Goal: Transaction & Acquisition: Purchase product/service

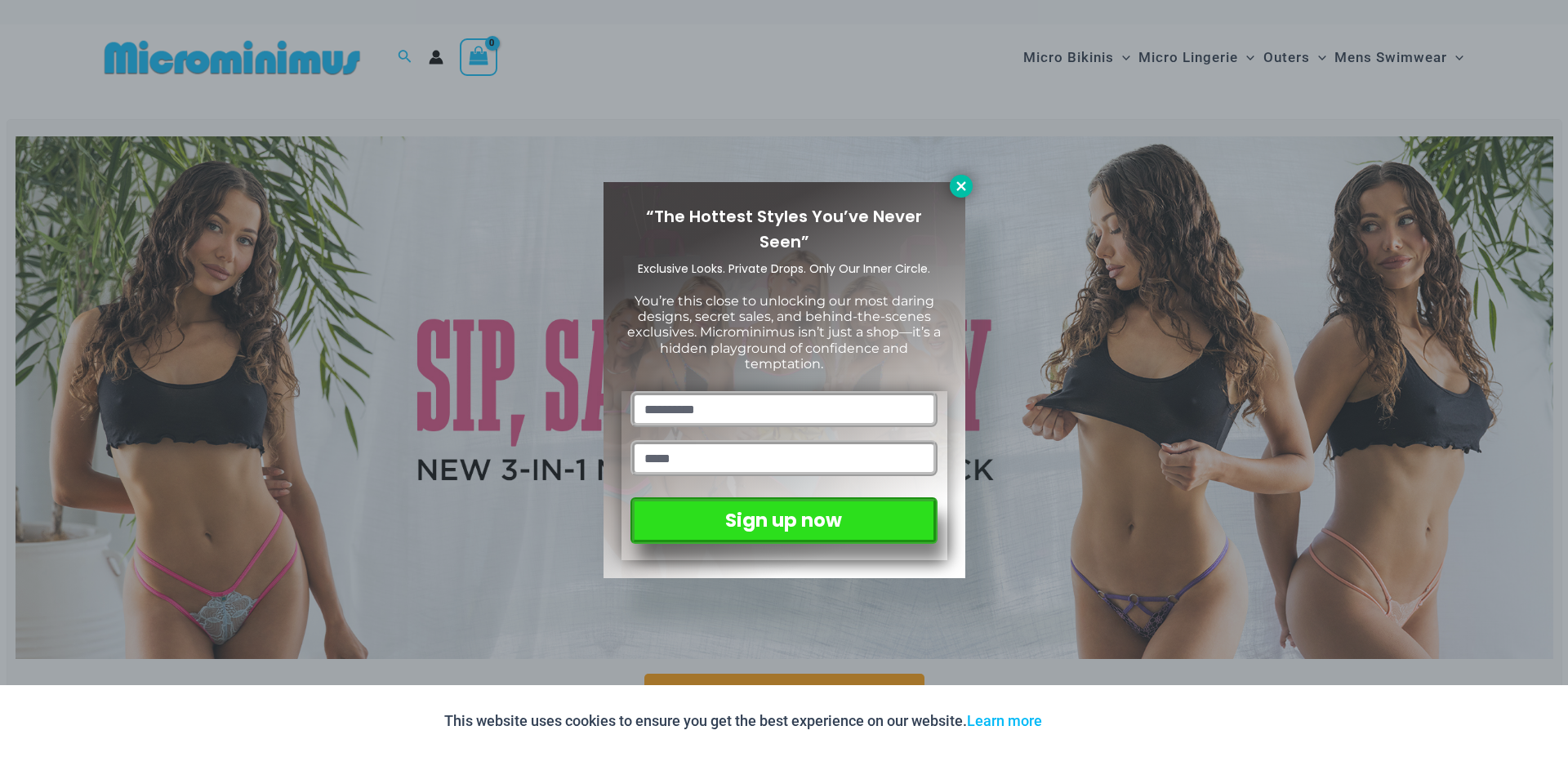
click at [960, 189] on icon at bounding box center [961, 187] width 15 height 15
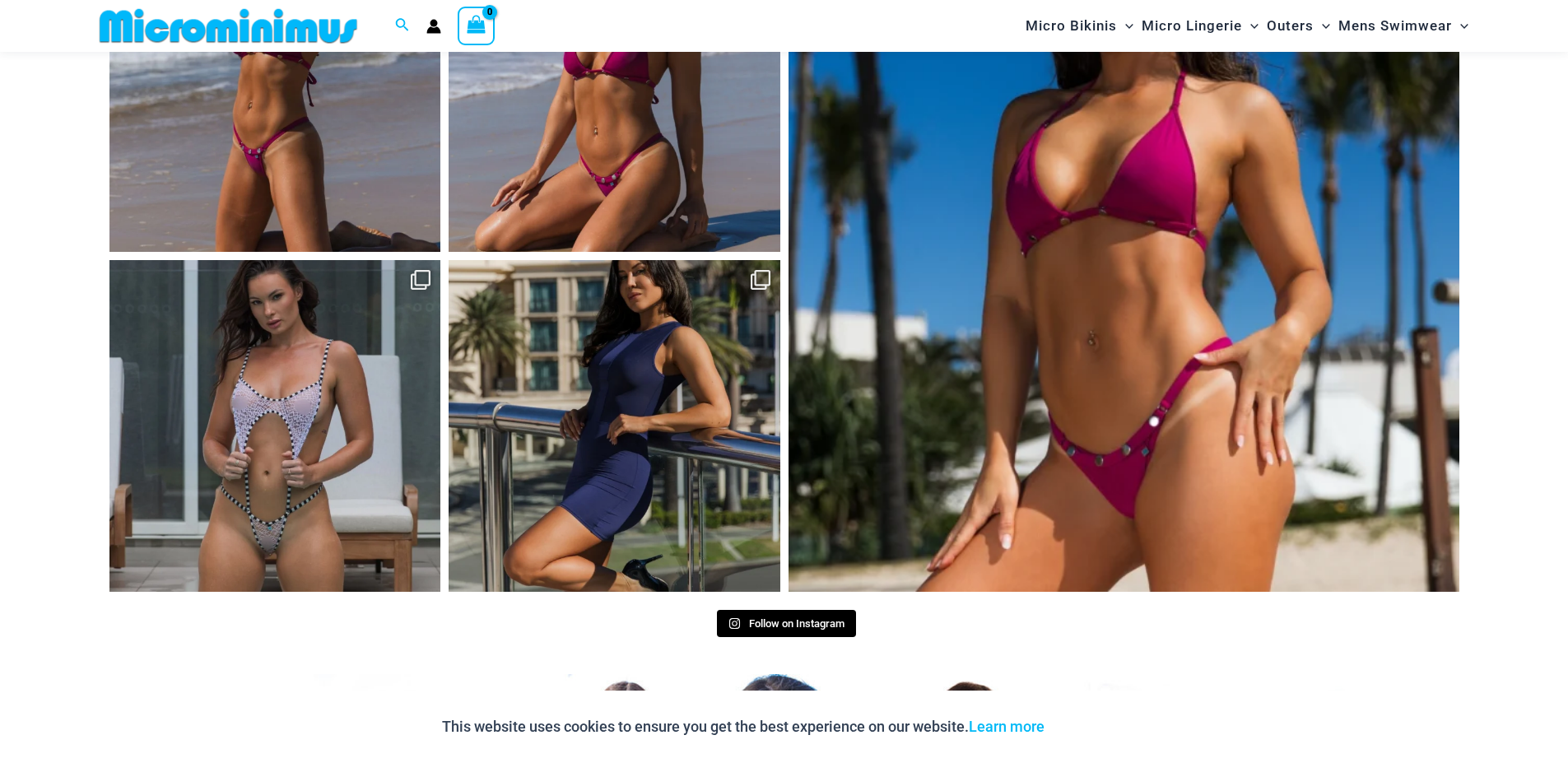
scroll to position [7199, 0]
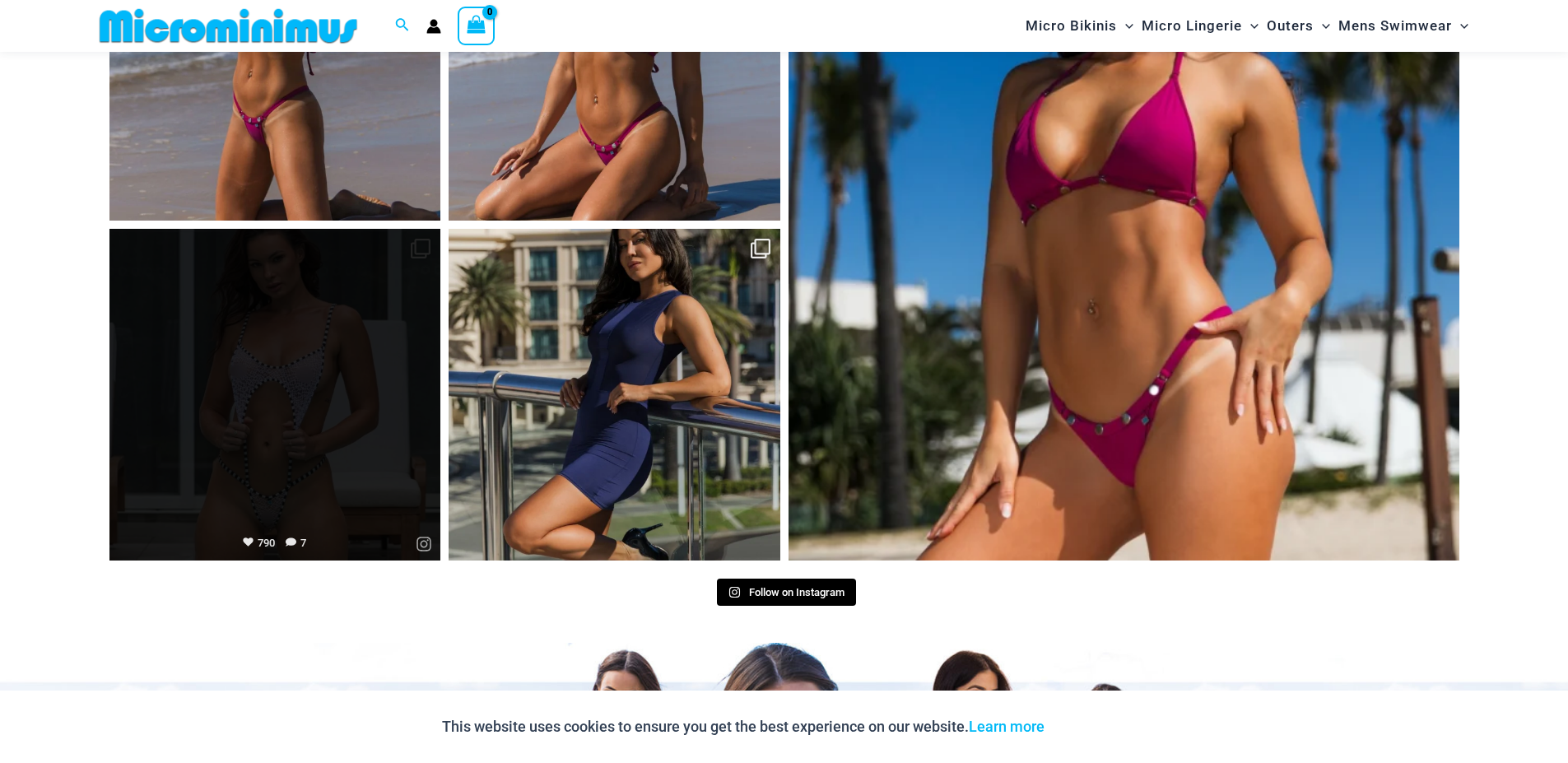
click at [425, 237] on link "Open" at bounding box center [274, 395] width 331 height 332
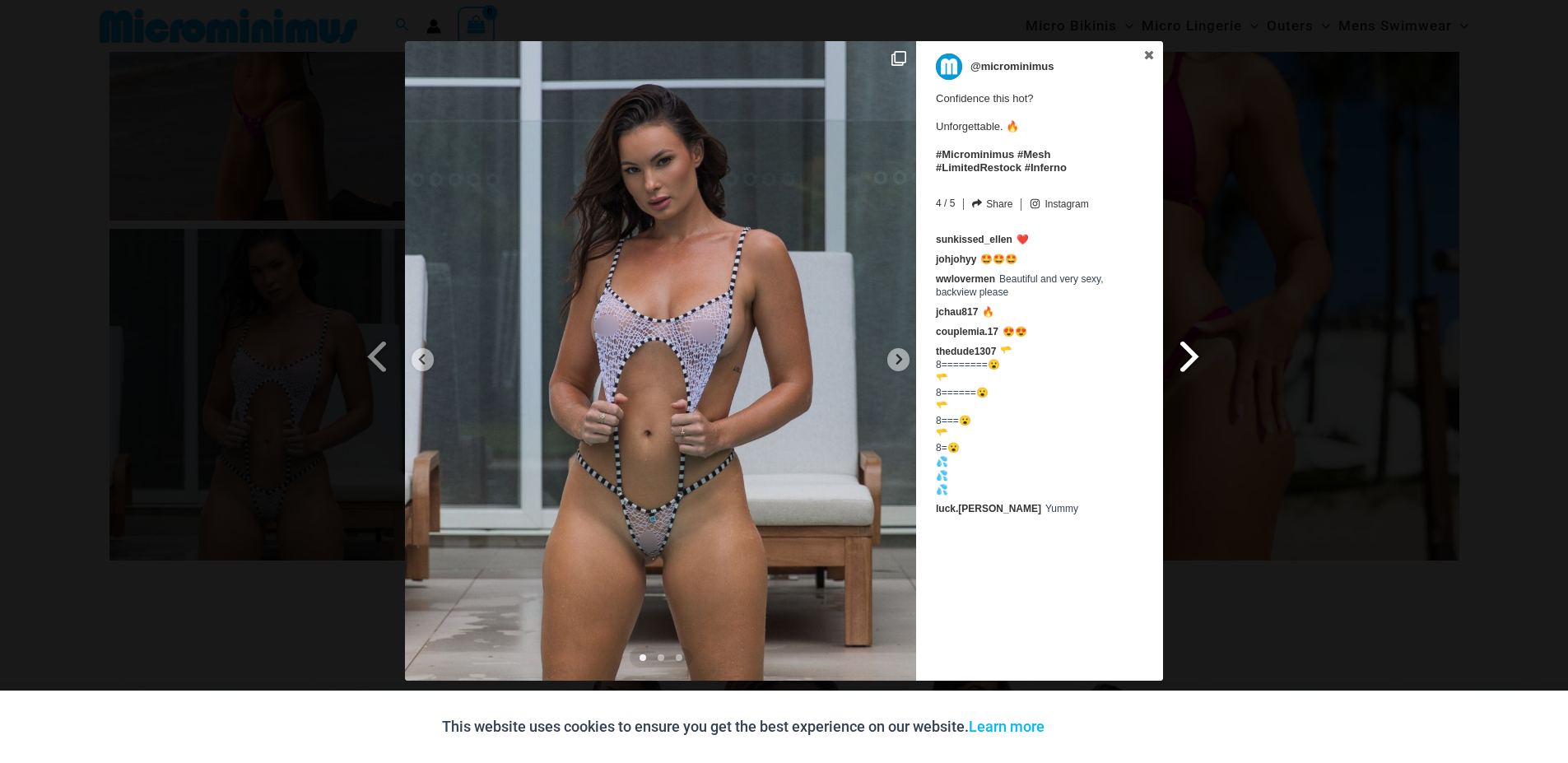
click at [1188, 353] on span at bounding box center [1190, 356] width 28 height 37
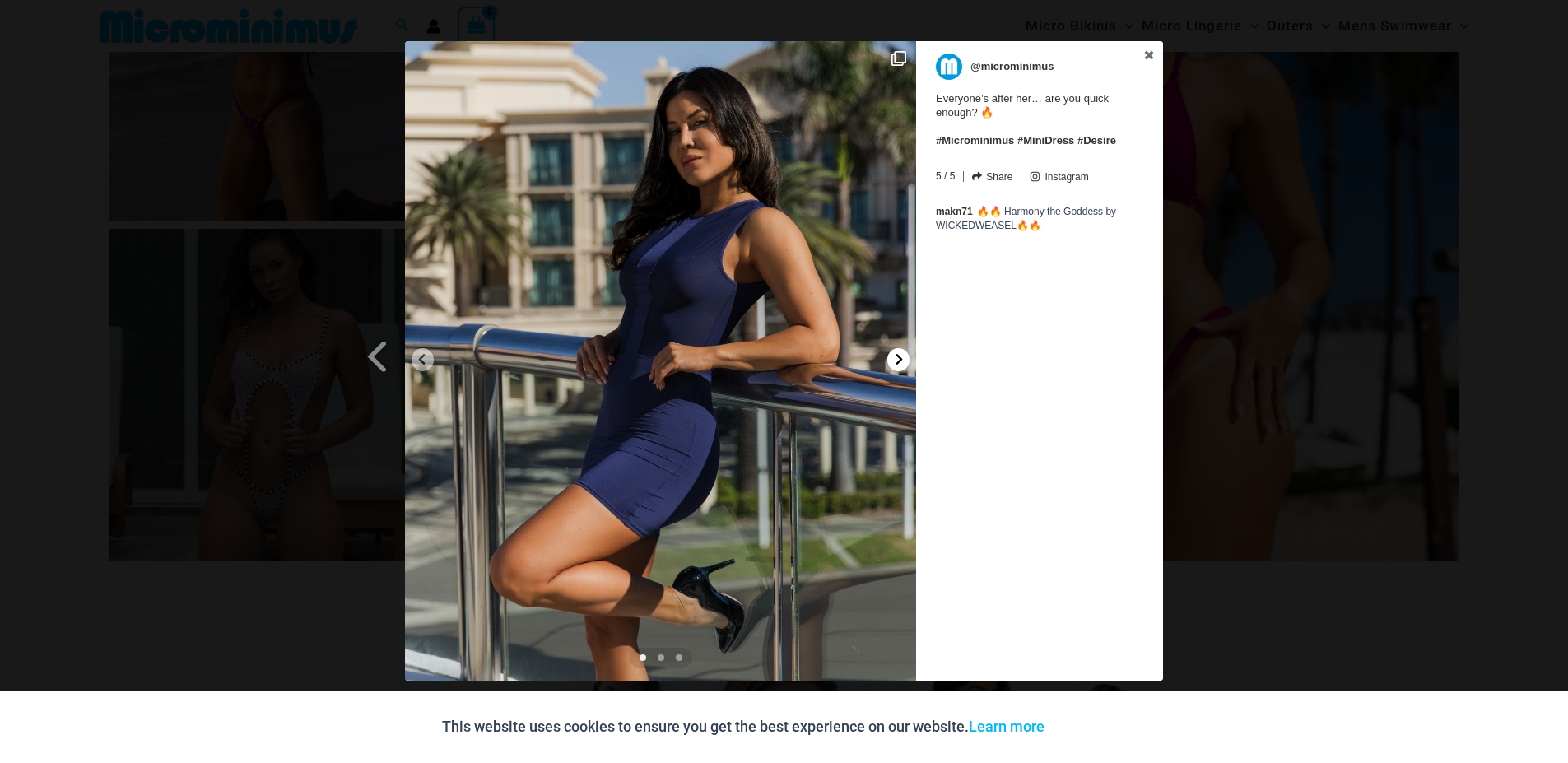
click at [899, 357] on icon at bounding box center [899, 359] width 13 height 13
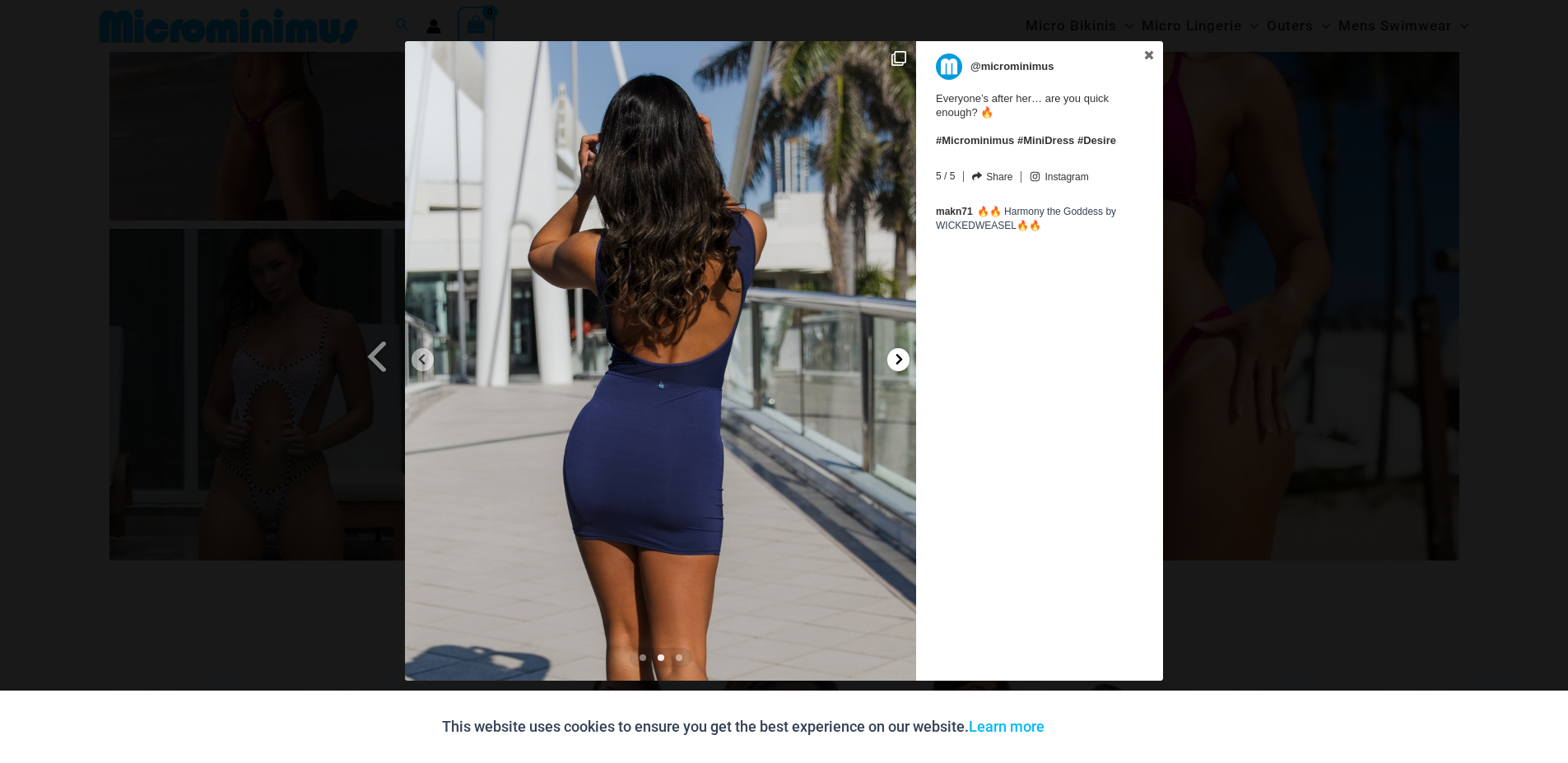
click at [899, 357] on icon at bounding box center [899, 359] width 7 height 11
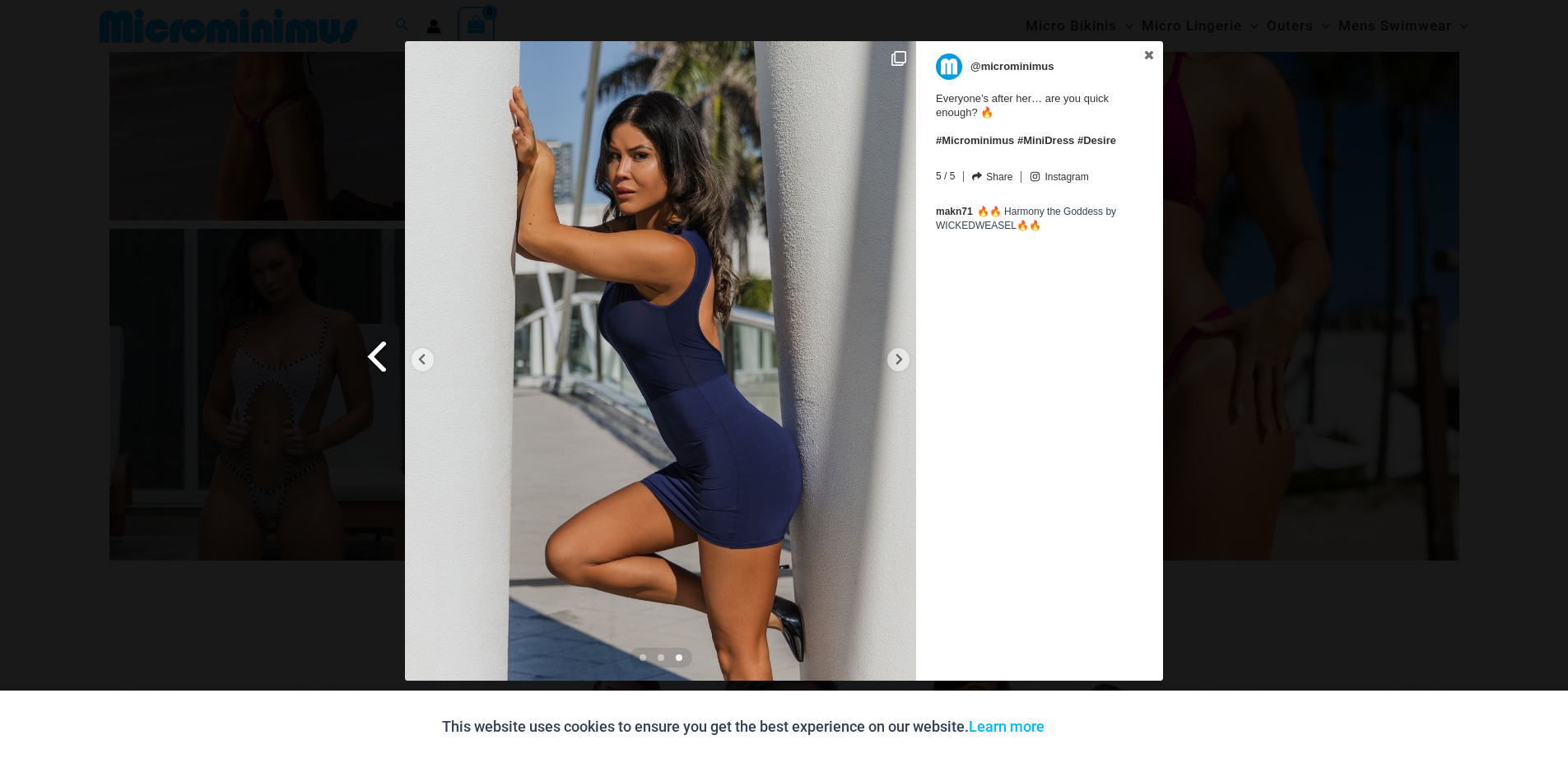
click at [394, 350] on link "Previous Slide" at bounding box center [376, 329] width 58 height 576
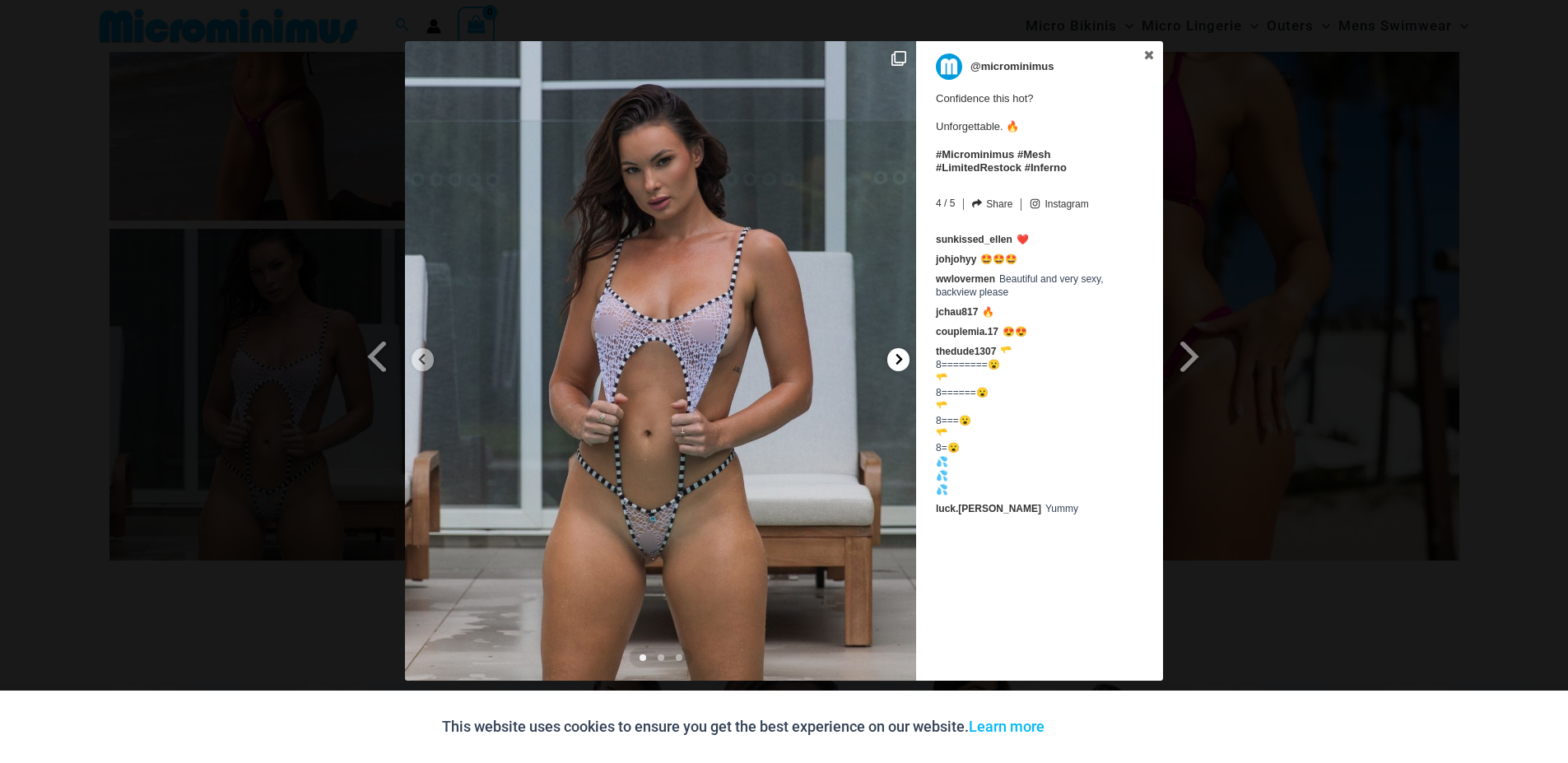
click at [898, 361] on icon at bounding box center [899, 359] width 7 height 11
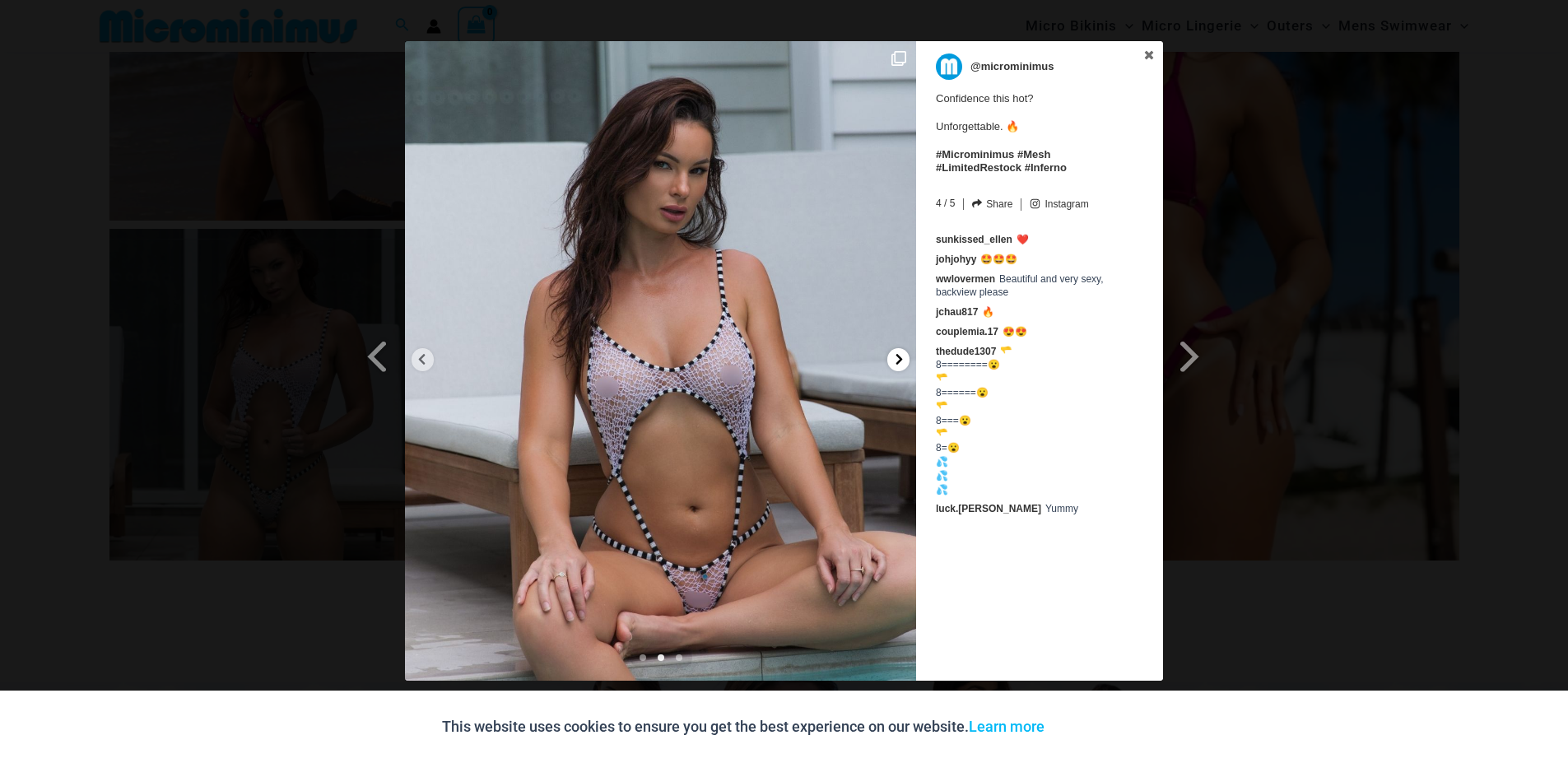
click at [898, 361] on icon at bounding box center [899, 359] width 7 height 11
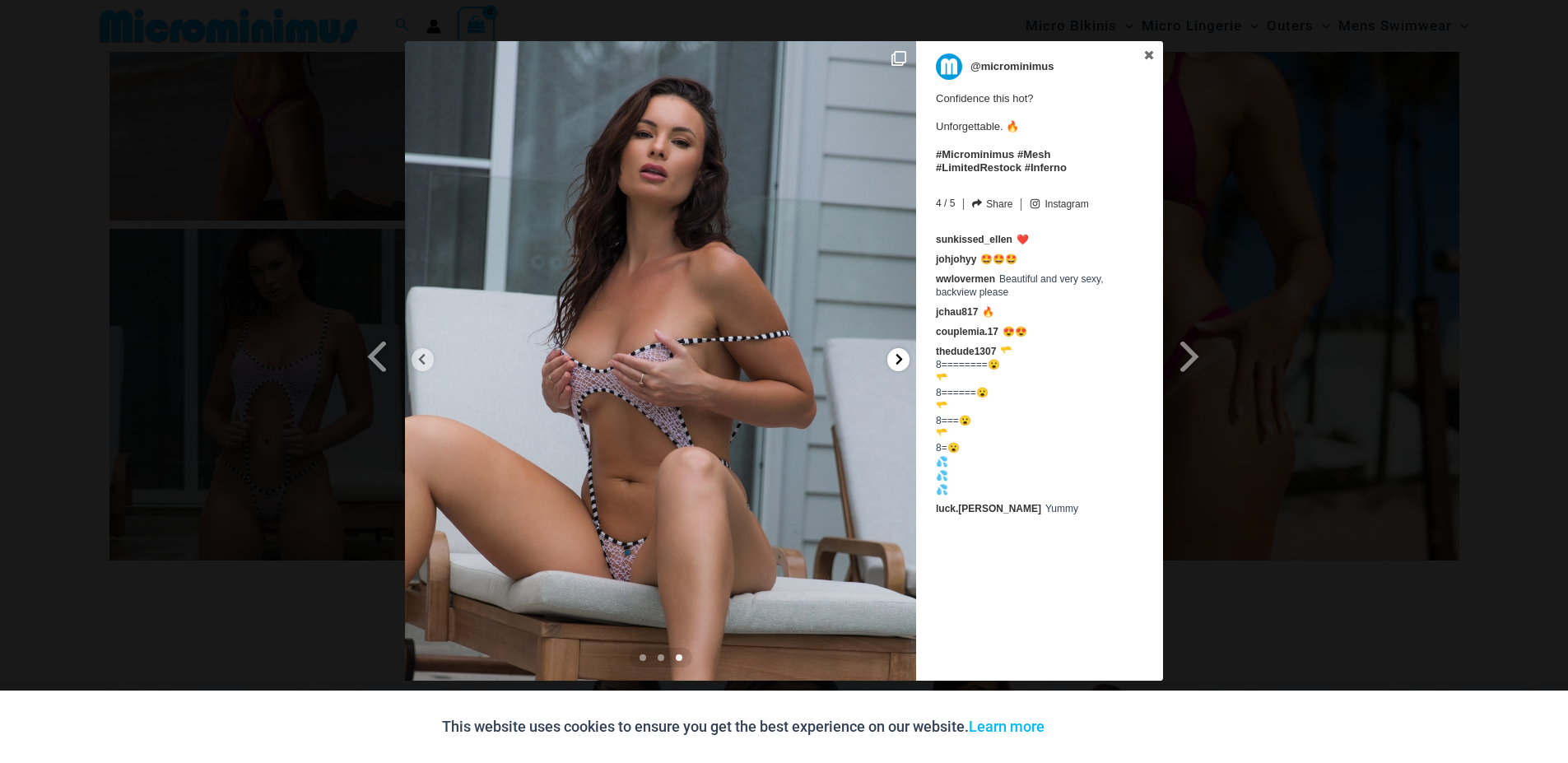
click at [898, 361] on icon at bounding box center [899, 359] width 7 height 11
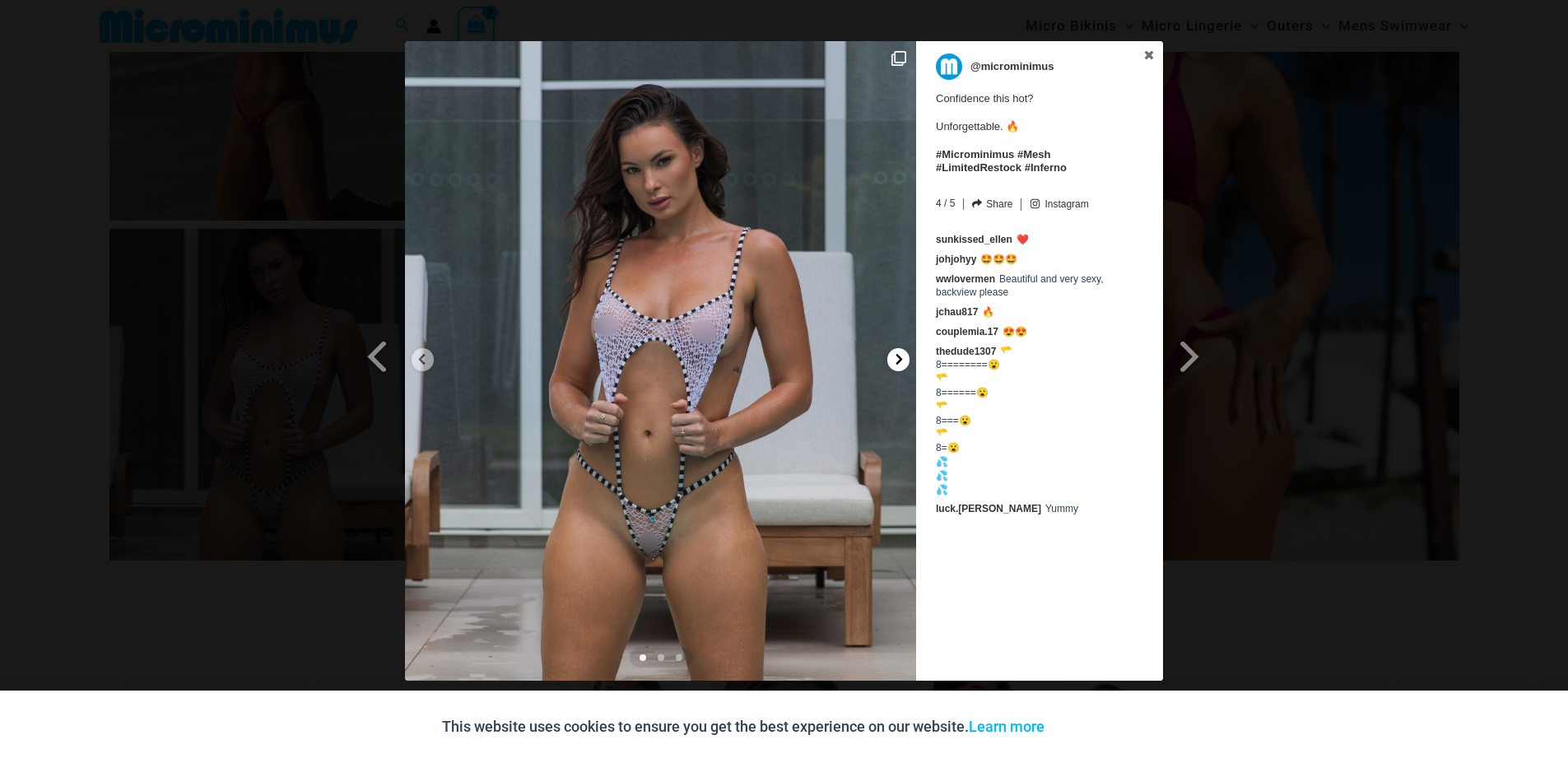
click at [903, 358] on icon at bounding box center [899, 359] width 13 height 13
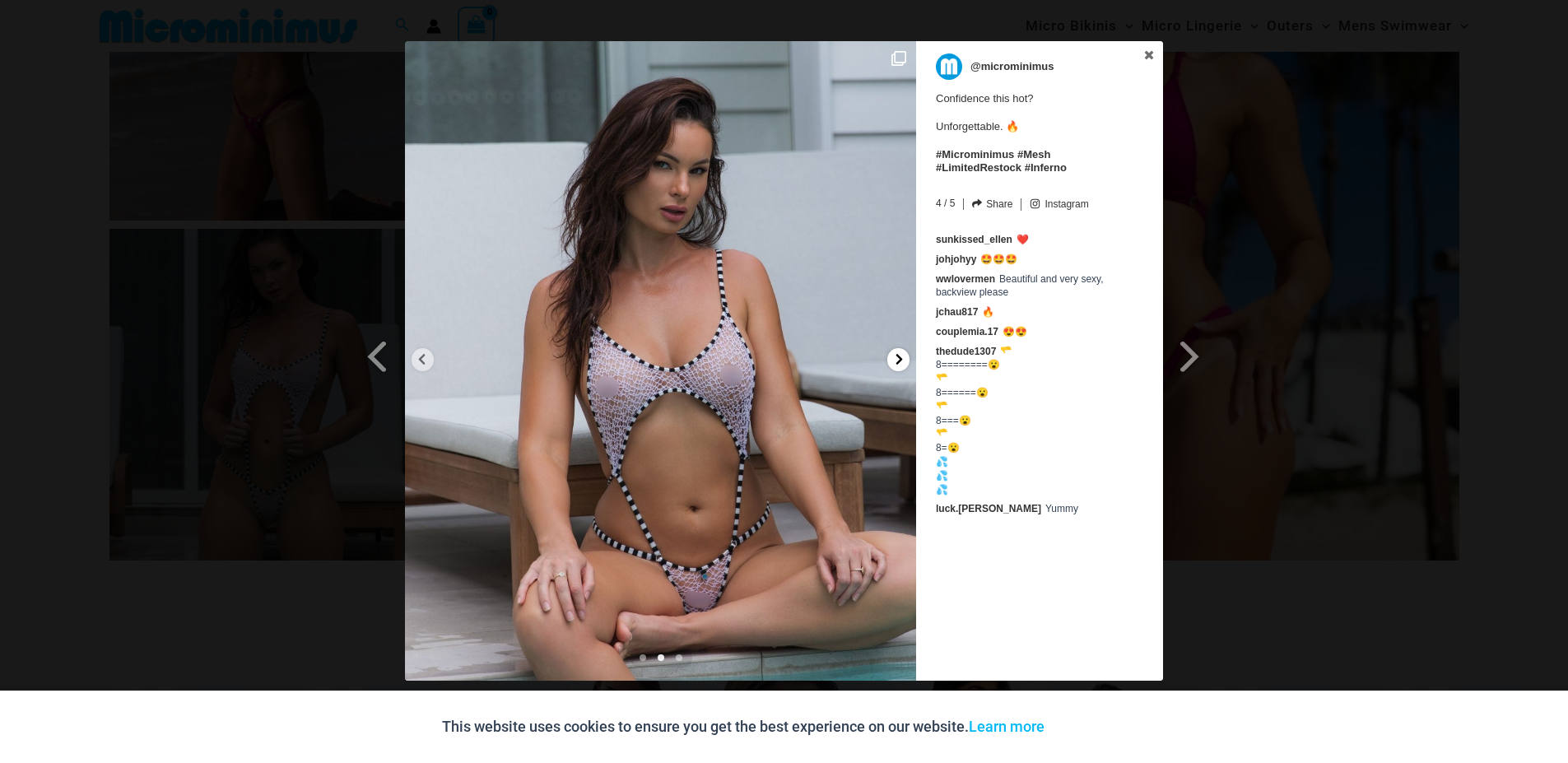
click at [903, 358] on icon at bounding box center [899, 359] width 13 height 13
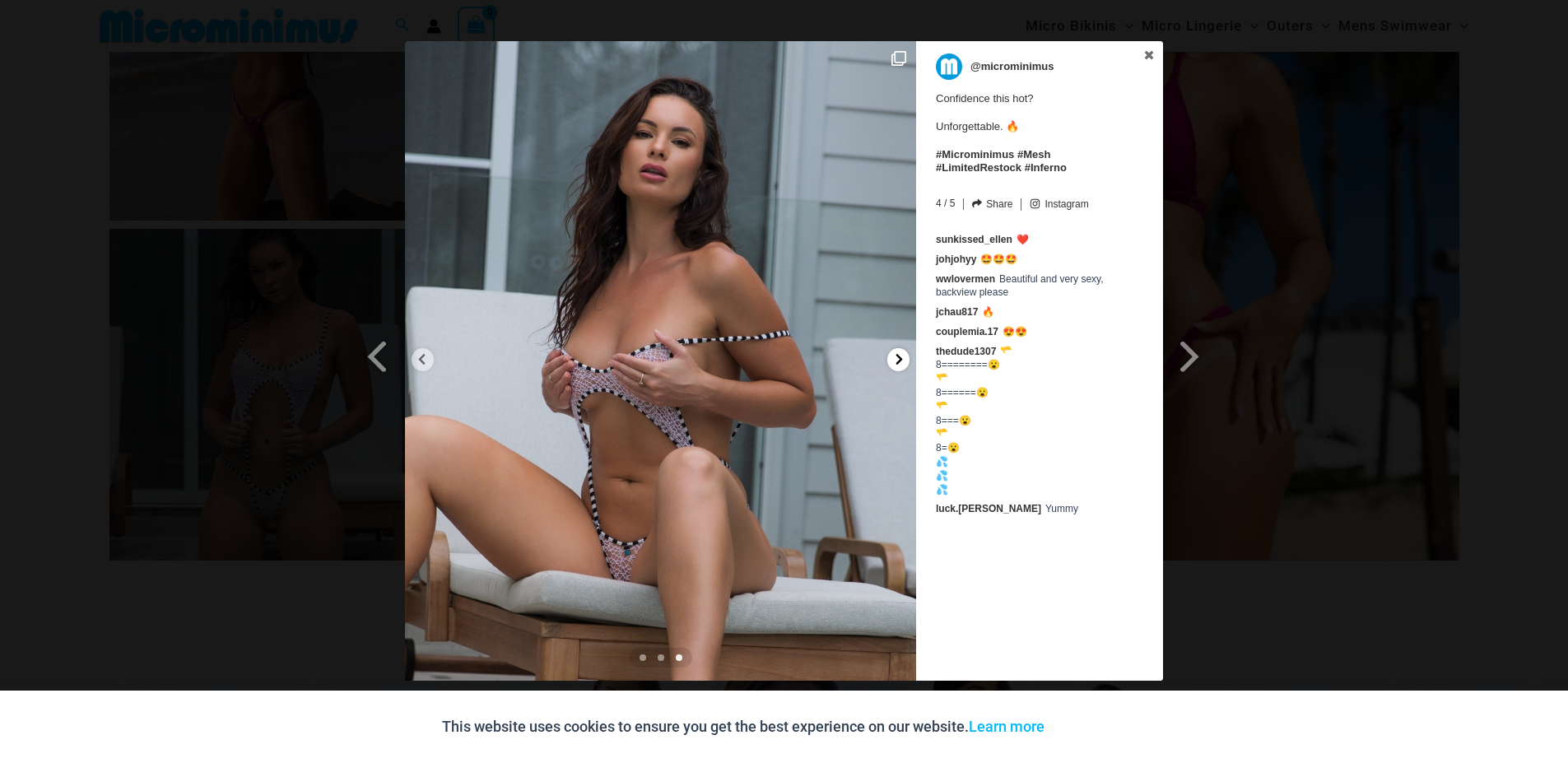
click at [903, 358] on icon at bounding box center [899, 359] width 13 height 13
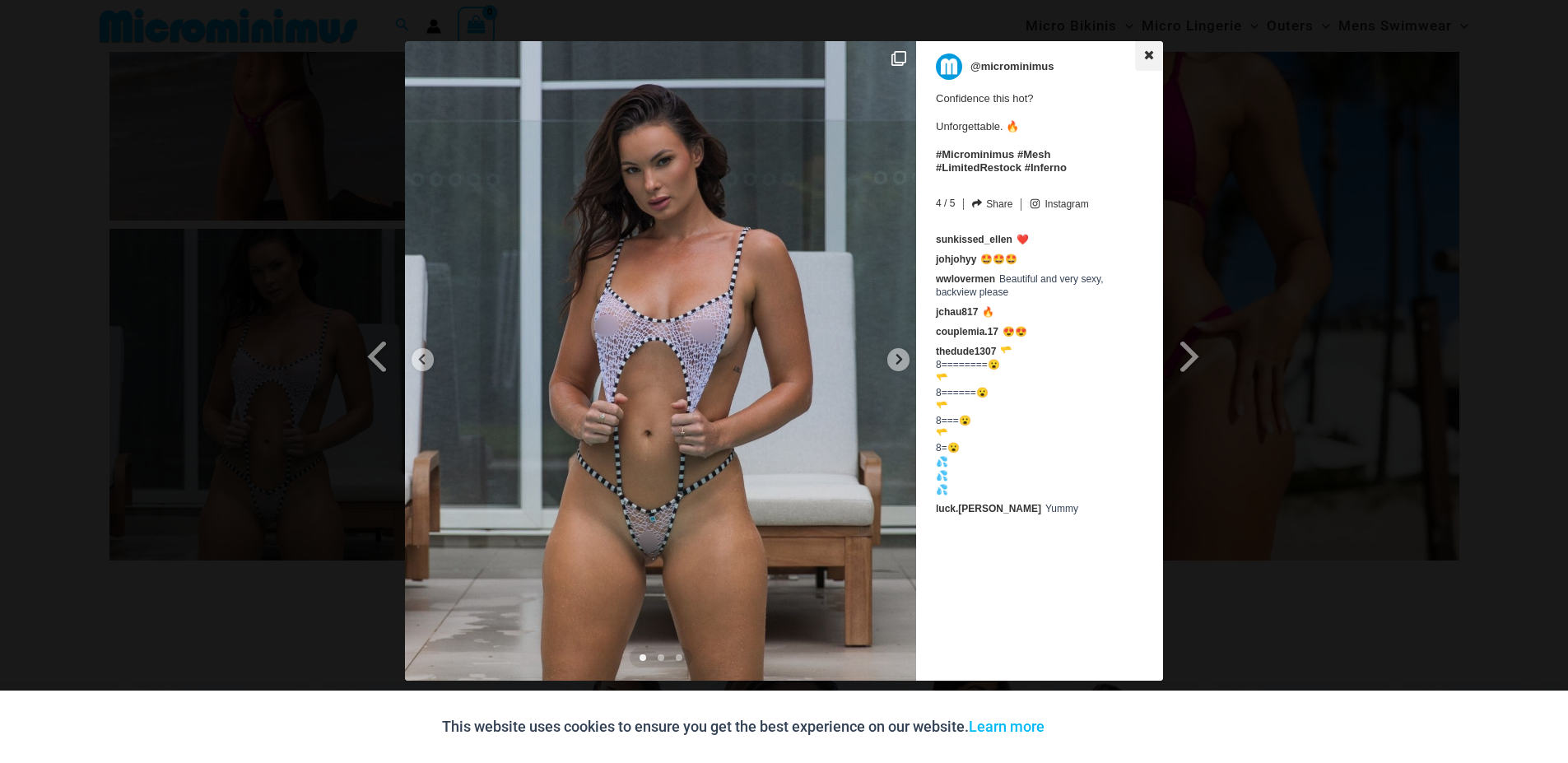
click at [1151, 54] on icon at bounding box center [1149, 55] width 9 height 9
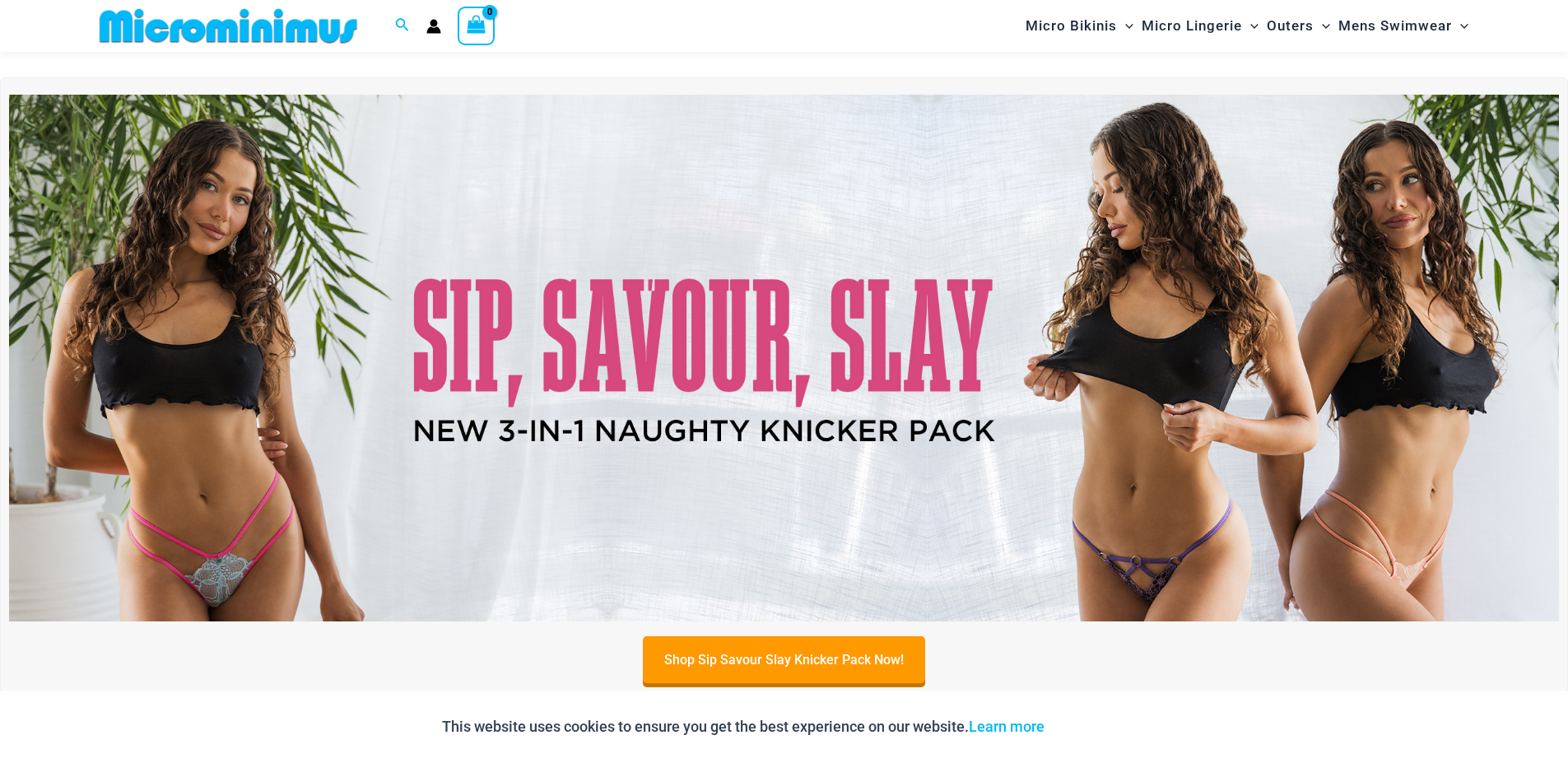
scroll to position [0, 0]
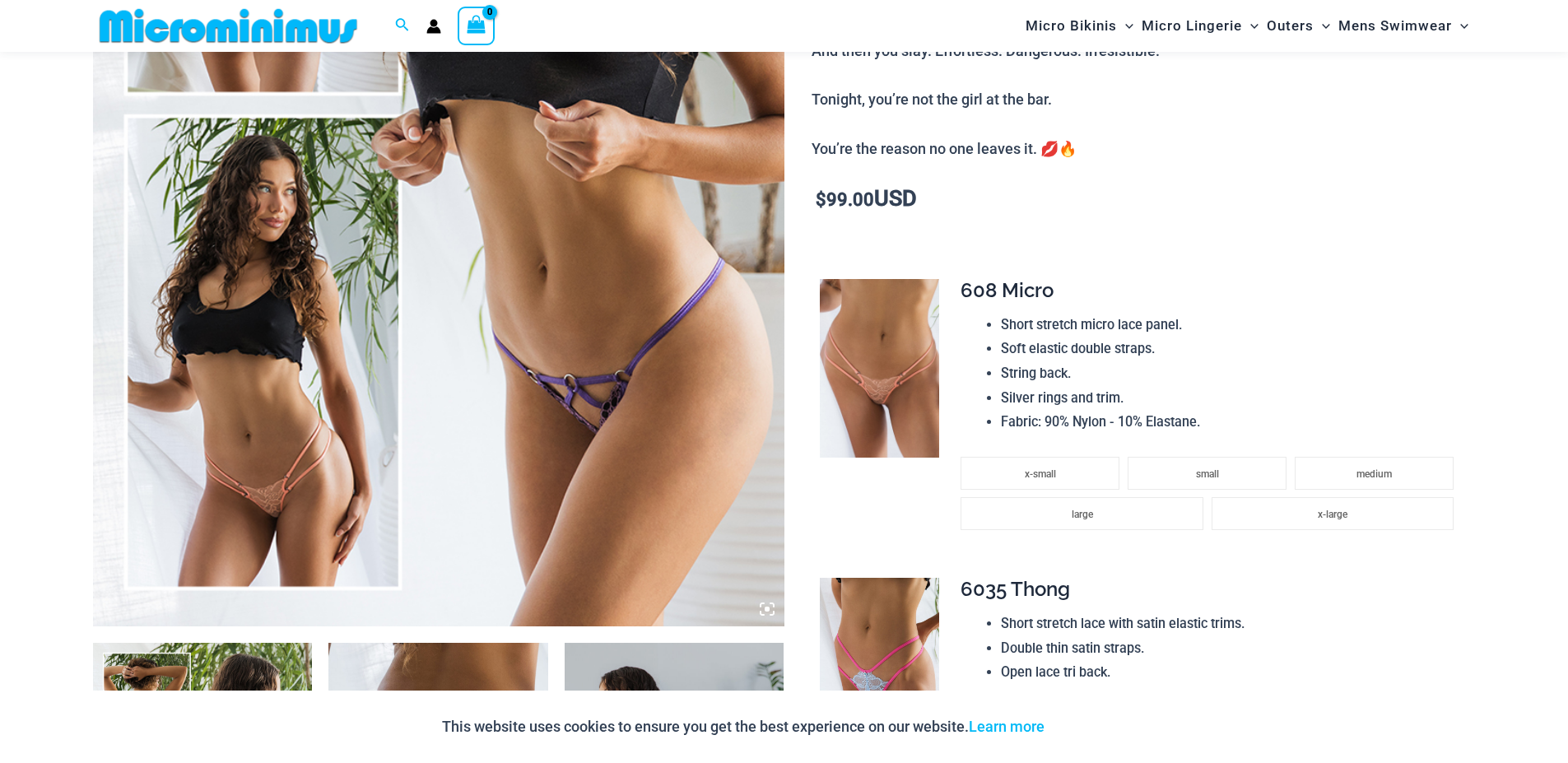
scroll to position [677, 0]
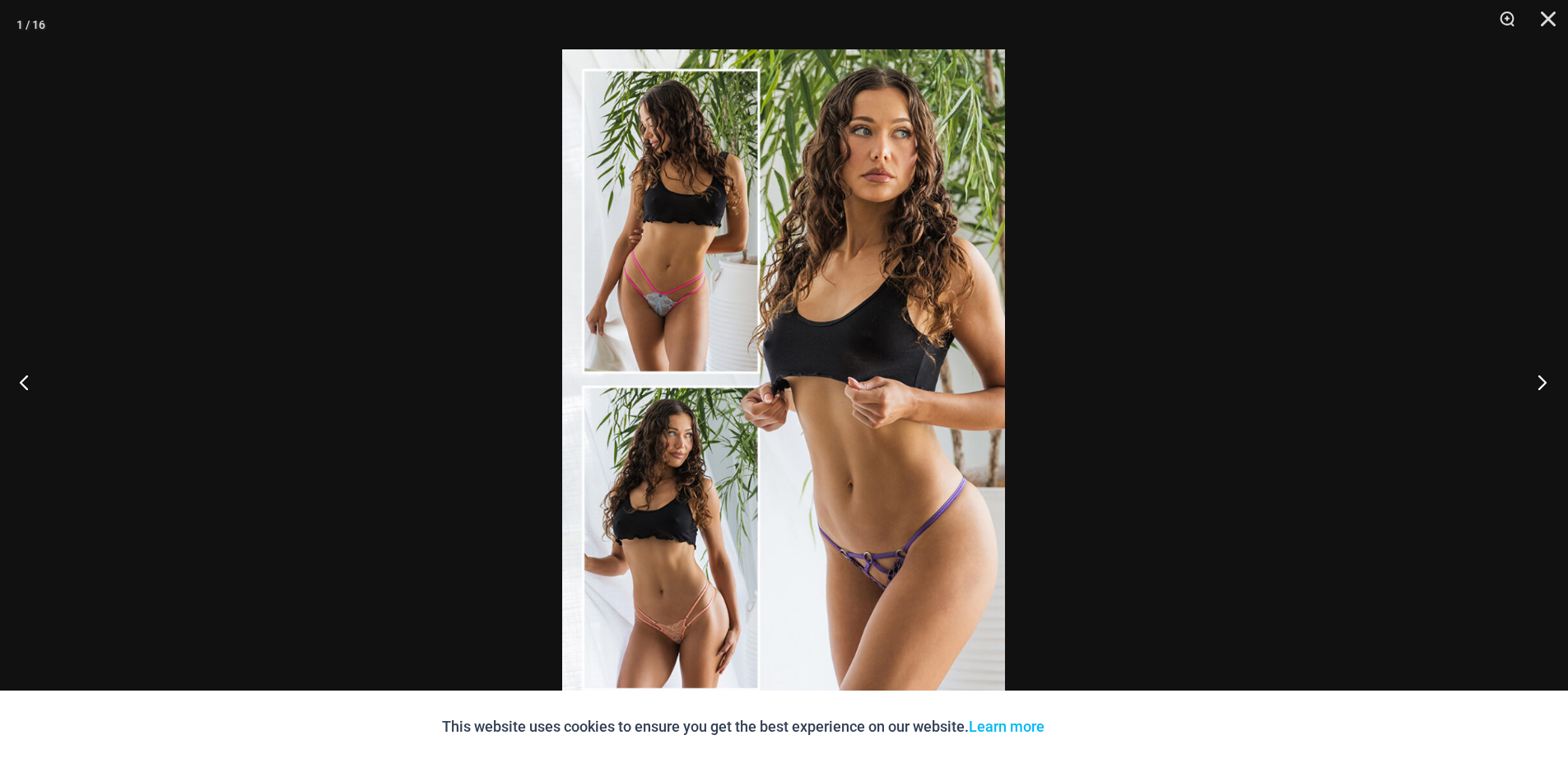
click at [1540, 385] on button "Next" at bounding box center [1537, 382] width 62 height 82
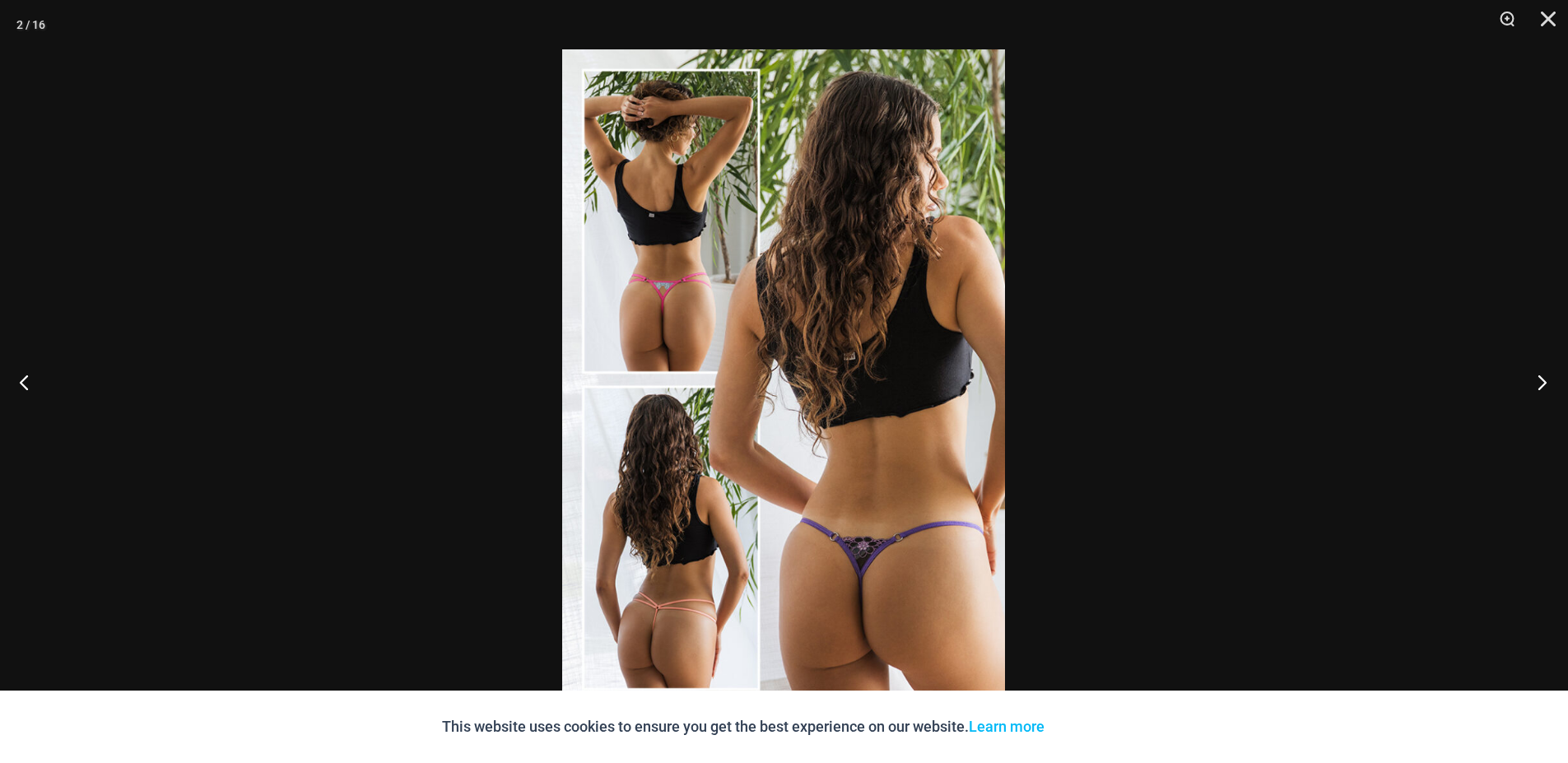
click at [1540, 385] on button "Next" at bounding box center [1537, 382] width 62 height 82
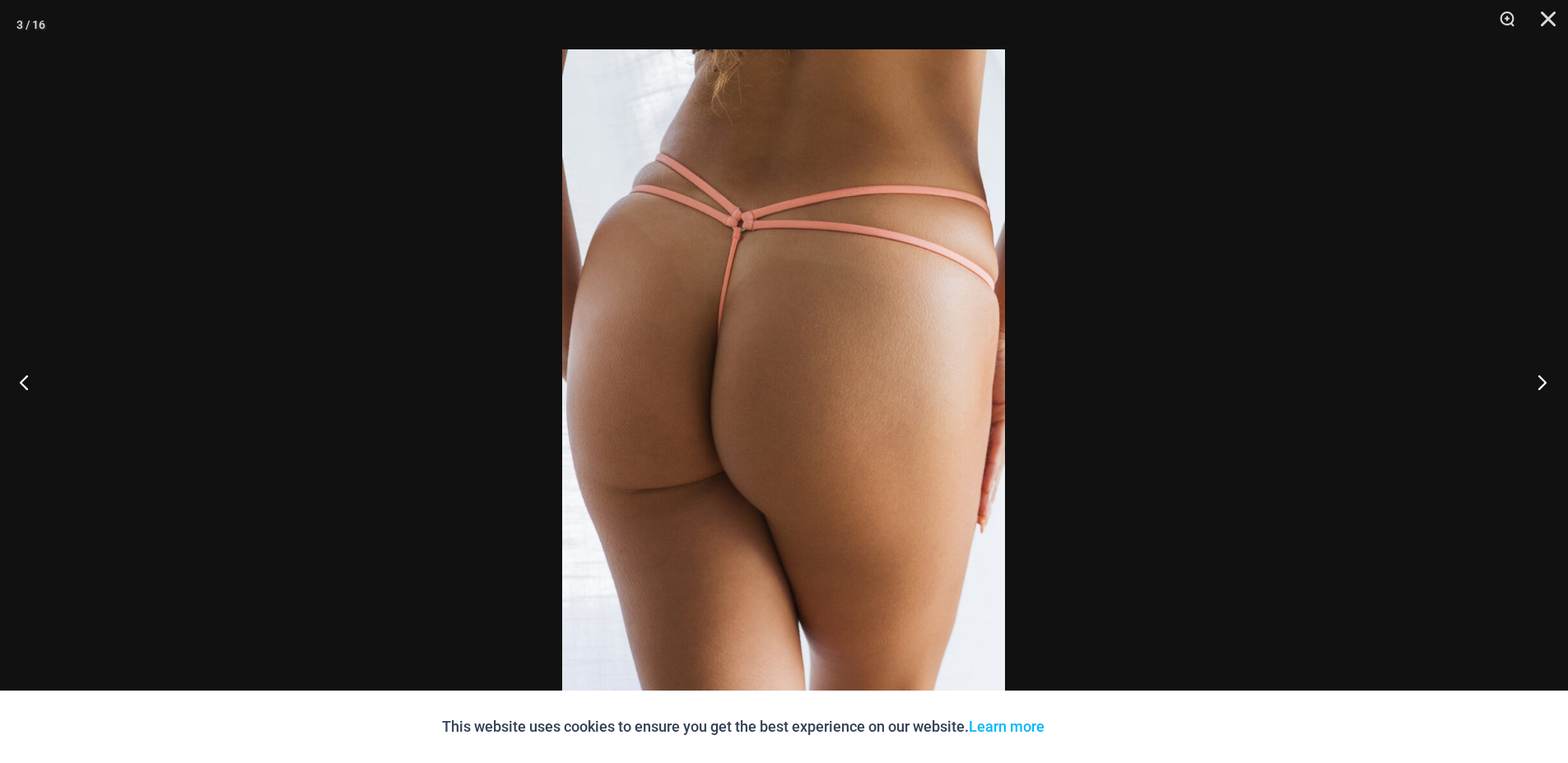
click at [1540, 385] on button "Next" at bounding box center [1537, 382] width 62 height 82
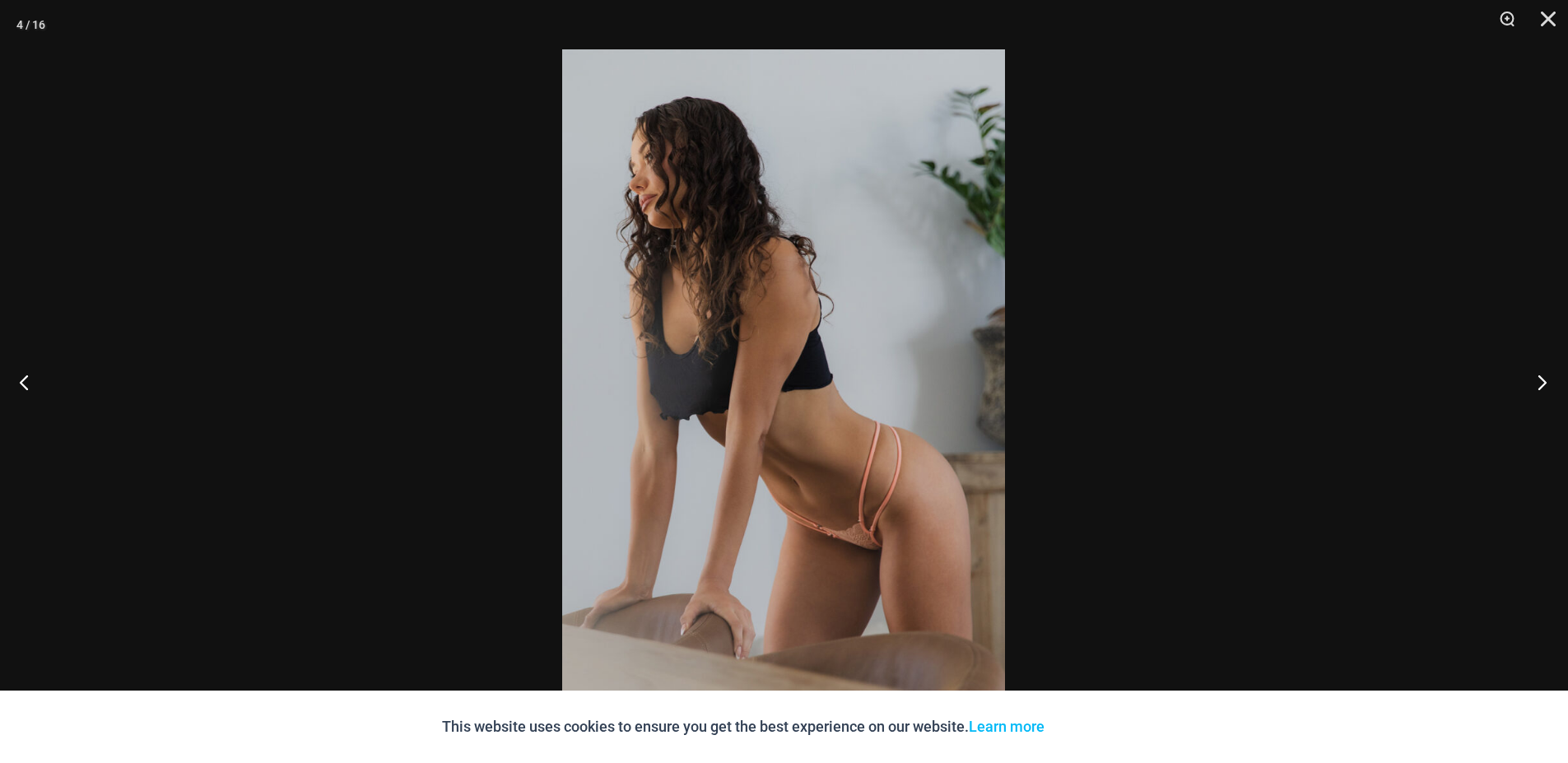
click at [1540, 385] on button "Next" at bounding box center [1537, 382] width 62 height 82
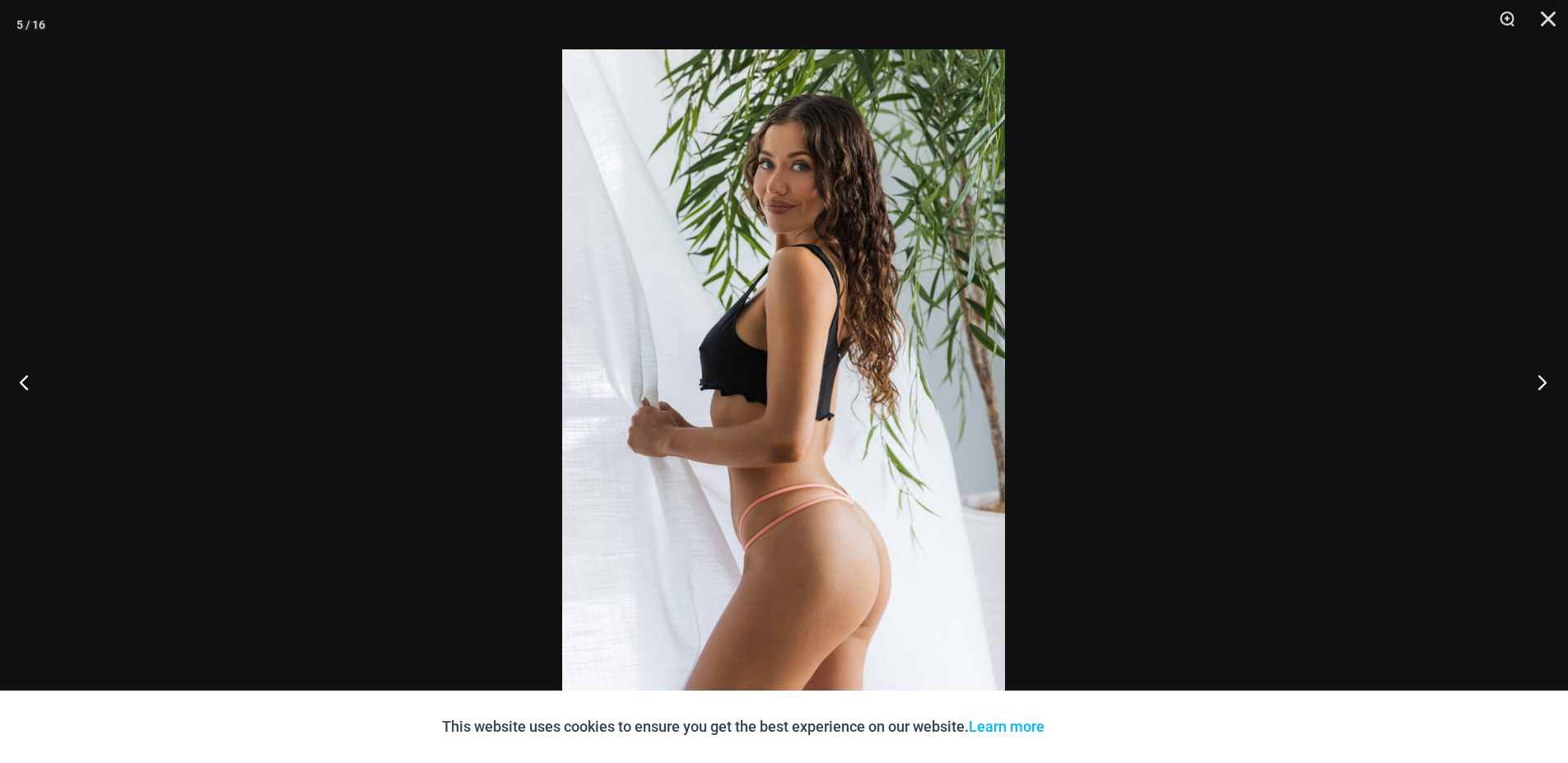
click at [1540, 385] on button "Next" at bounding box center [1537, 382] width 62 height 82
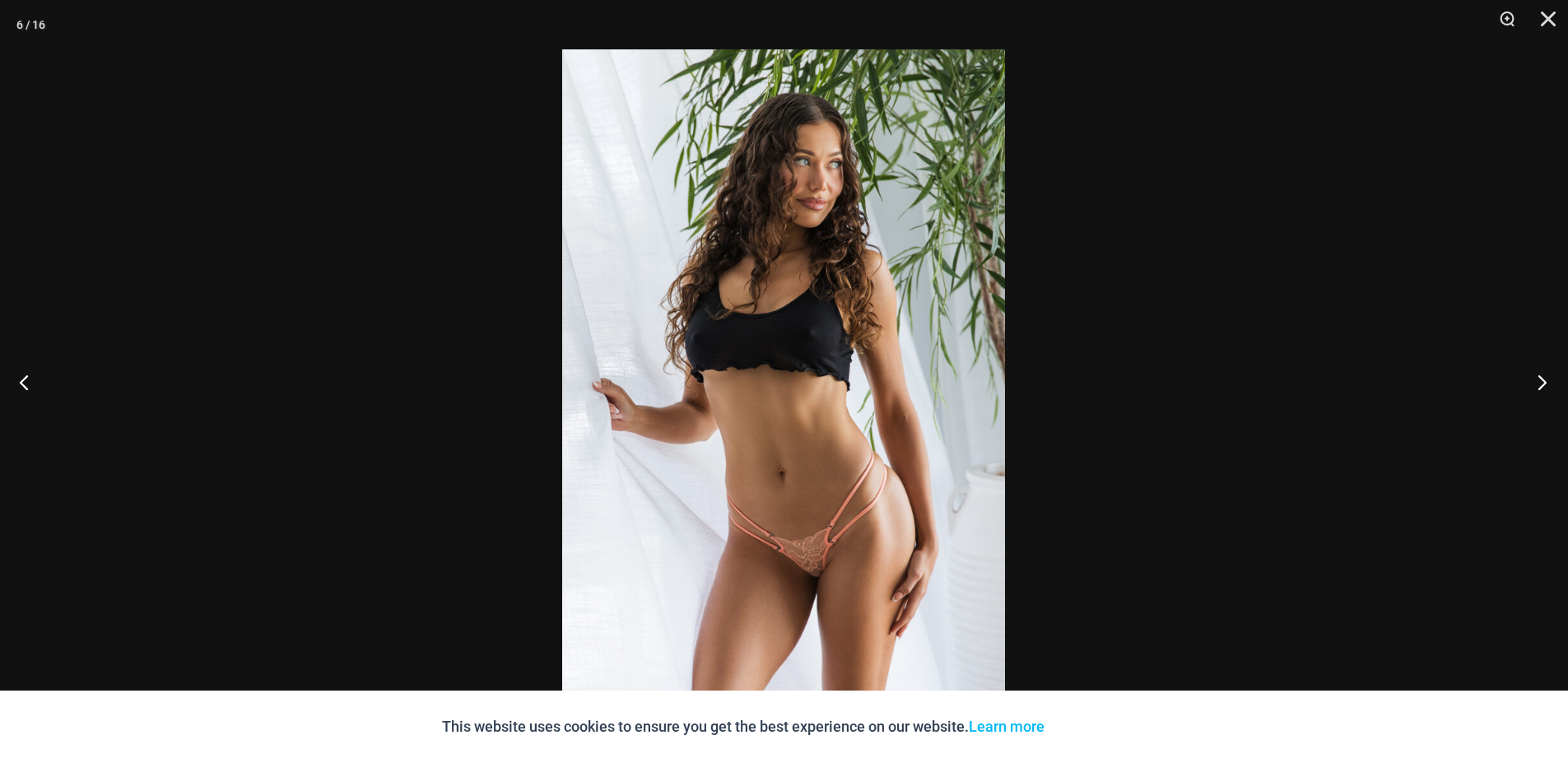
click at [1539, 388] on button "Next" at bounding box center [1537, 382] width 62 height 82
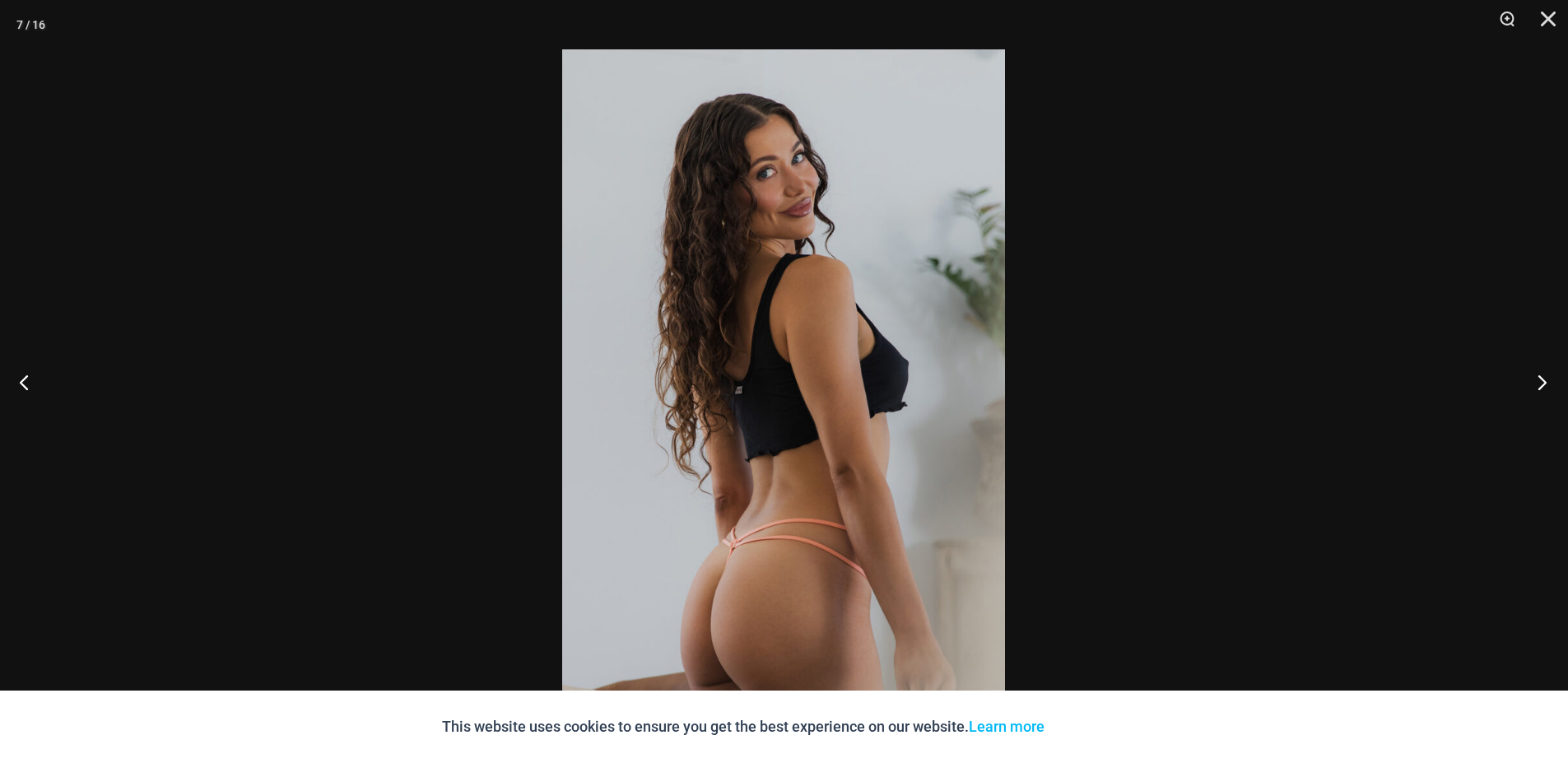
click at [1539, 388] on button "Next" at bounding box center [1537, 382] width 62 height 82
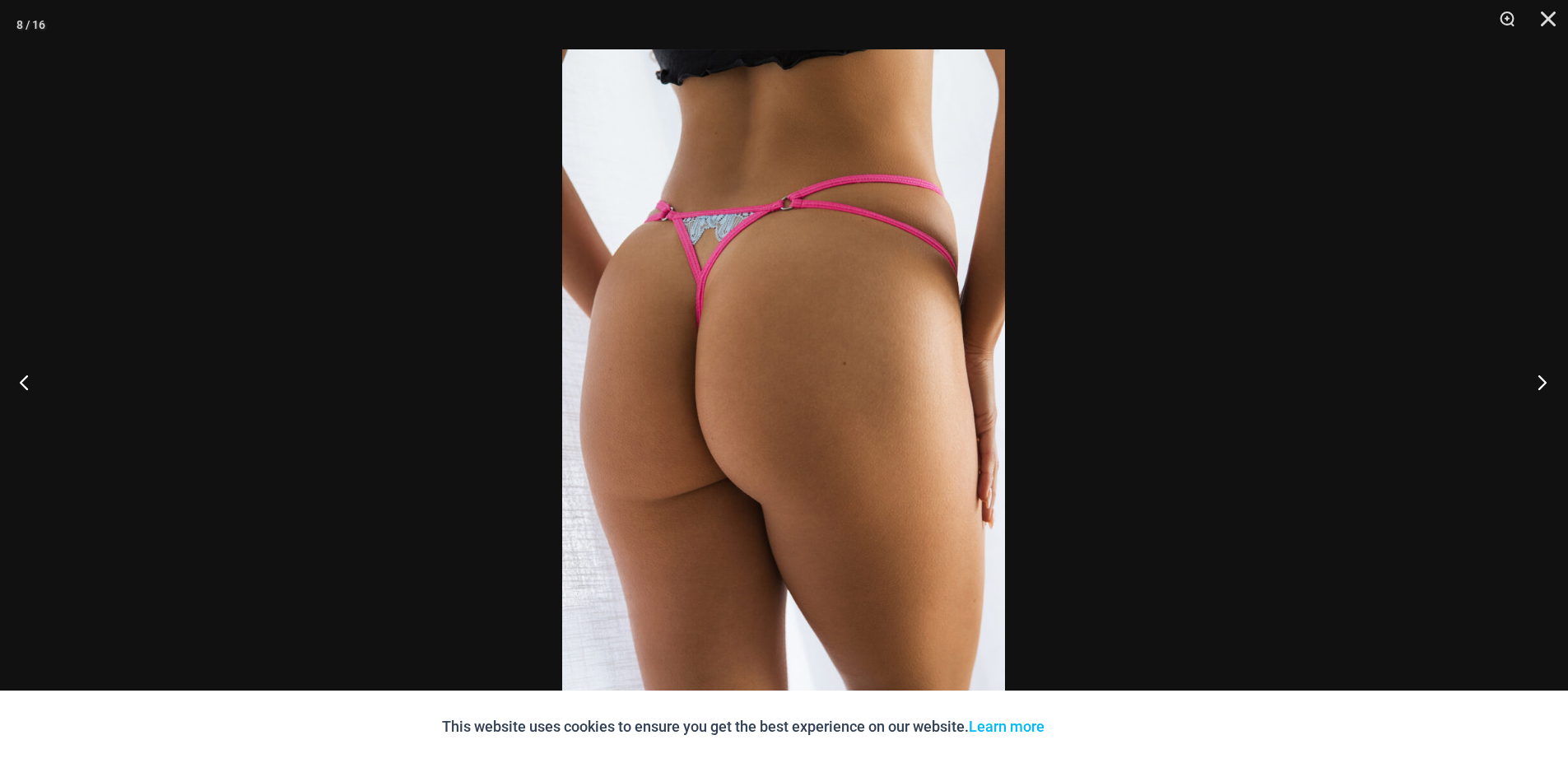
click at [1539, 388] on button "Next" at bounding box center [1537, 382] width 62 height 82
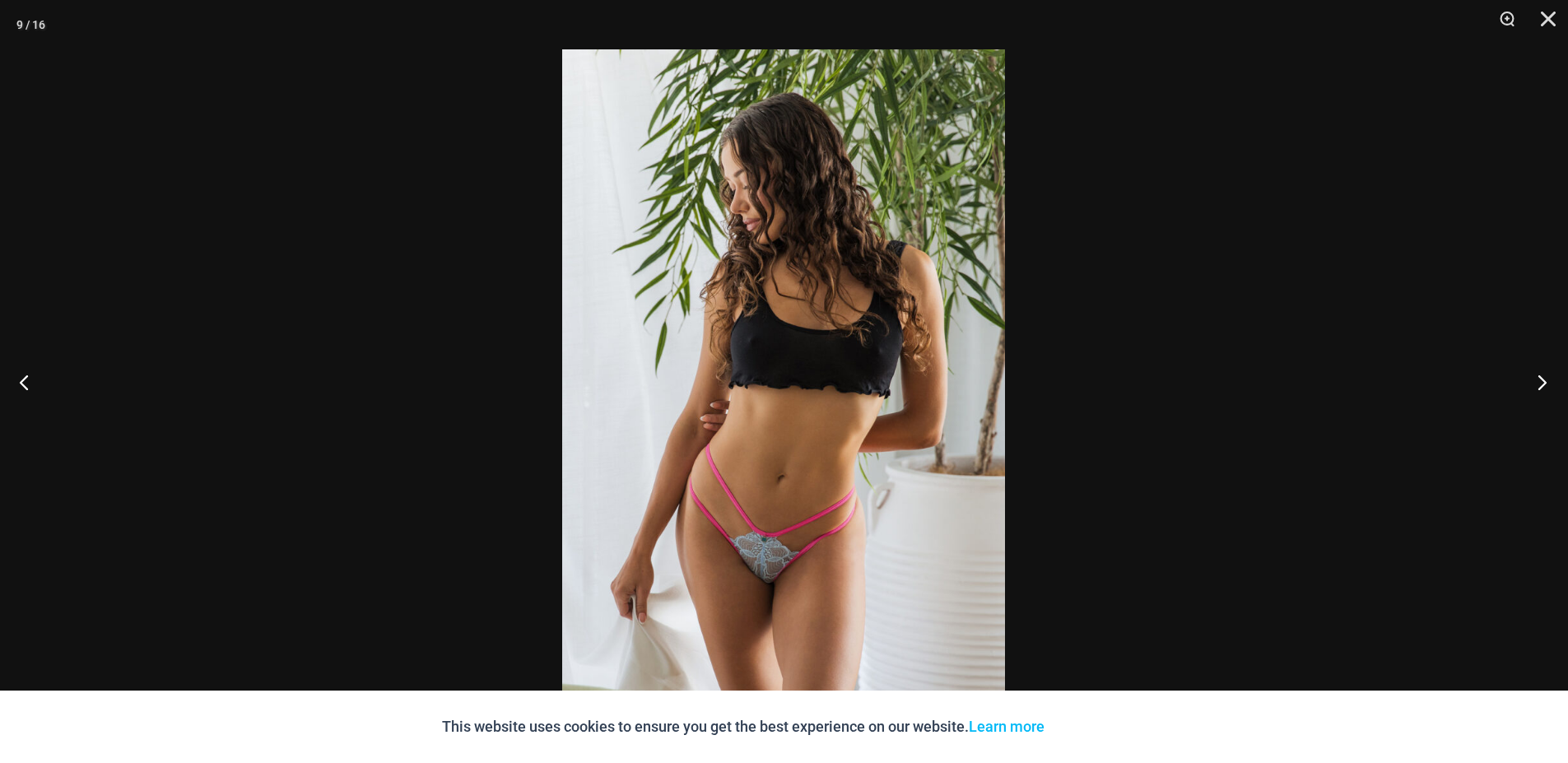
click at [1544, 382] on button "Next" at bounding box center [1537, 382] width 62 height 82
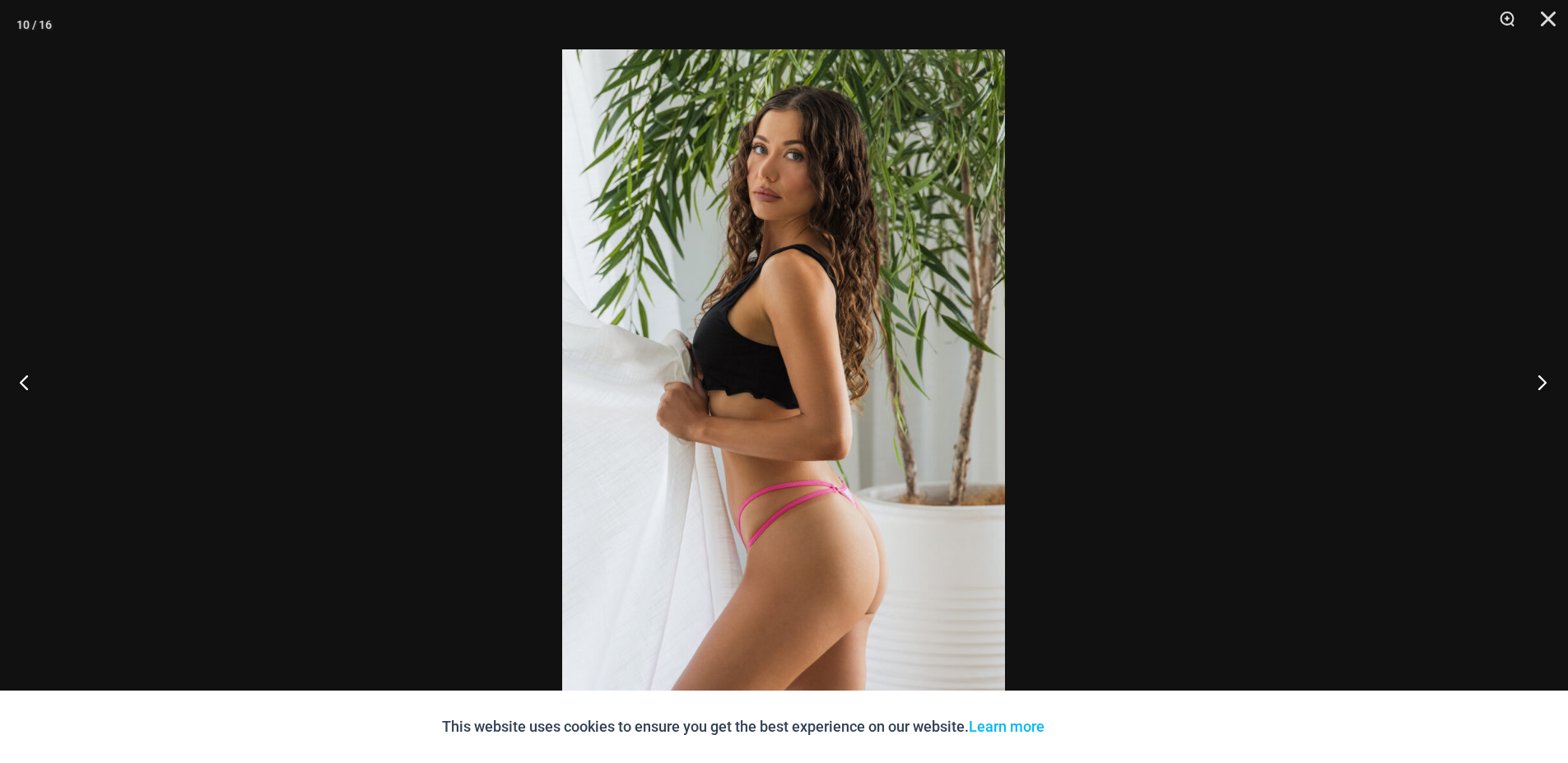
click at [1544, 382] on button "Next" at bounding box center [1537, 382] width 62 height 82
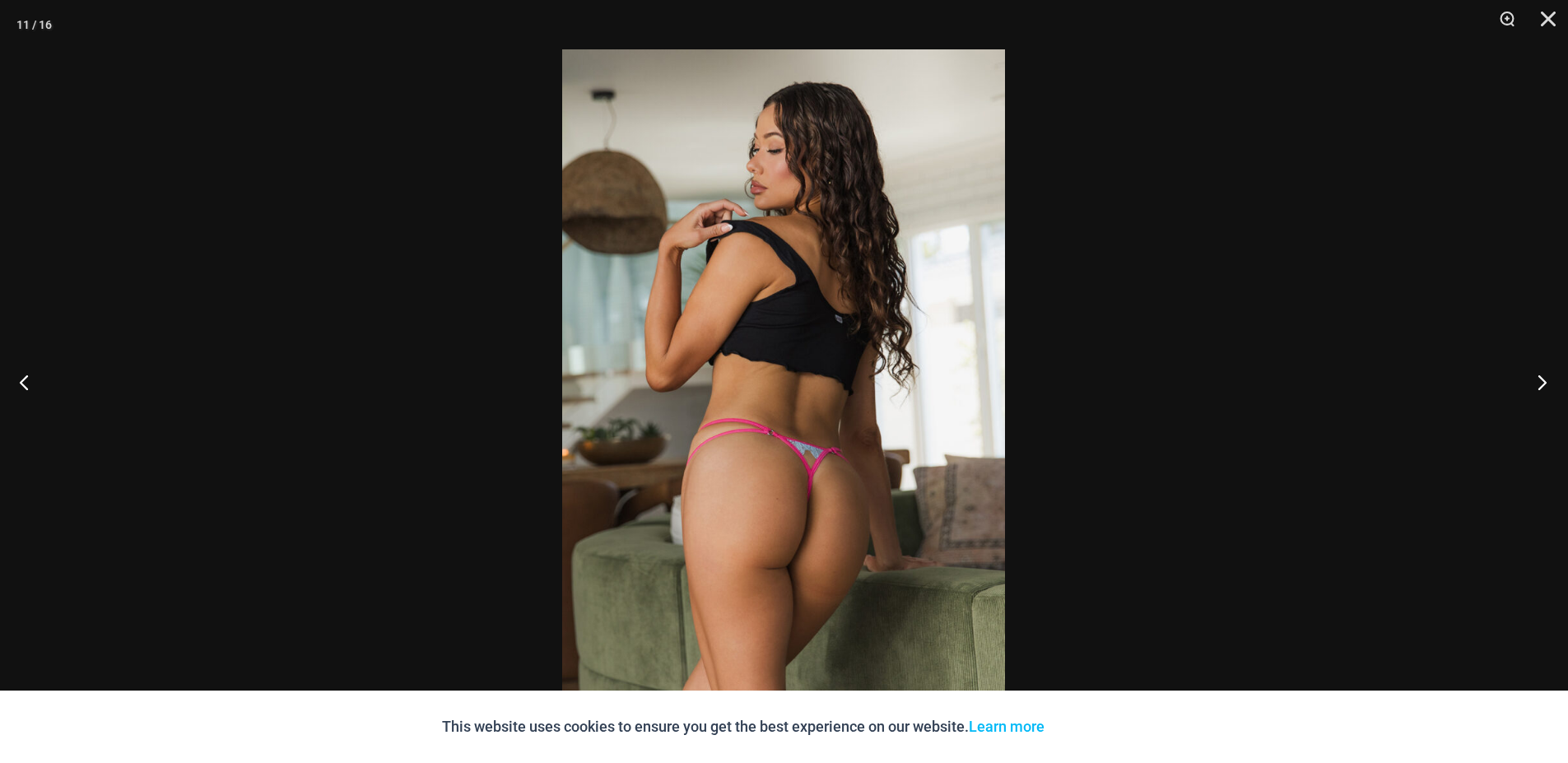
click at [1544, 382] on button "Next" at bounding box center [1537, 382] width 62 height 82
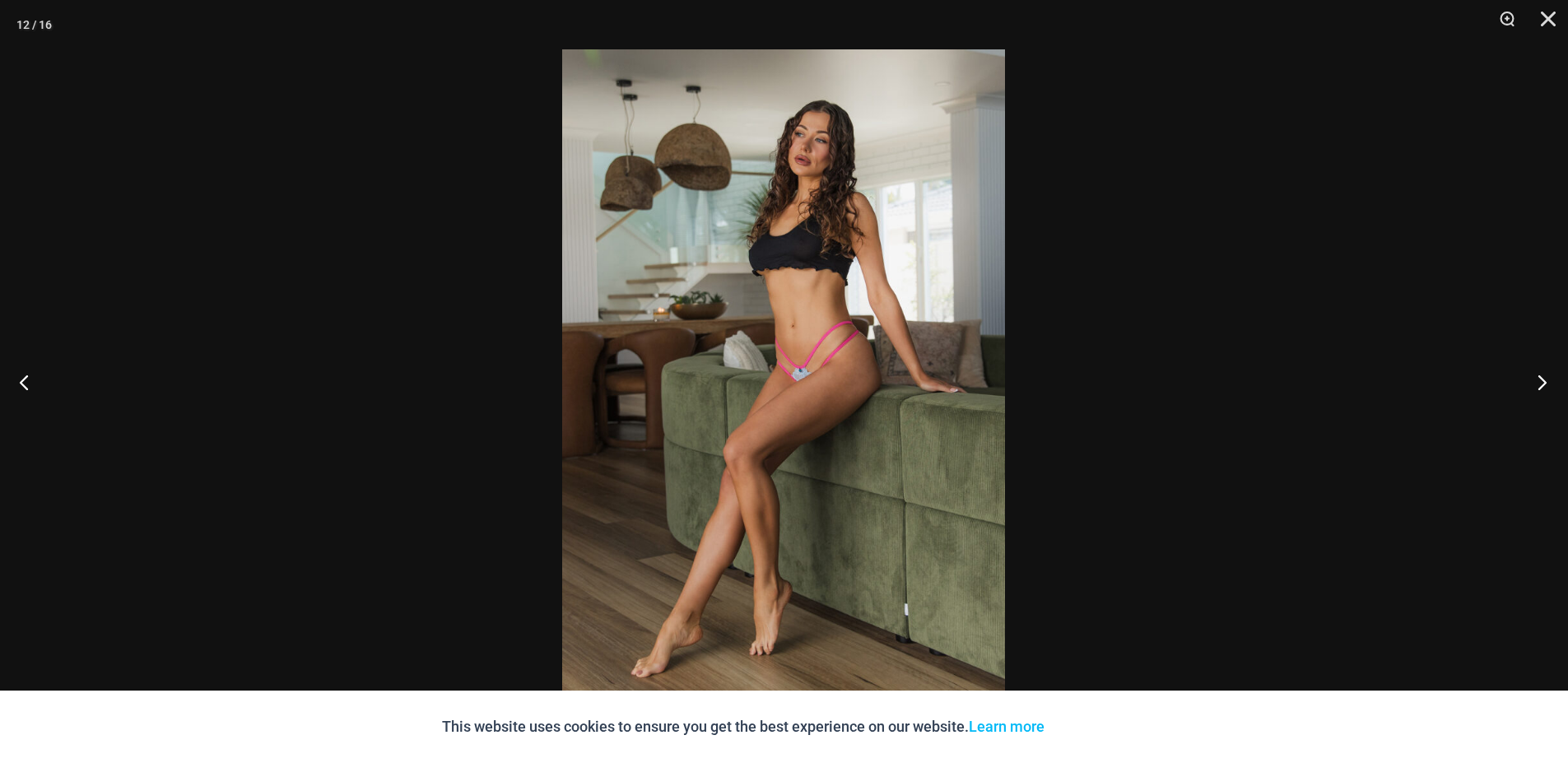
click at [1544, 382] on button "Next" at bounding box center [1537, 382] width 62 height 82
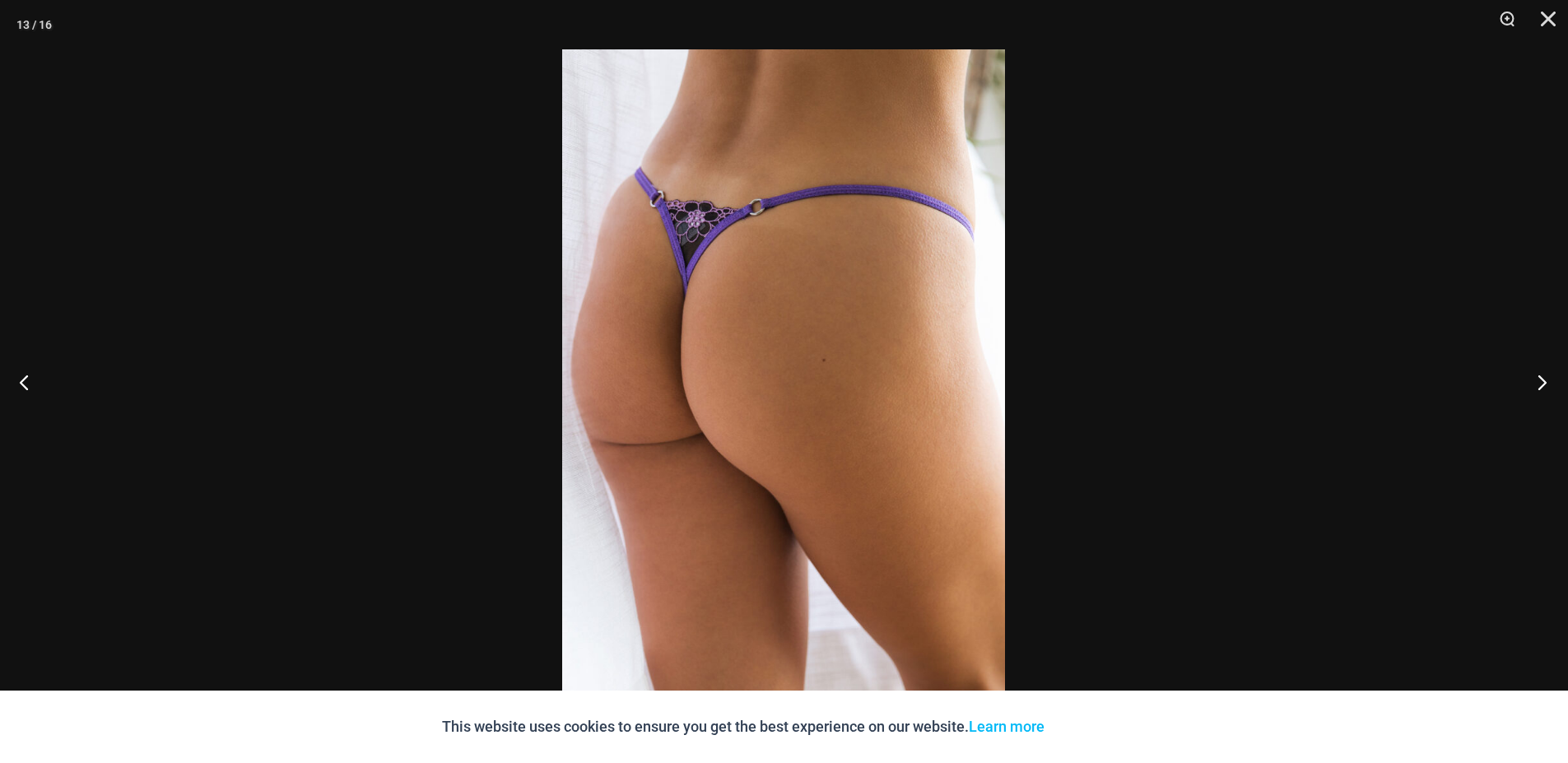
click at [1544, 382] on button "Next" at bounding box center [1537, 382] width 62 height 82
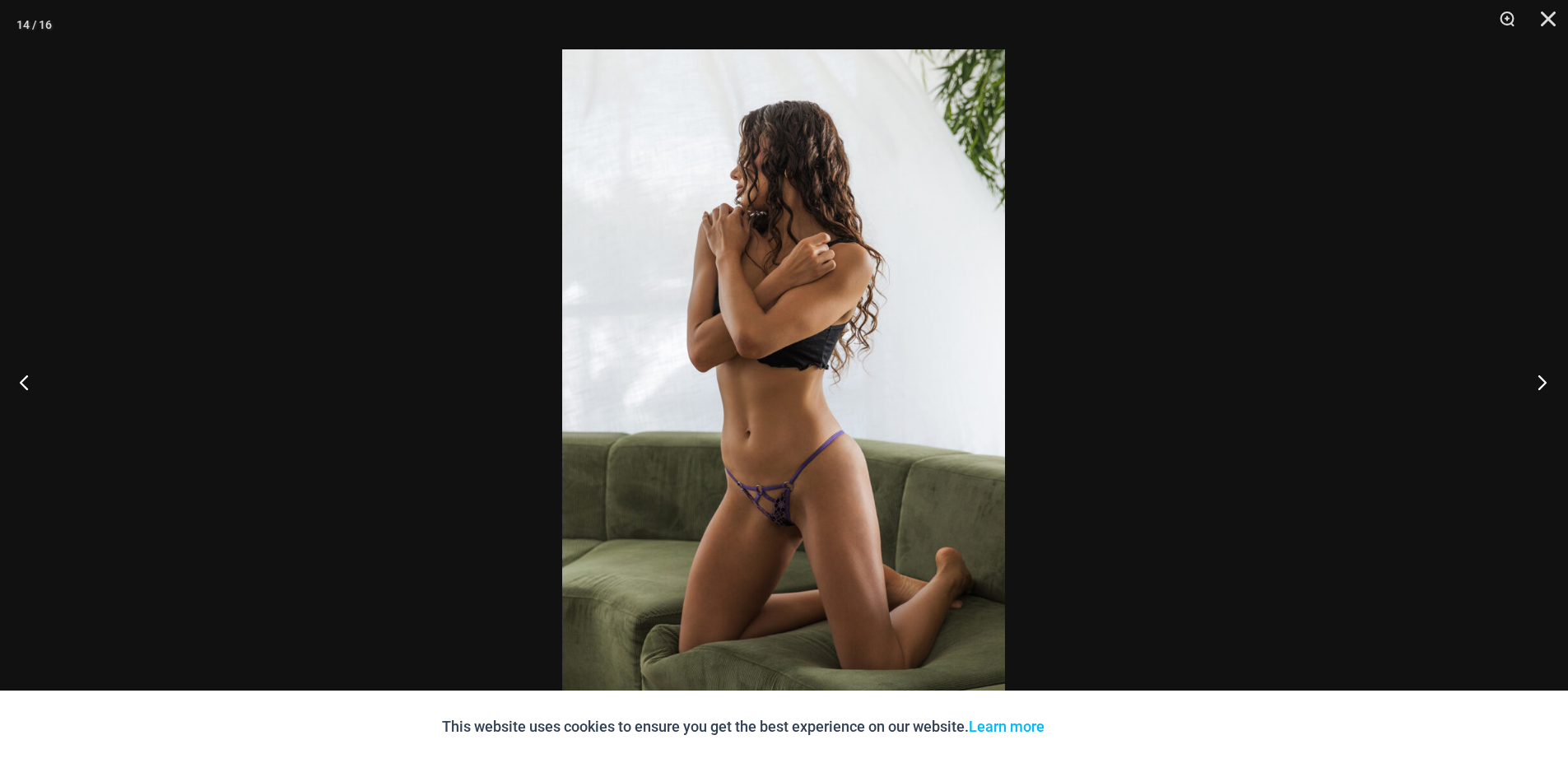
click at [1550, 369] on button "Next" at bounding box center [1537, 382] width 62 height 82
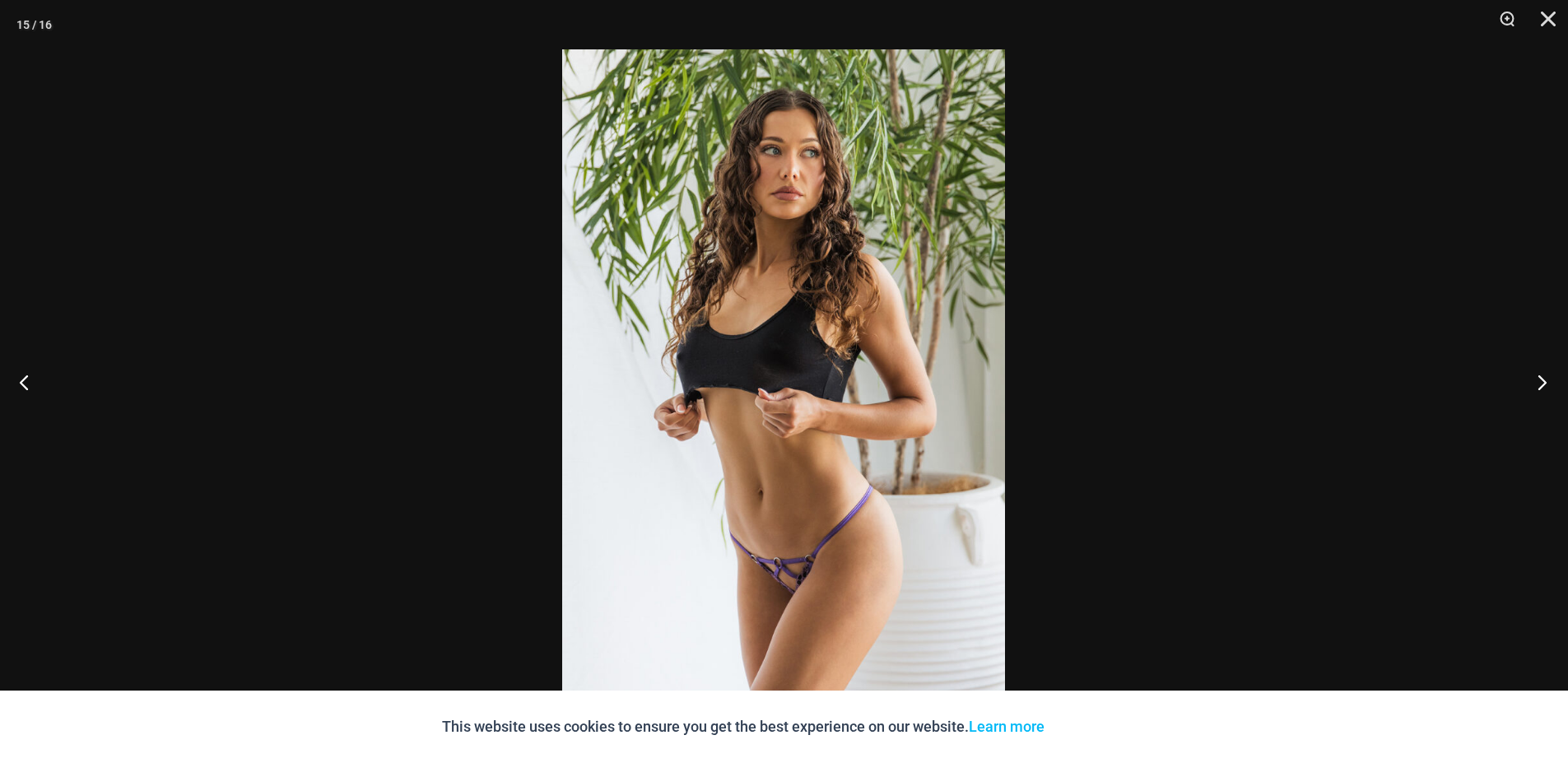
click at [1545, 386] on button "Next" at bounding box center [1537, 382] width 62 height 82
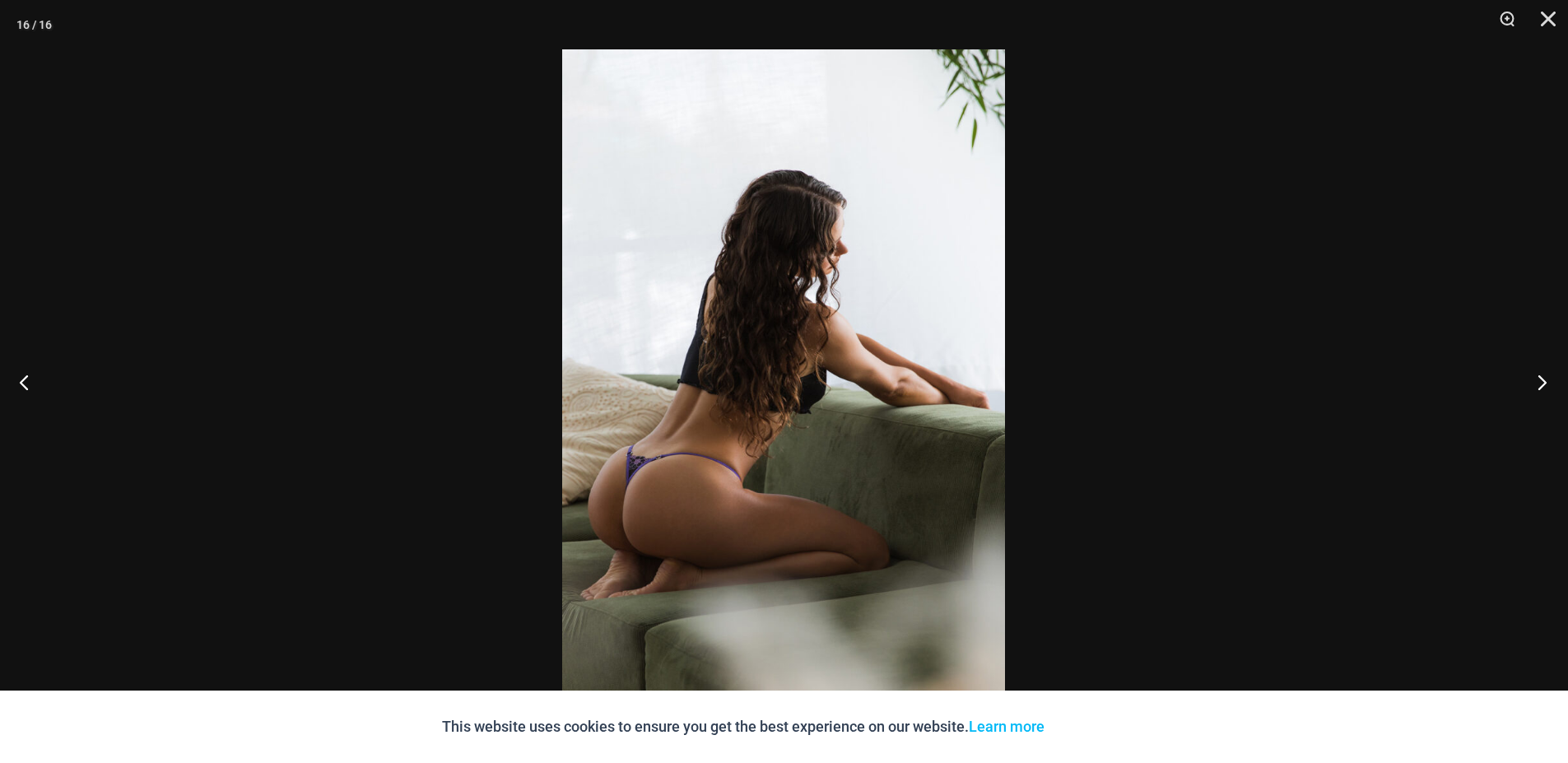
click at [1545, 386] on button "Next" at bounding box center [1537, 382] width 62 height 82
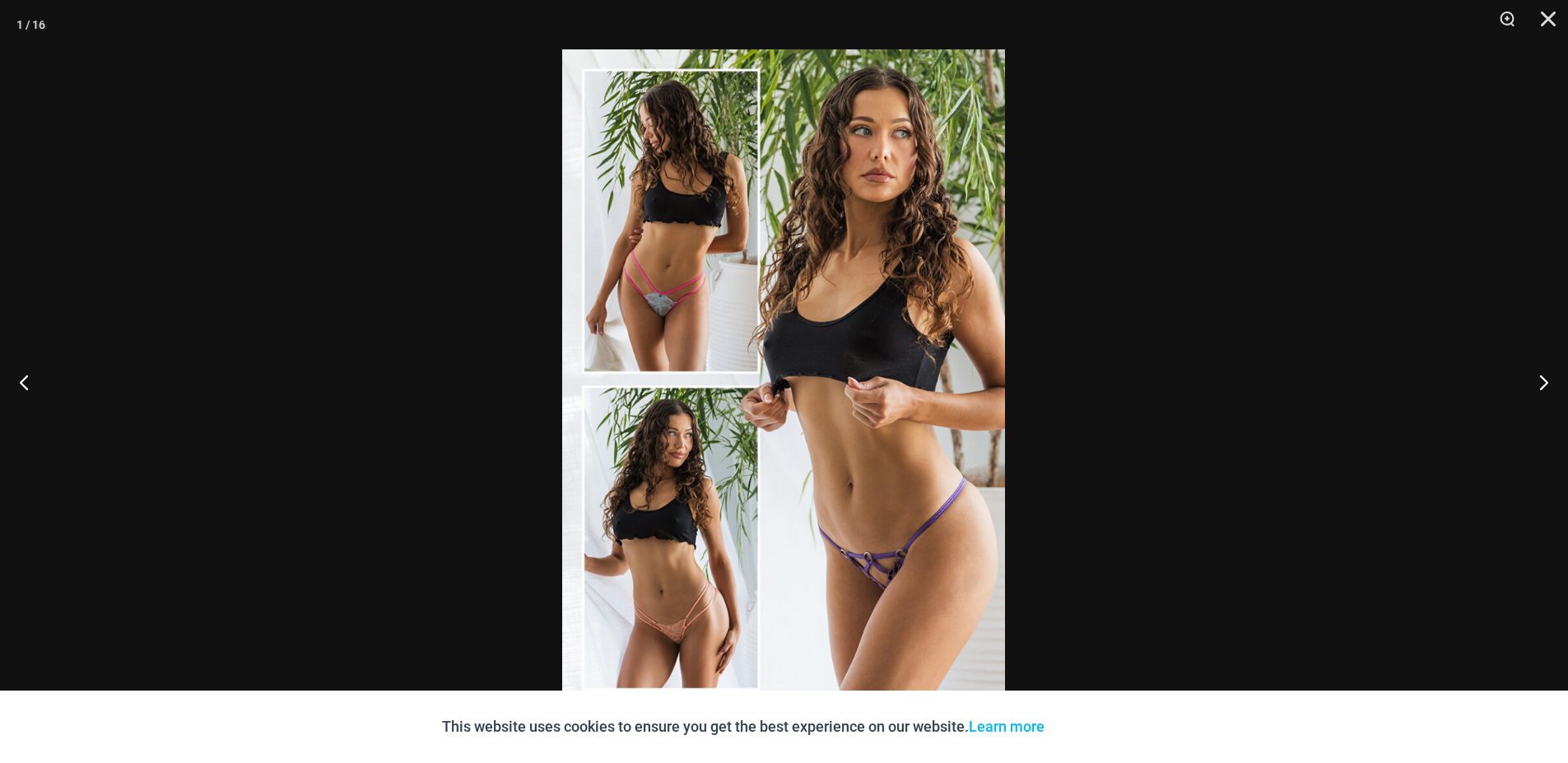
click at [1209, 387] on div at bounding box center [784, 381] width 1568 height 763
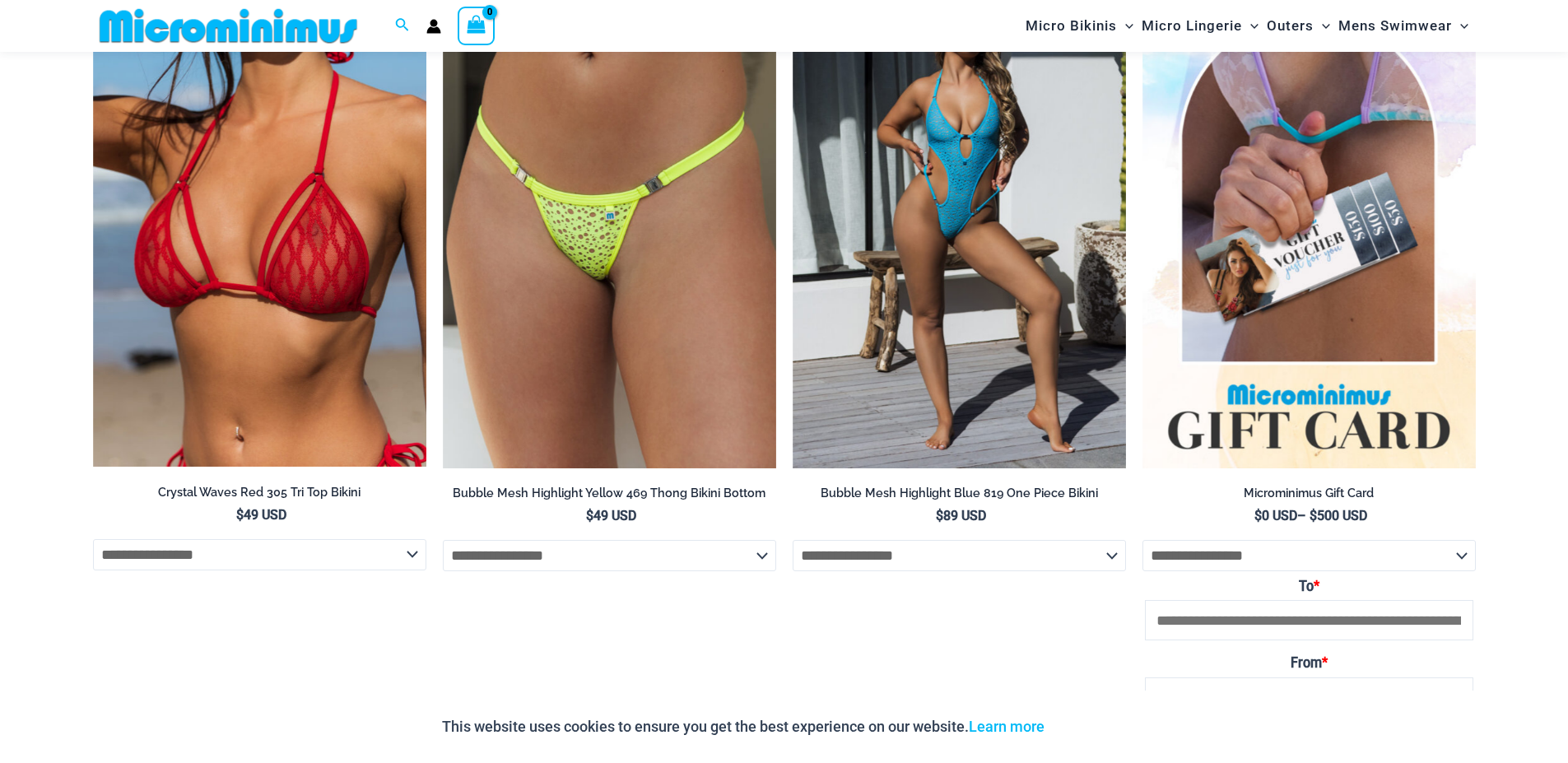
scroll to position [3049, 0]
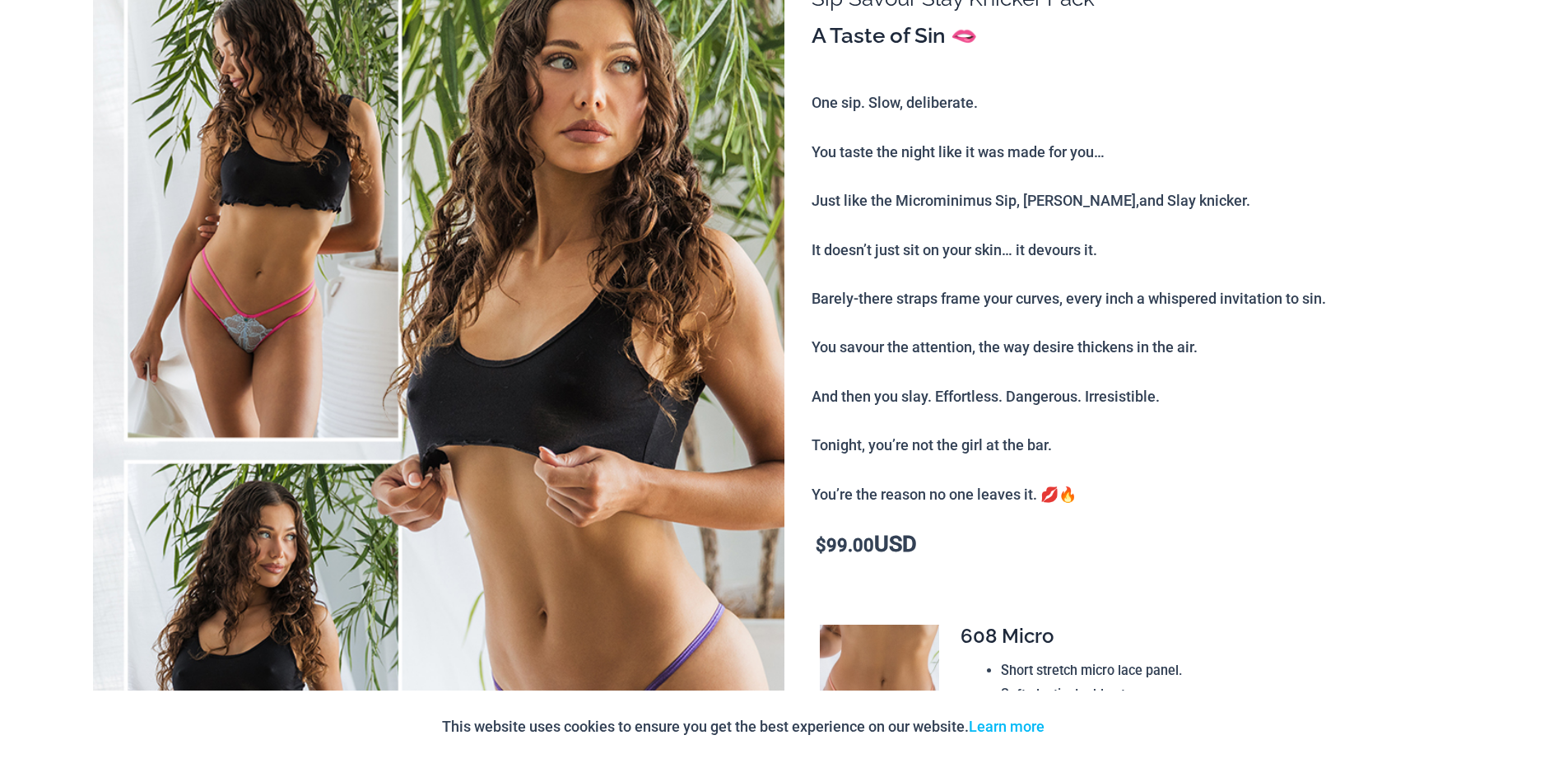
scroll to position [0, 0]
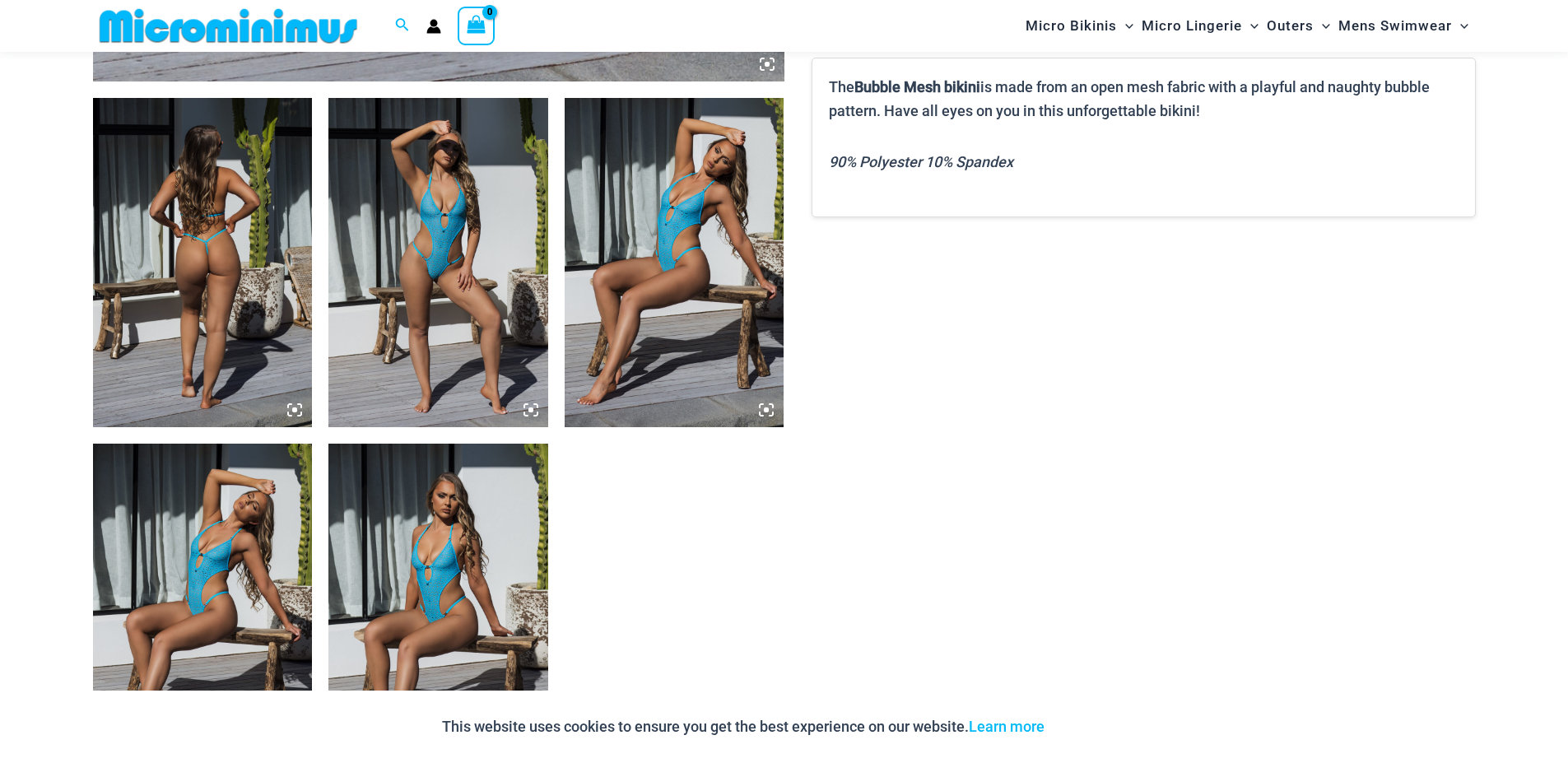
scroll to position [1170, 0]
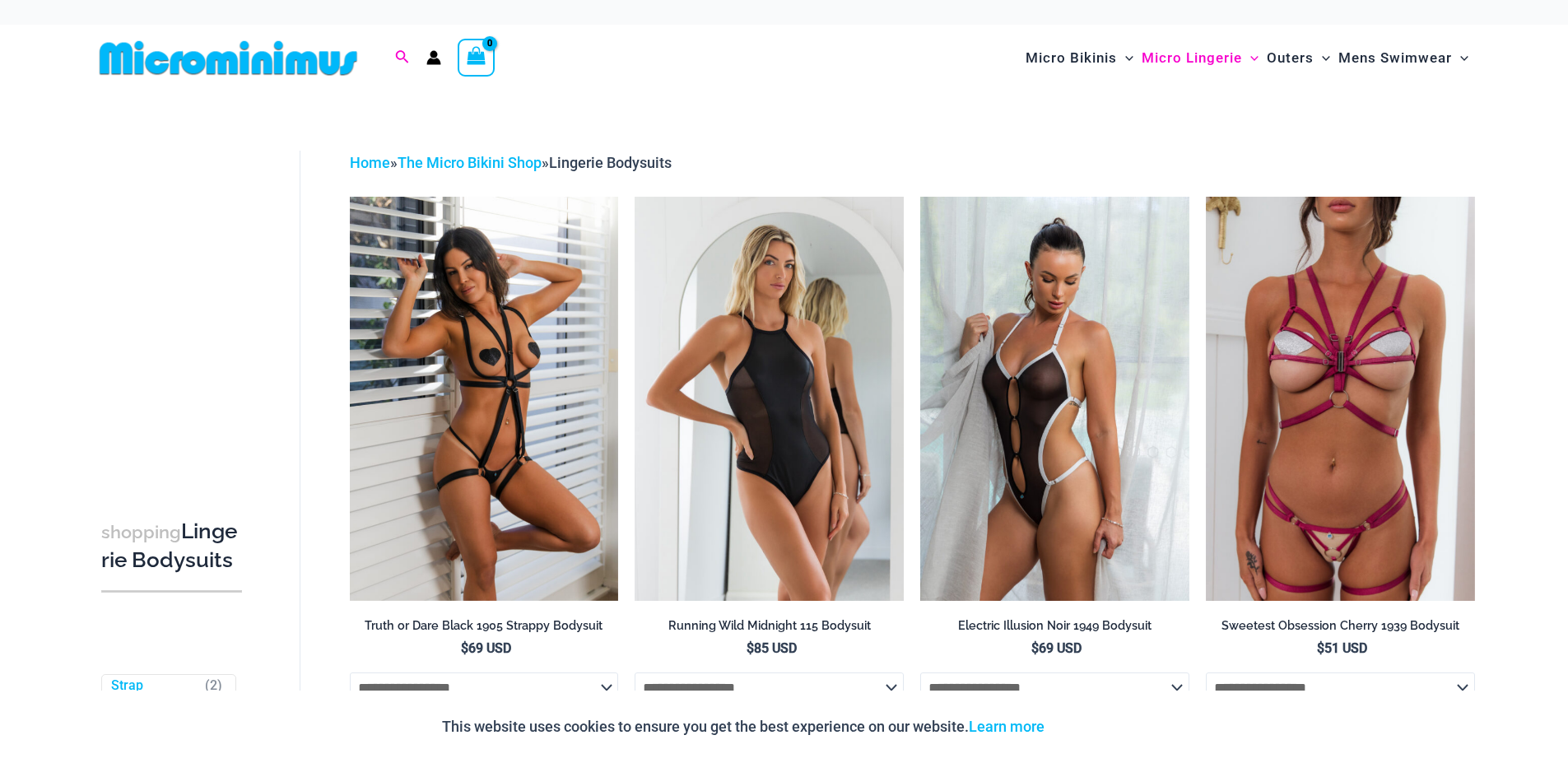
click at [399, 60] on icon "Search icon link" at bounding box center [402, 58] width 13 height 15
click at [441, 60] on input "Search for: Search" at bounding box center [508, 58] width 194 height 49
type input "****"
click button "Search" at bounding box center [0, 0] width 0 height 0
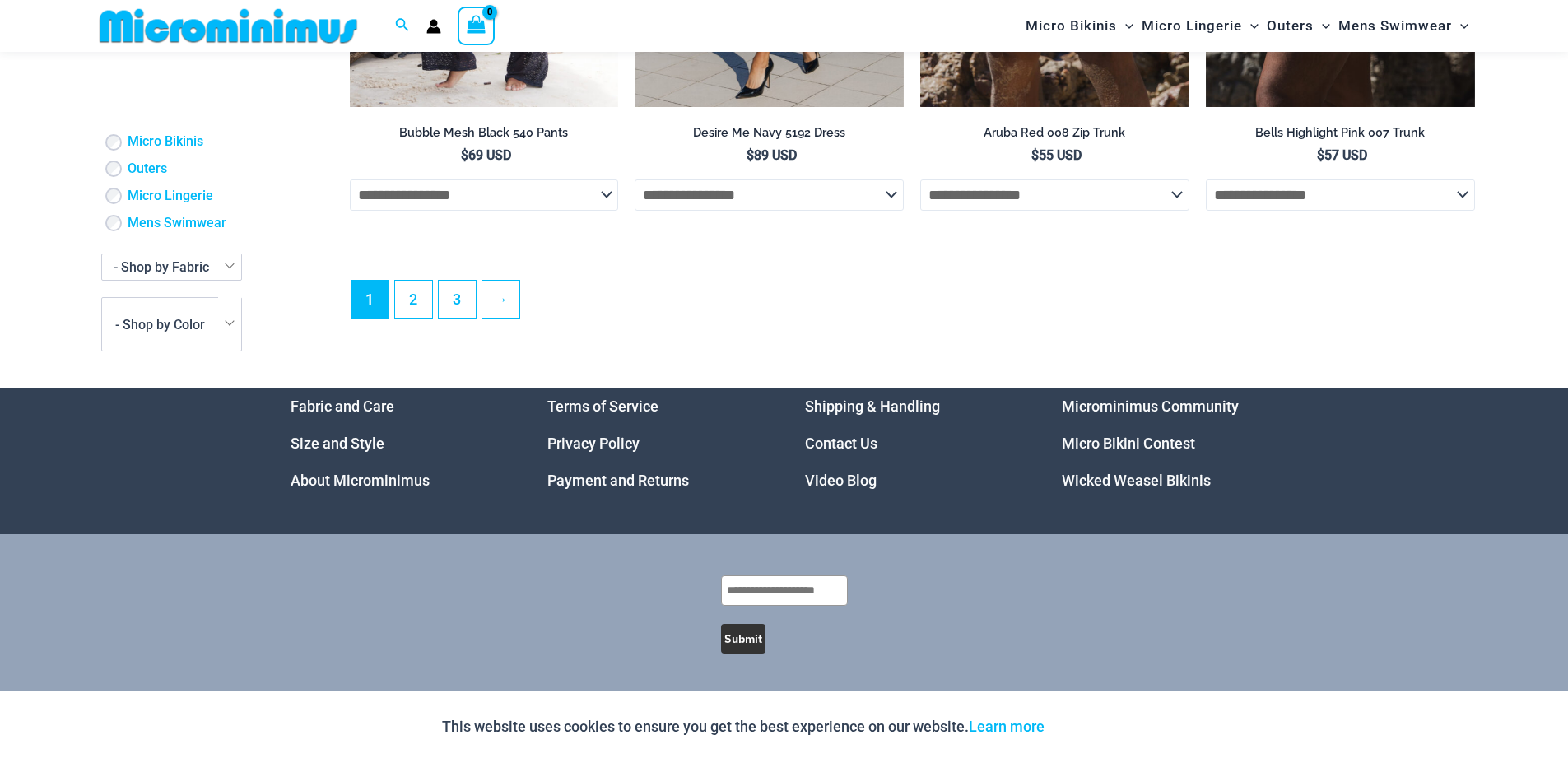
scroll to position [4477, 0]
click at [414, 301] on link "2" at bounding box center [414, 299] width 37 height 39
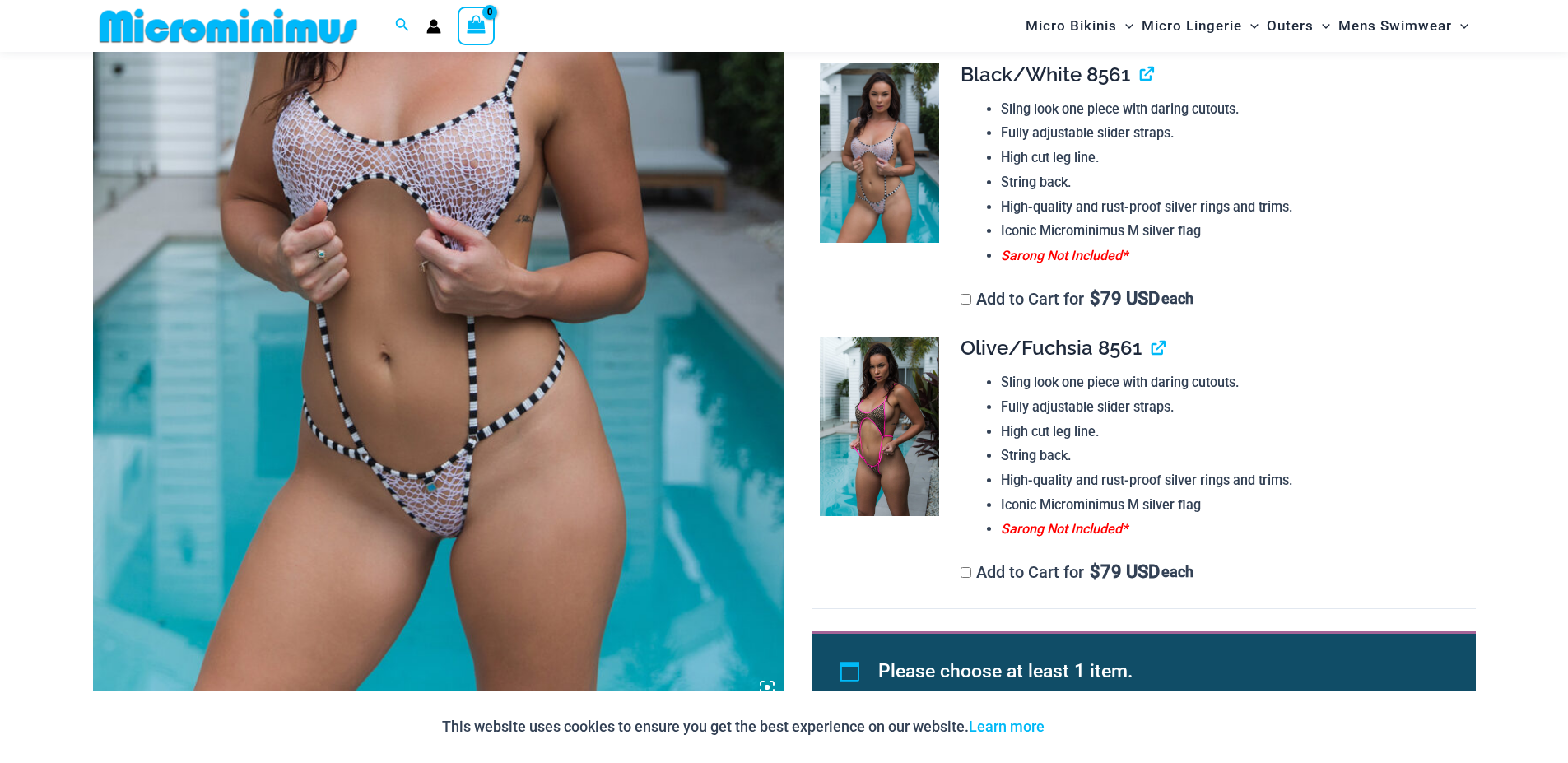
scroll to position [479, 0]
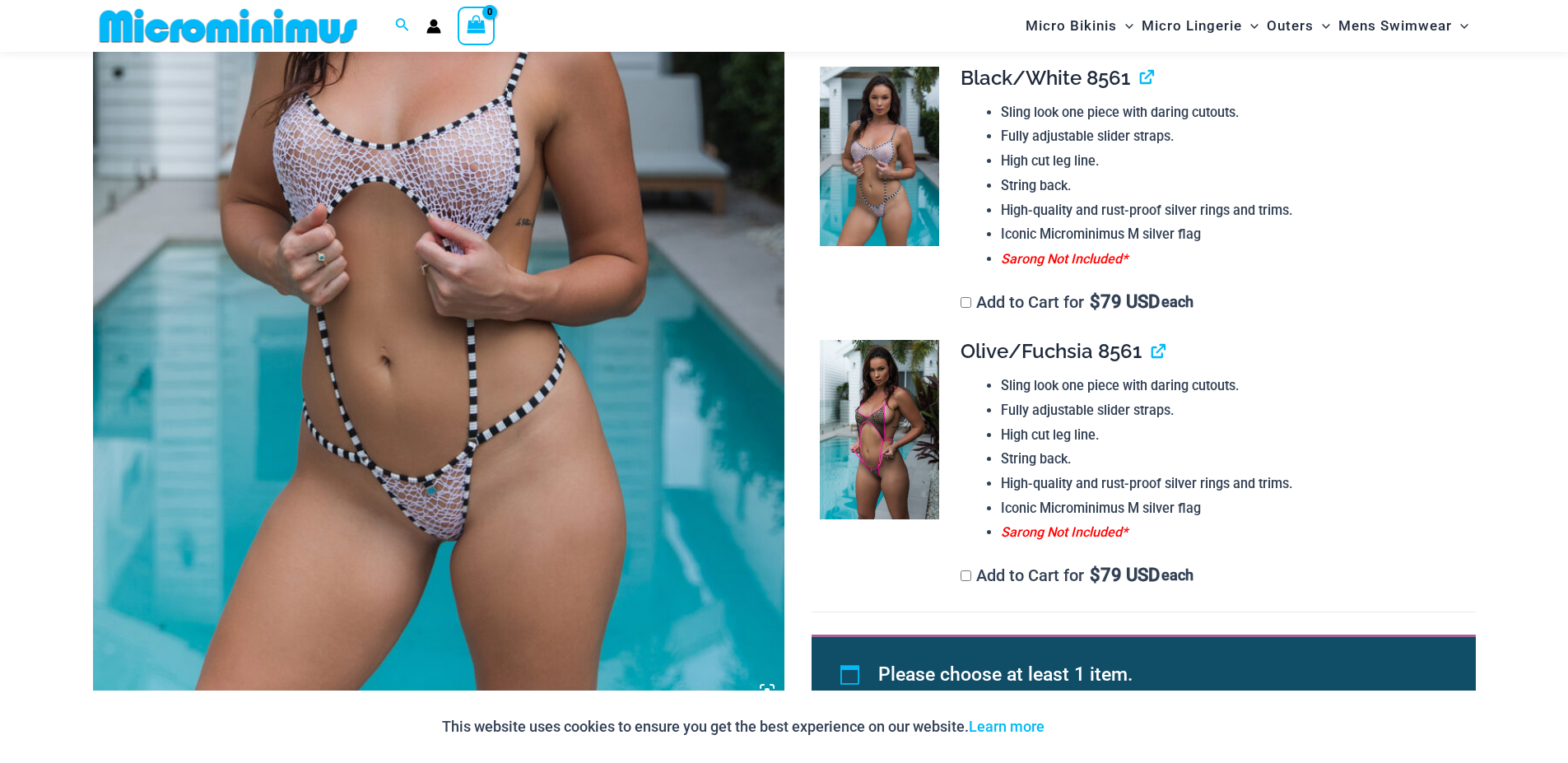
click at [591, 243] on img at bounding box center [439, 190] width 691 height 1037
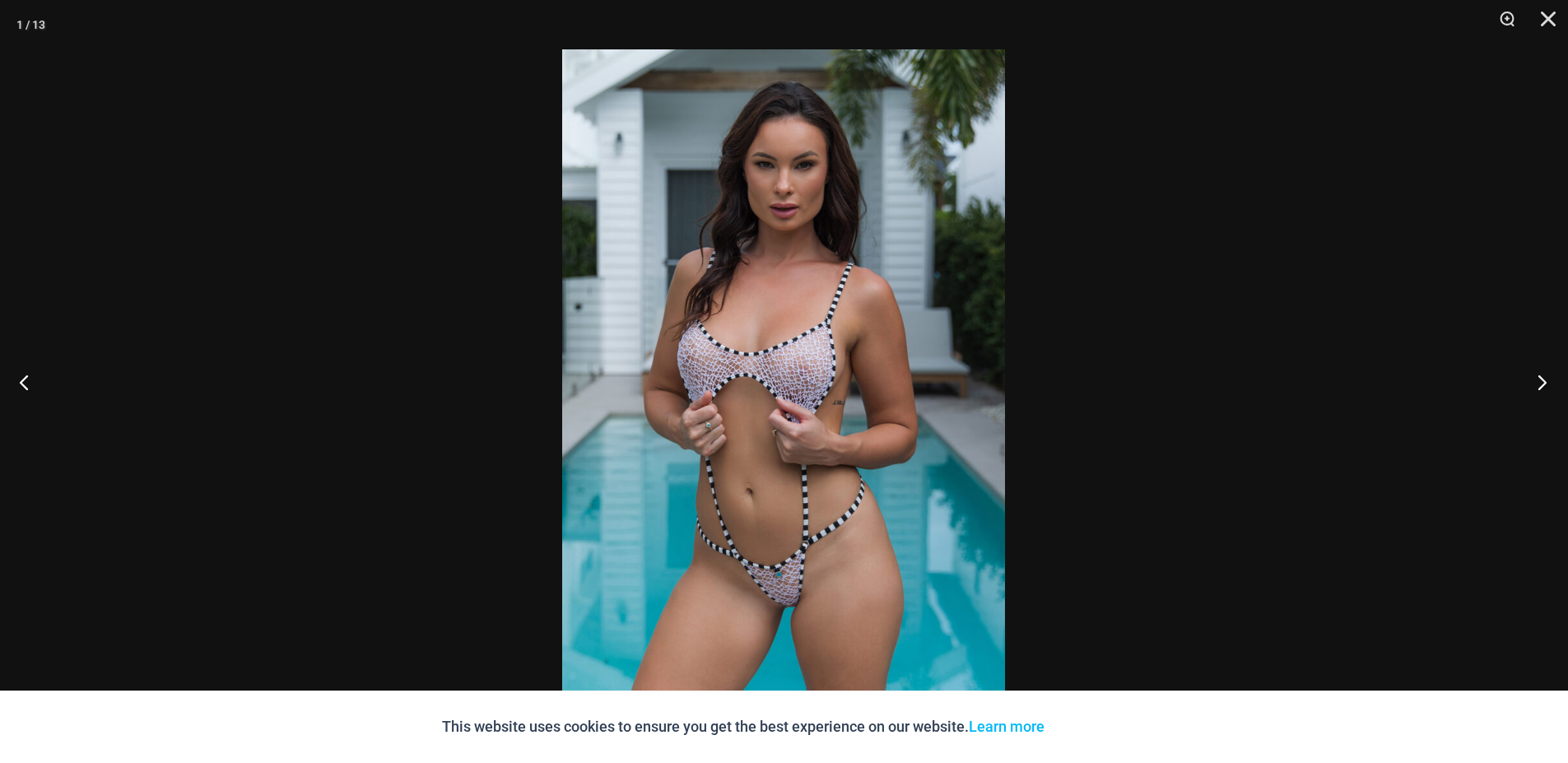
click at [1542, 377] on button "Next" at bounding box center [1537, 382] width 62 height 82
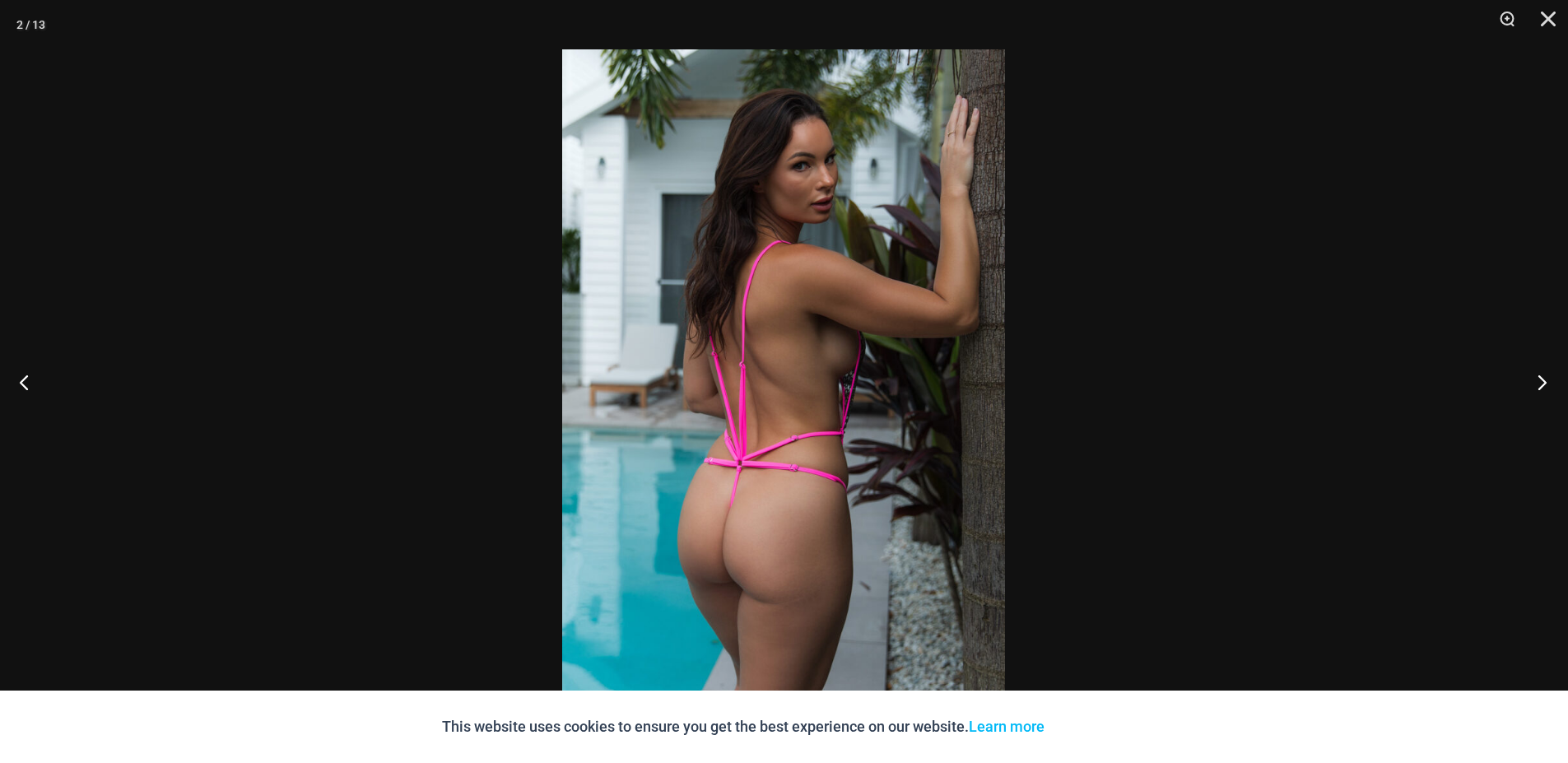
click at [1542, 377] on button "Next" at bounding box center [1537, 382] width 62 height 82
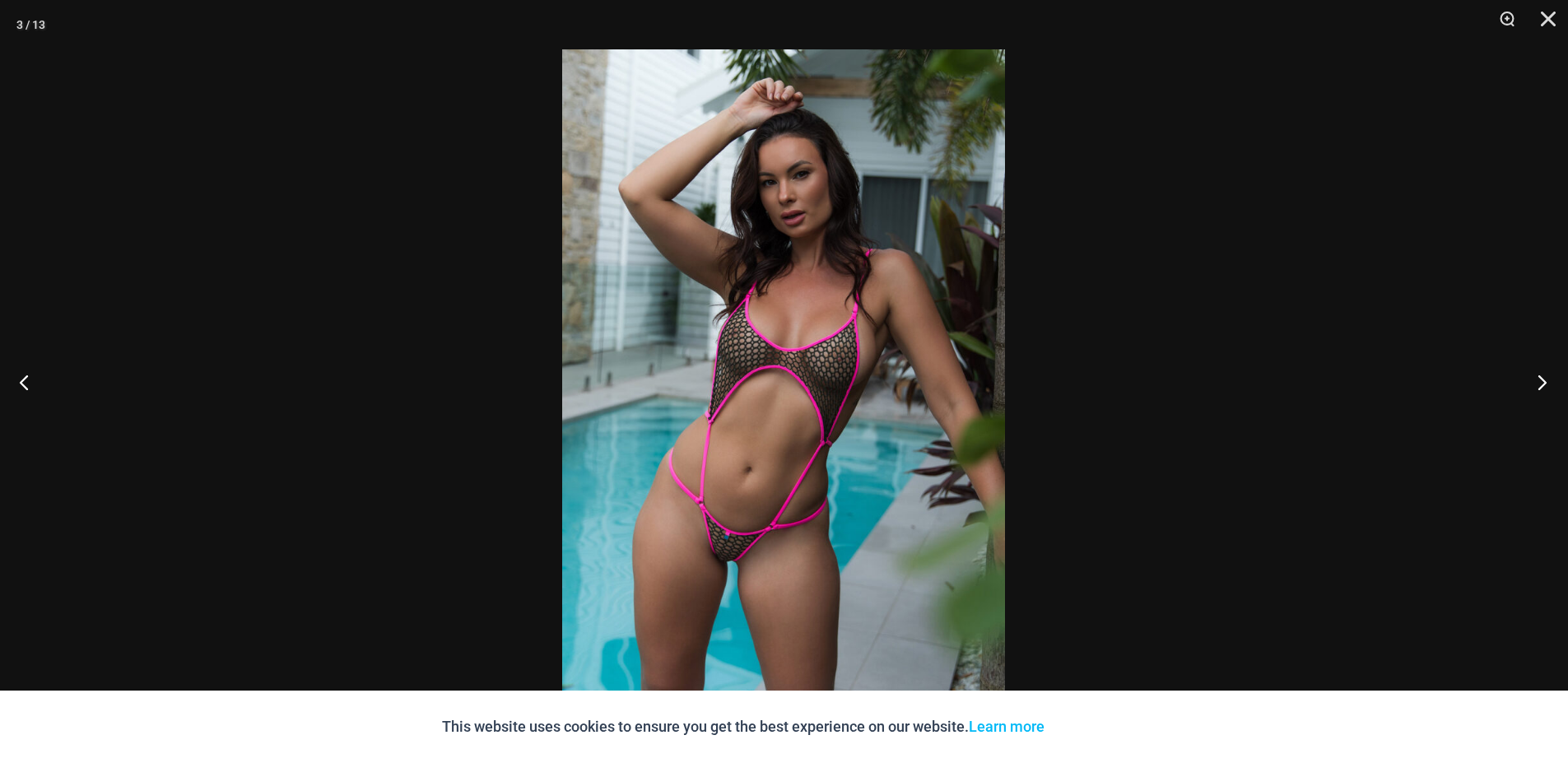
click at [1546, 377] on button "Next" at bounding box center [1537, 382] width 62 height 82
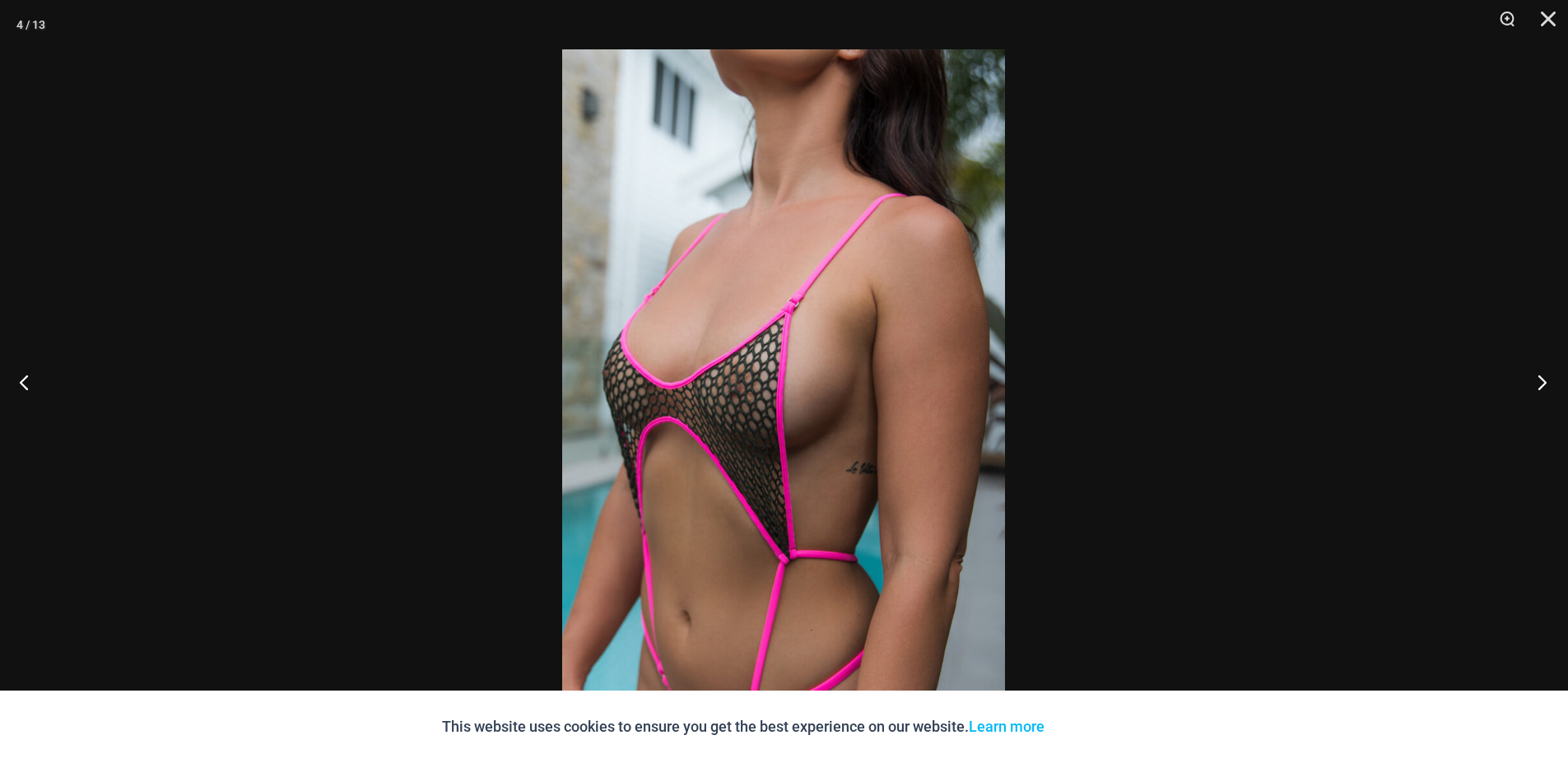
click at [1554, 374] on button "Next" at bounding box center [1537, 382] width 62 height 82
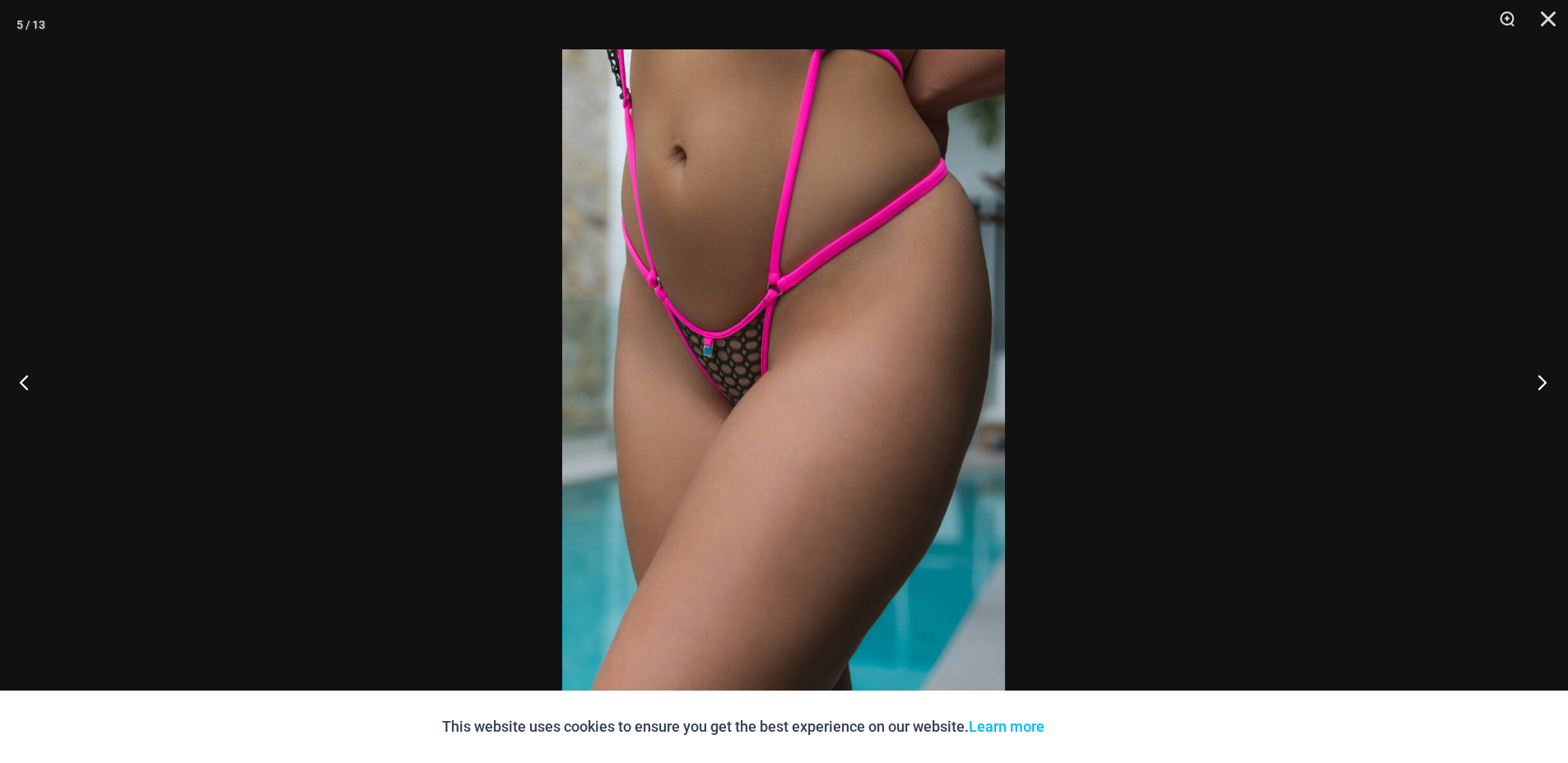
click at [1554, 374] on button "Next" at bounding box center [1537, 382] width 62 height 82
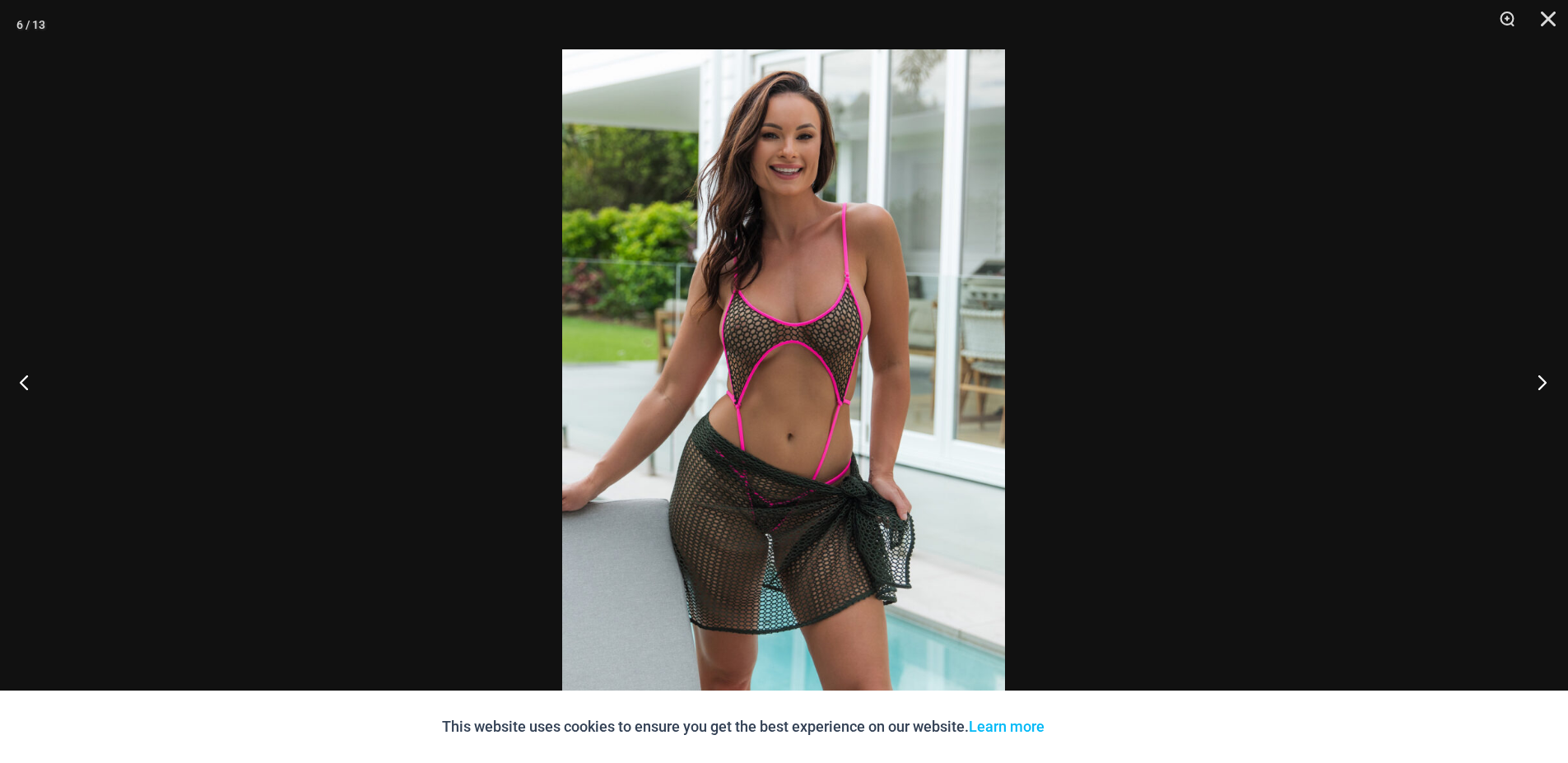
click at [1554, 374] on button "Next" at bounding box center [1537, 382] width 62 height 82
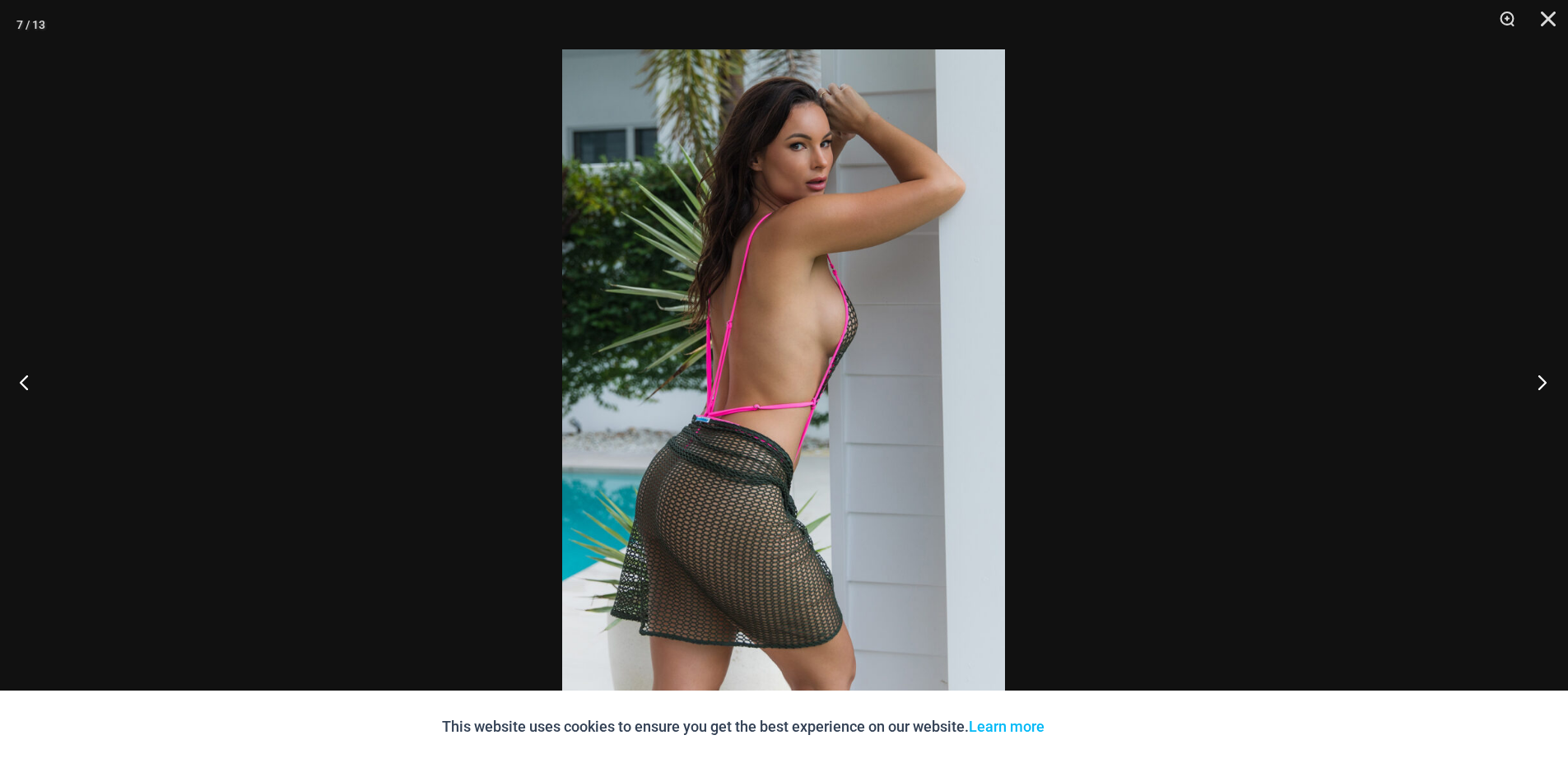
click at [1554, 374] on button "Next" at bounding box center [1537, 382] width 62 height 82
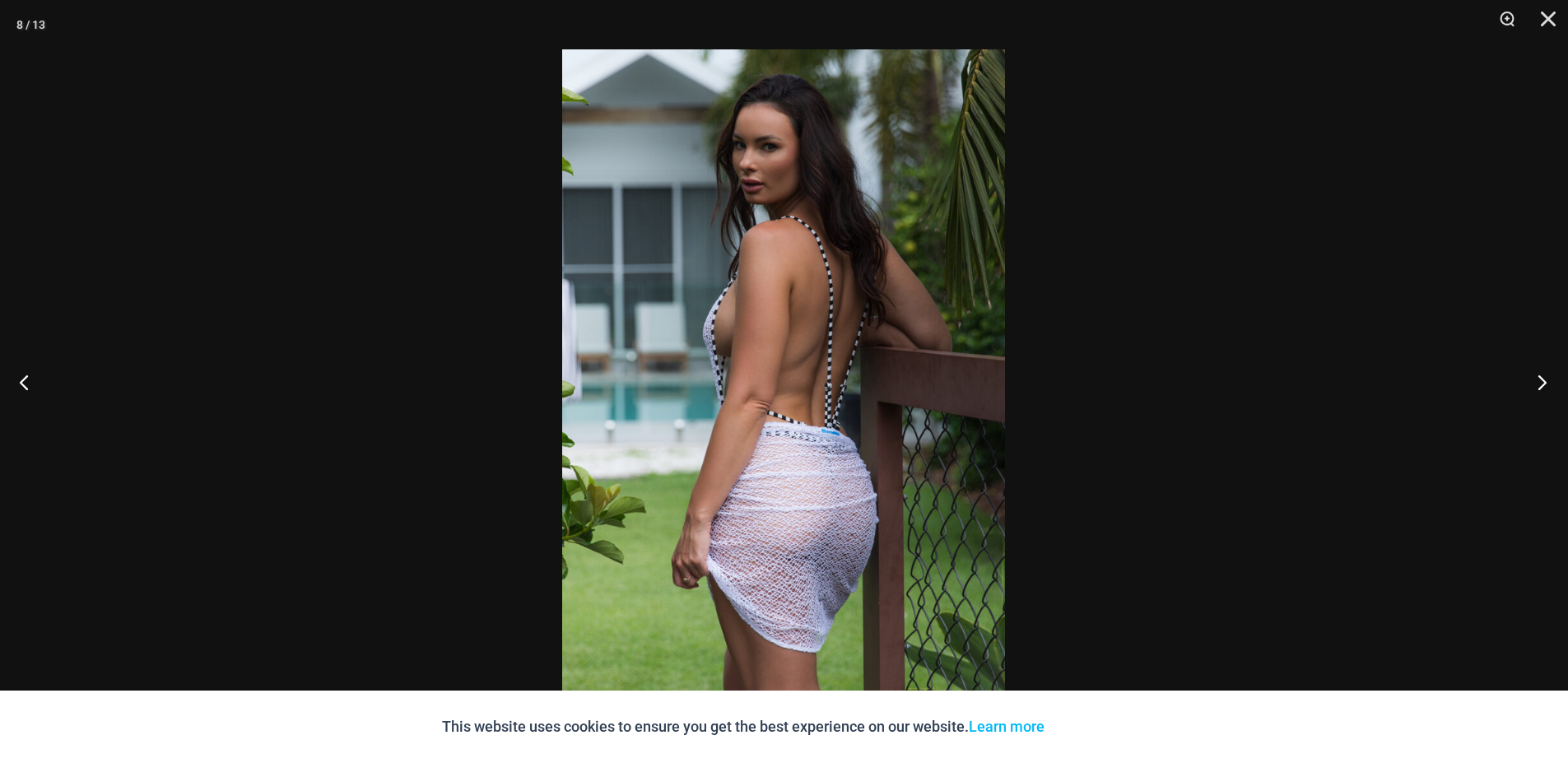
click at [1554, 374] on button "Next" at bounding box center [1537, 382] width 62 height 82
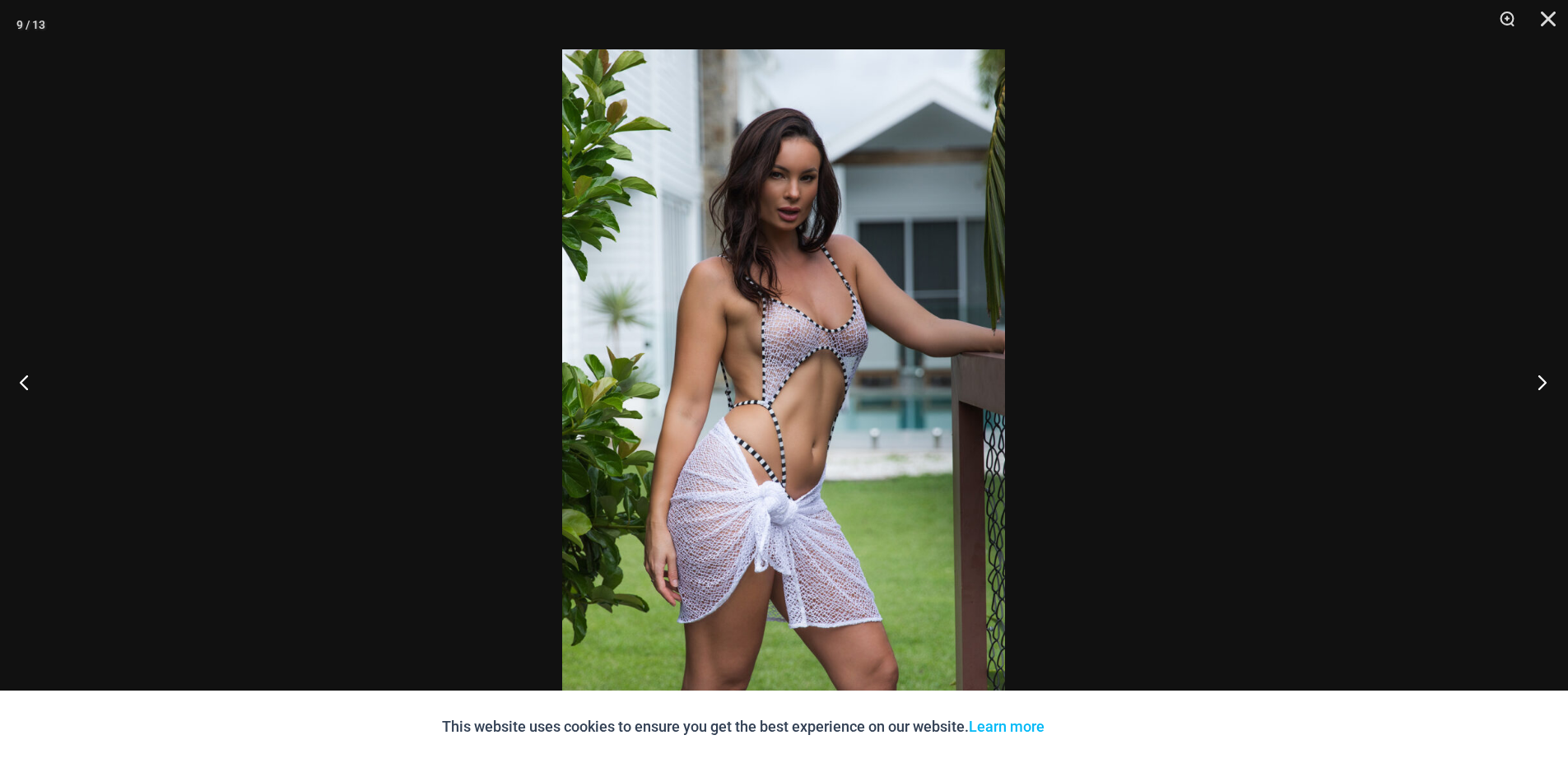
click at [1554, 374] on button "Next" at bounding box center [1537, 382] width 62 height 82
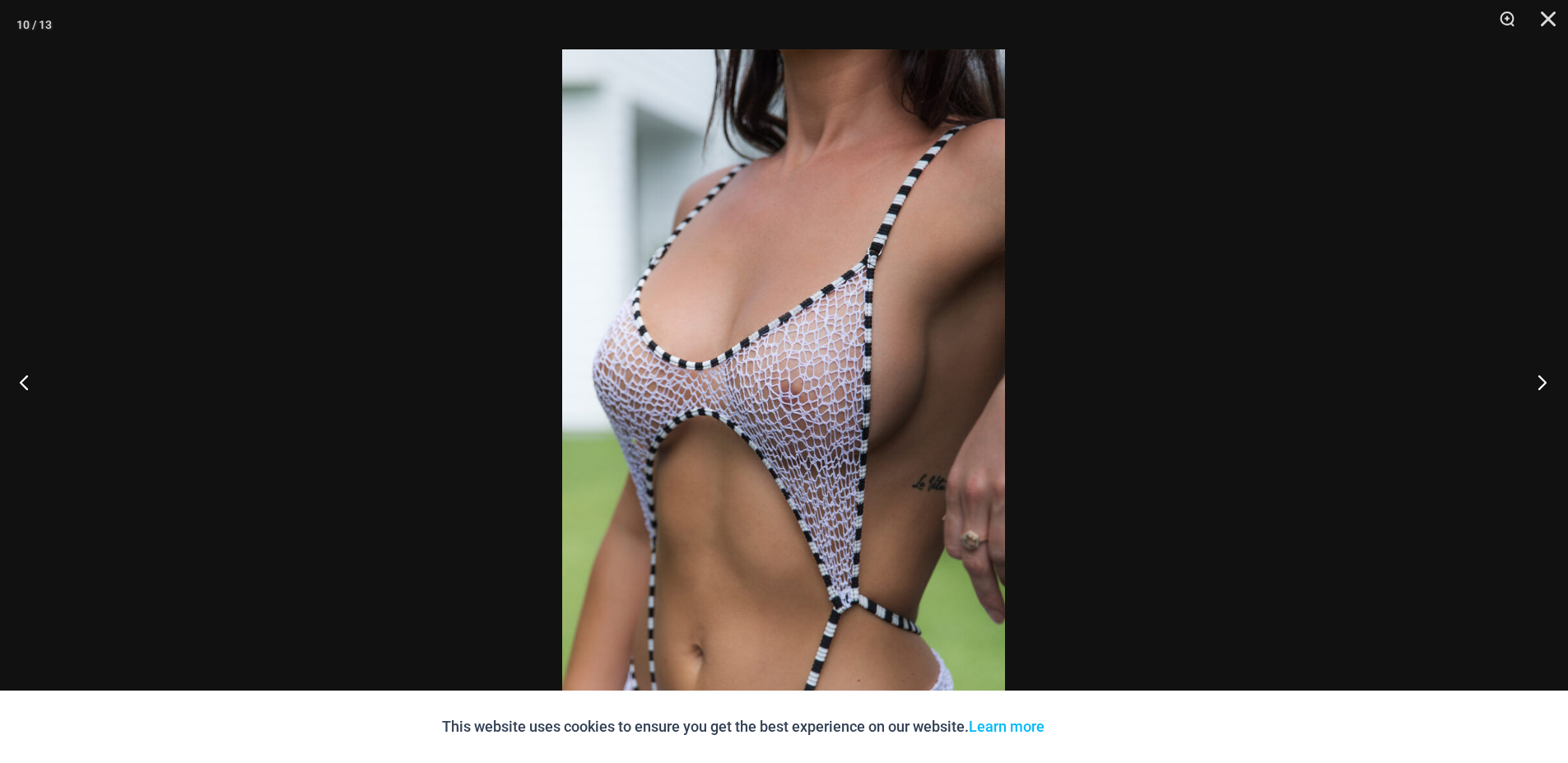
click at [1543, 377] on button "Next" at bounding box center [1537, 382] width 62 height 82
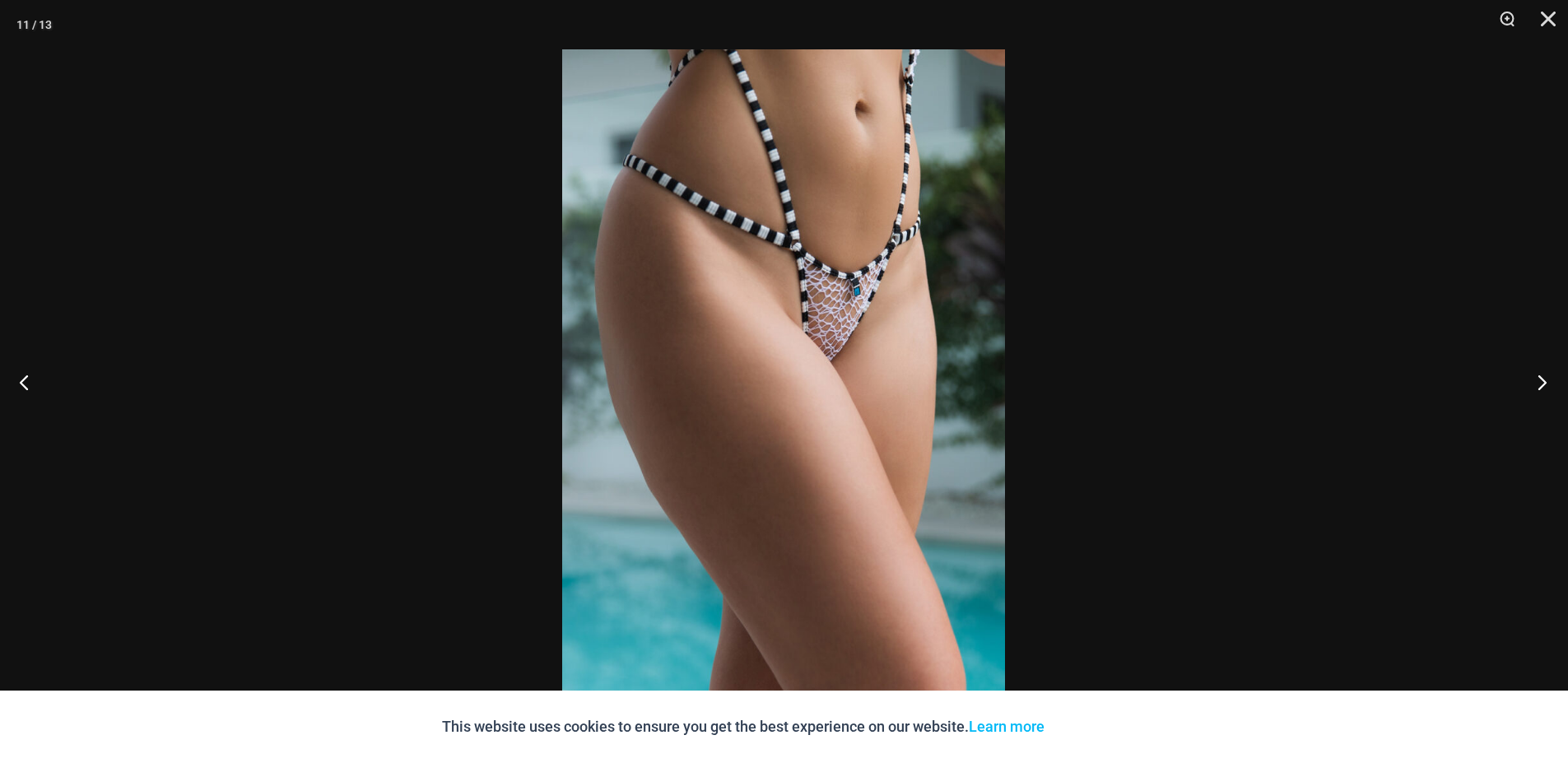
click at [1553, 374] on button "Next" at bounding box center [1537, 382] width 62 height 82
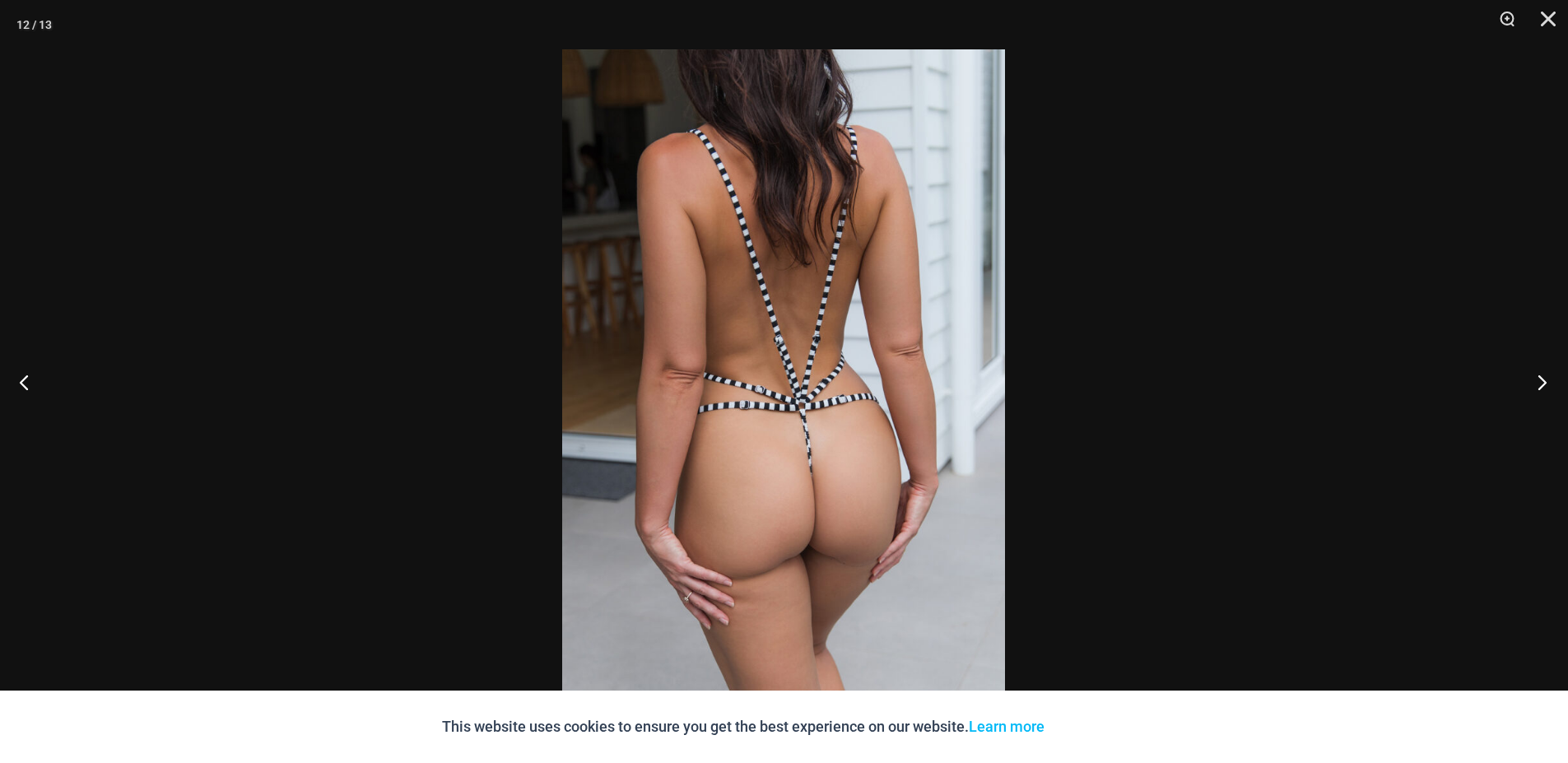
click at [1553, 374] on button "Next" at bounding box center [1537, 382] width 62 height 82
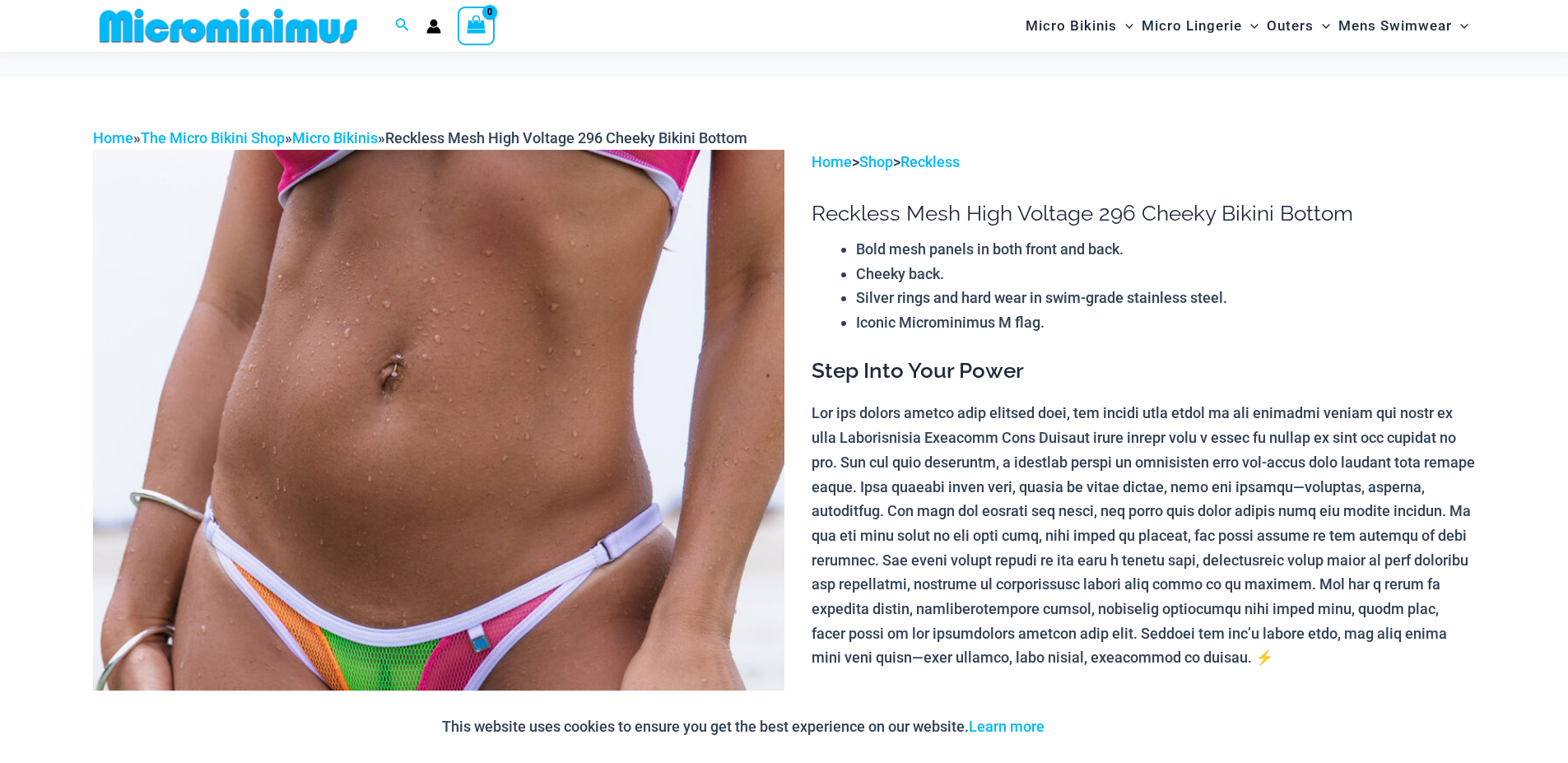
scroll to position [379, 0]
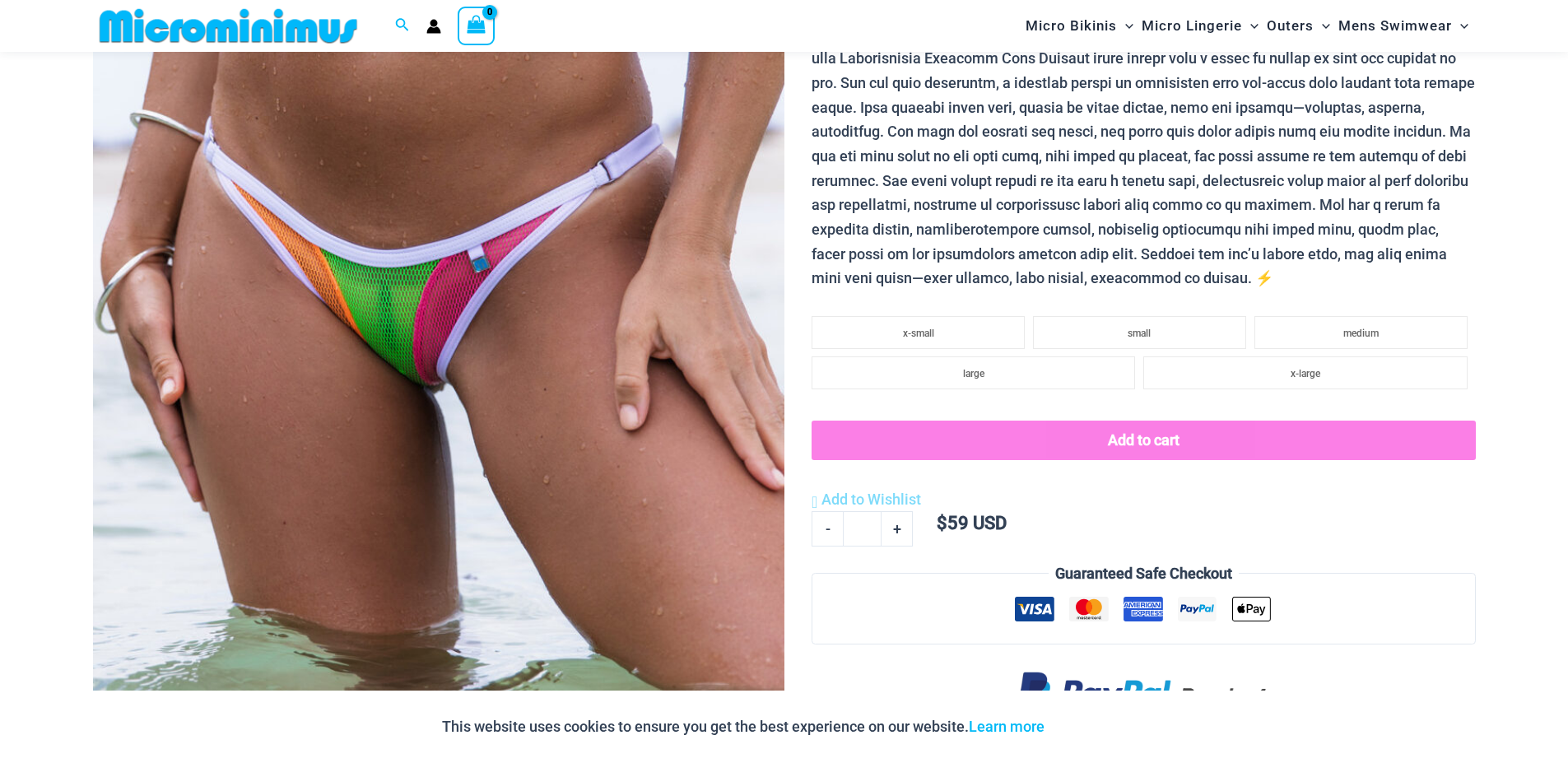
click at [457, 232] on img at bounding box center [439, 289] width 691 height 1037
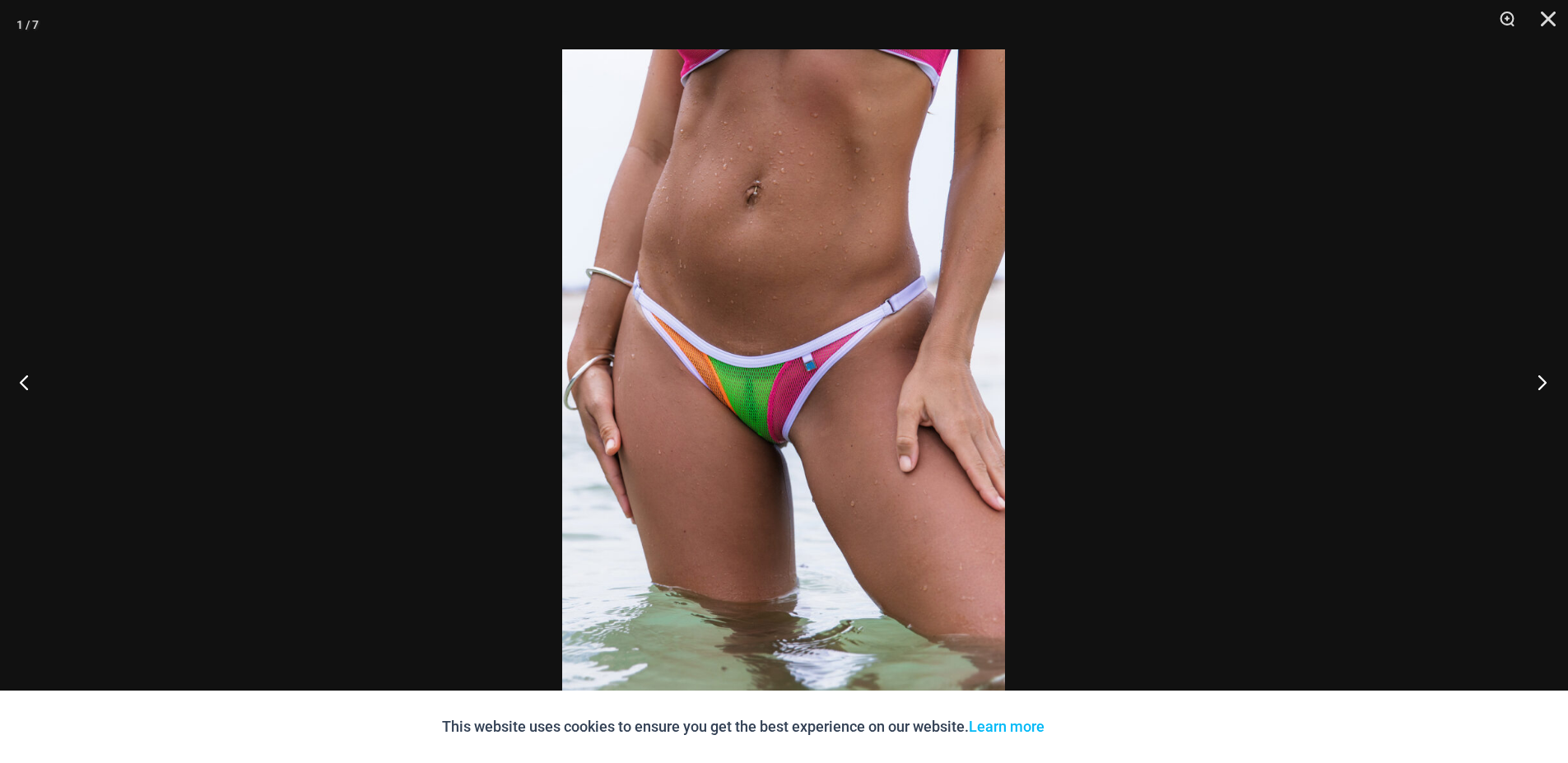
click at [1541, 385] on button "Next" at bounding box center [1537, 382] width 62 height 82
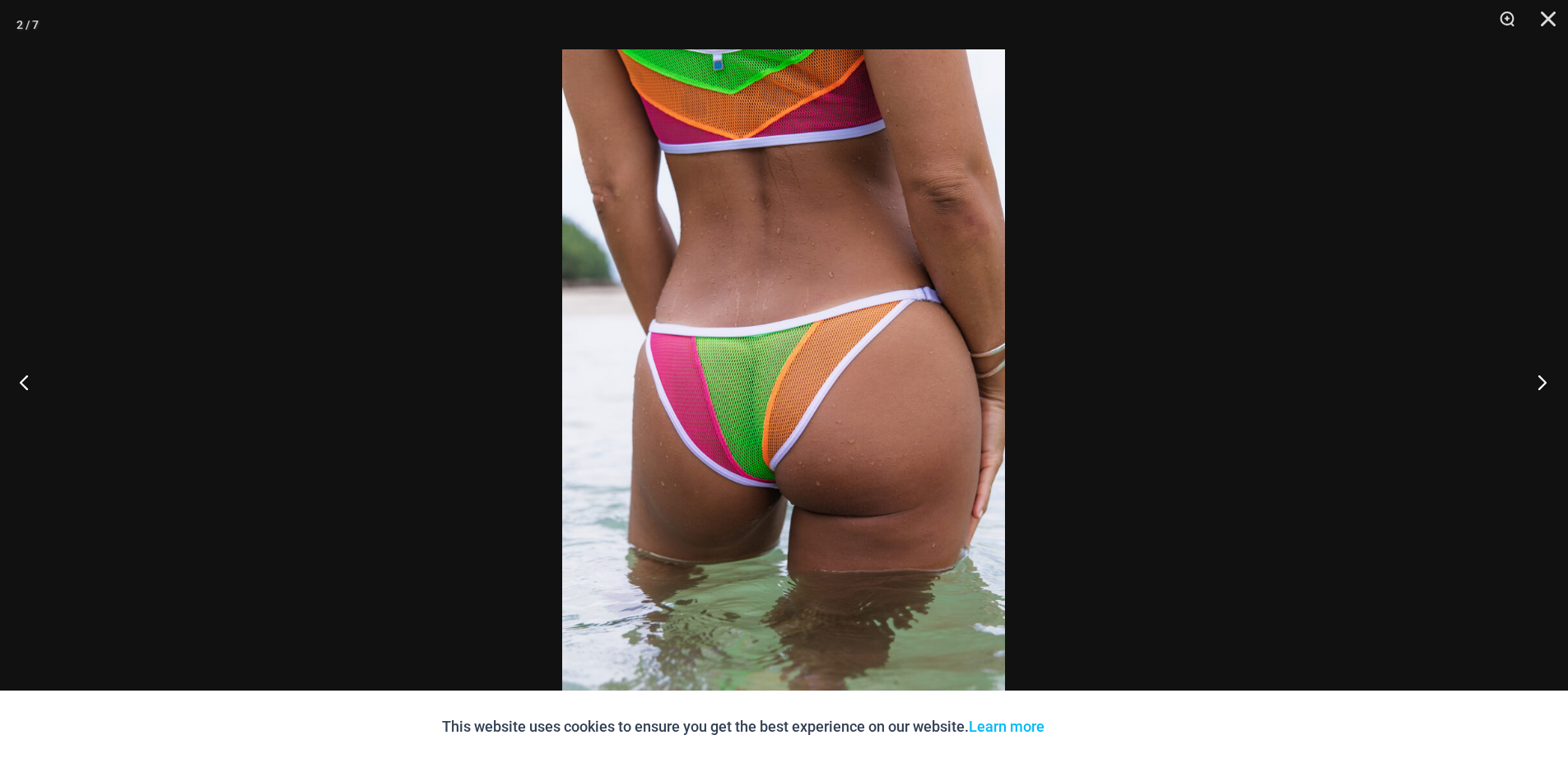
click at [1541, 385] on button "Next" at bounding box center [1537, 382] width 62 height 82
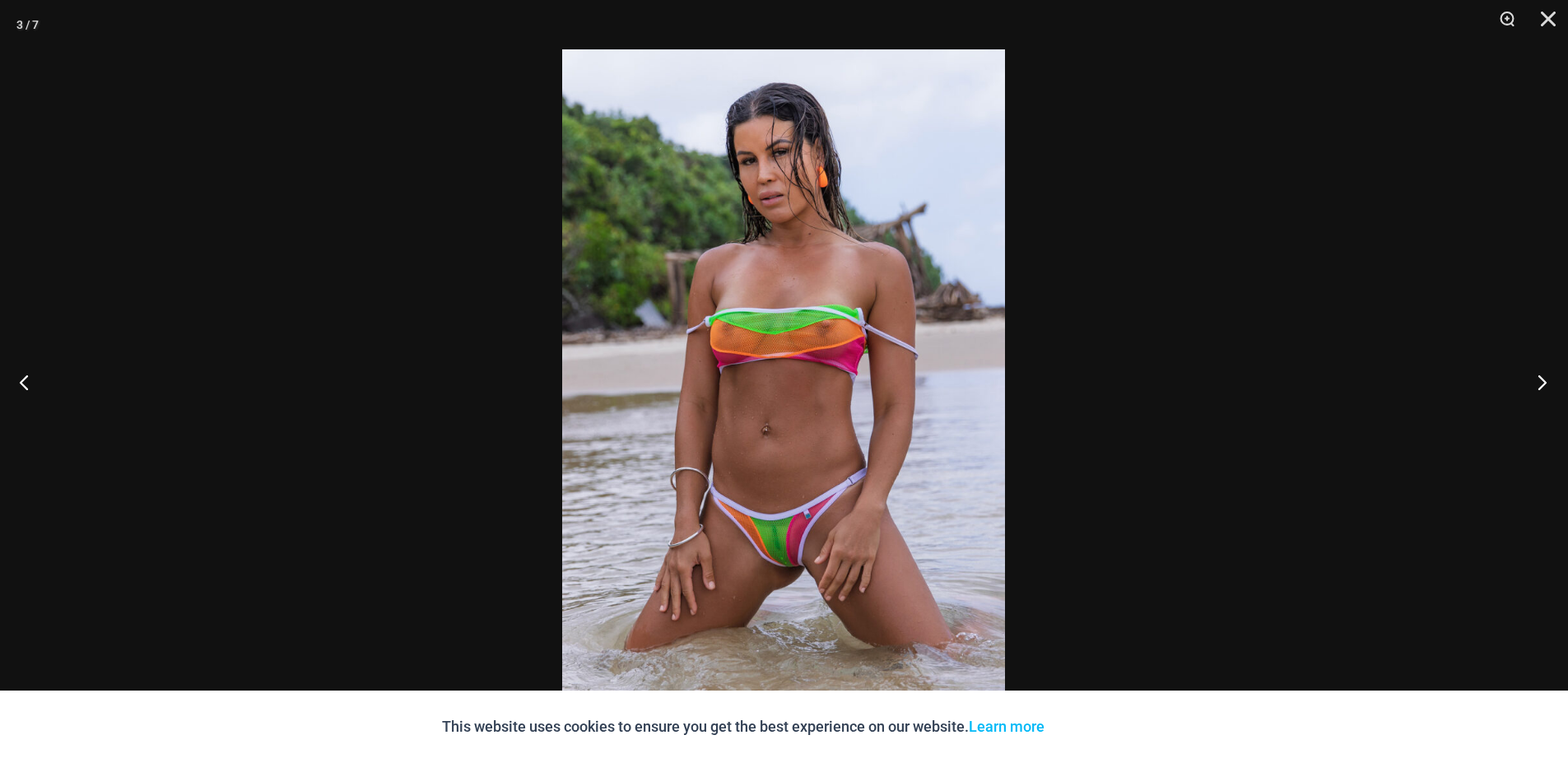
click at [1543, 384] on button "Next" at bounding box center [1537, 382] width 62 height 82
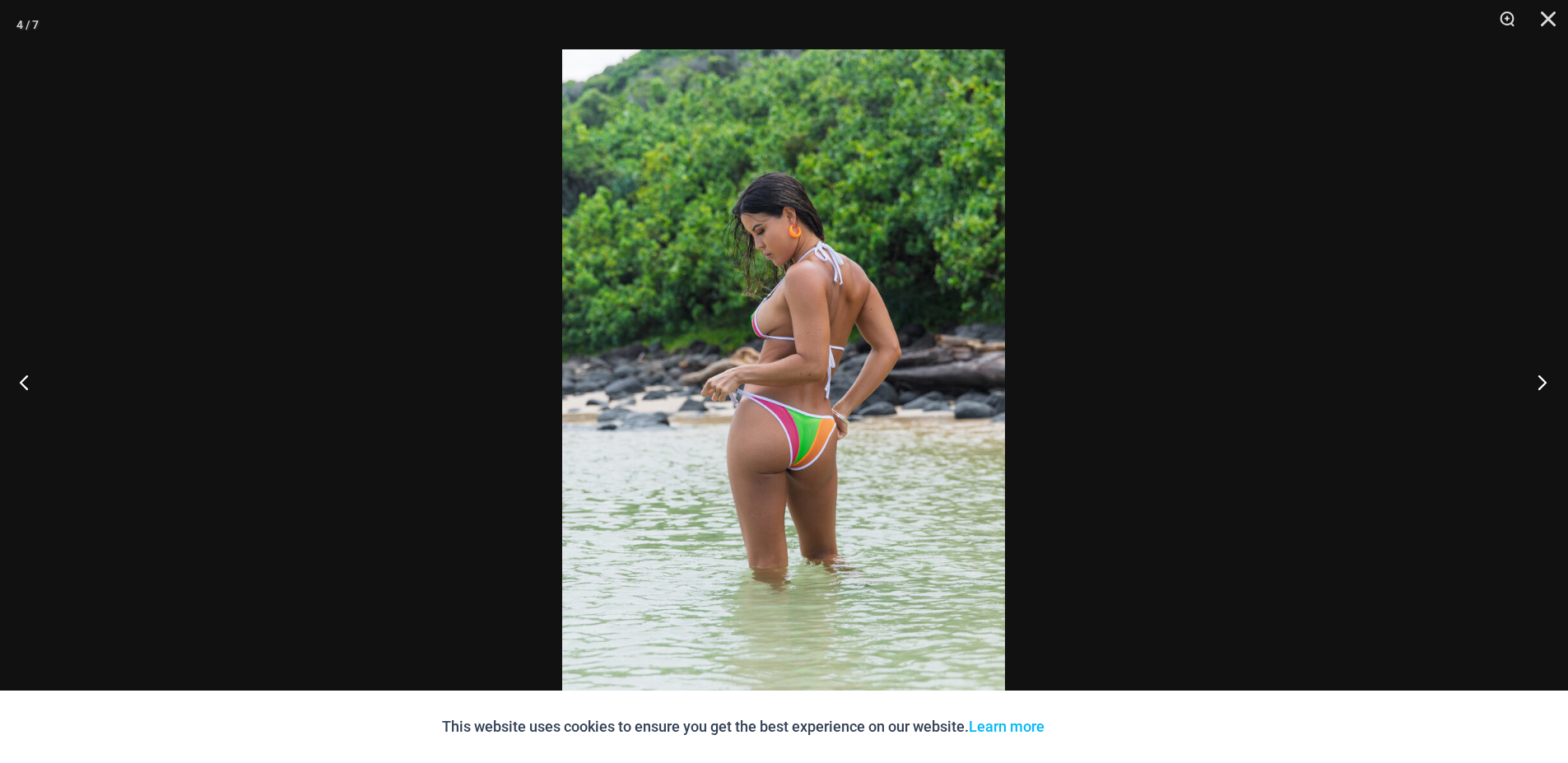
click at [1543, 384] on button "Next" at bounding box center [1537, 382] width 62 height 82
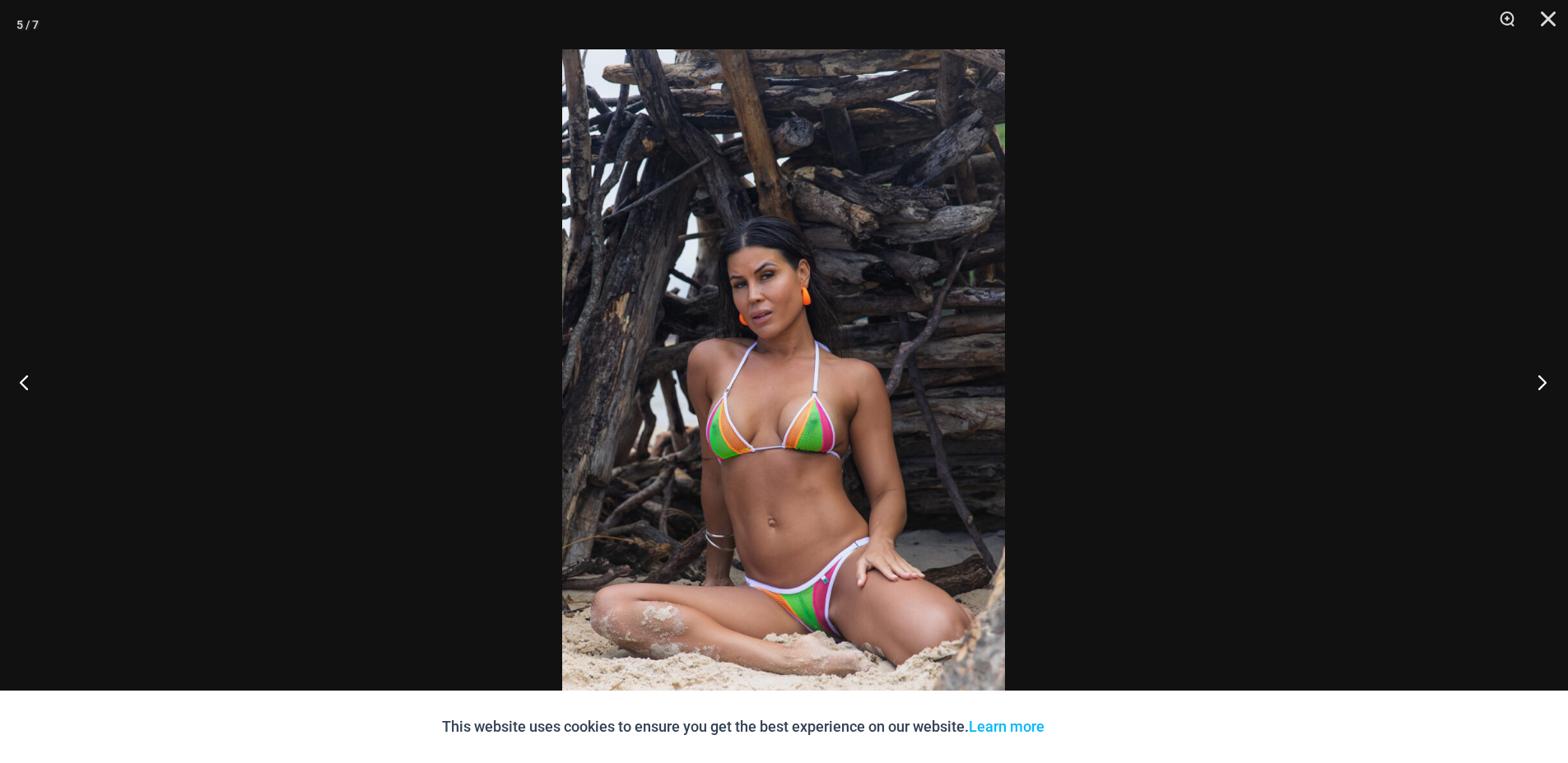
click at [1543, 384] on button "Next" at bounding box center [1537, 382] width 62 height 82
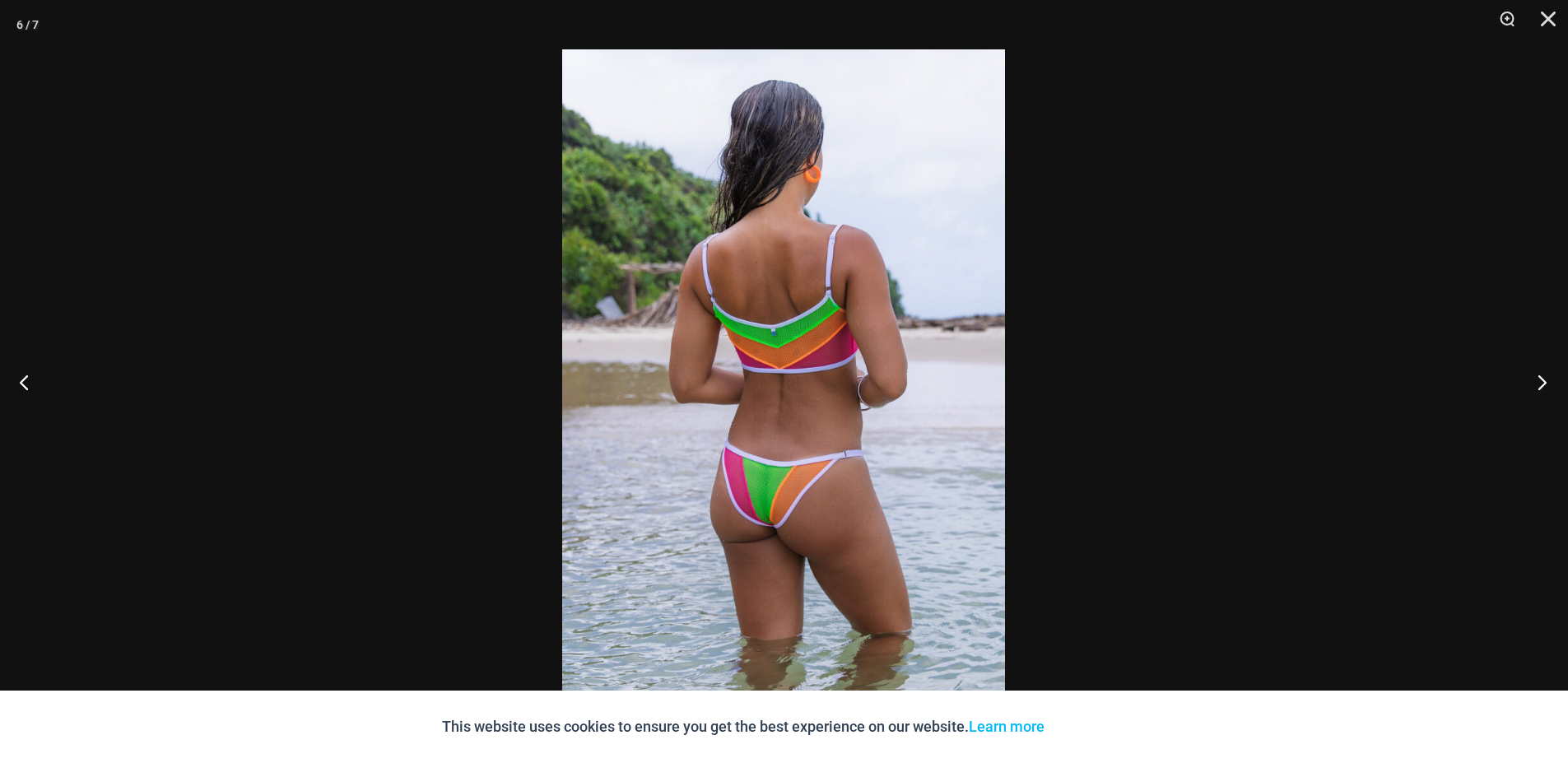
click at [1543, 384] on button "Next" at bounding box center [1537, 382] width 62 height 82
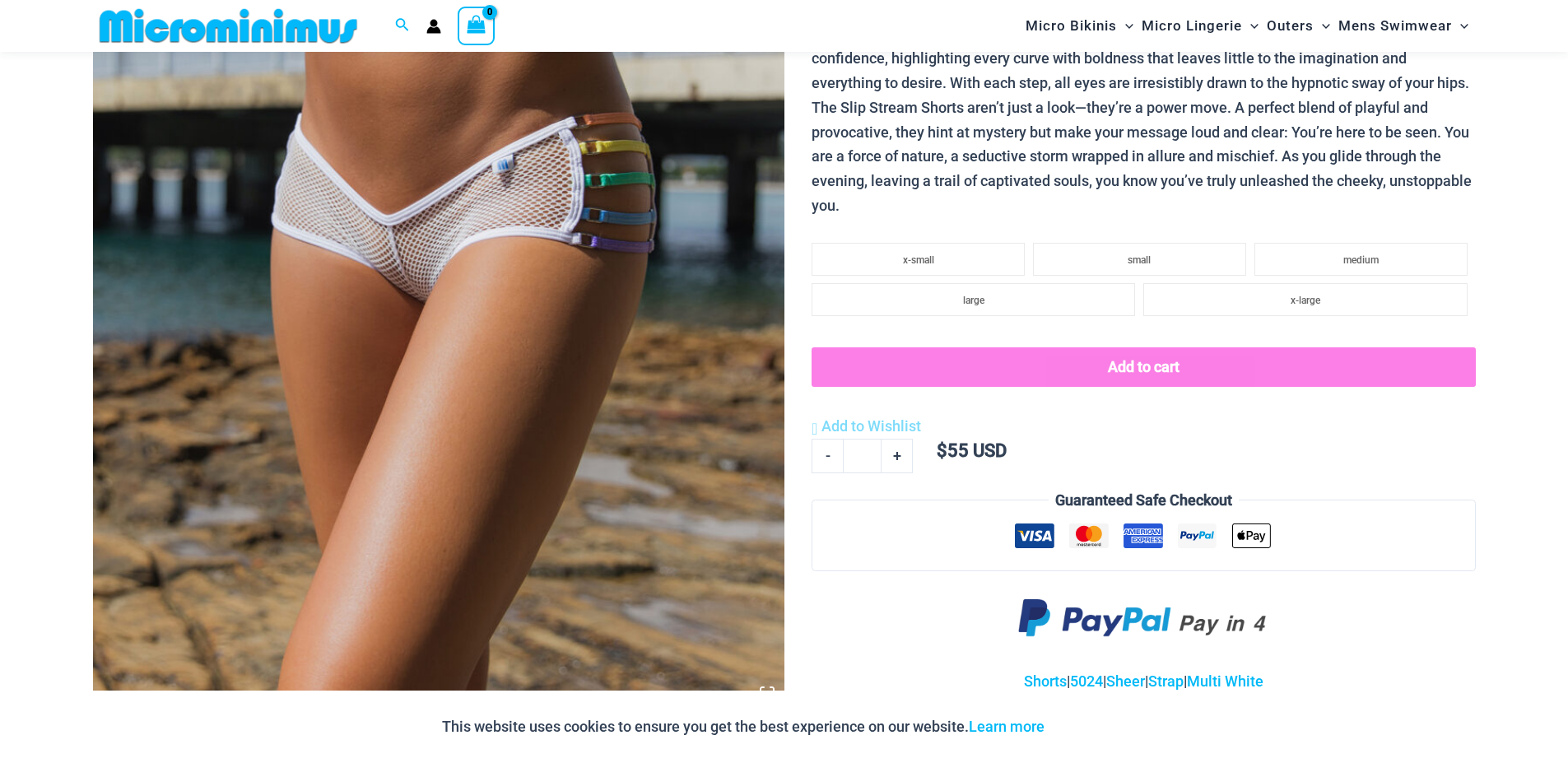
scroll to position [479, 0]
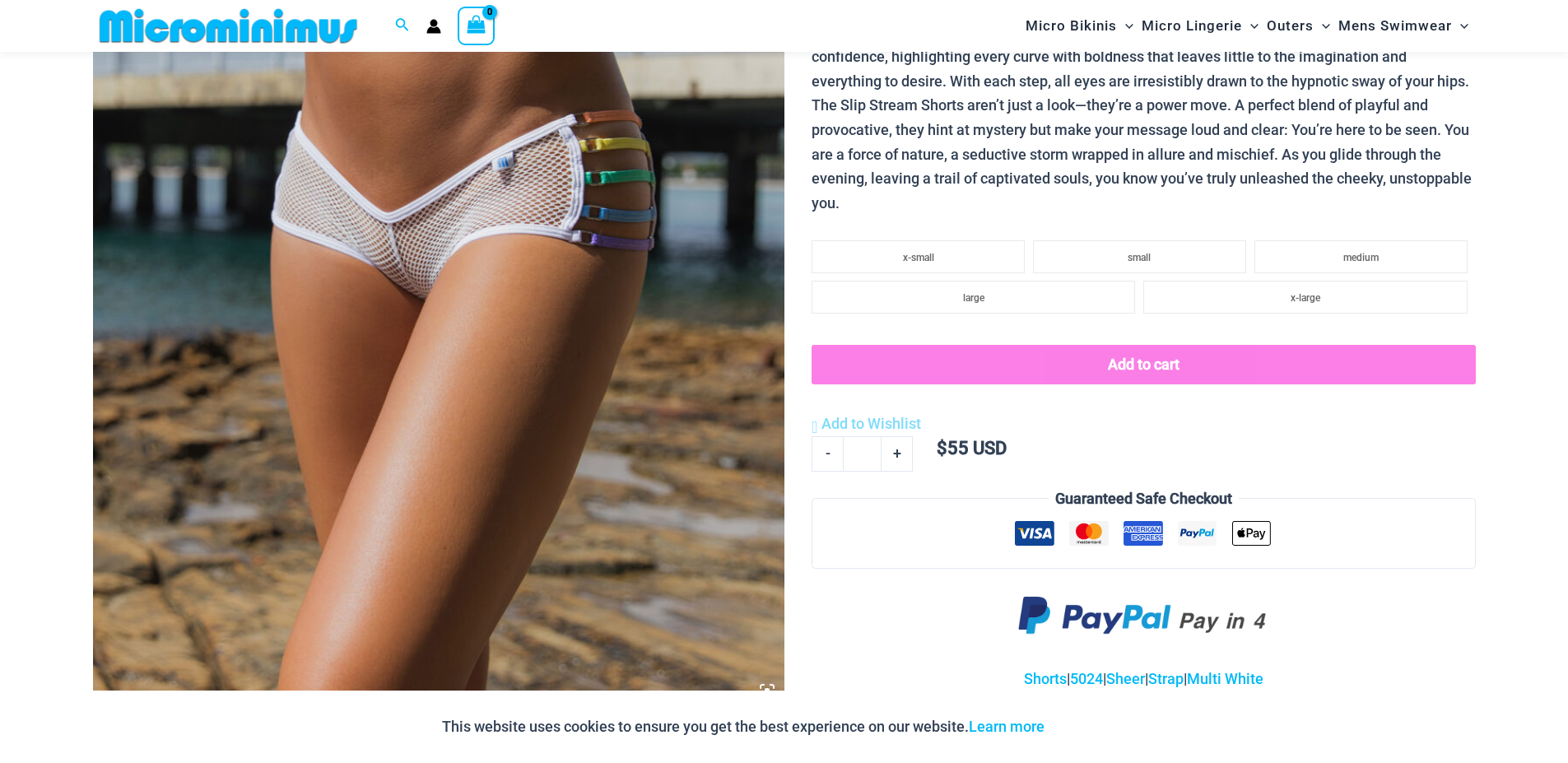
click at [407, 261] on img at bounding box center [439, 190] width 691 height 1037
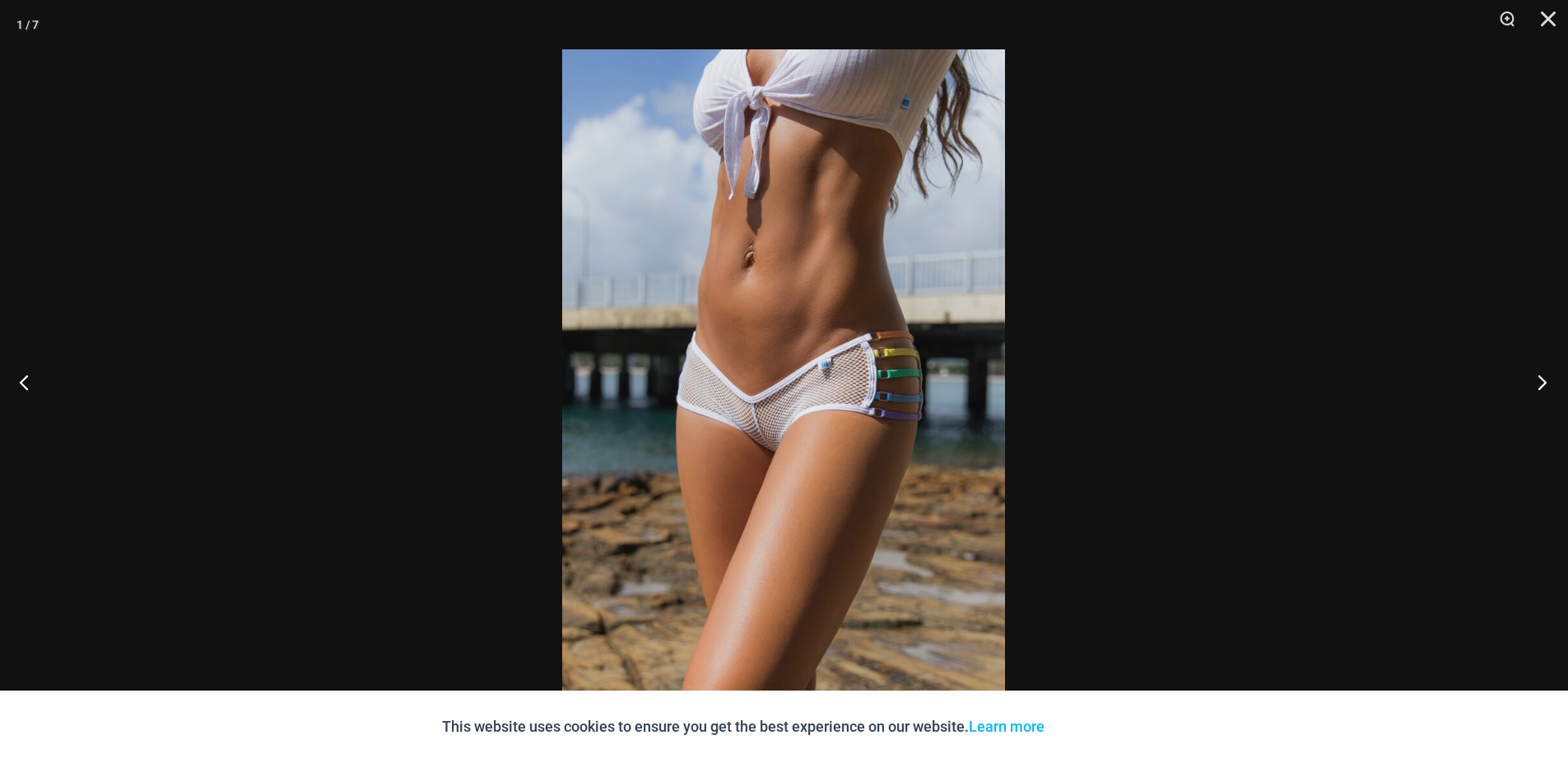
click at [1555, 379] on button "Next" at bounding box center [1537, 382] width 62 height 82
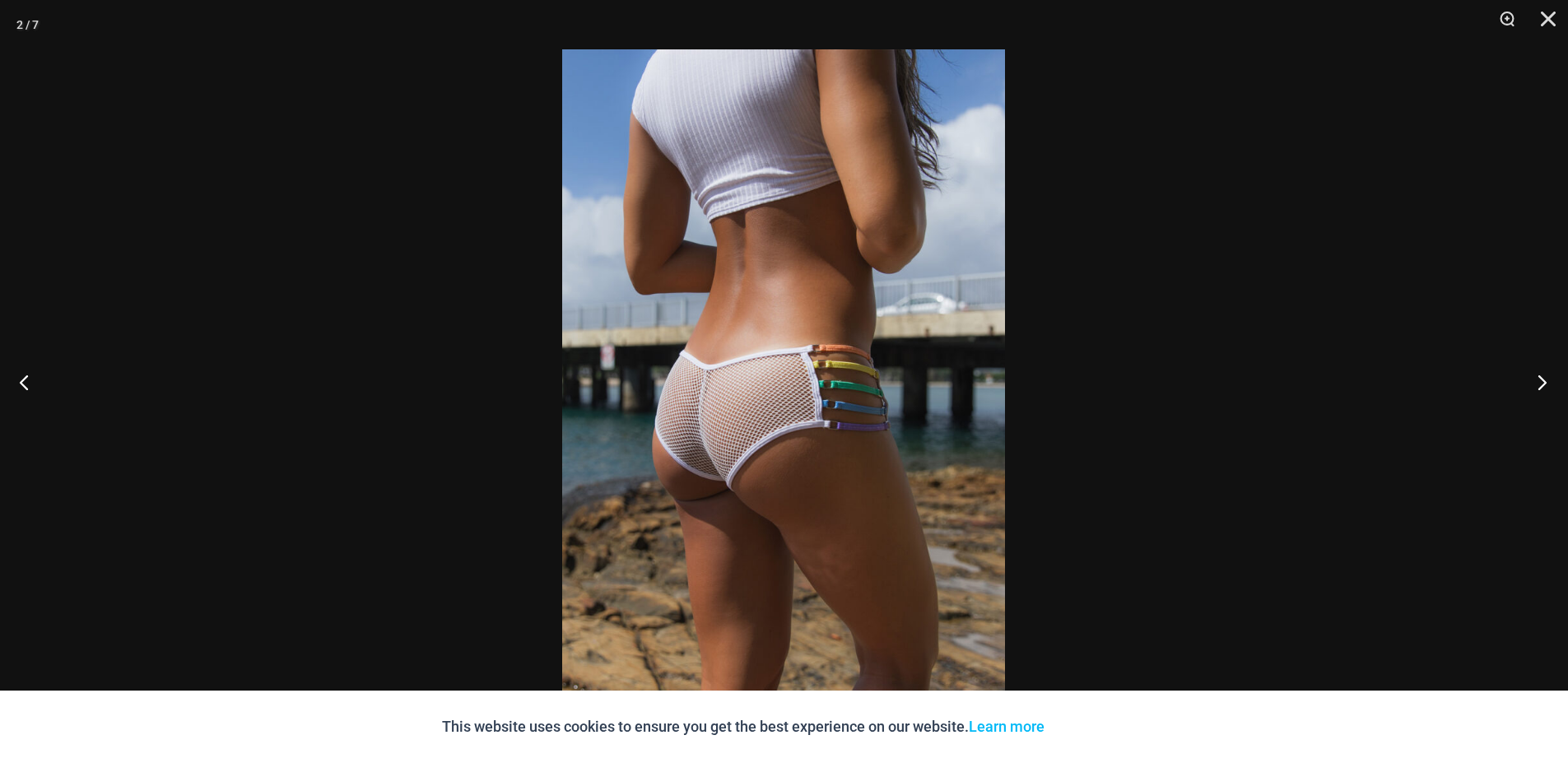
click at [1555, 379] on button "Next" at bounding box center [1537, 382] width 62 height 82
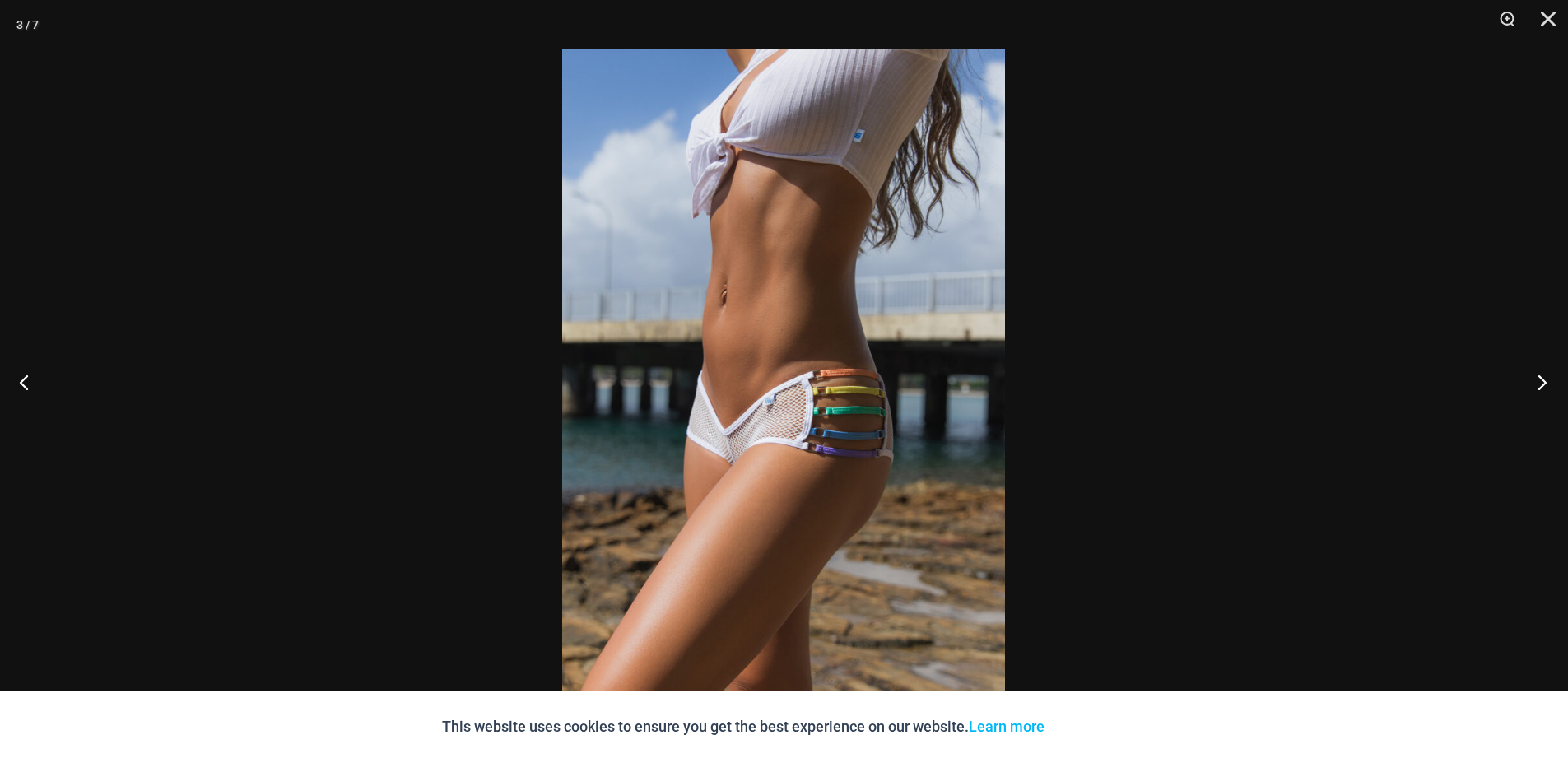
click at [1555, 379] on button "Next" at bounding box center [1537, 382] width 62 height 82
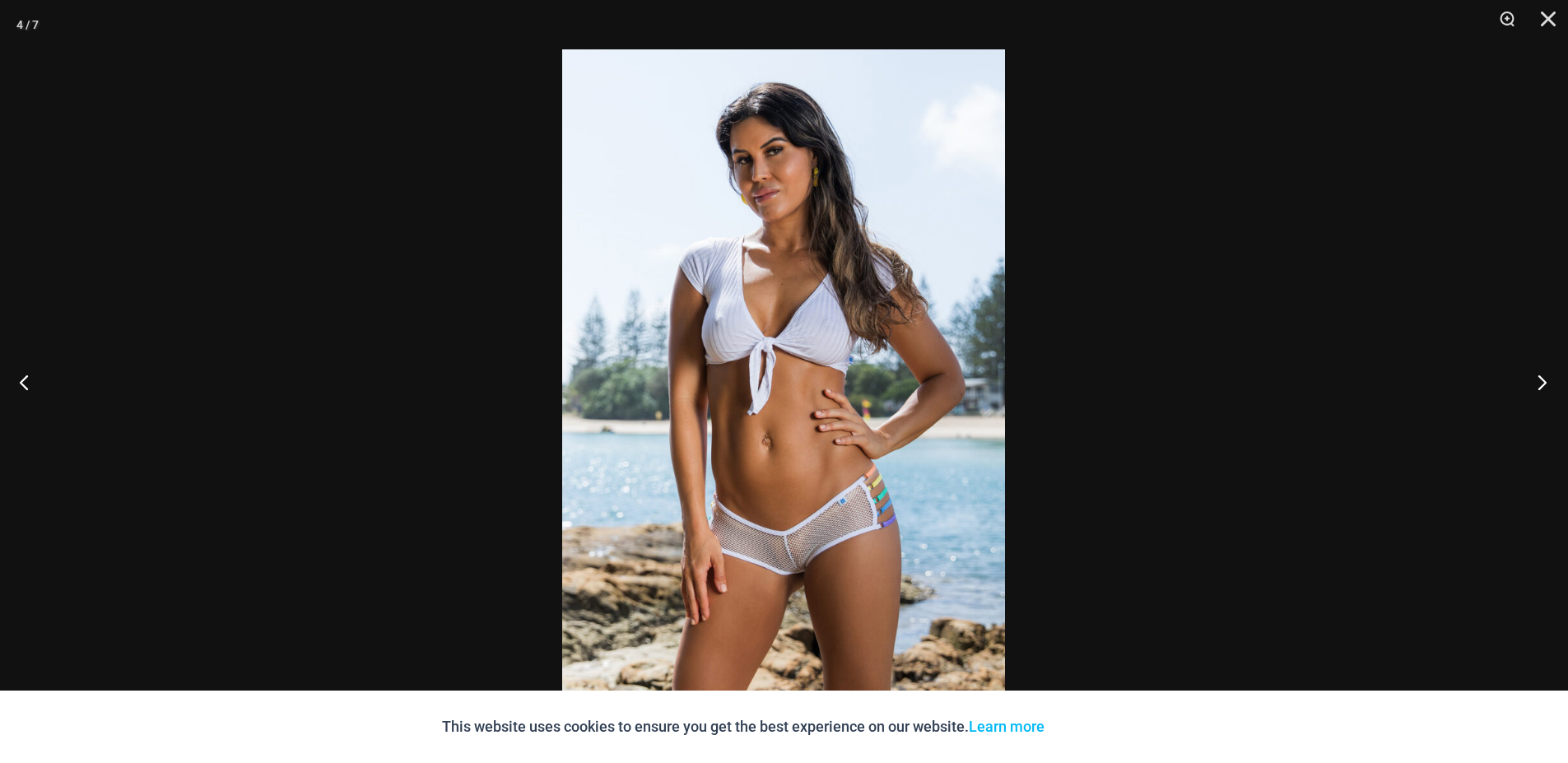
click at [1552, 375] on button "Next" at bounding box center [1537, 382] width 62 height 82
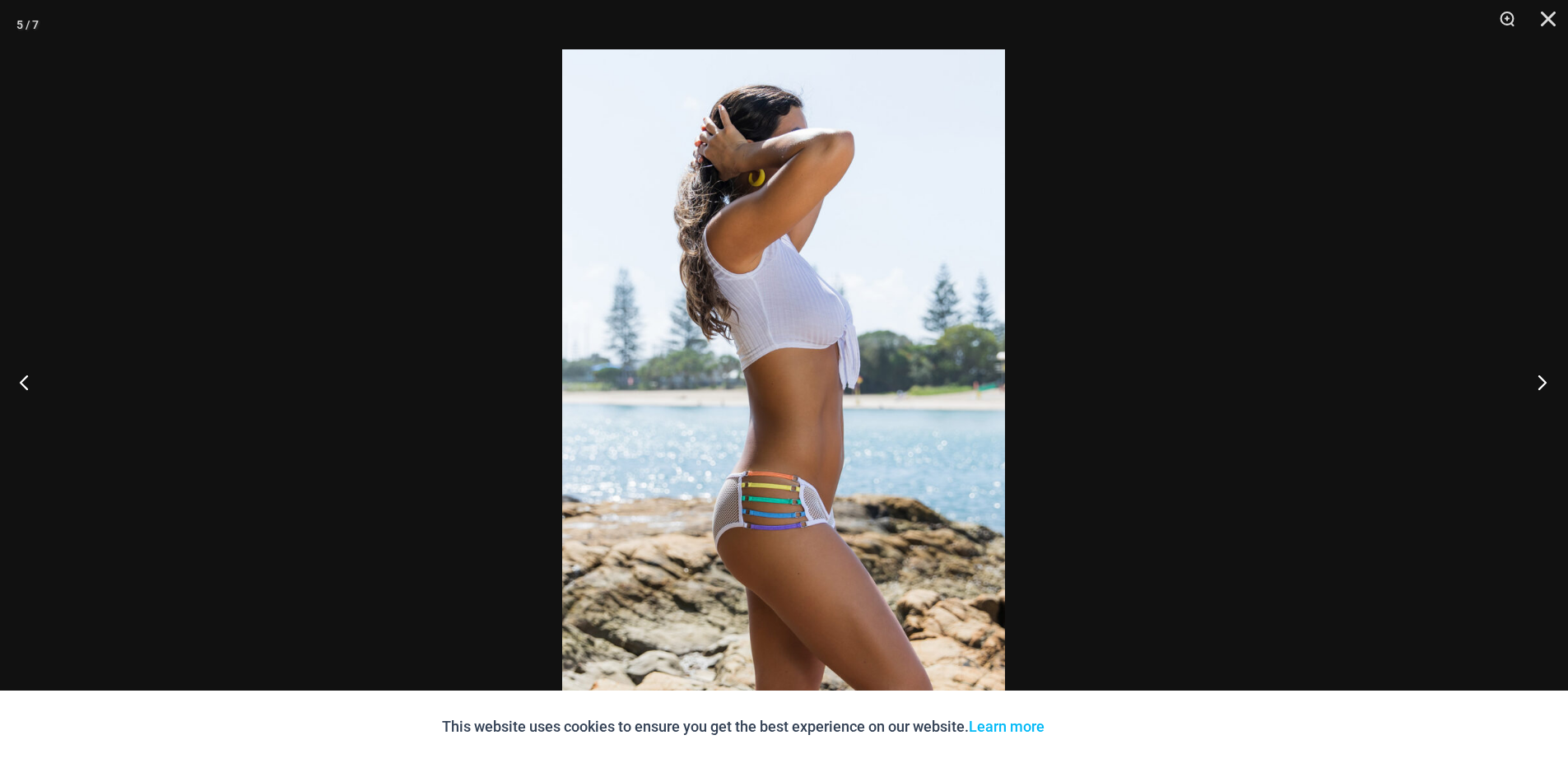
click at [1552, 375] on button "Next" at bounding box center [1537, 382] width 62 height 82
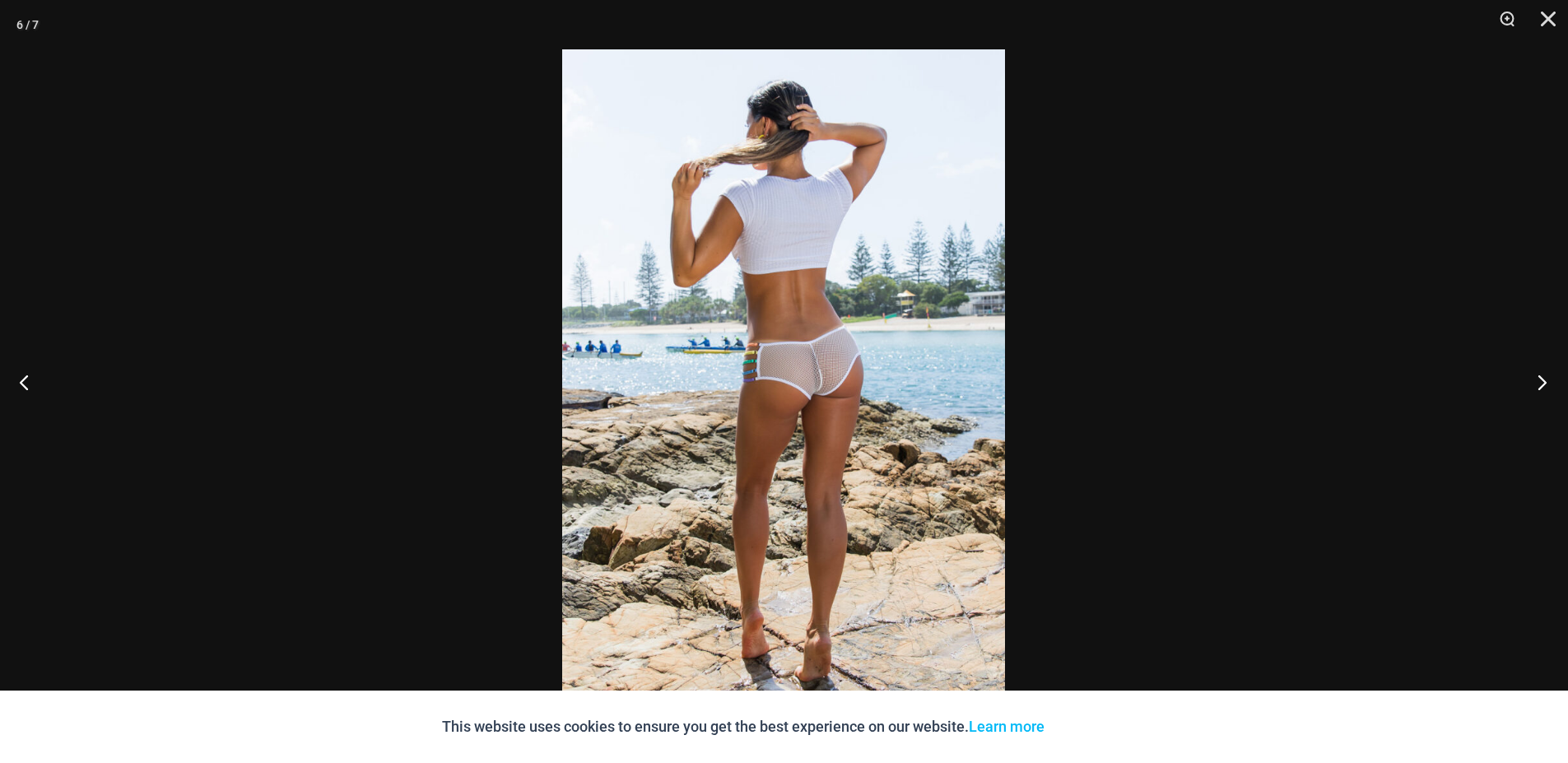
click at [1552, 375] on button "Next" at bounding box center [1537, 382] width 62 height 82
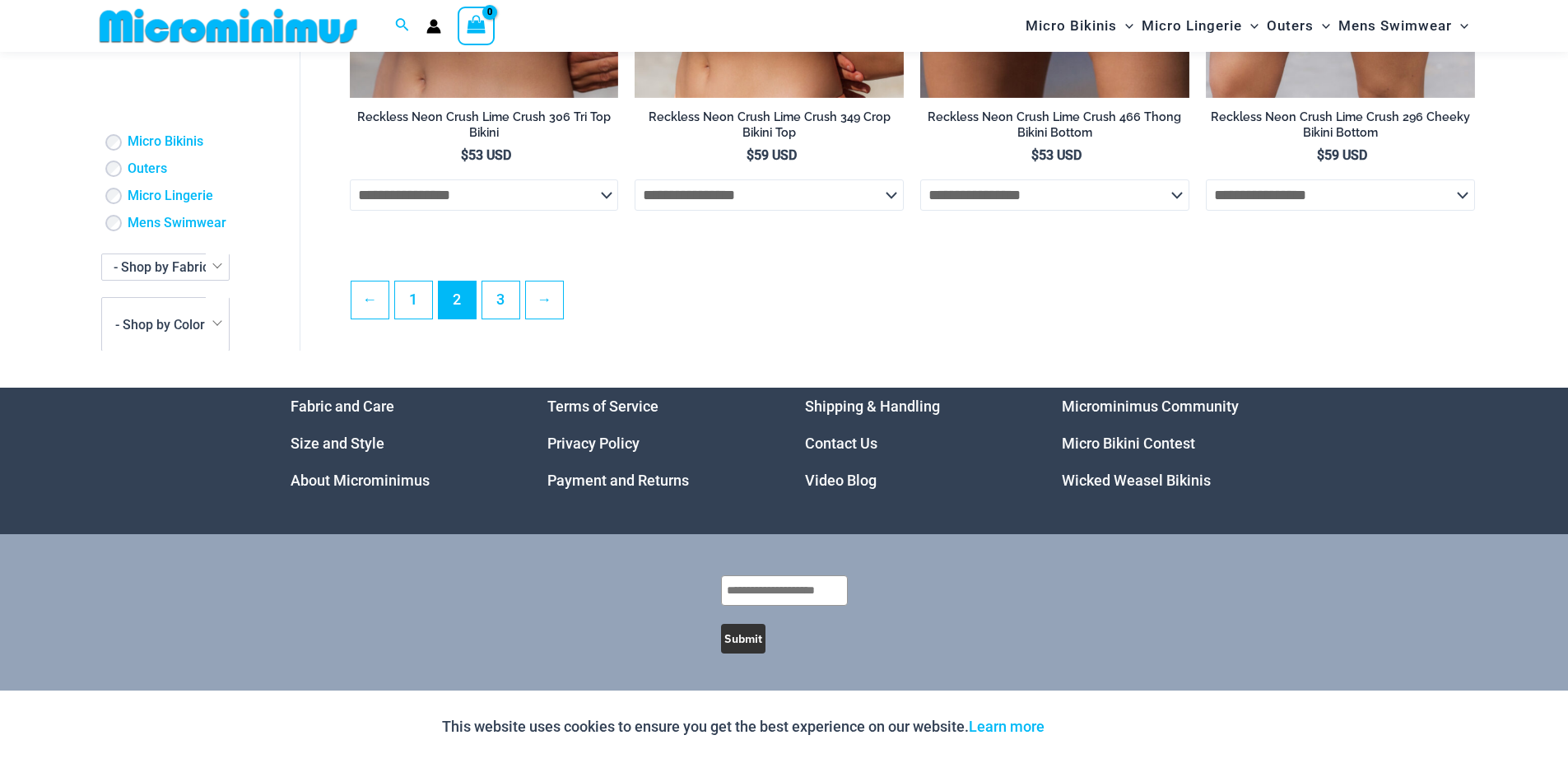
scroll to position [4457, 0]
click at [502, 311] on link "3" at bounding box center [501, 300] width 37 height 39
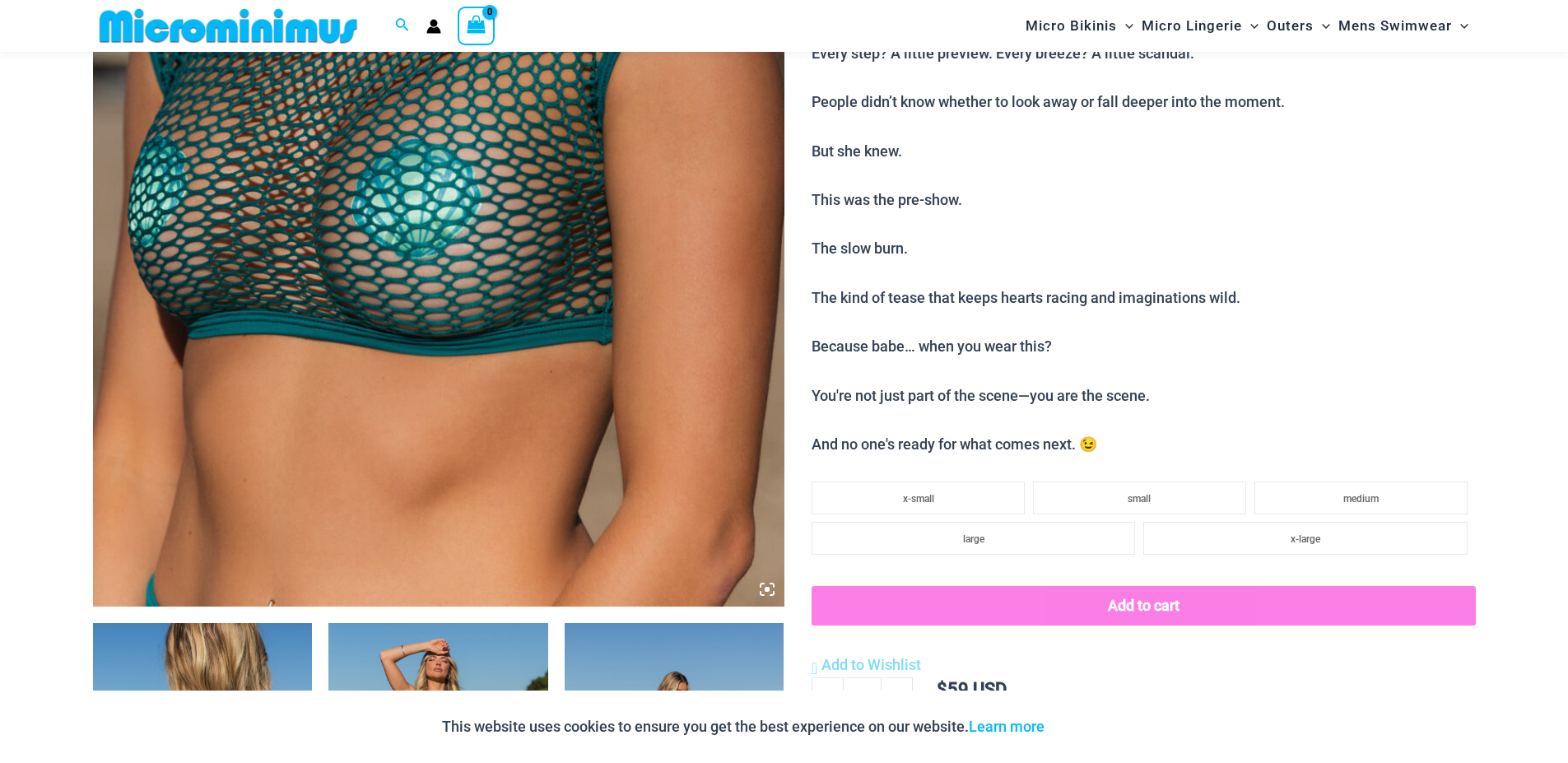
scroll to position [578, 0]
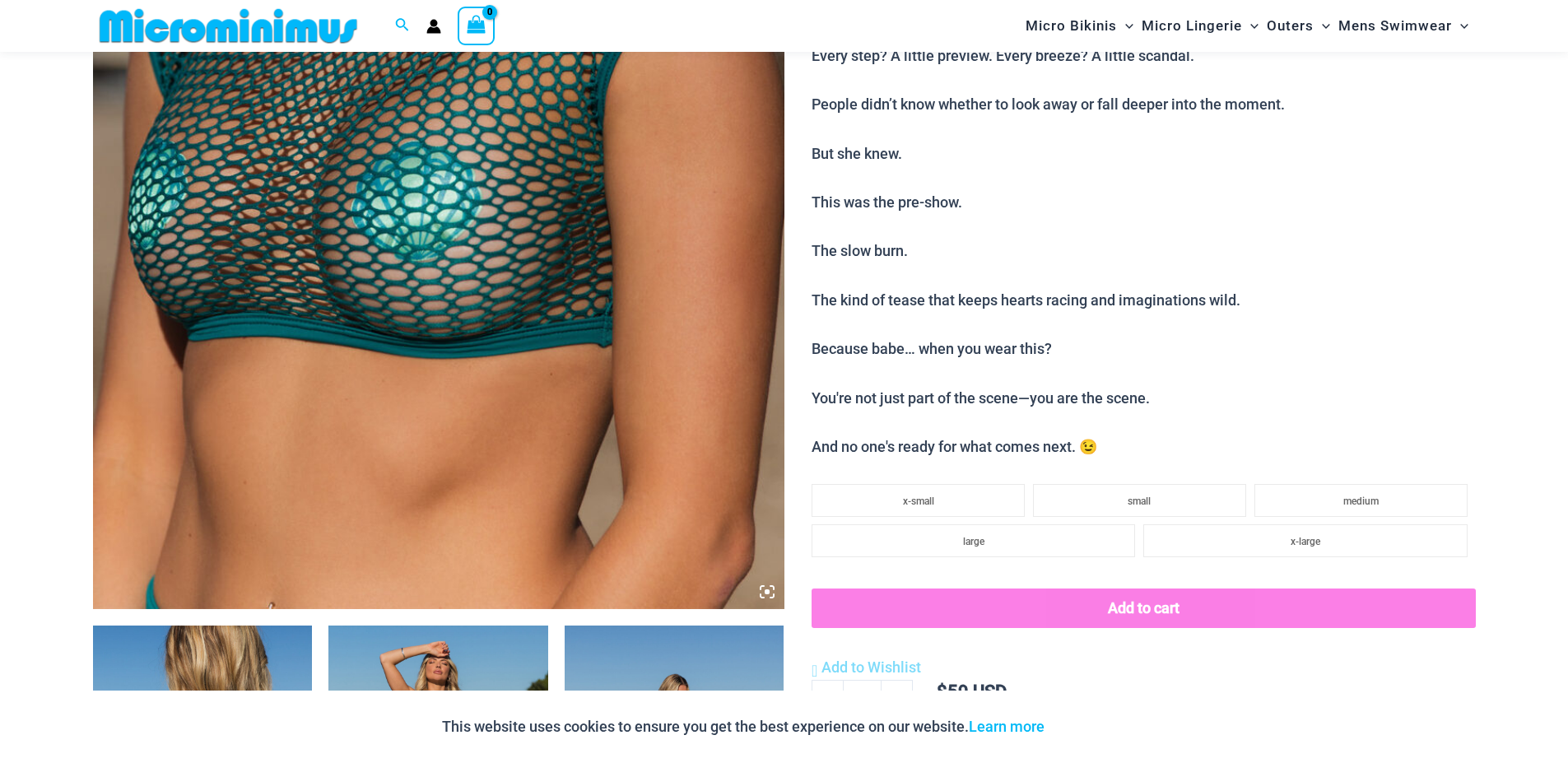
click at [534, 196] on img at bounding box center [439, 91] width 691 height 1037
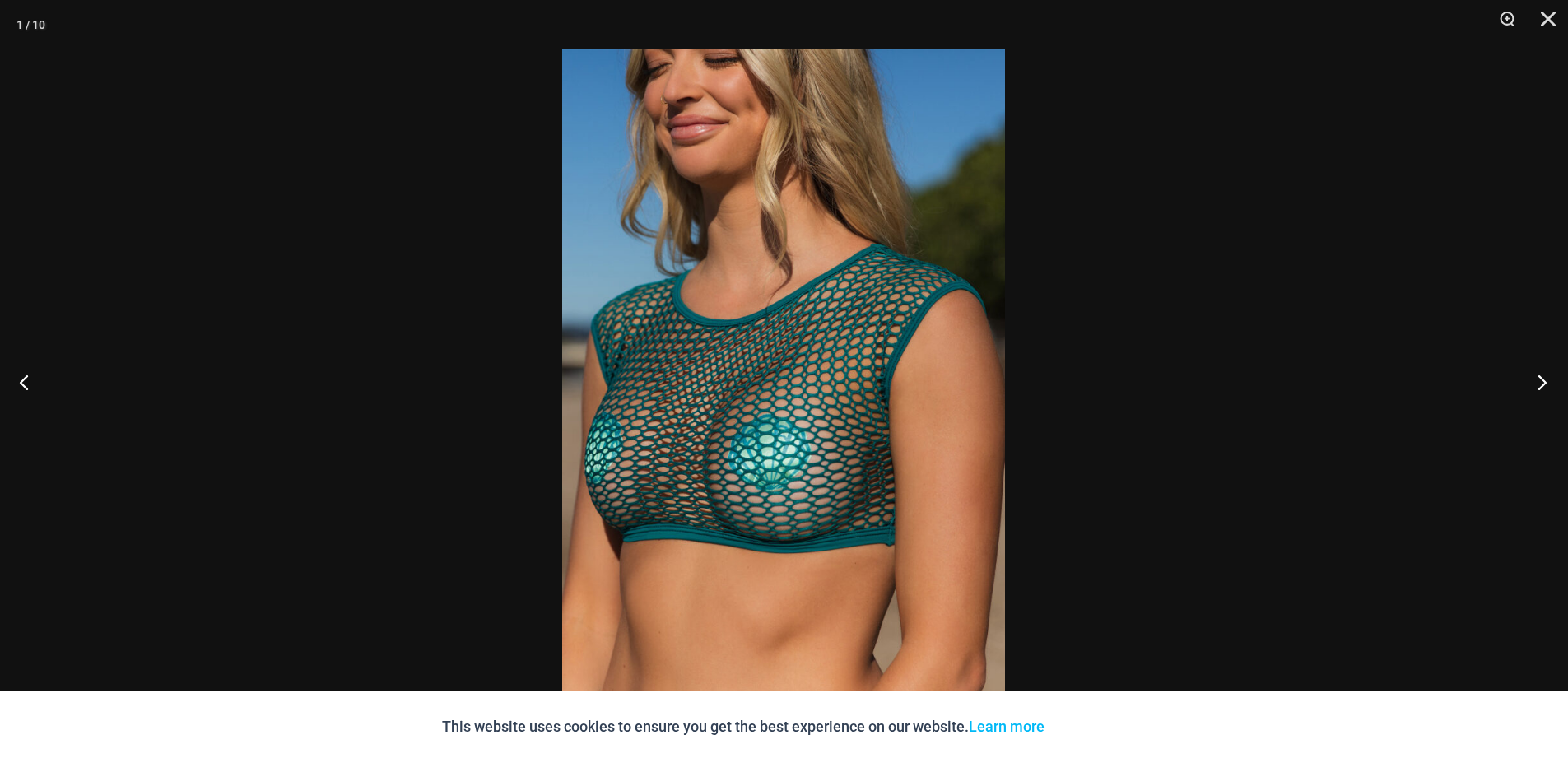
click at [1547, 378] on button "Next" at bounding box center [1537, 382] width 62 height 82
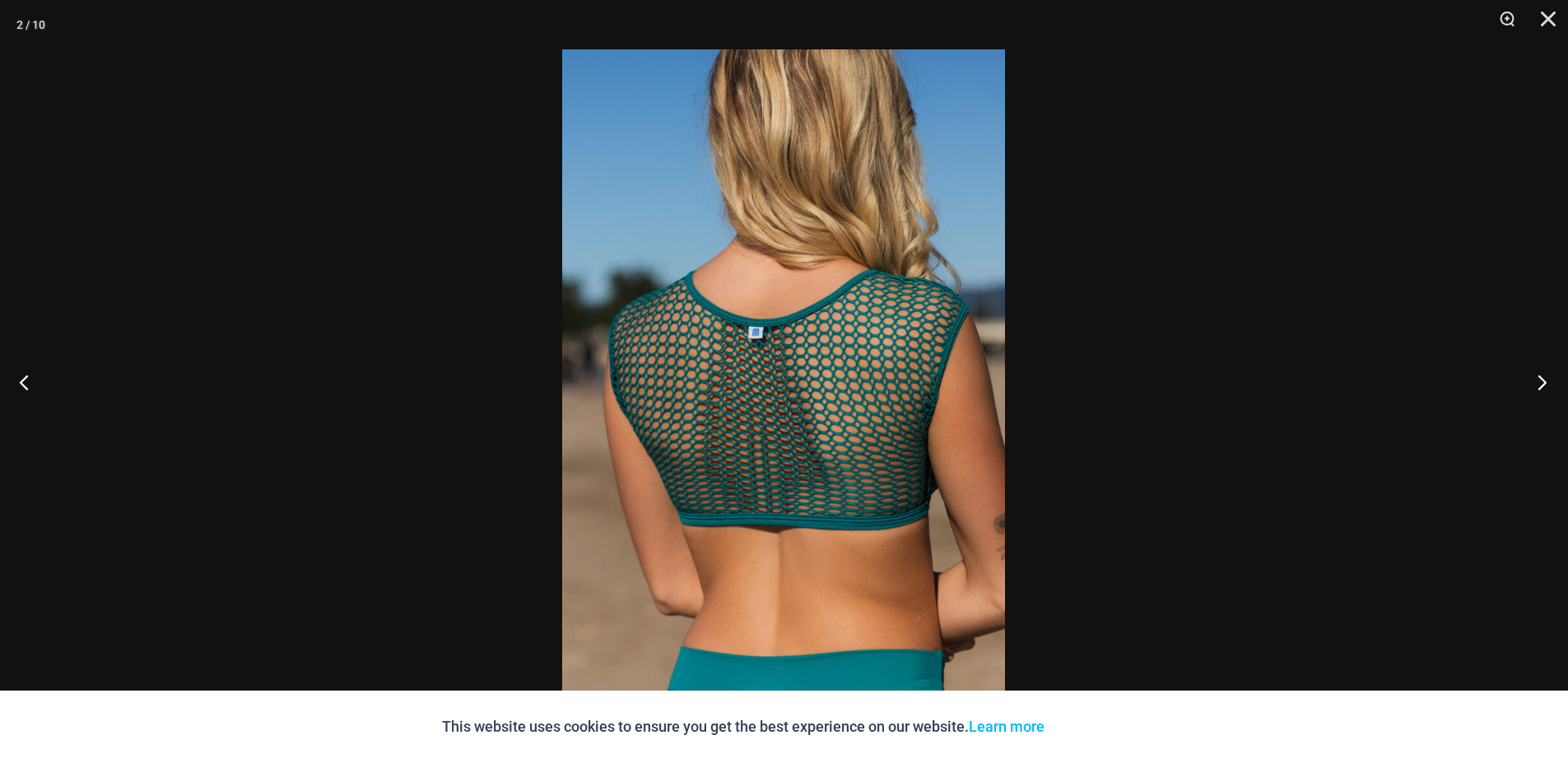
click at [1547, 378] on button "Next" at bounding box center [1537, 382] width 62 height 82
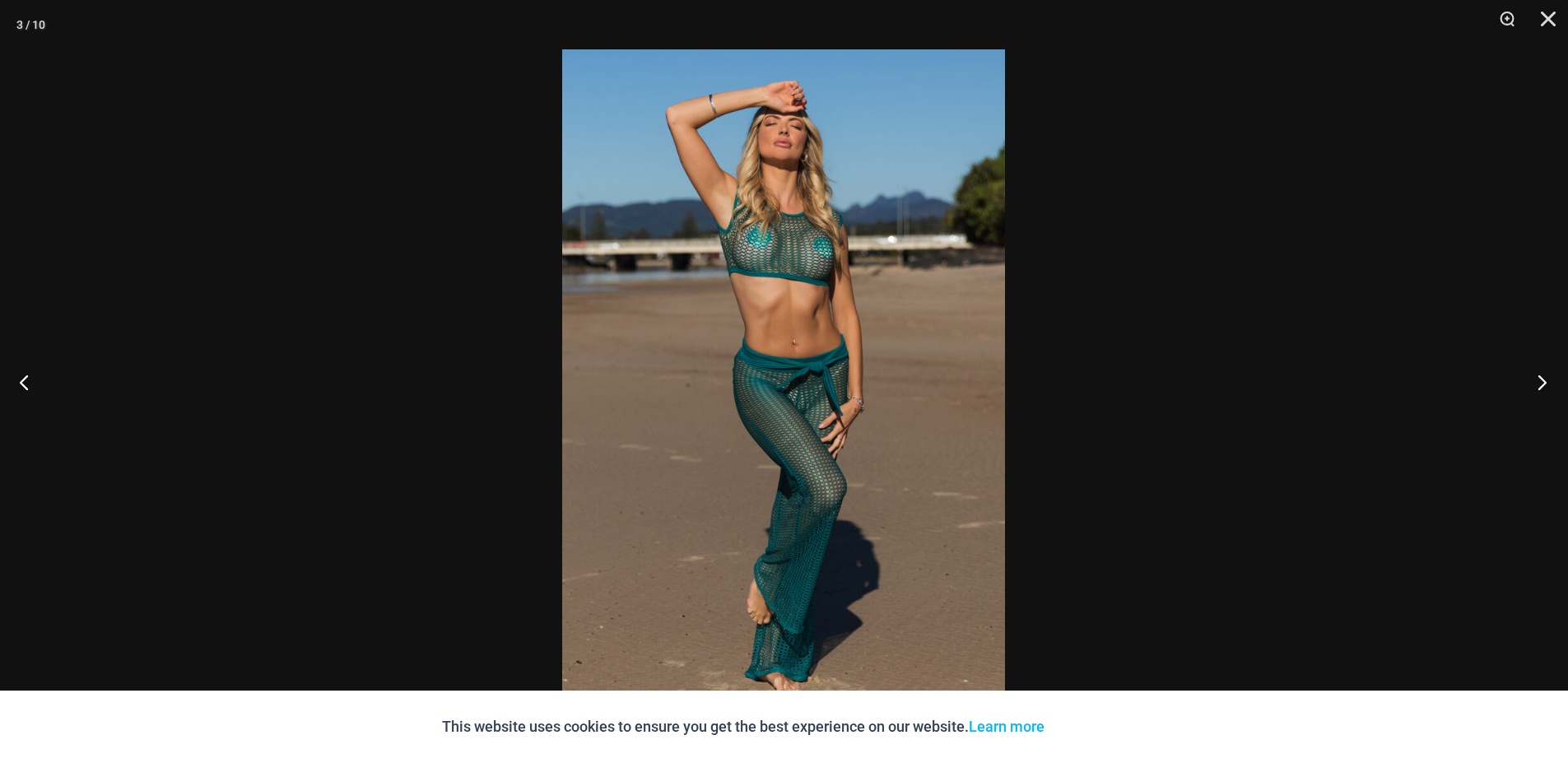
click at [1547, 378] on button "Next" at bounding box center [1537, 382] width 62 height 82
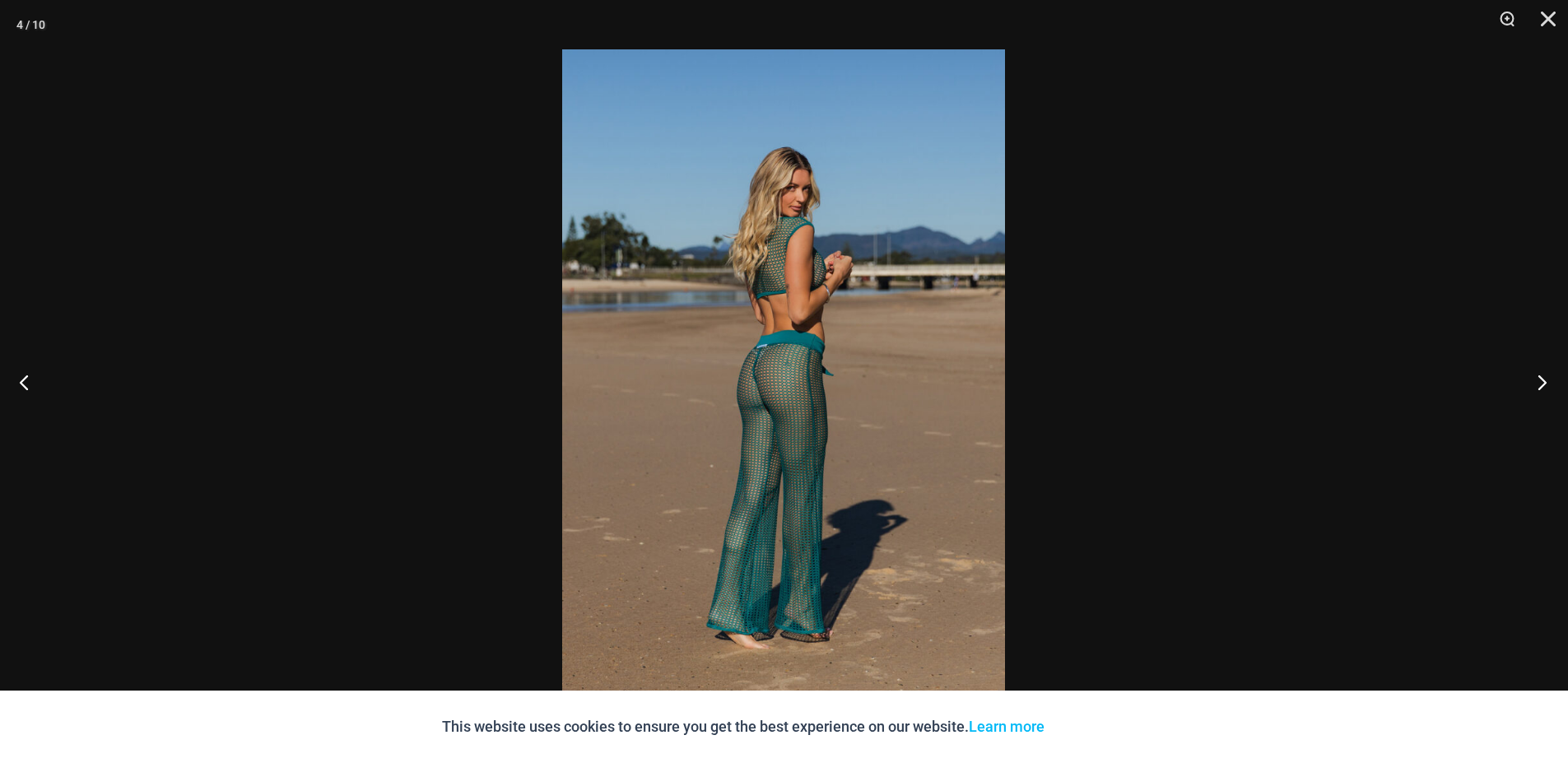
click at [1547, 378] on button "Next" at bounding box center [1537, 382] width 62 height 82
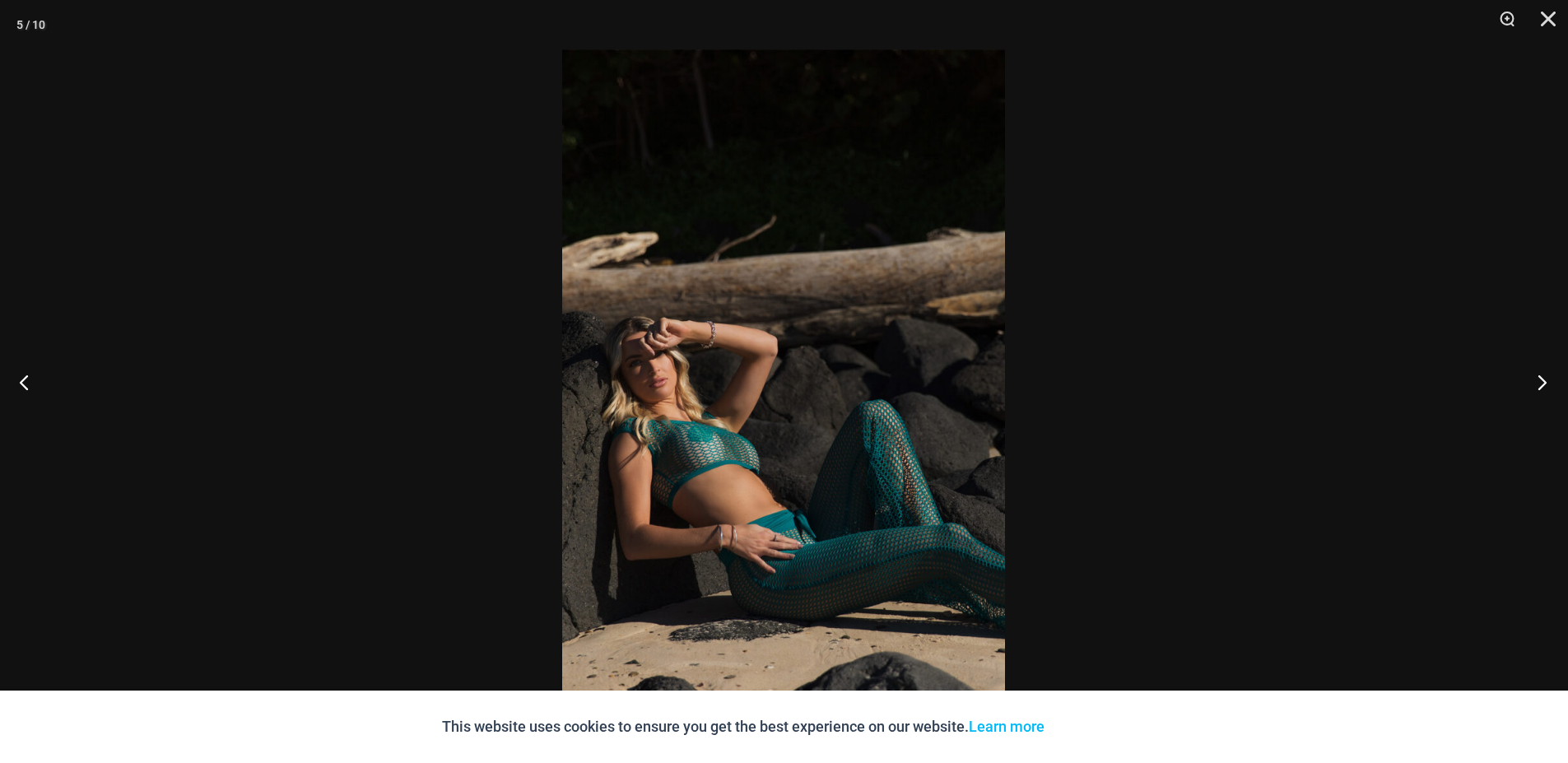
click at [1547, 378] on button "Next" at bounding box center [1537, 382] width 62 height 82
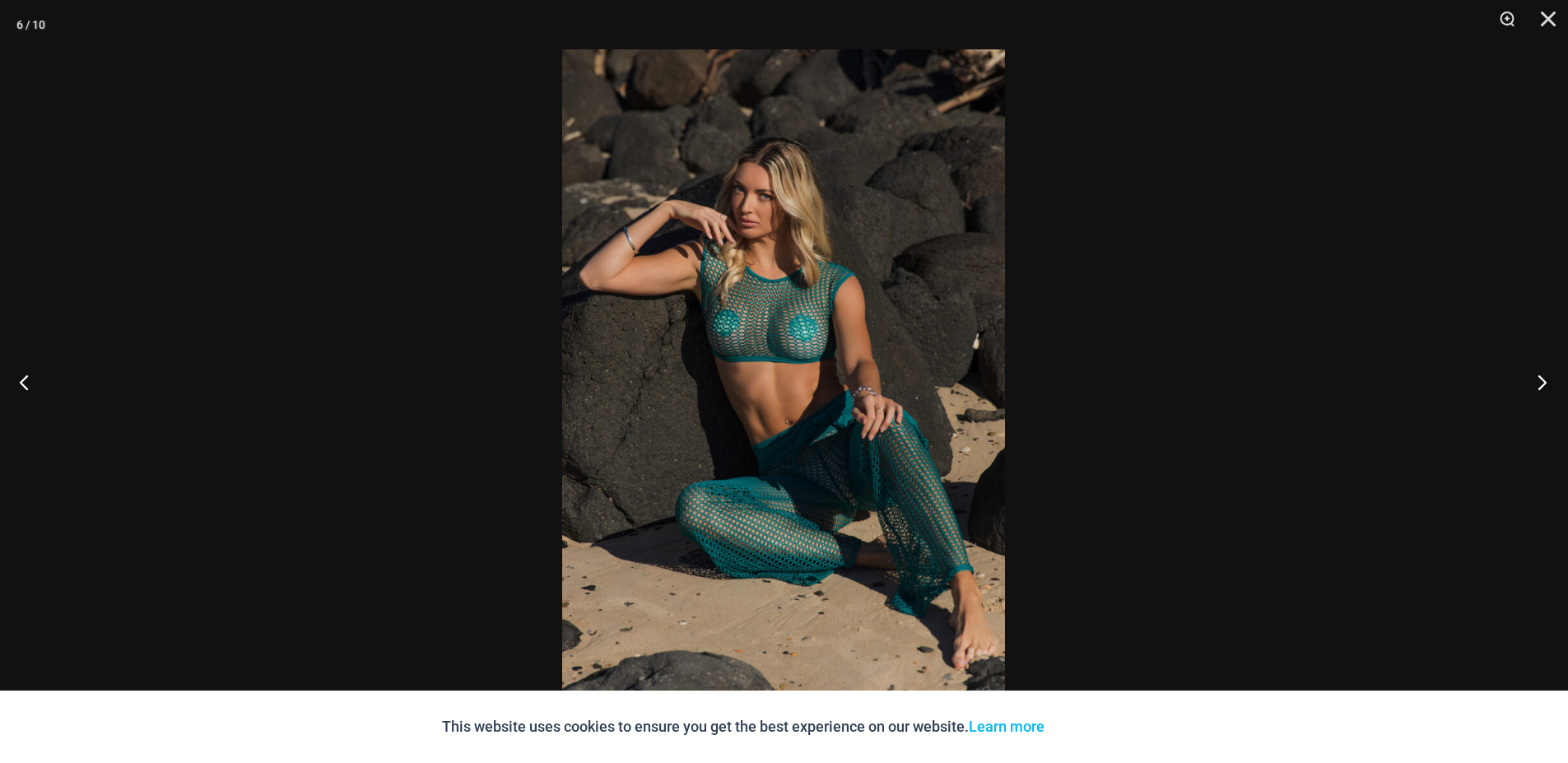
click at [1547, 378] on button "Next" at bounding box center [1537, 382] width 62 height 82
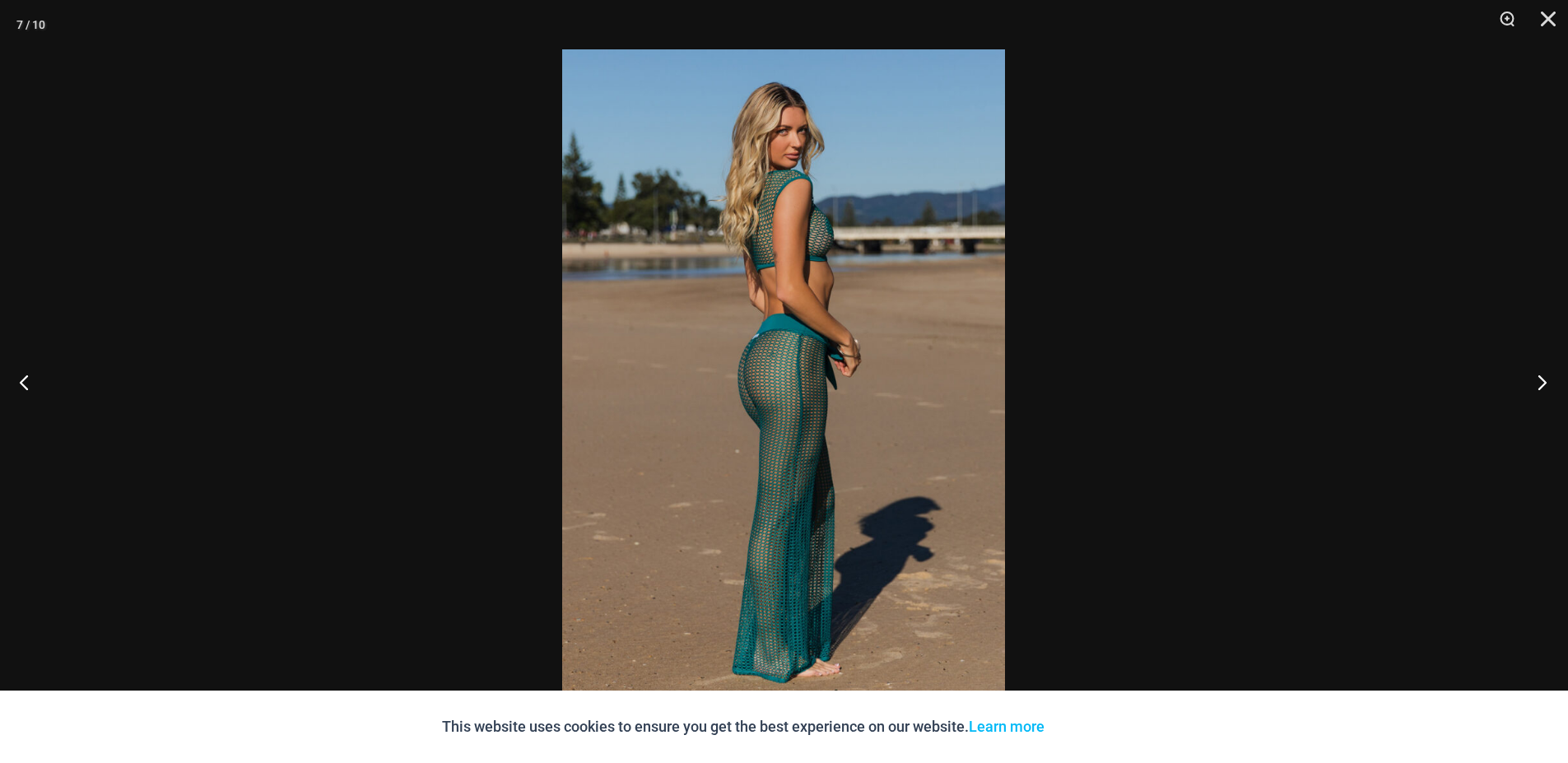
click at [1547, 378] on button "Next" at bounding box center [1537, 382] width 62 height 82
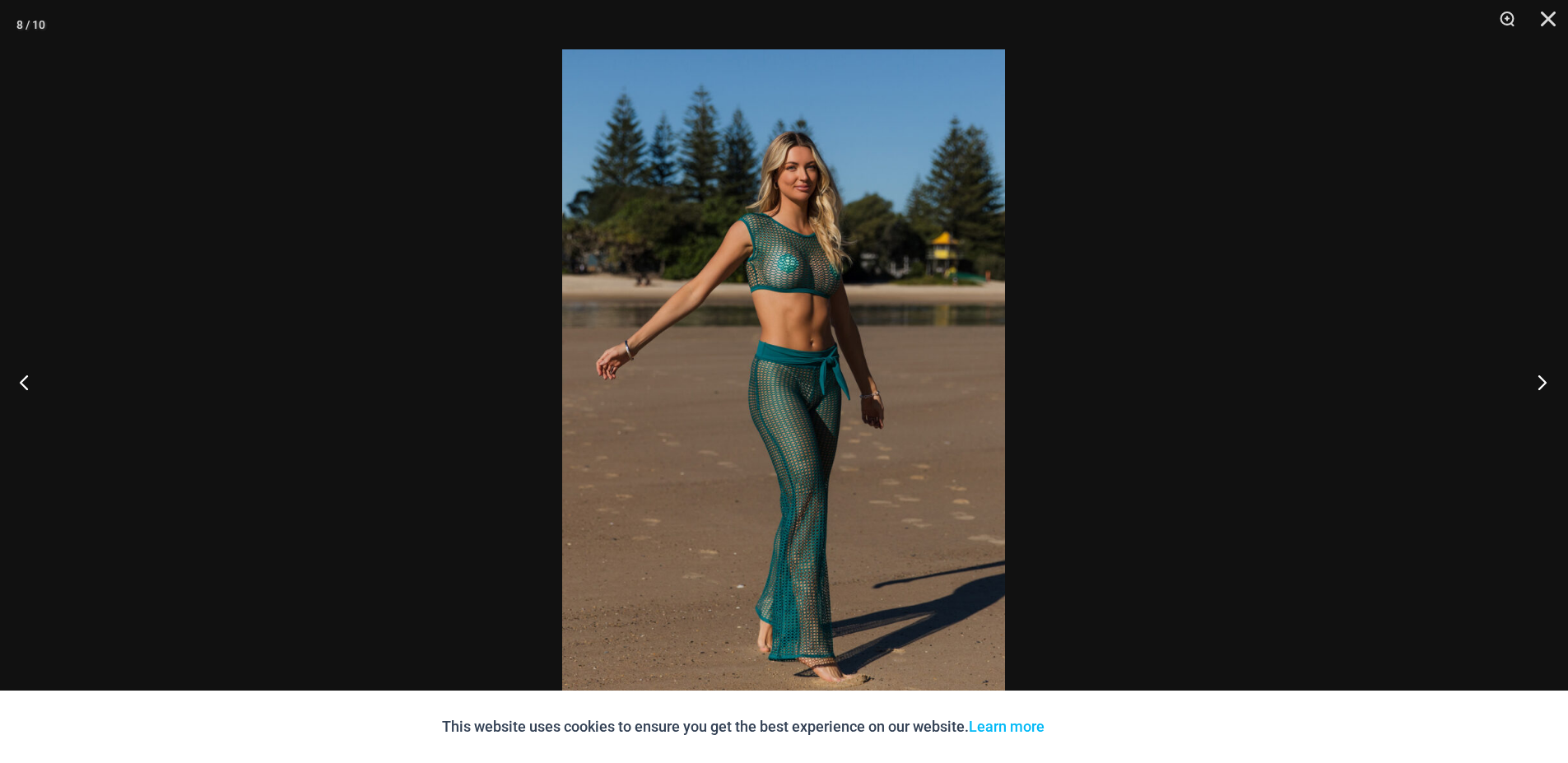
click at [1547, 378] on button "Next" at bounding box center [1537, 382] width 62 height 82
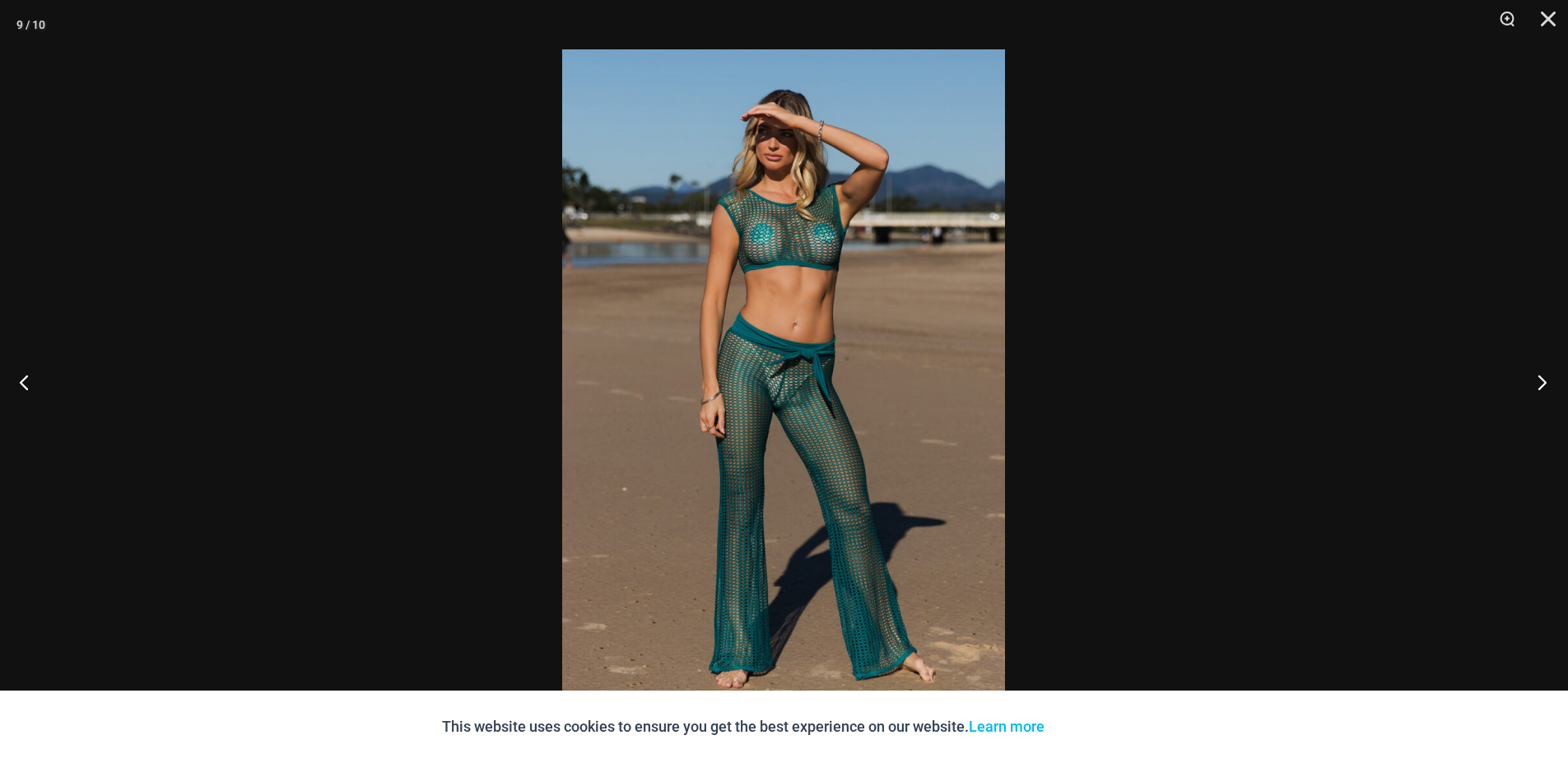
click at [1547, 378] on button "Next" at bounding box center [1537, 382] width 62 height 82
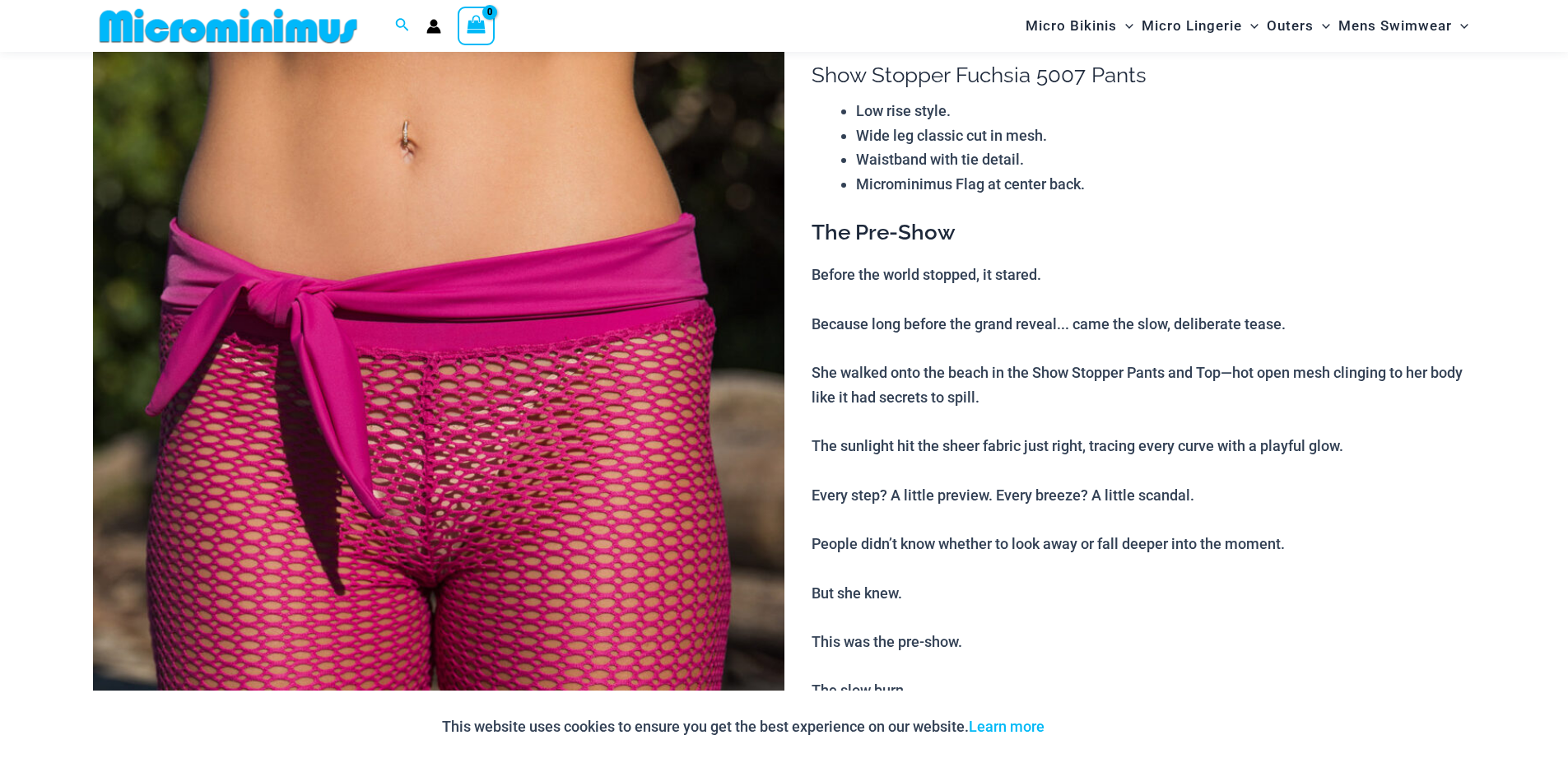
scroll to position [183, 0]
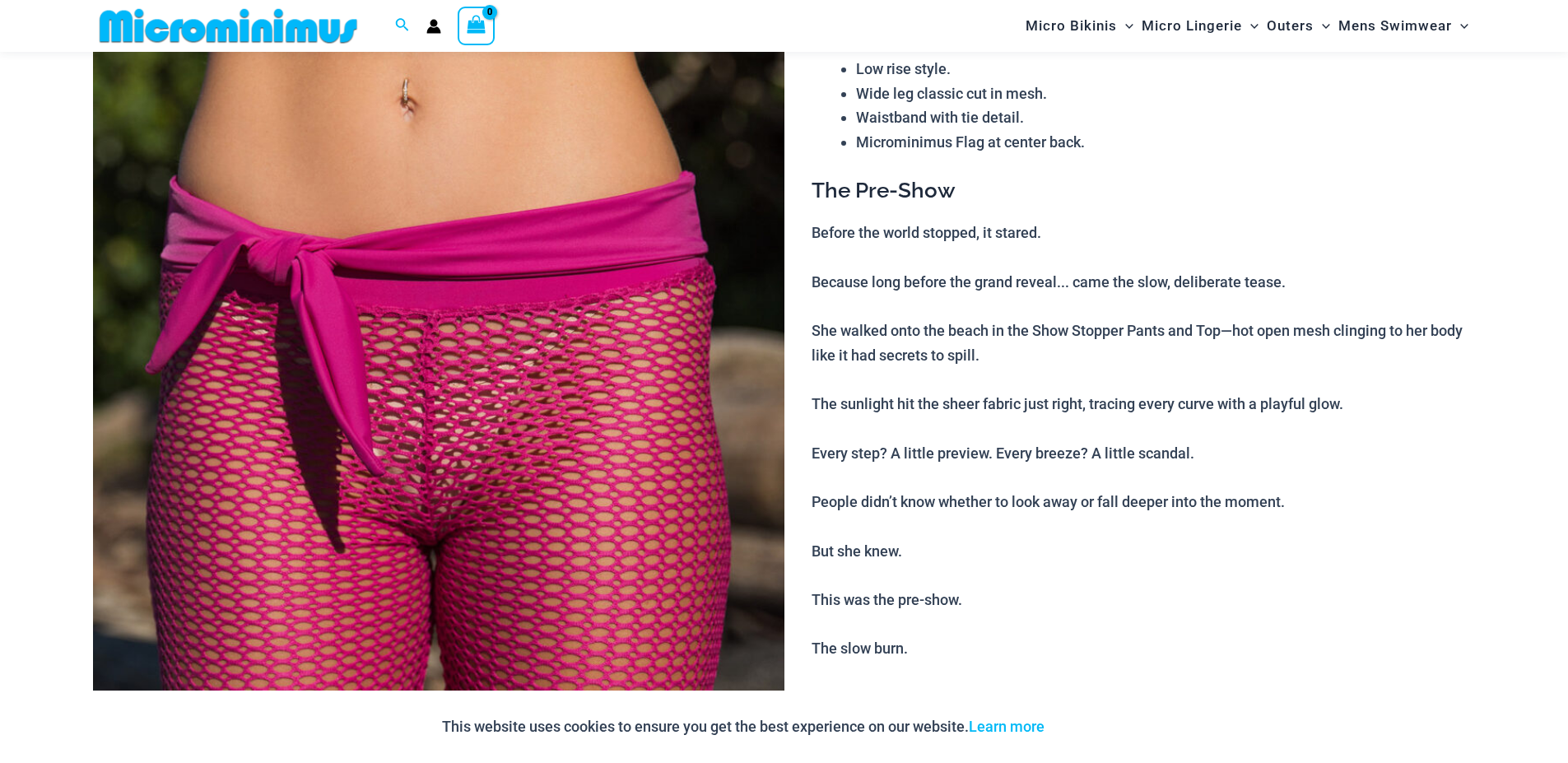
click at [603, 394] on img at bounding box center [439, 489] width 691 height 1037
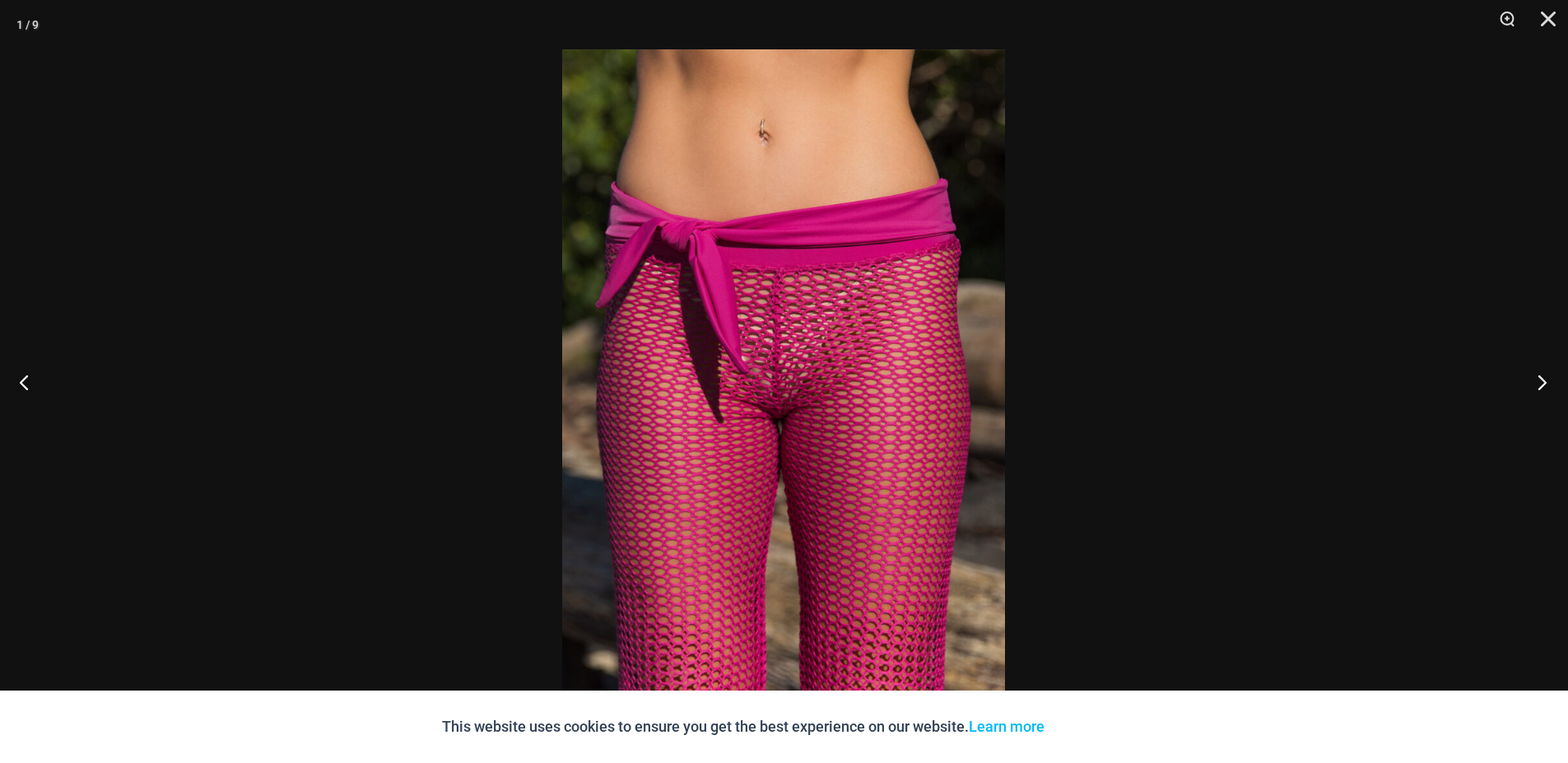
click at [1542, 379] on button "Next" at bounding box center [1537, 382] width 62 height 82
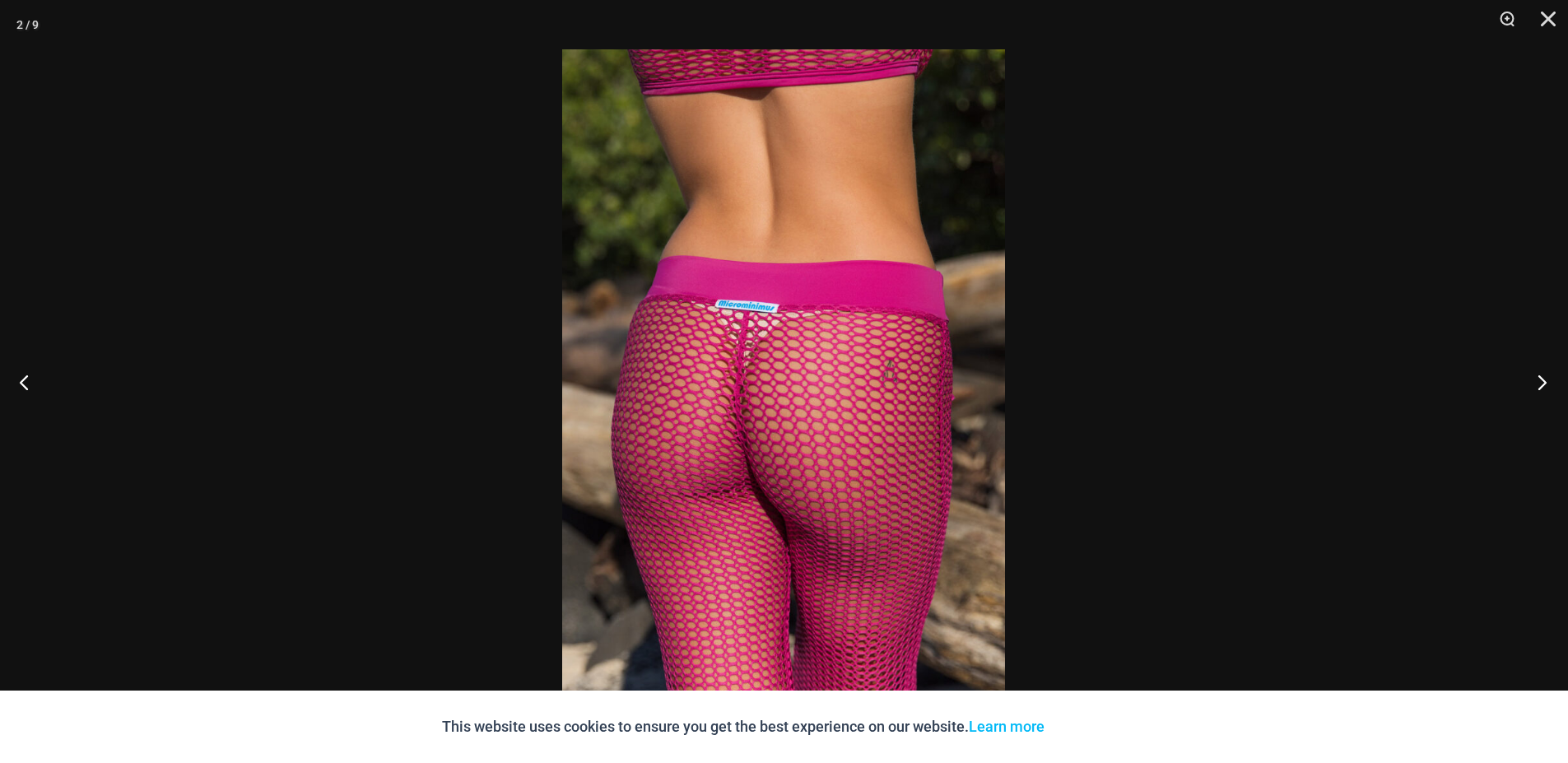
click at [1542, 379] on button "Next" at bounding box center [1537, 382] width 62 height 82
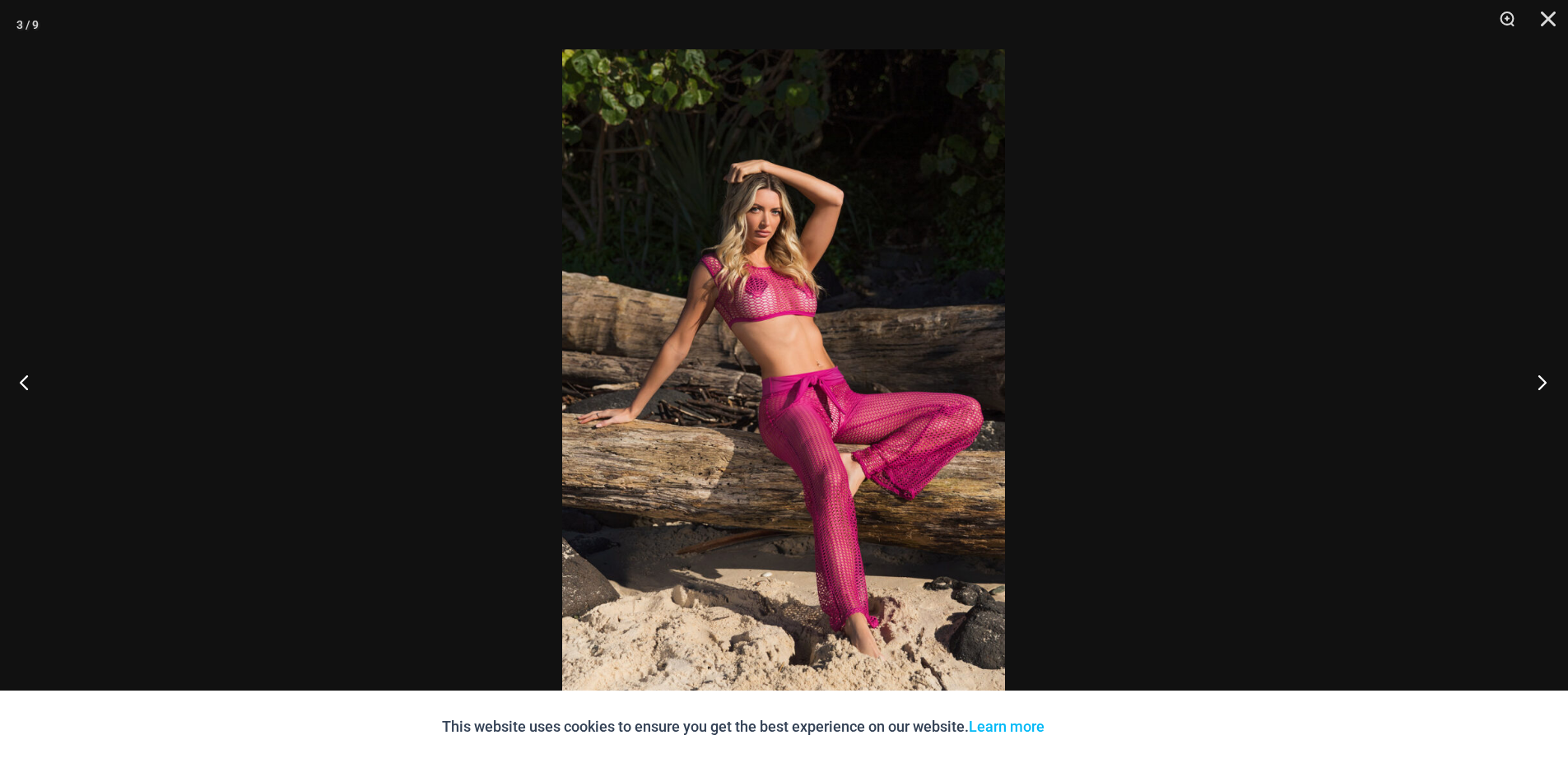
click at [1542, 379] on button "Next" at bounding box center [1537, 382] width 62 height 82
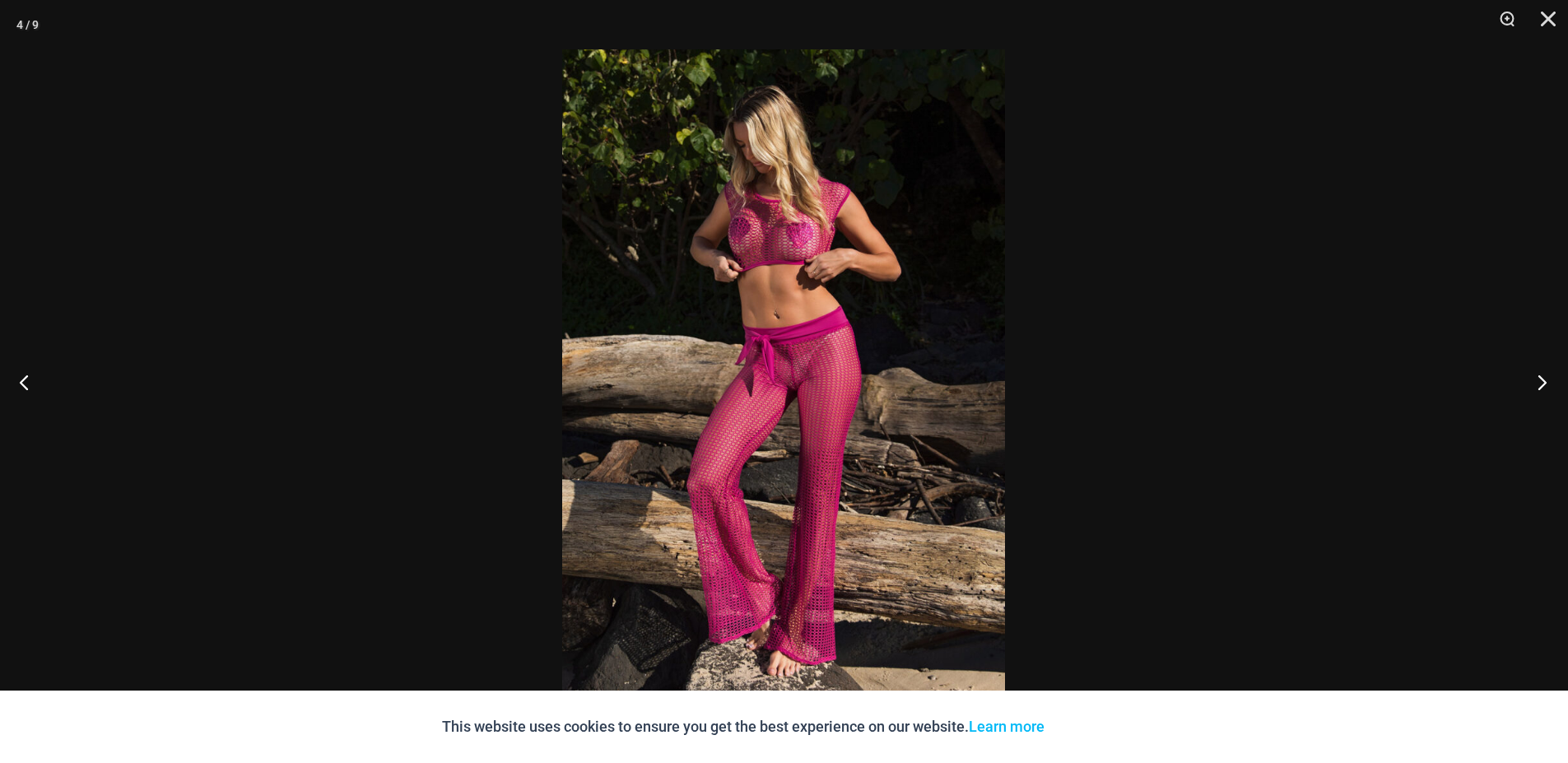
click at [1542, 379] on button "Next" at bounding box center [1537, 382] width 62 height 82
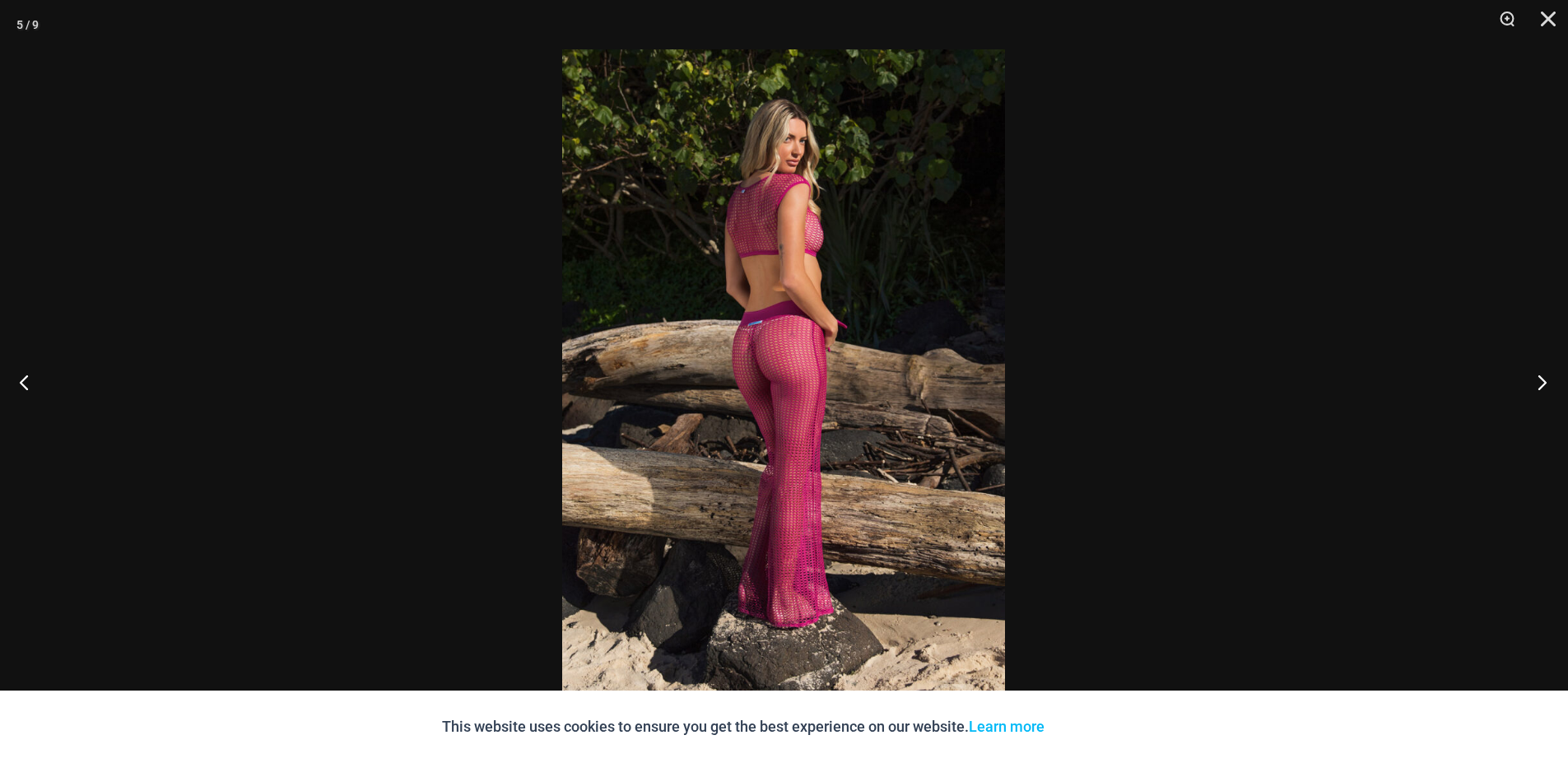
click at [1542, 379] on button "Next" at bounding box center [1537, 382] width 62 height 82
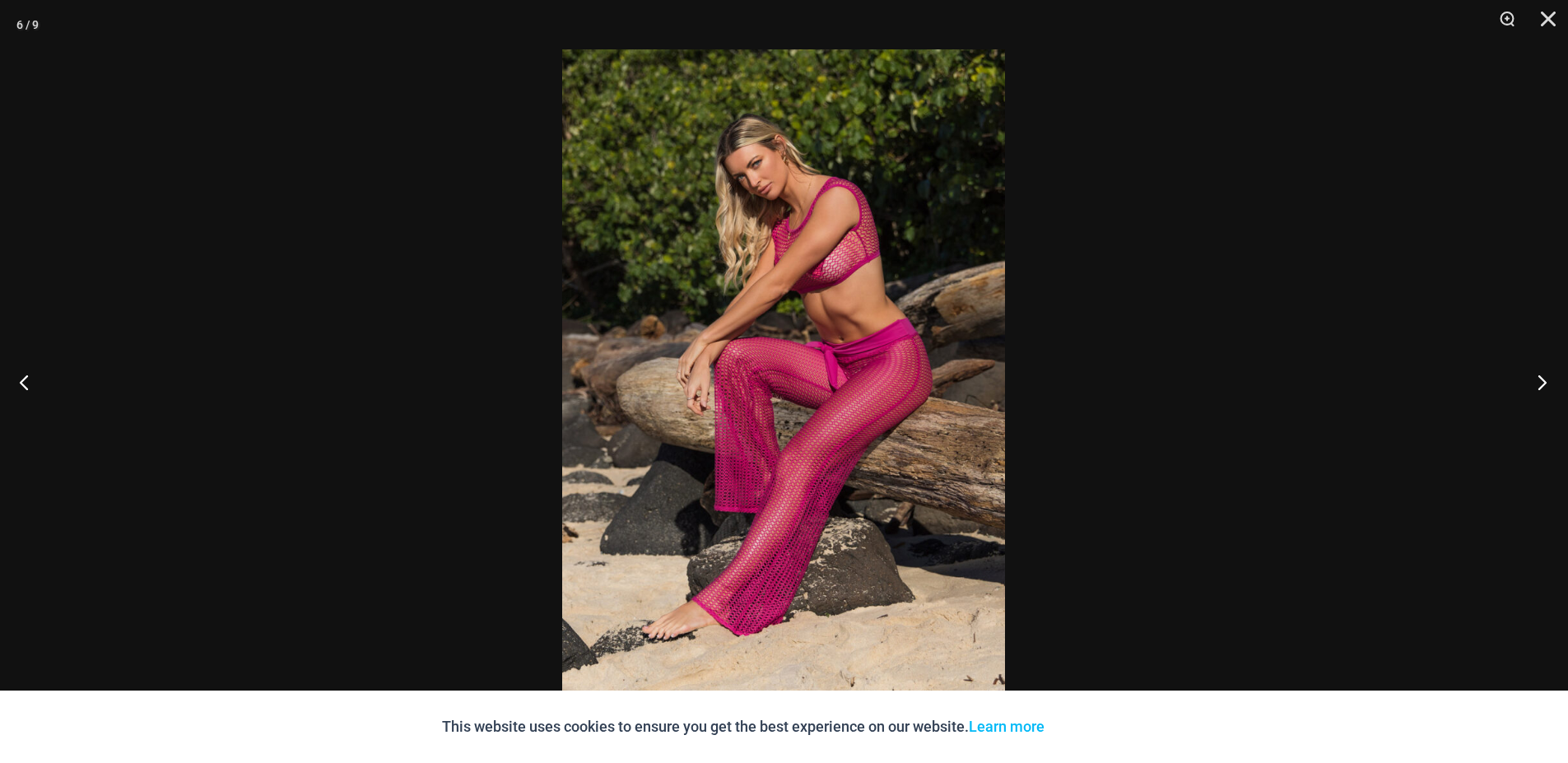
click at [1542, 379] on button "Next" at bounding box center [1537, 382] width 62 height 82
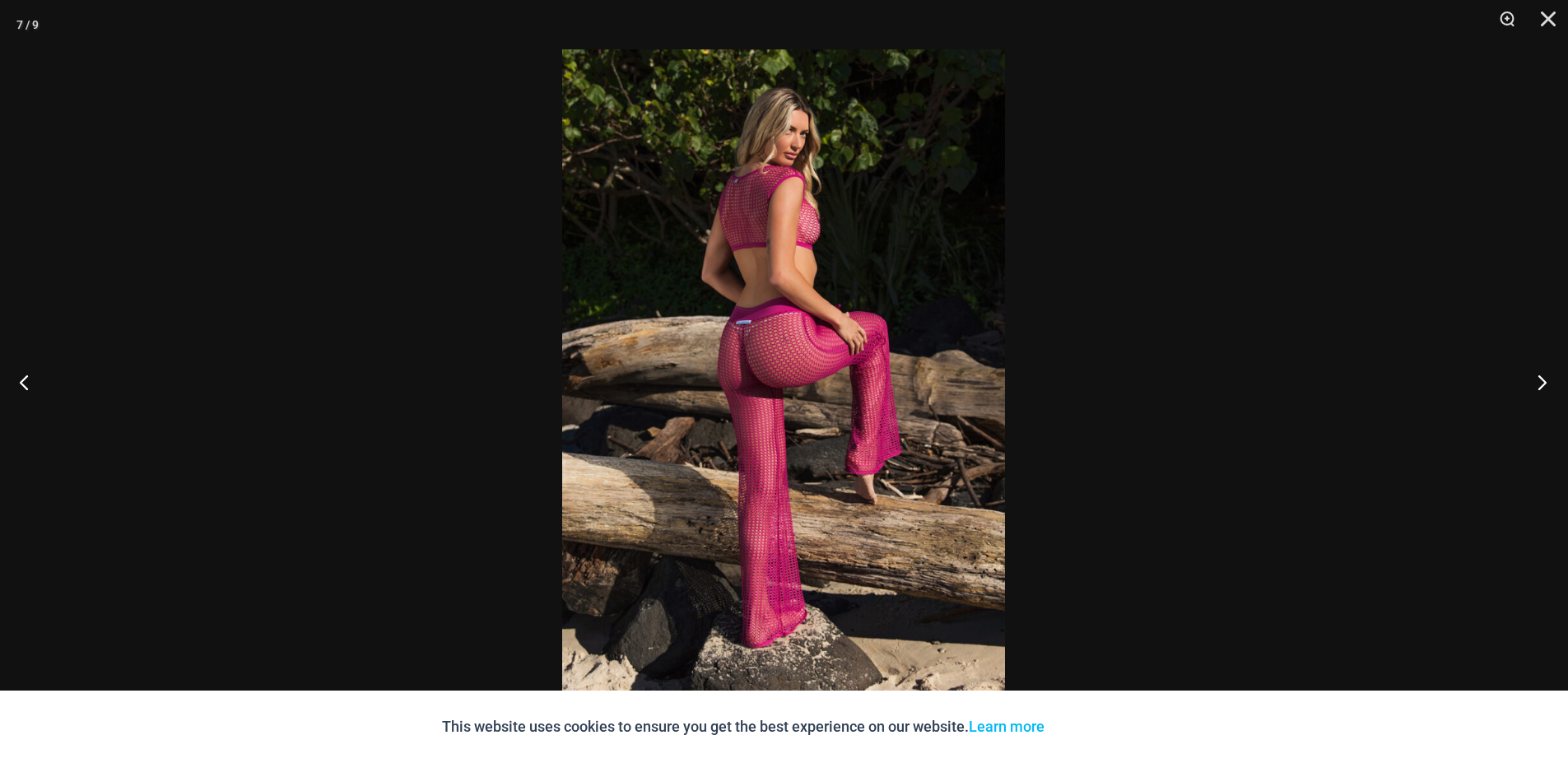
click at [1542, 379] on button "Next" at bounding box center [1537, 382] width 62 height 82
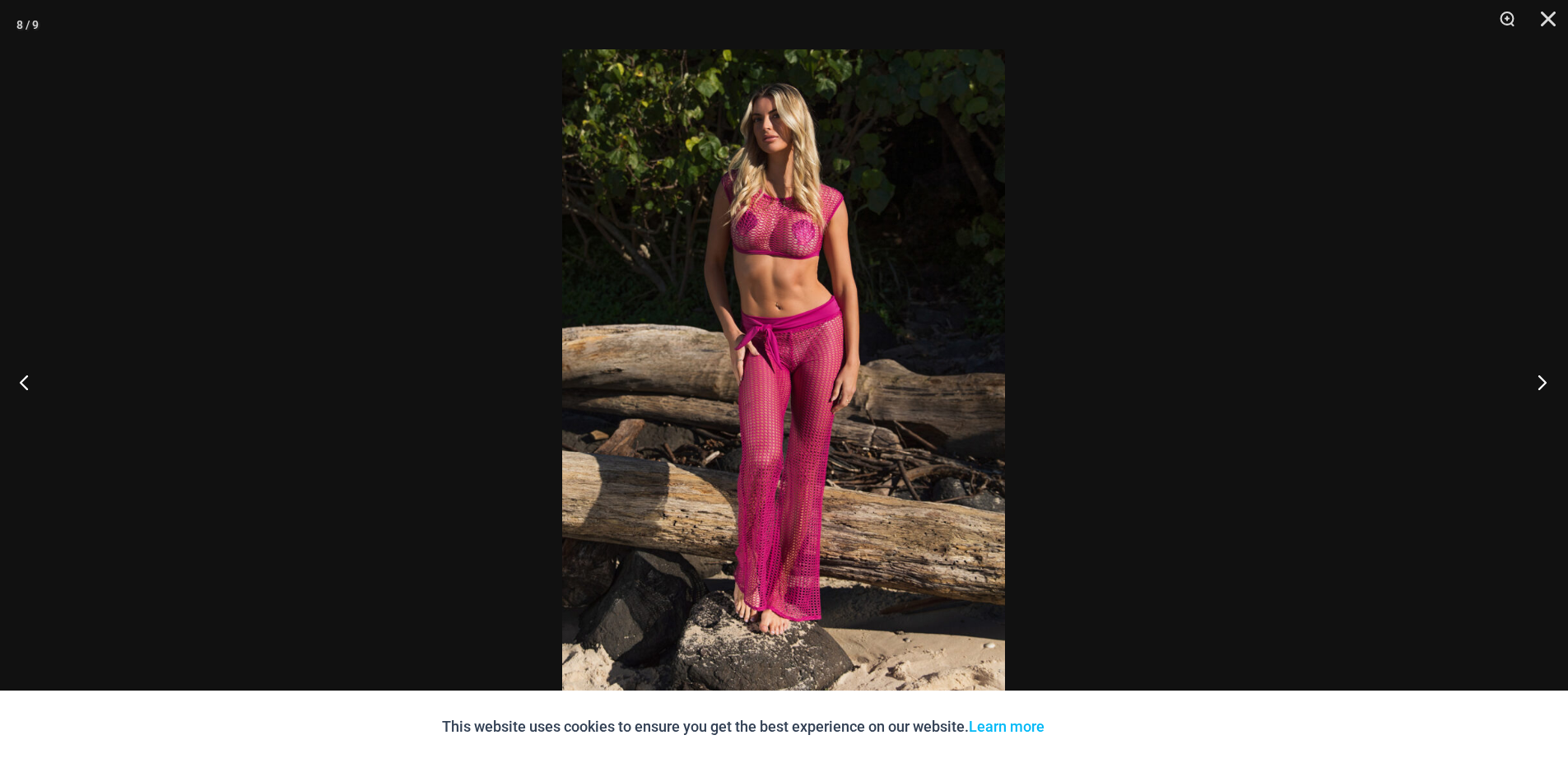
click at [1542, 379] on button "Next" at bounding box center [1537, 382] width 62 height 82
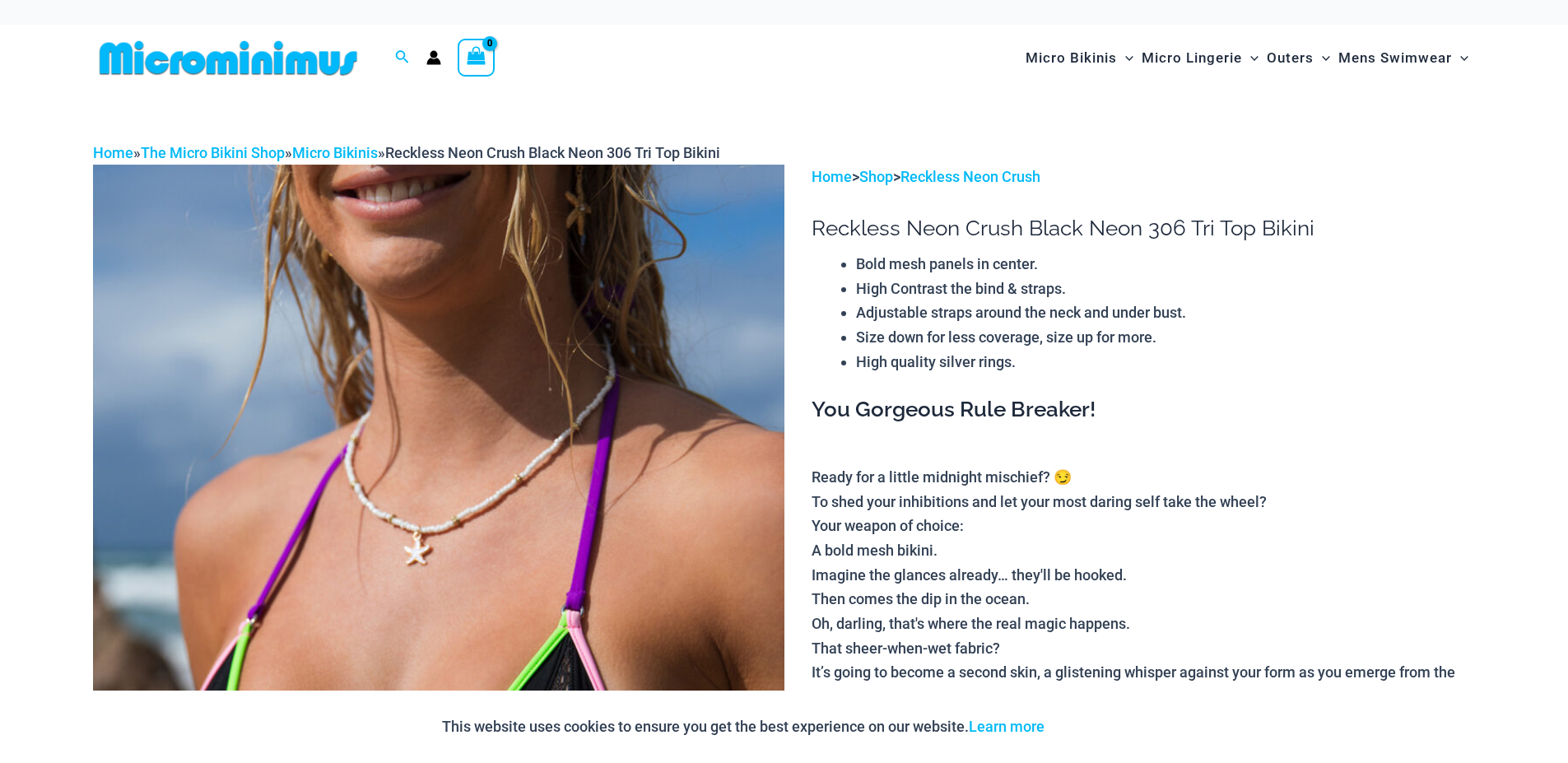
click at [530, 412] on img at bounding box center [439, 683] width 691 height 1037
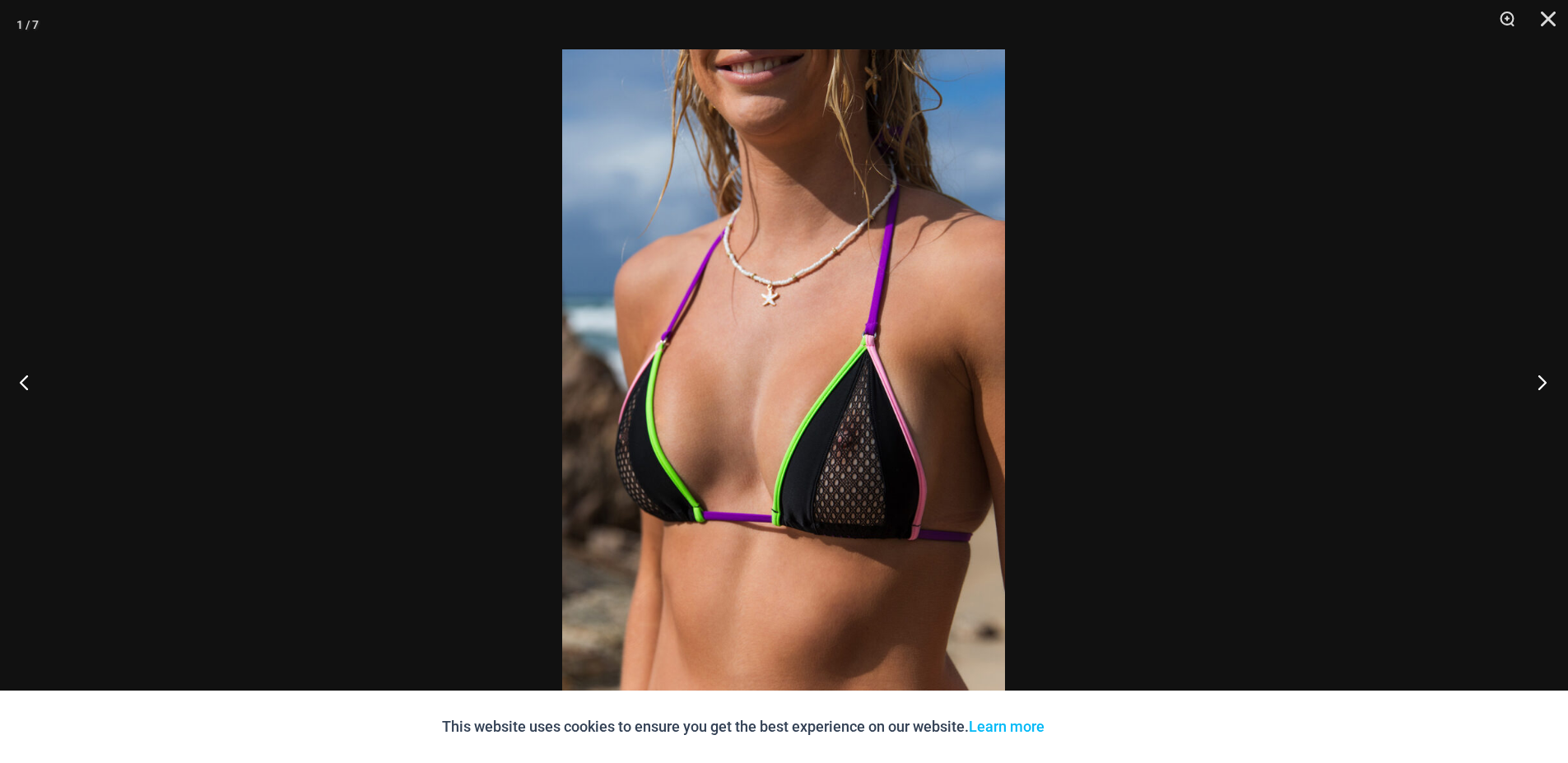
click at [1540, 379] on button "Next" at bounding box center [1537, 382] width 62 height 82
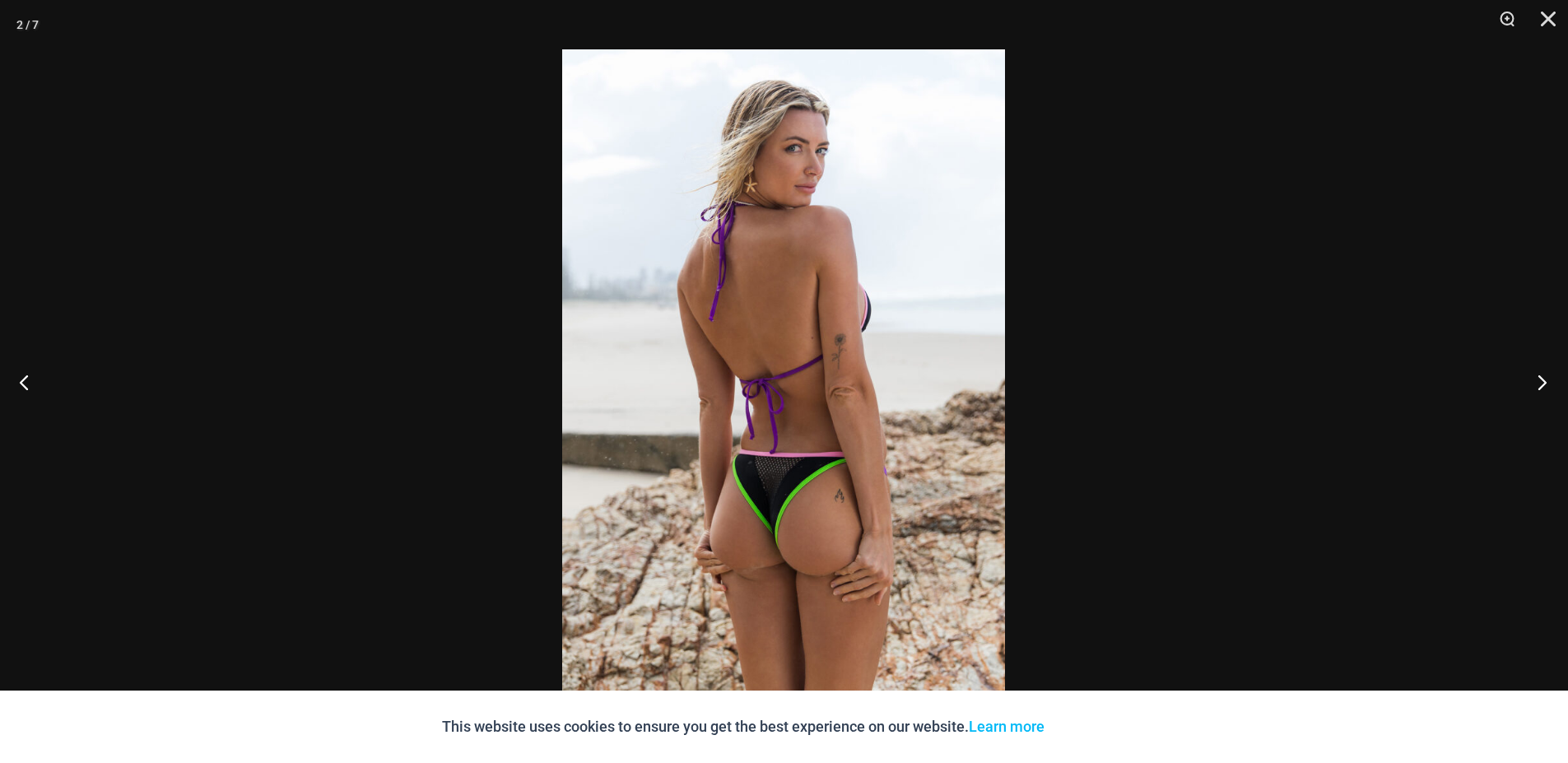
click at [1540, 379] on button "Next" at bounding box center [1537, 382] width 62 height 82
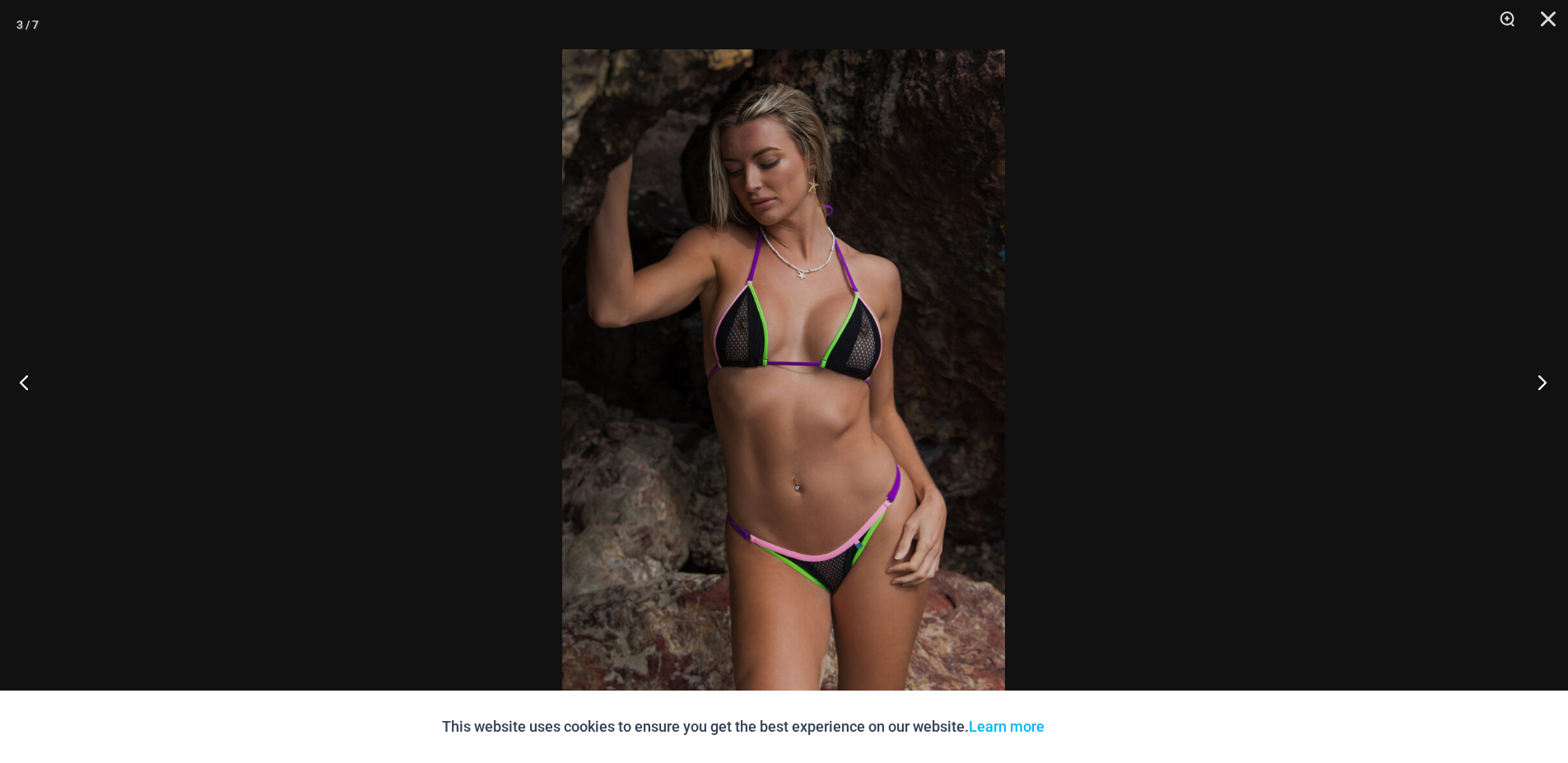
click at [1540, 379] on button "Next" at bounding box center [1537, 382] width 62 height 82
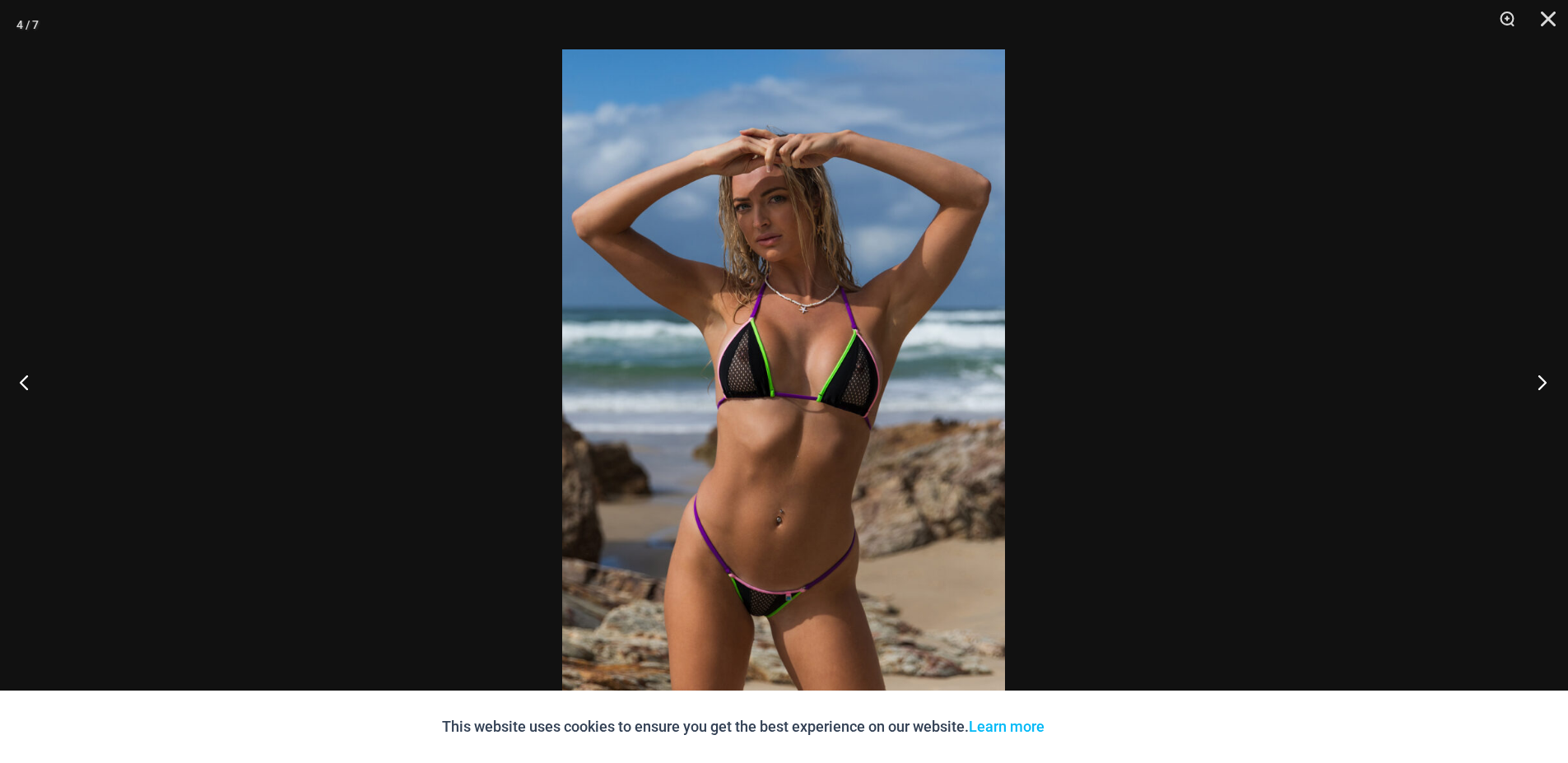
click at [1540, 379] on button "Next" at bounding box center [1537, 382] width 62 height 82
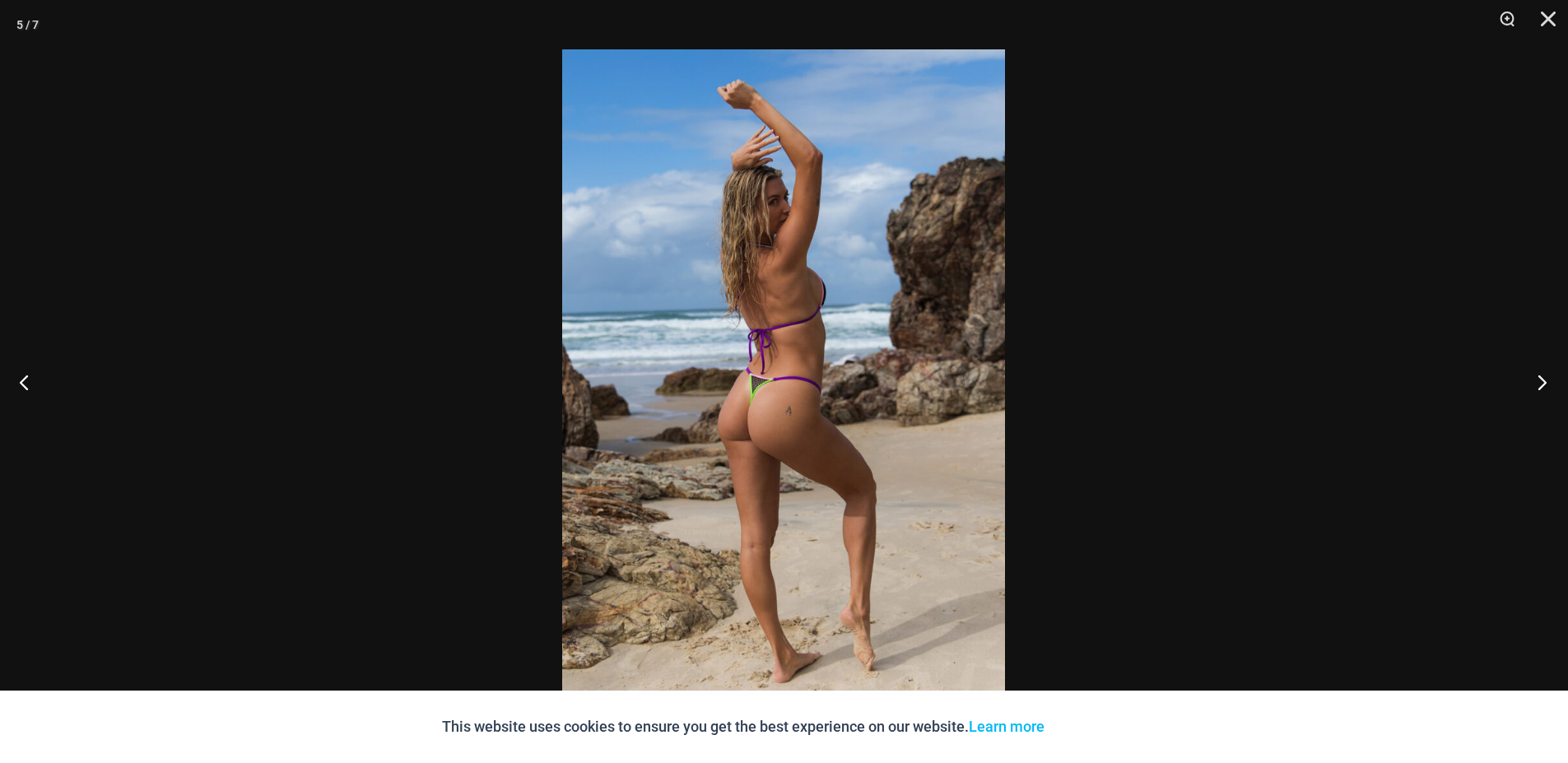
click at [1540, 379] on button "Next" at bounding box center [1537, 382] width 62 height 82
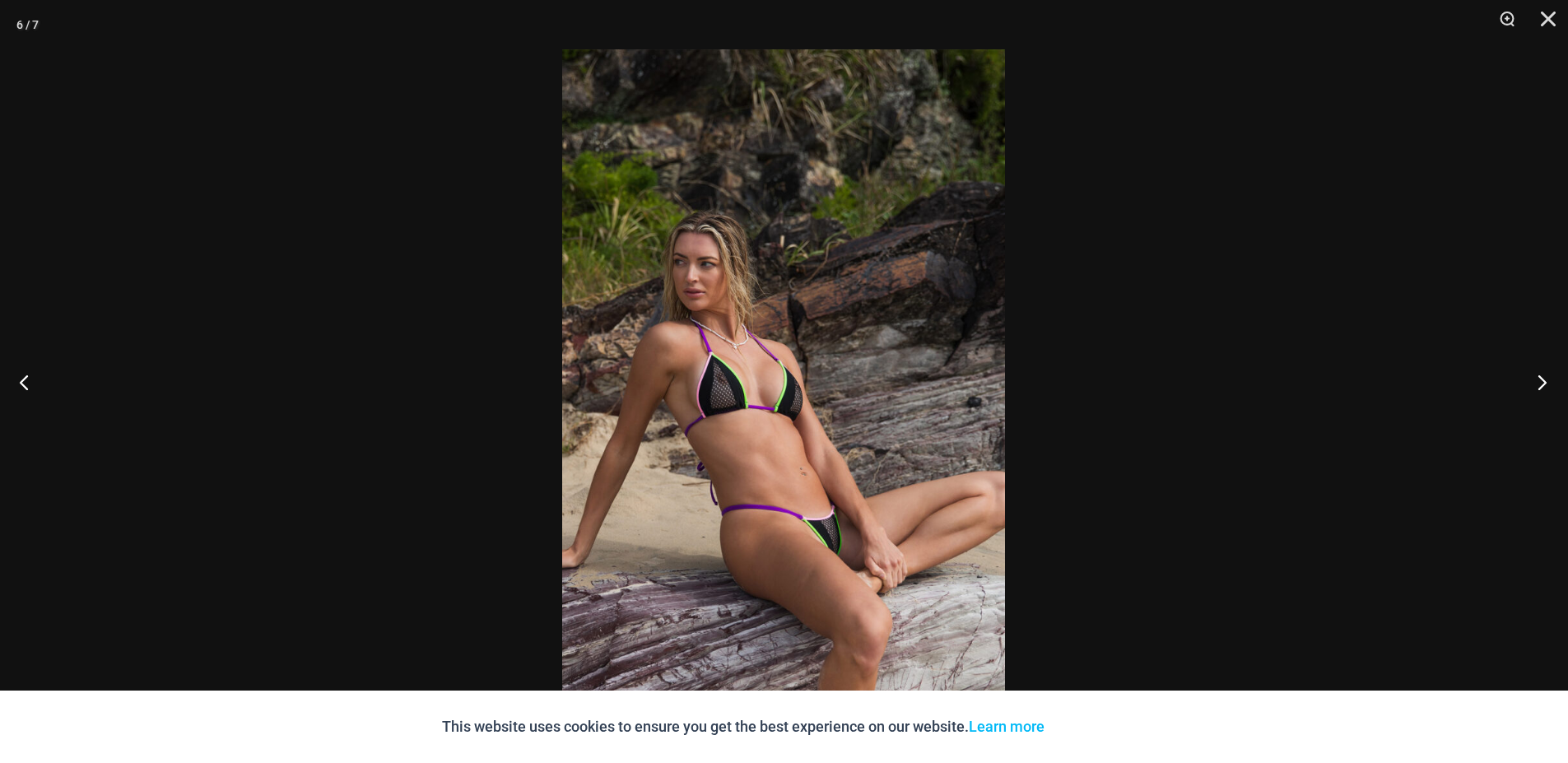
click at [1540, 379] on button "Next" at bounding box center [1537, 382] width 62 height 82
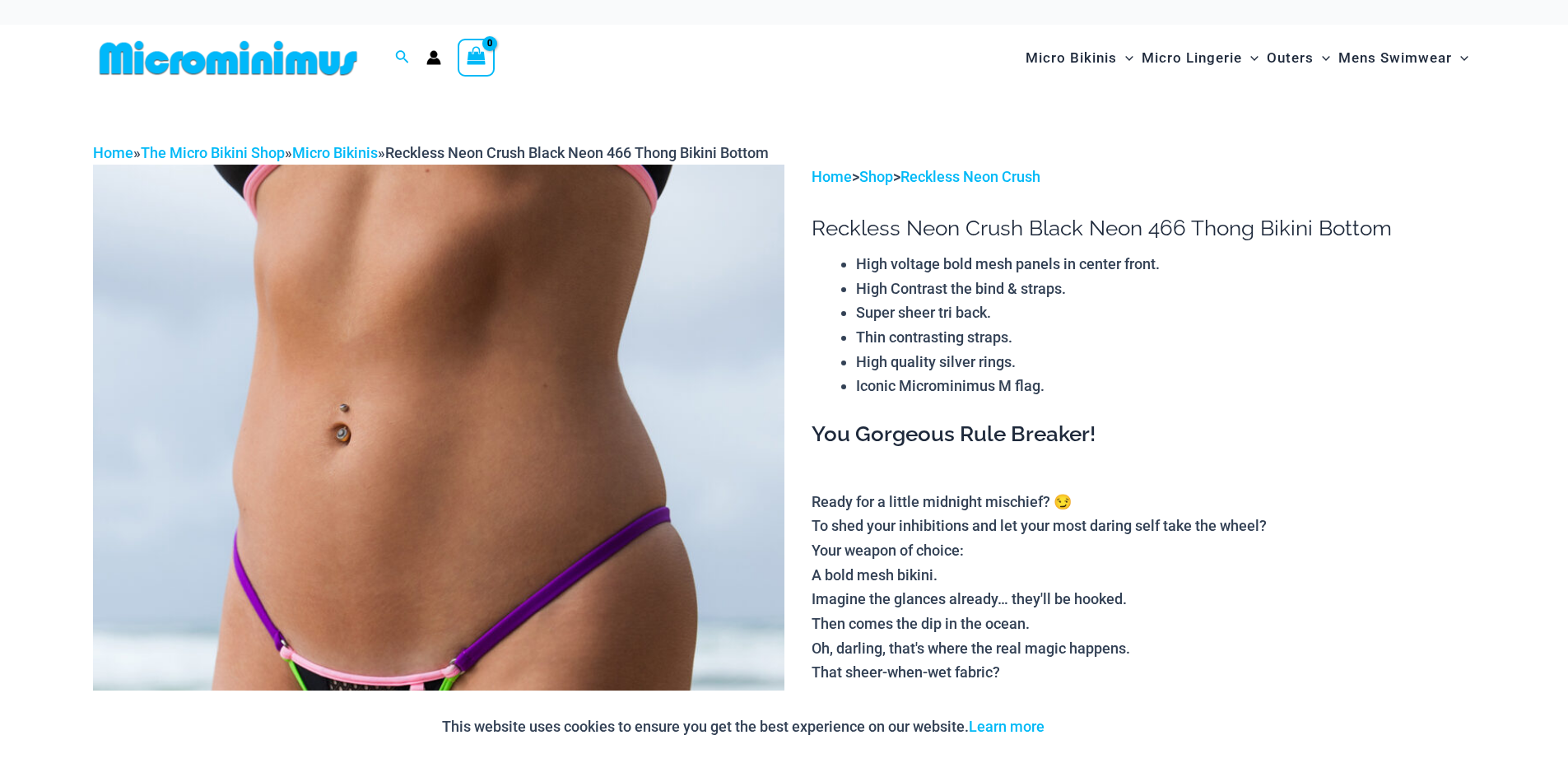
click at [551, 408] on img at bounding box center [439, 683] width 691 height 1037
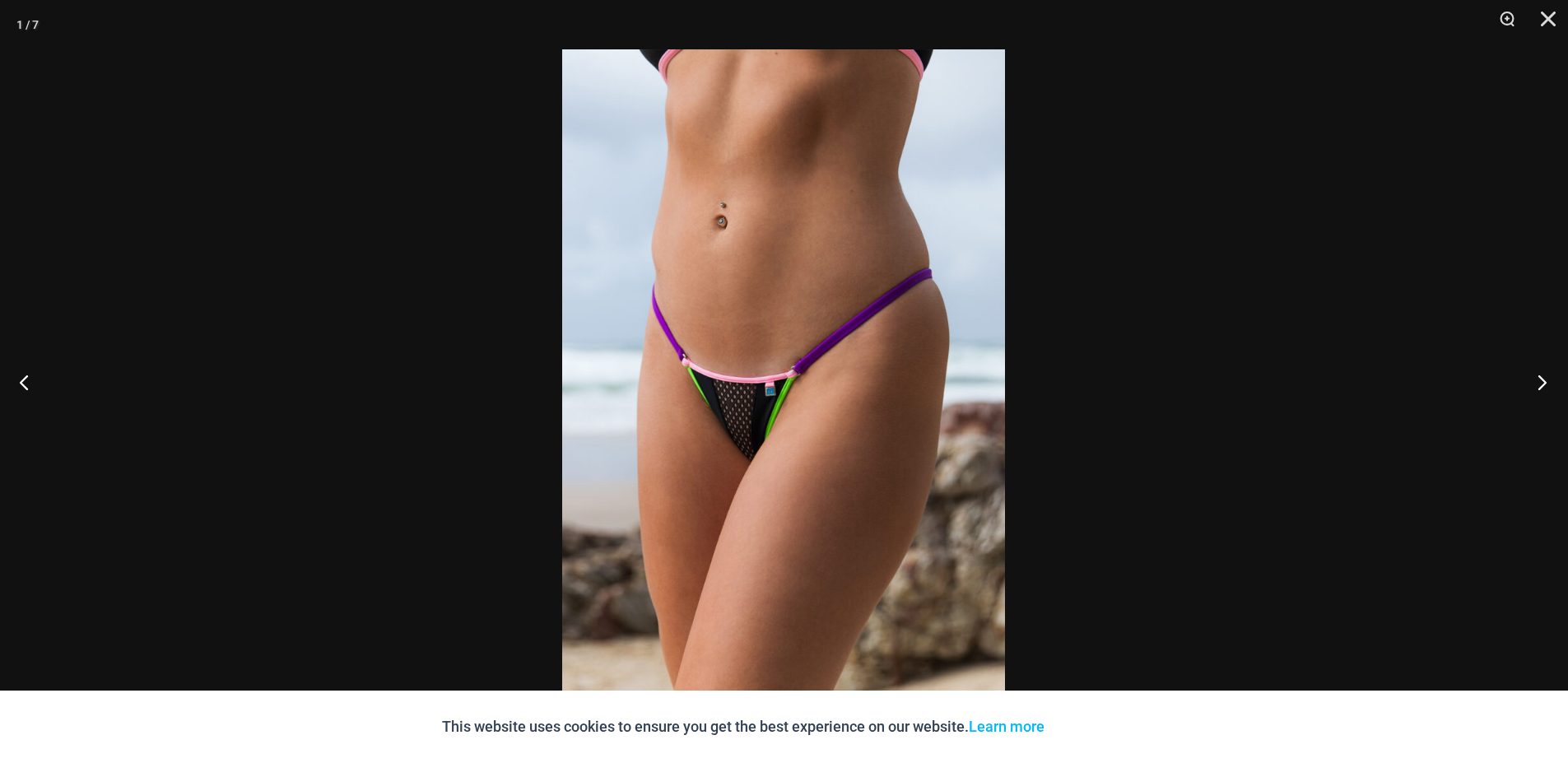
click at [1547, 371] on button "Next" at bounding box center [1537, 382] width 62 height 82
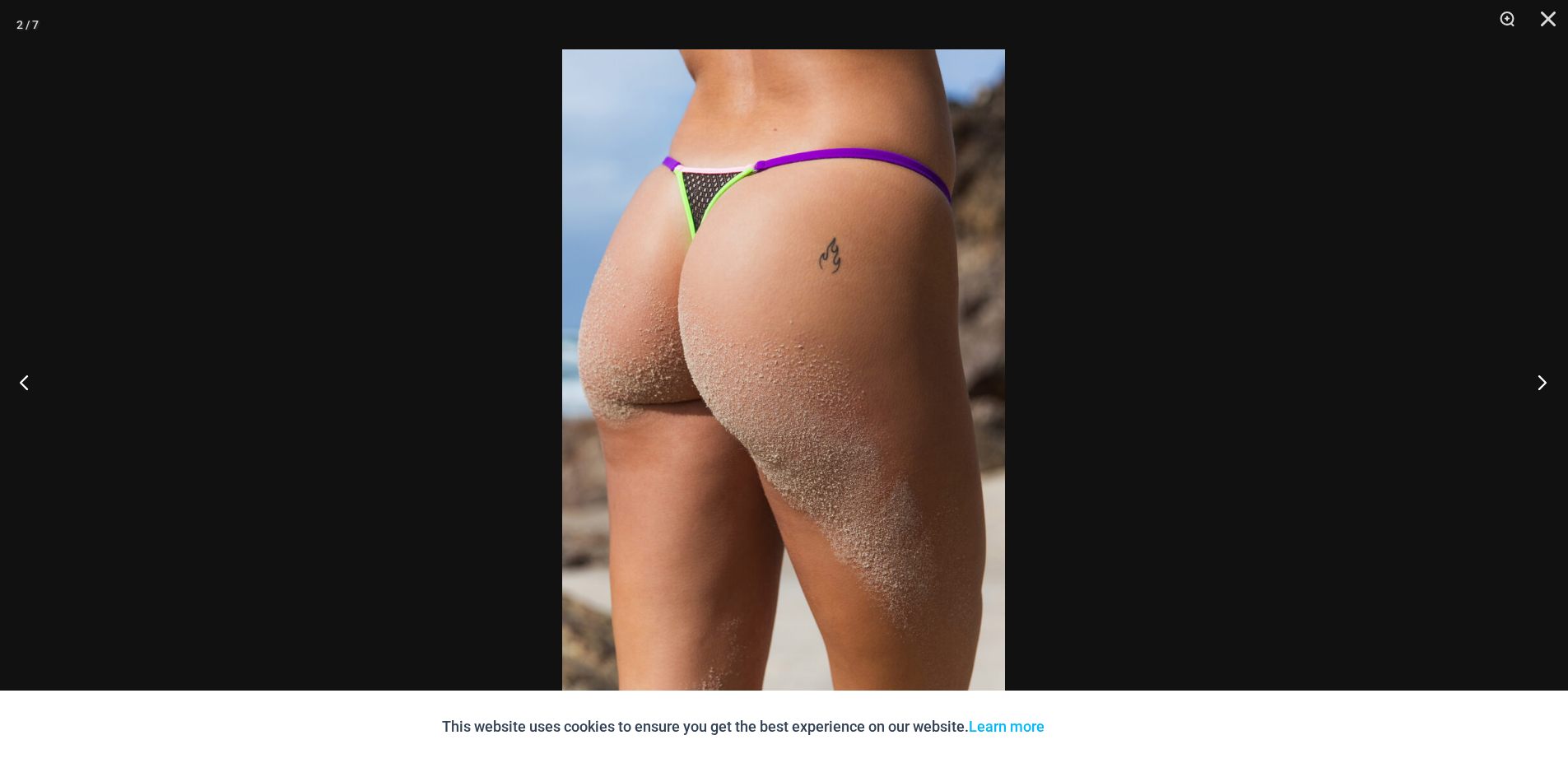
click at [1547, 371] on button "Next" at bounding box center [1537, 382] width 62 height 82
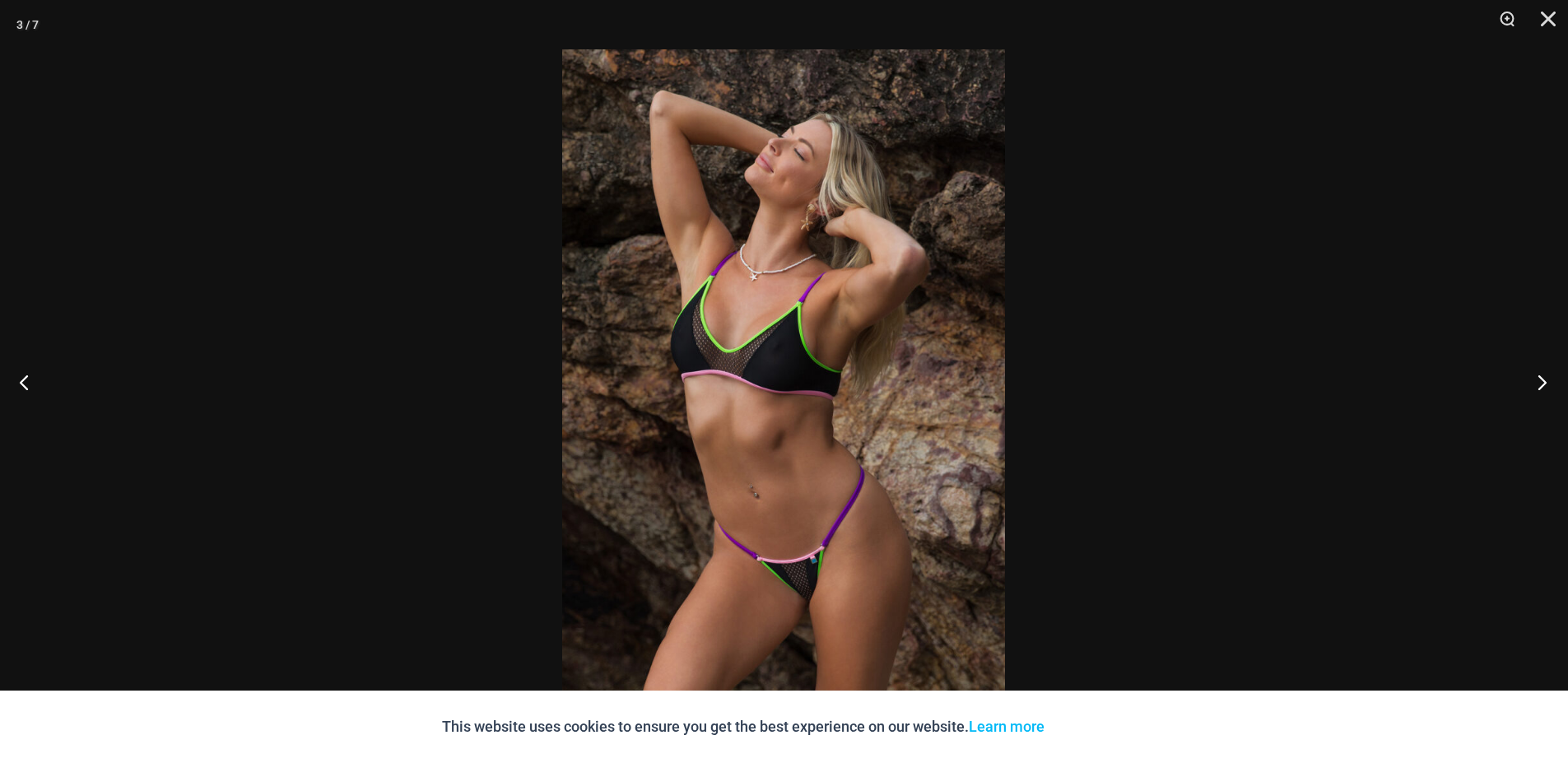
click at [1547, 371] on button "Next" at bounding box center [1537, 382] width 62 height 82
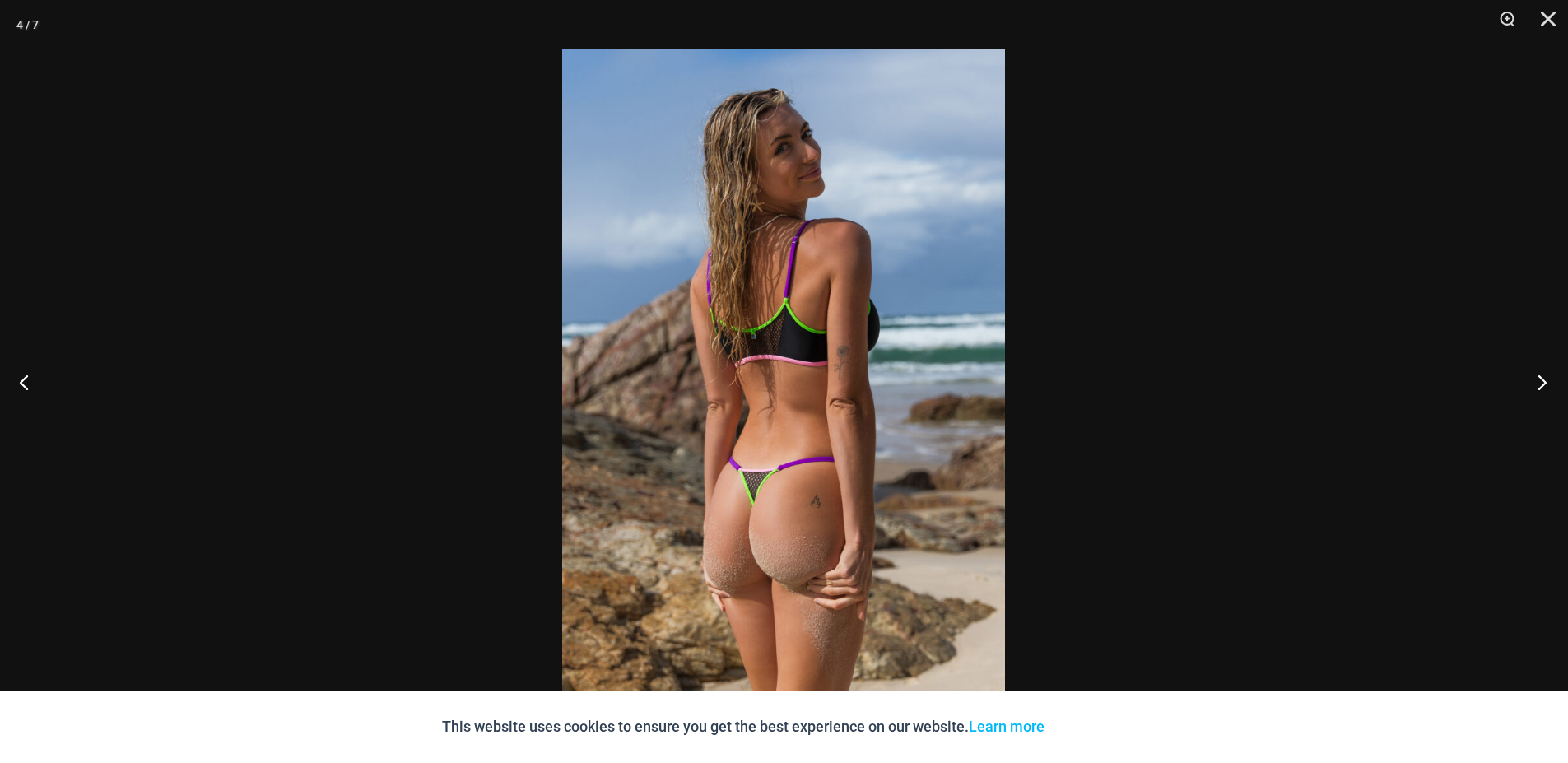
click at [1547, 371] on button "Next" at bounding box center [1537, 382] width 62 height 82
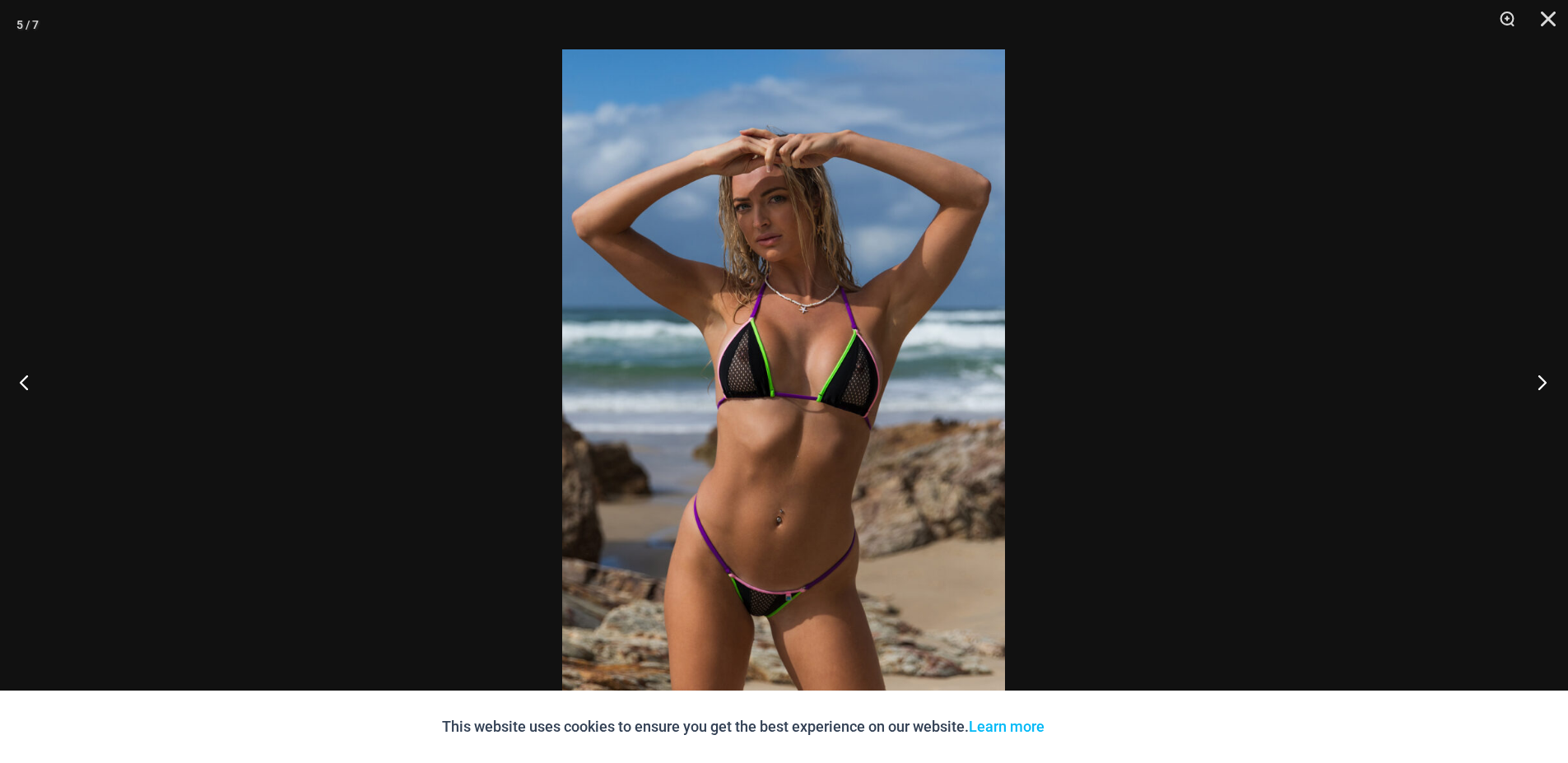
click at [1547, 371] on button "Next" at bounding box center [1537, 382] width 62 height 82
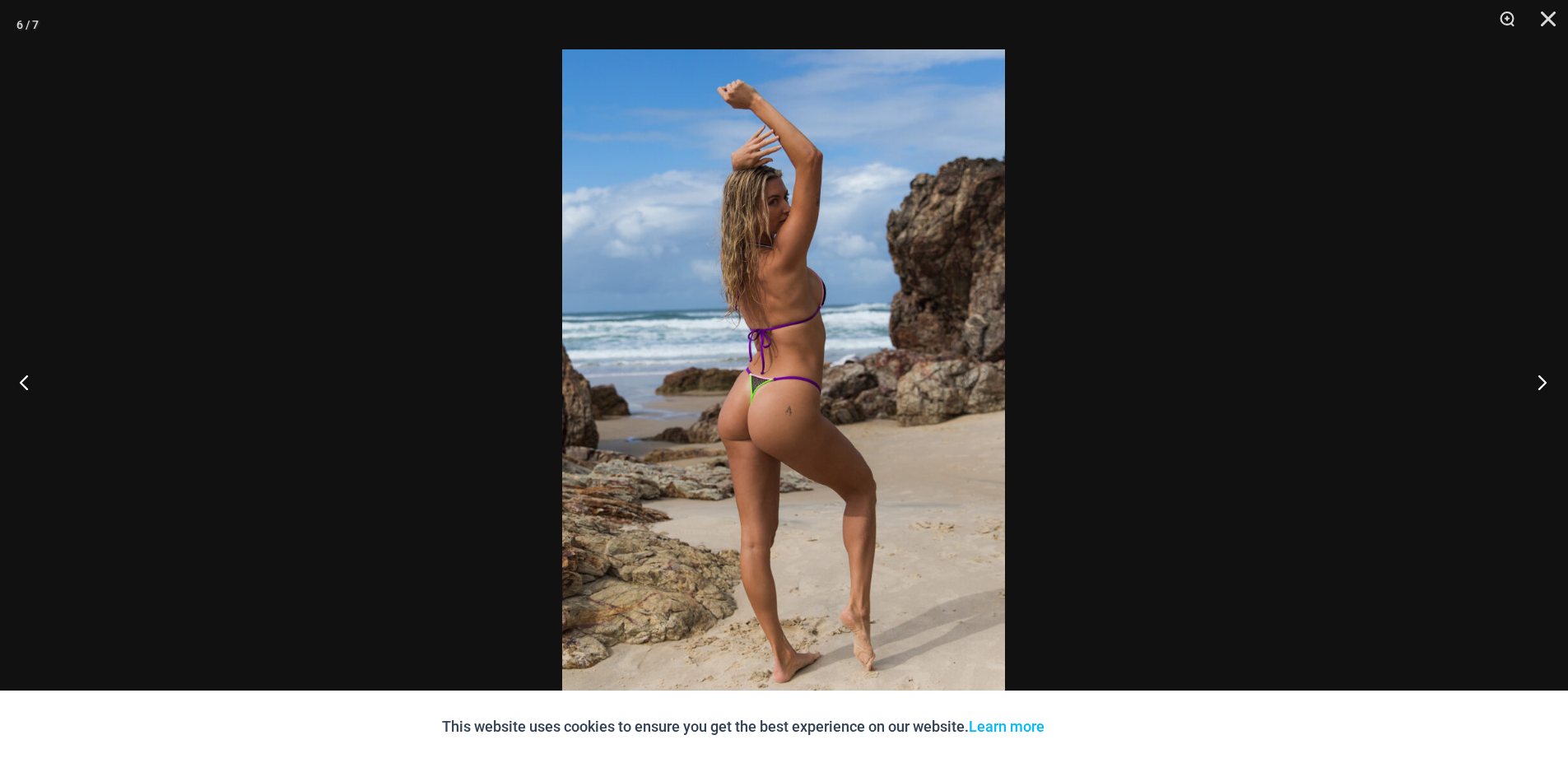
click at [1546, 371] on button "Next" at bounding box center [1537, 382] width 62 height 82
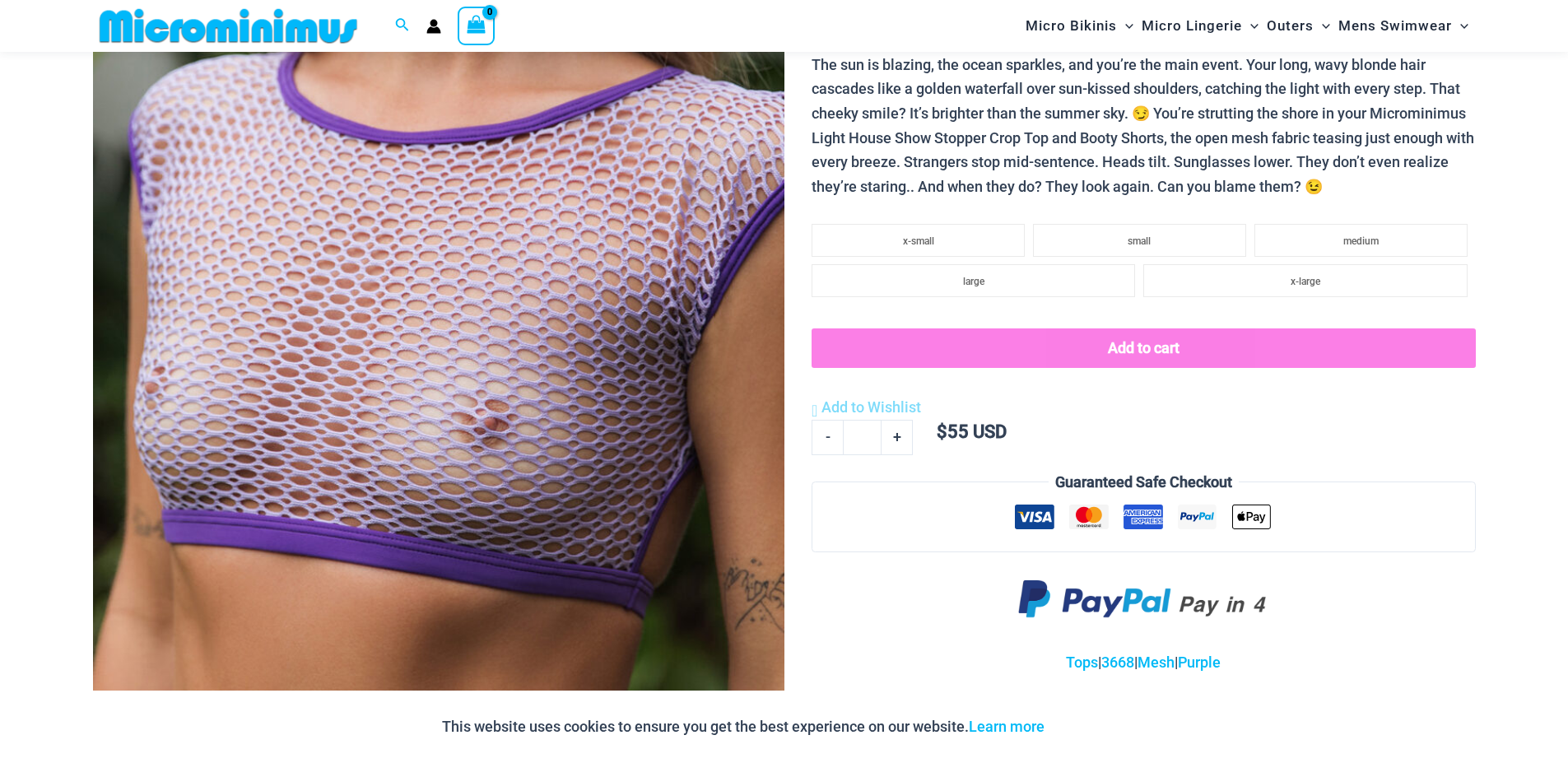
scroll to position [380, 0]
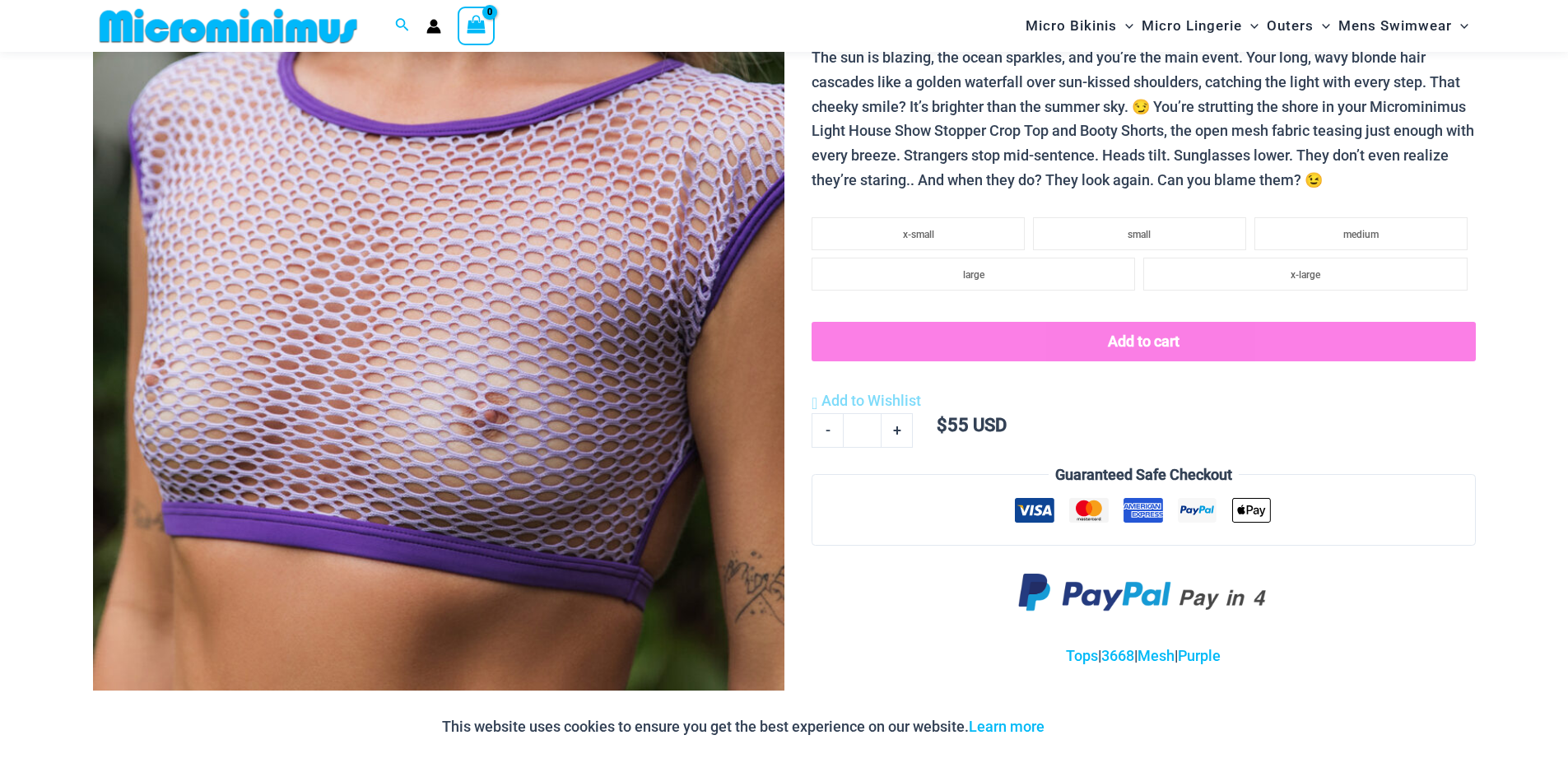
click at [574, 341] on img at bounding box center [439, 288] width 691 height 1037
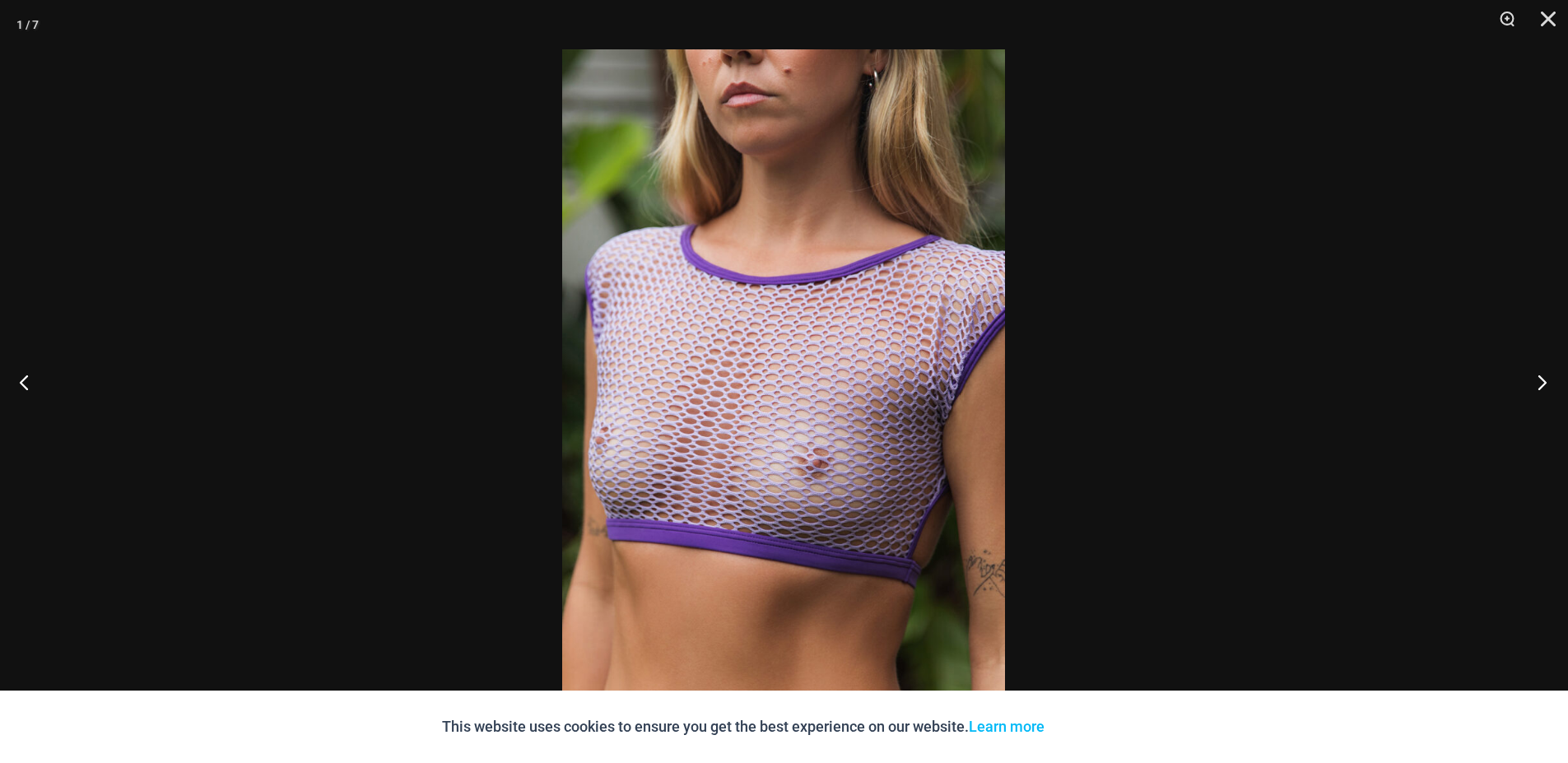
click at [1546, 387] on button "Next" at bounding box center [1537, 382] width 62 height 82
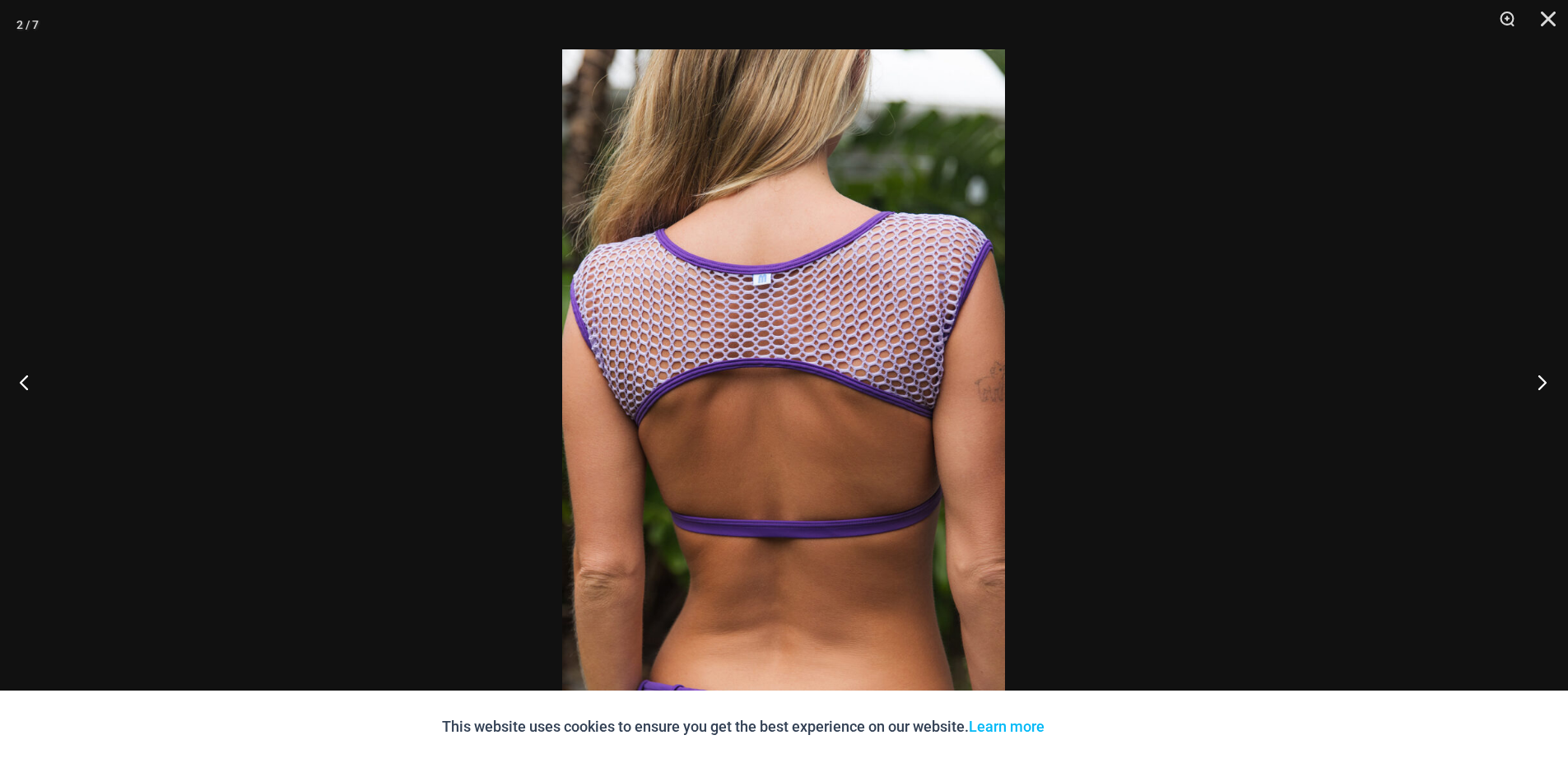
click at [1546, 387] on button "Next" at bounding box center [1537, 382] width 62 height 82
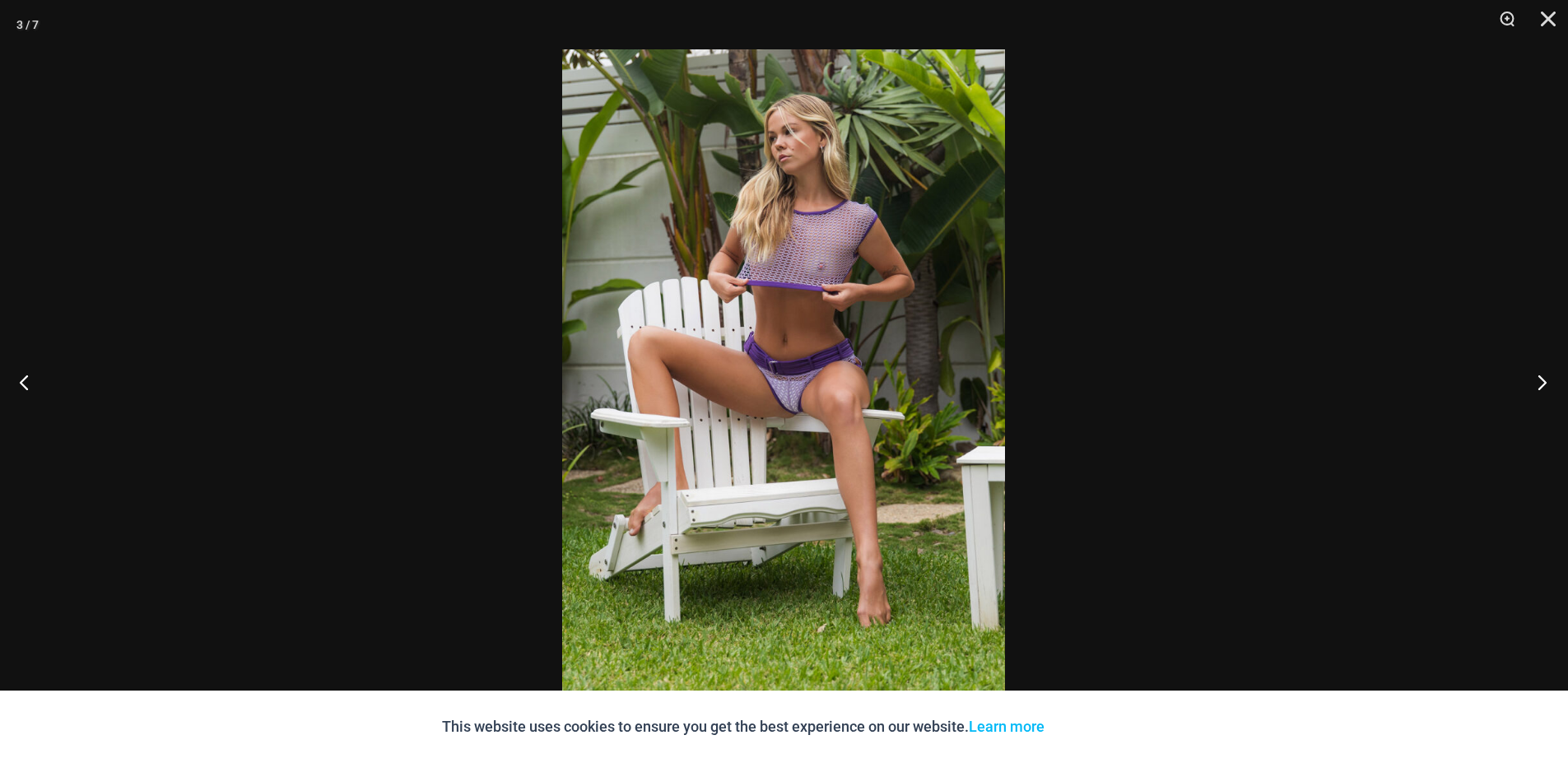
click at [1555, 383] on button "Next" at bounding box center [1537, 382] width 62 height 82
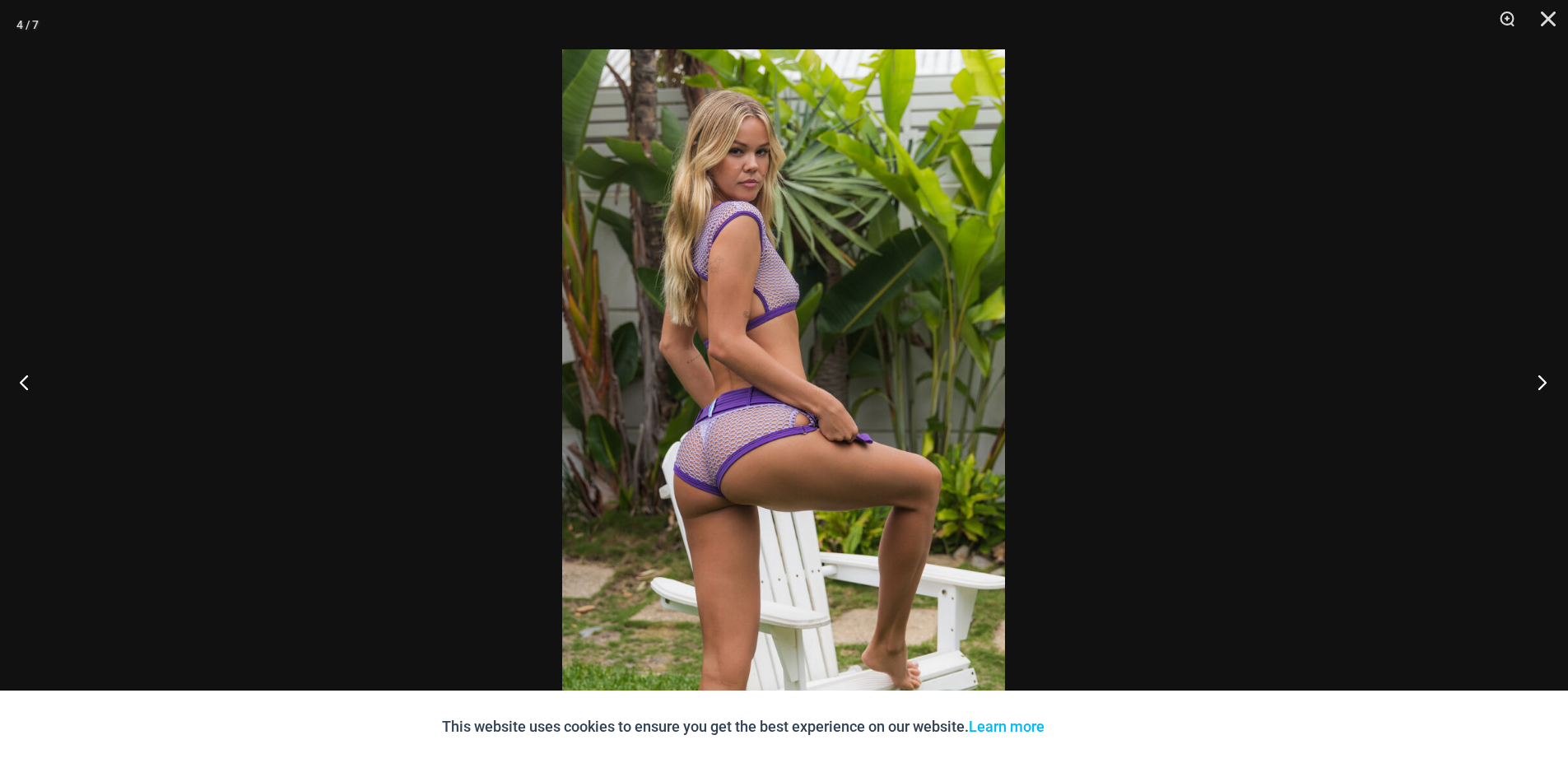
click at [1555, 383] on button "Next" at bounding box center [1537, 382] width 62 height 82
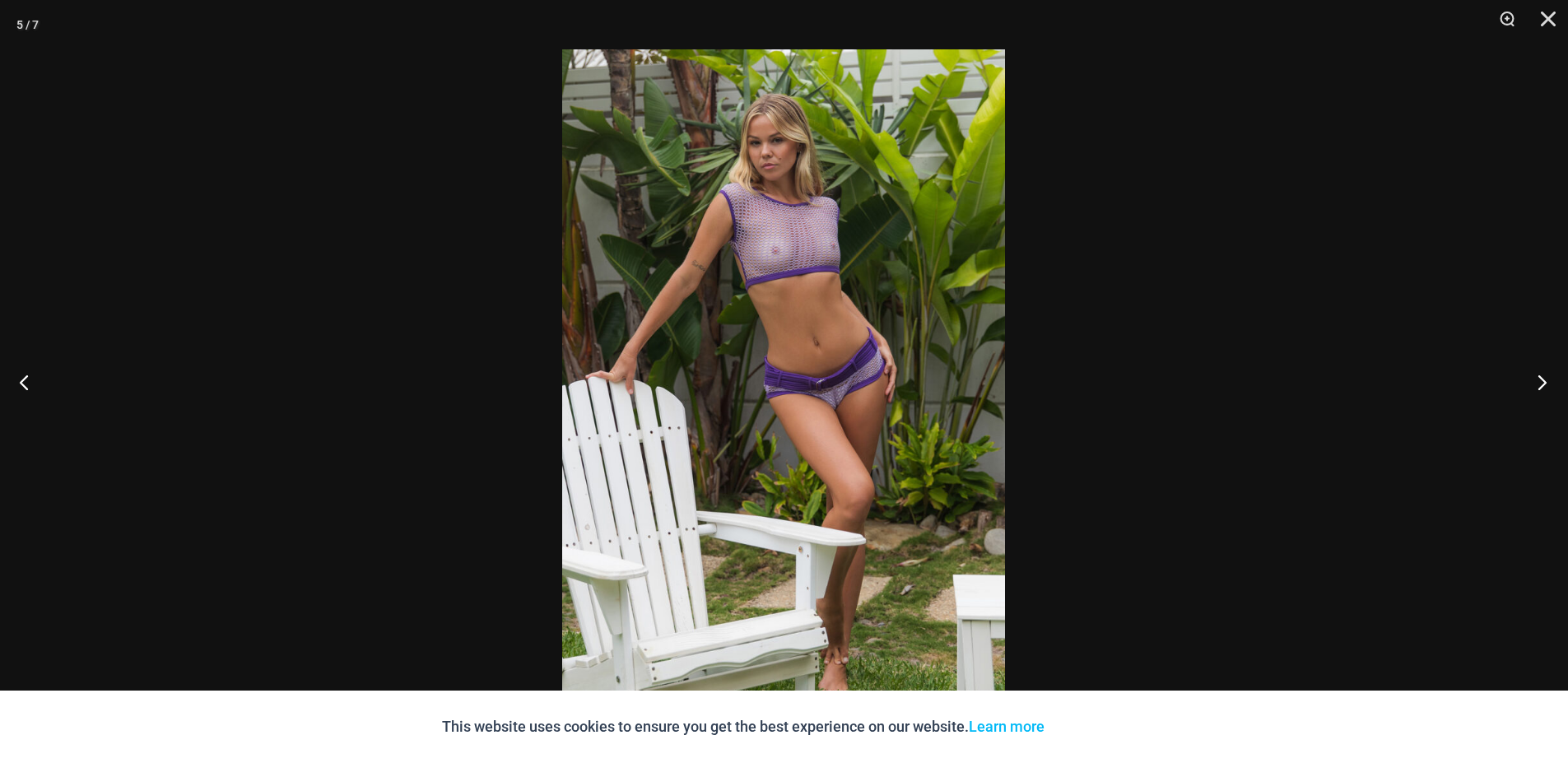
click at [1555, 383] on button "Next" at bounding box center [1537, 382] width 62 height 82
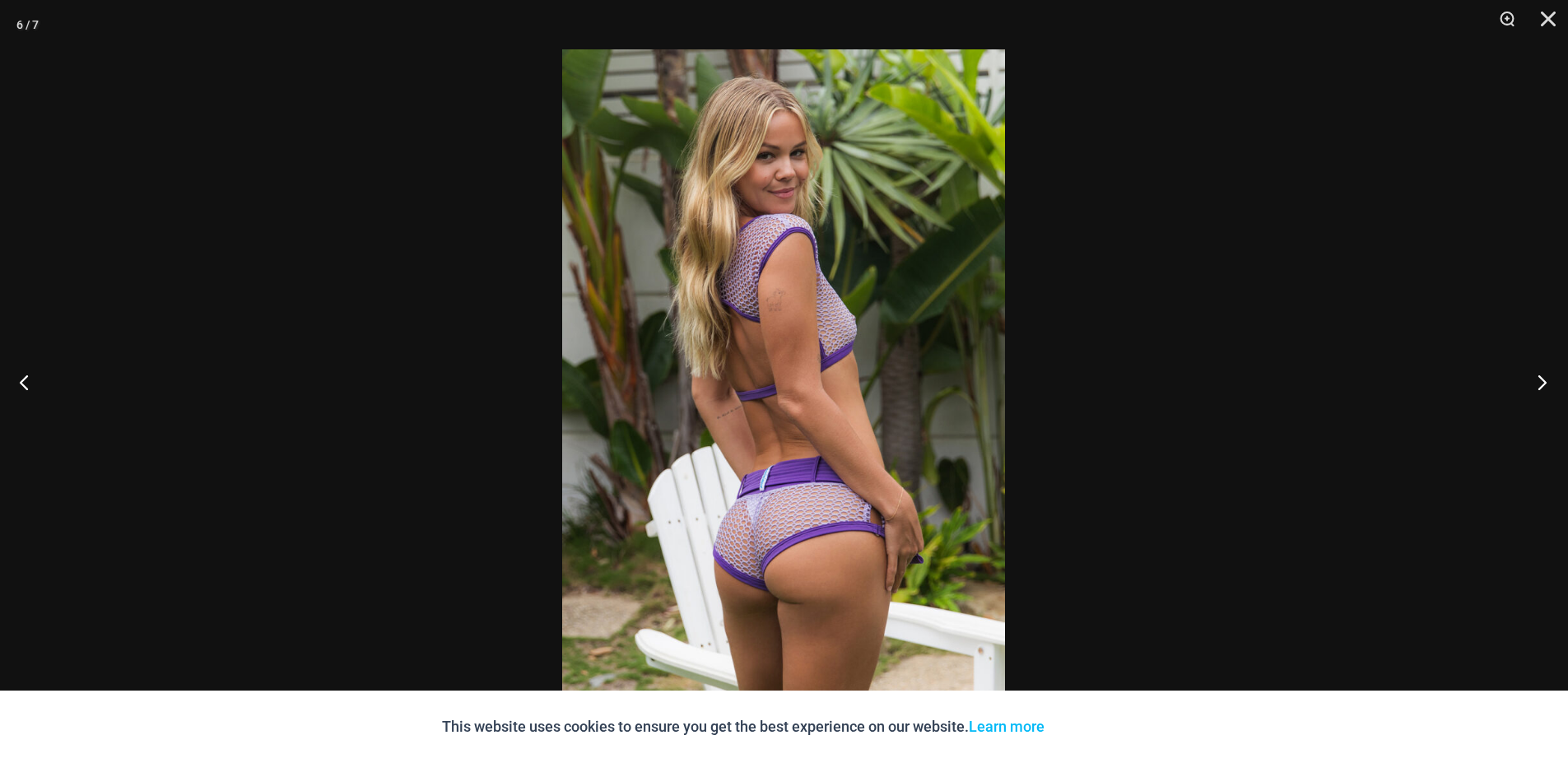
click at [1555, 383] on button "Next" at bounding box center [1537, 382] width 62 height 82
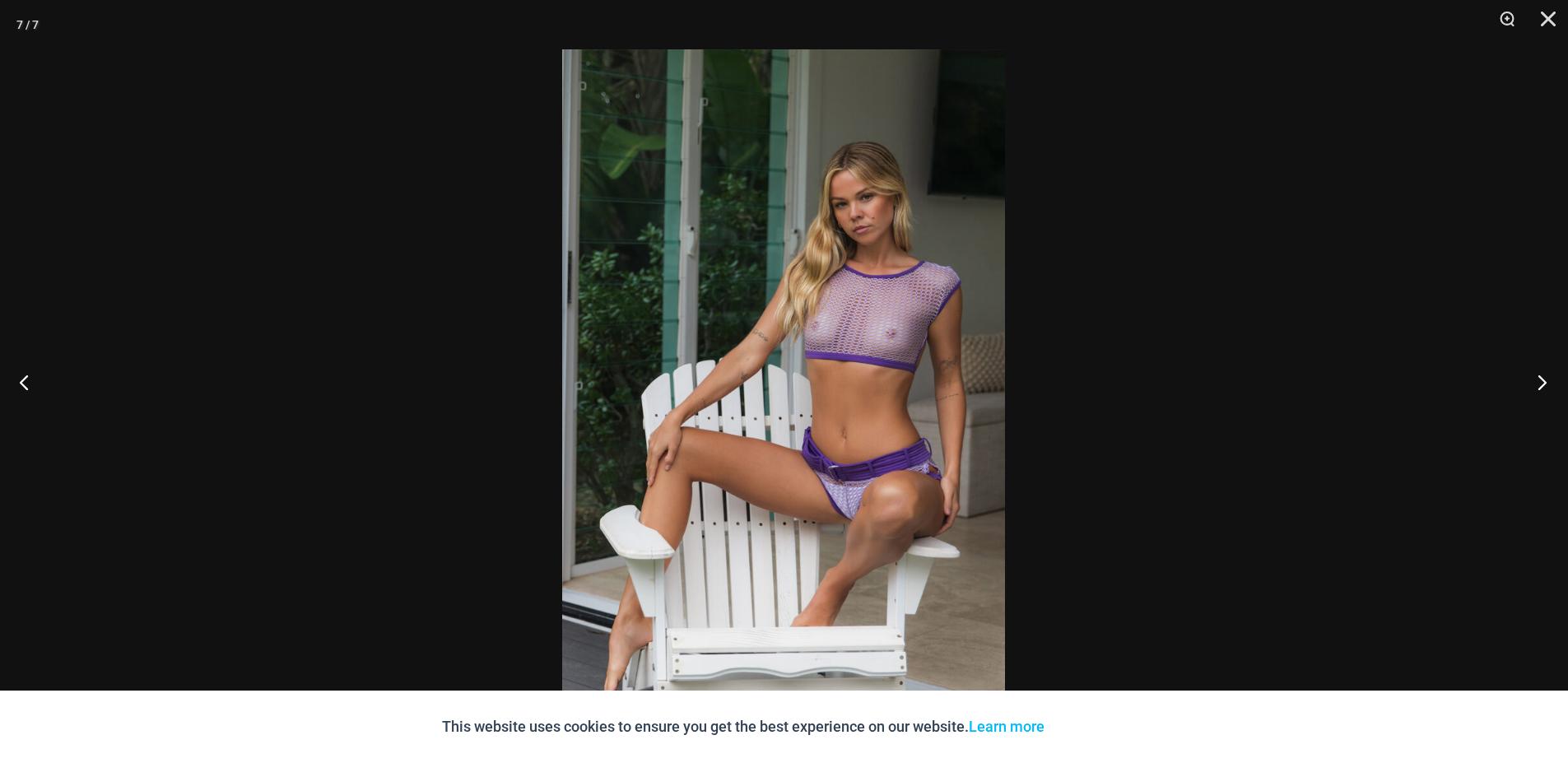
click at [1555, 383] on button "Next" at bounding box center [1537, 382] width 62 height 82
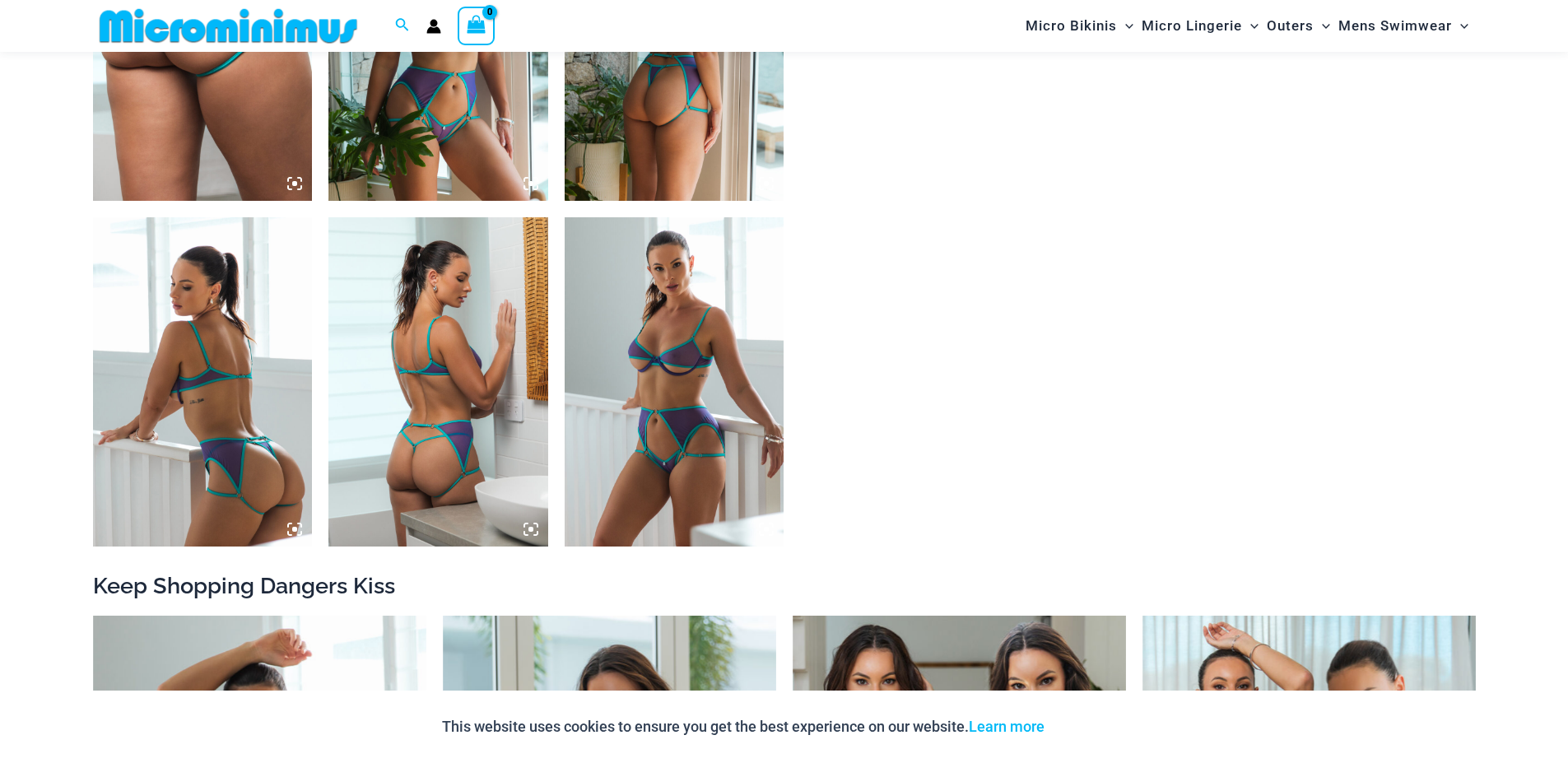
scroll to position [1566, 0]
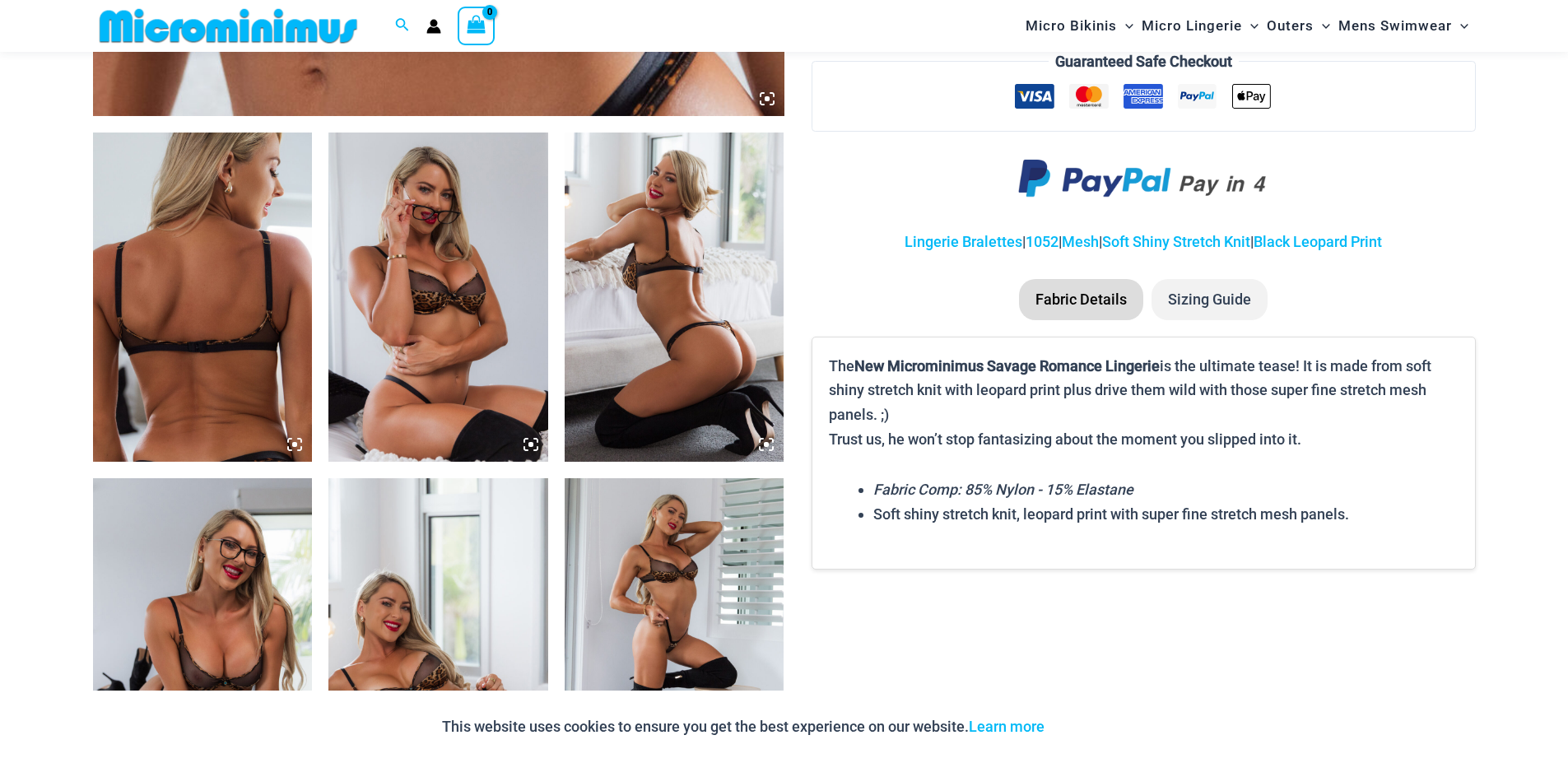
scroll to position [1565, 0]
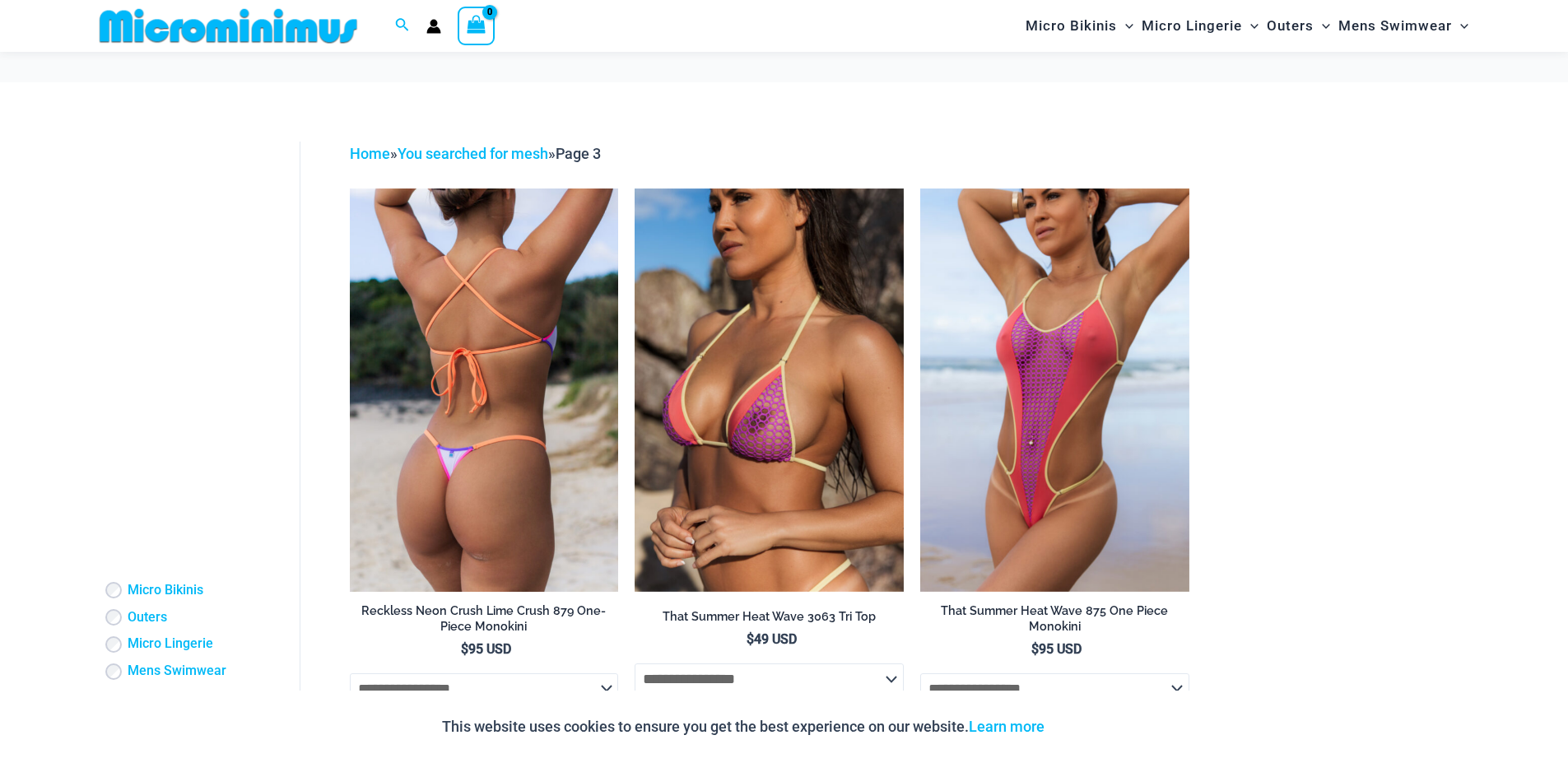
scroll to position [479, 0]
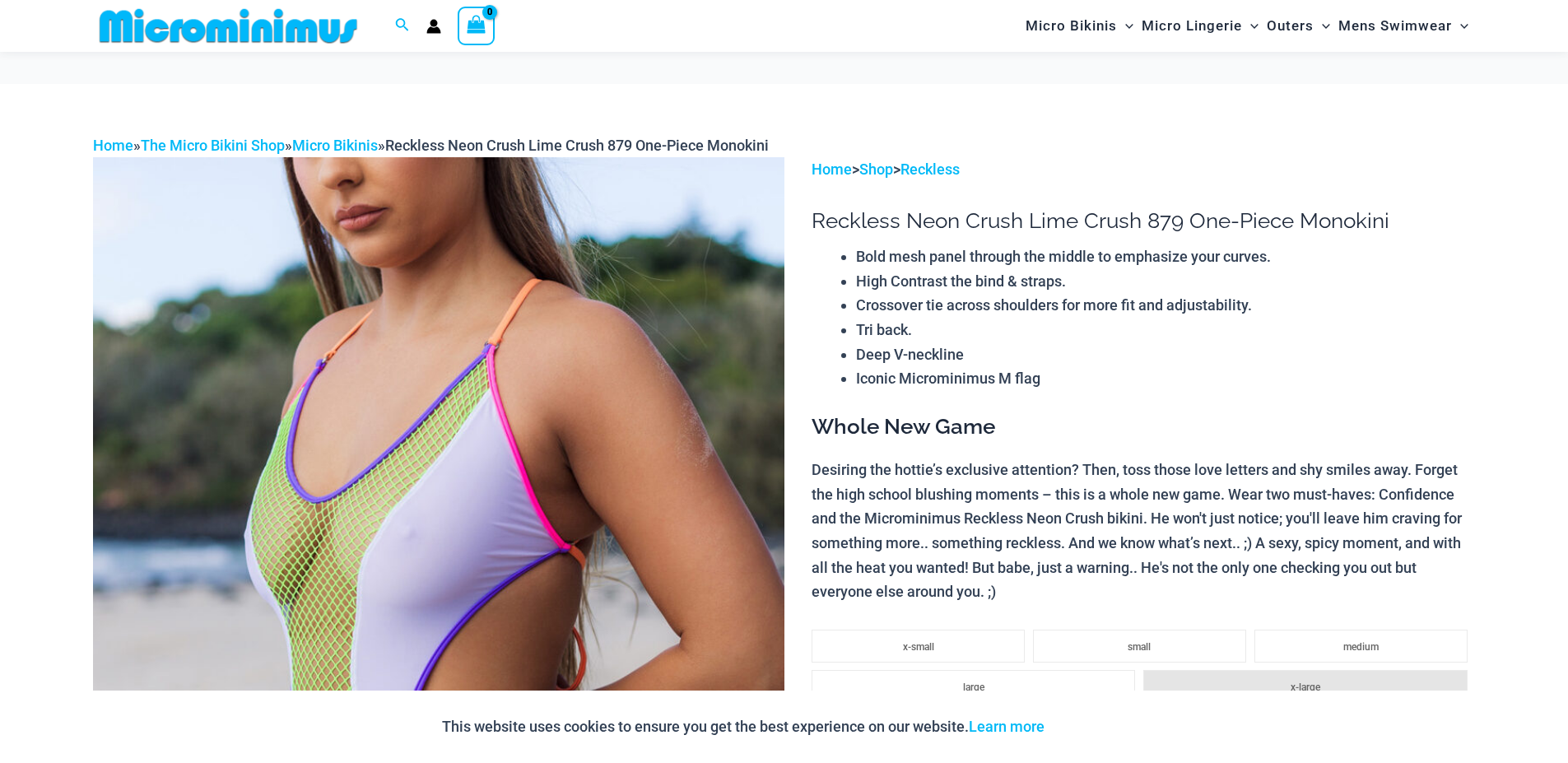
scroll to position [379, 0]
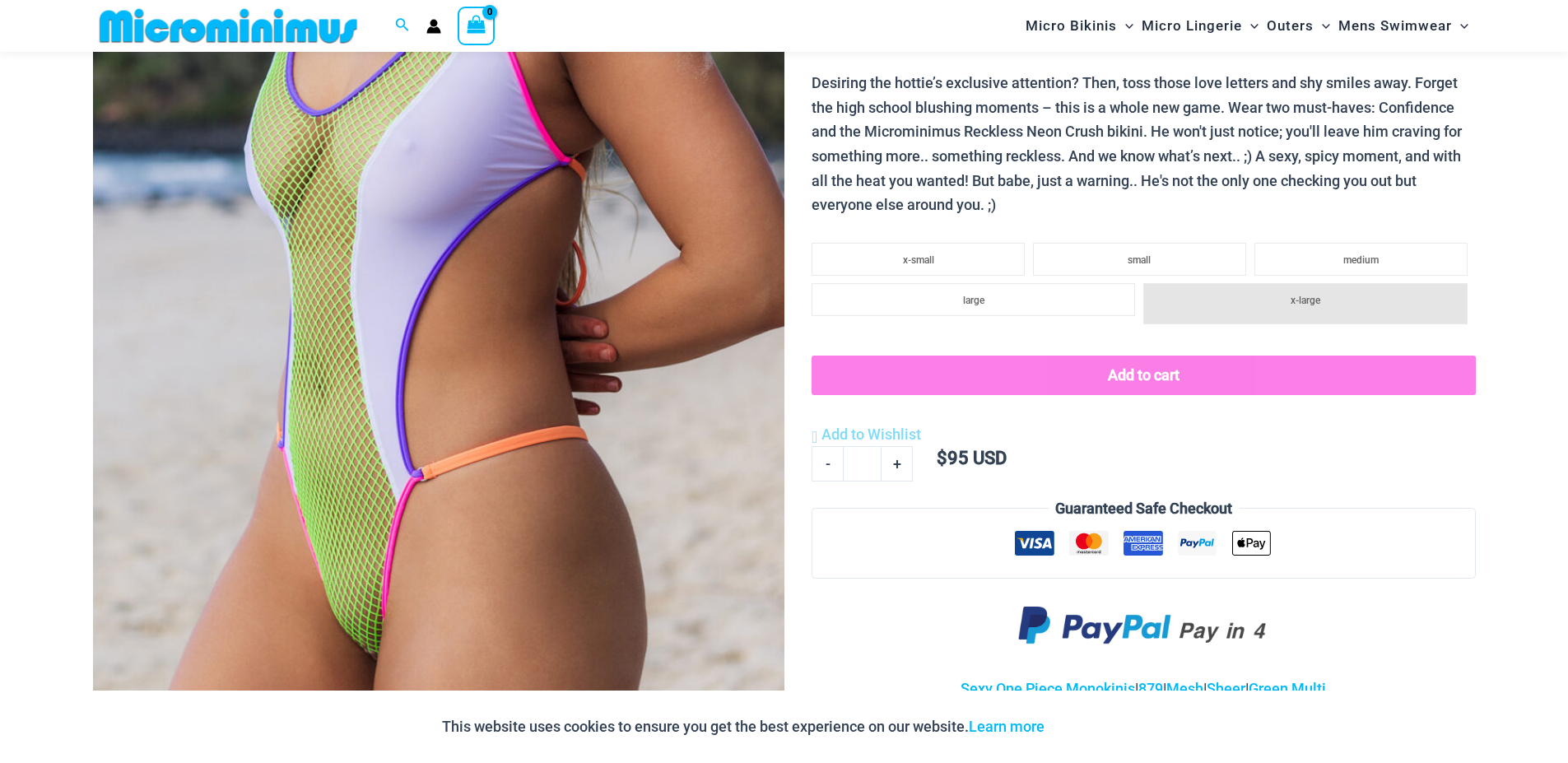
click at [610, 327] on img at bounding box center [439, 289] width 691 height 1037
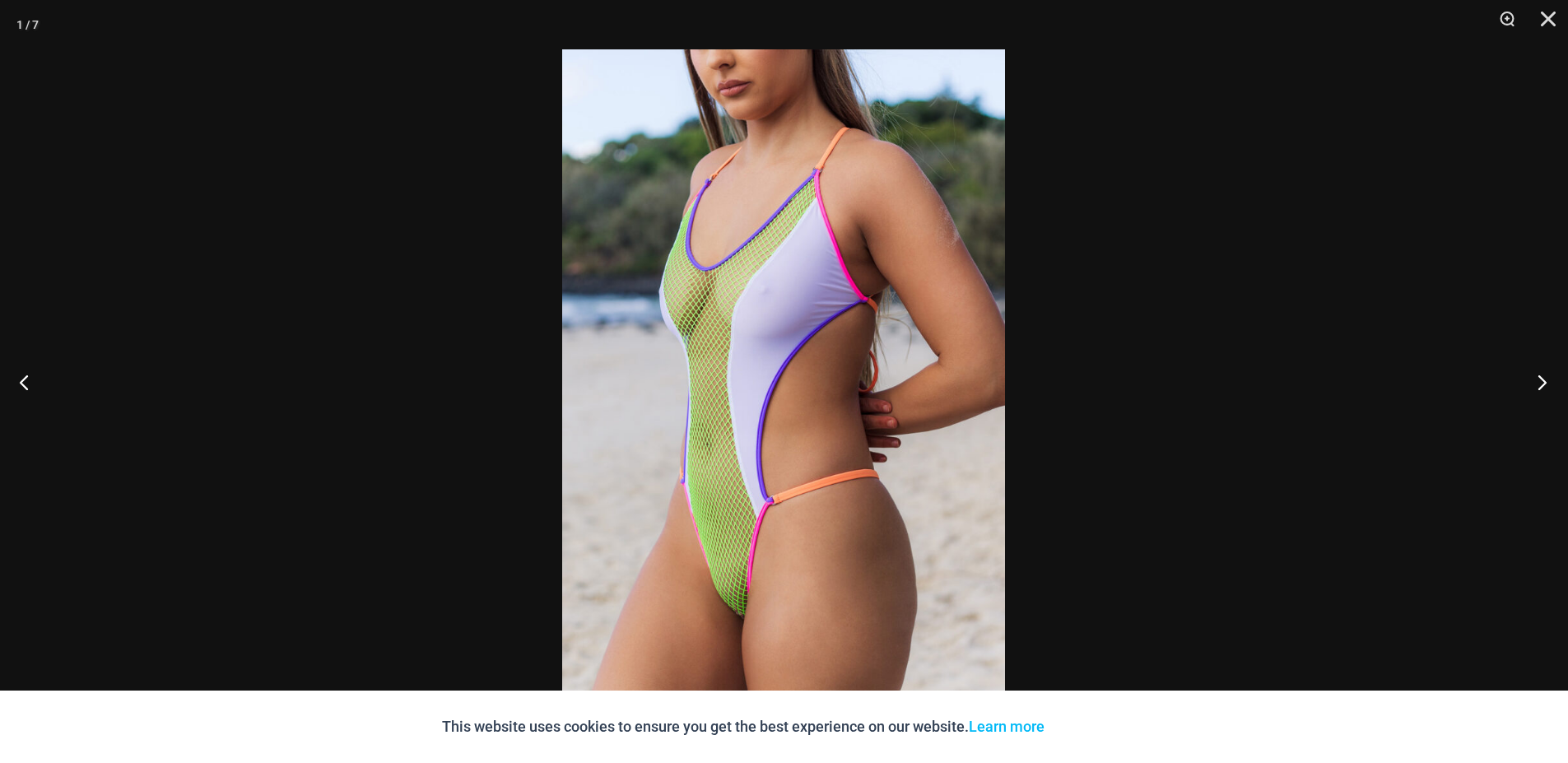
click at [1547, 384] on button "Next" at bounding box center [1537, 382] width 62 height 82
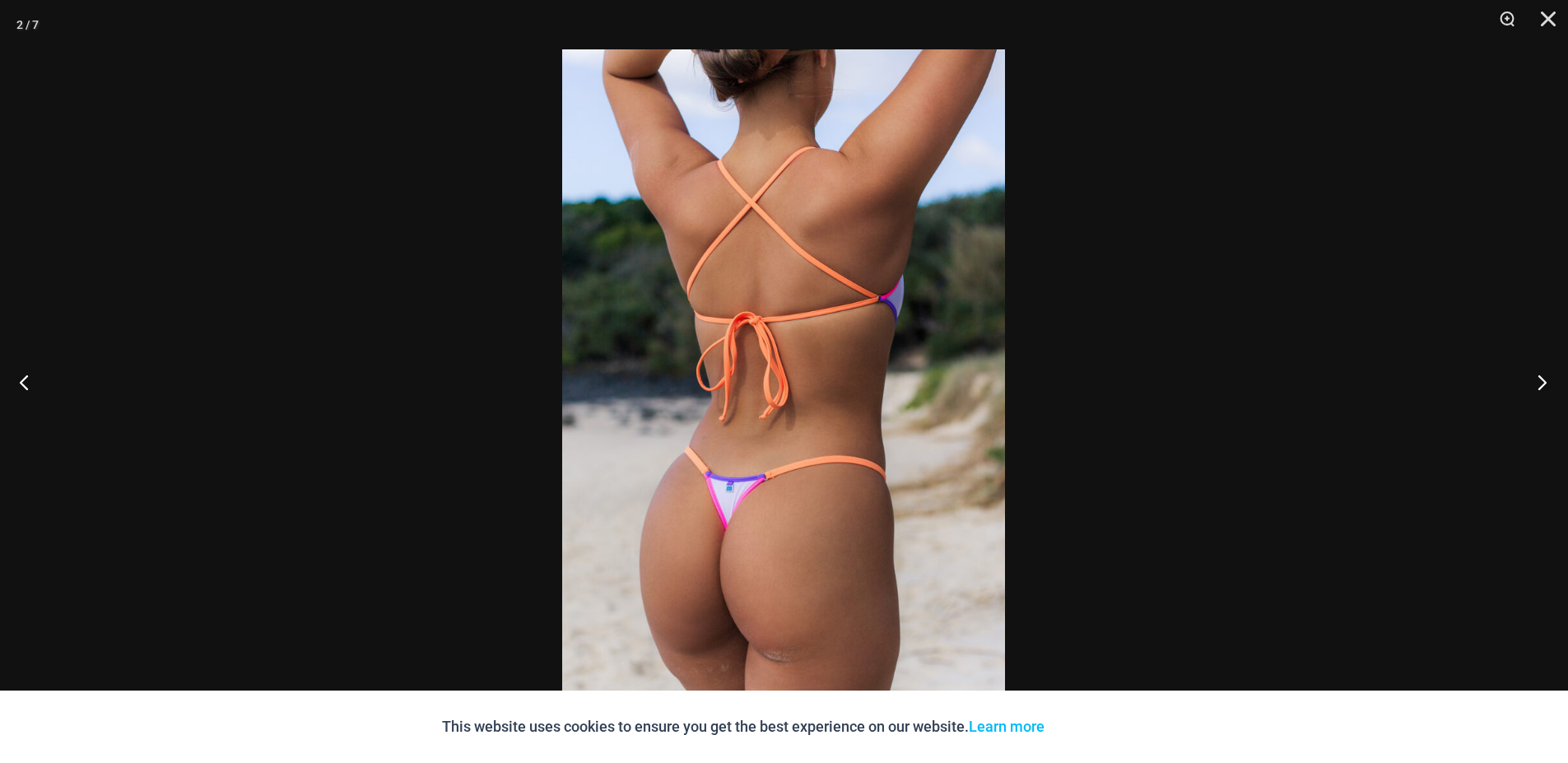
click at [1547, 384] on button "Next" at bounding box center [1537, 382] width 62 height 82
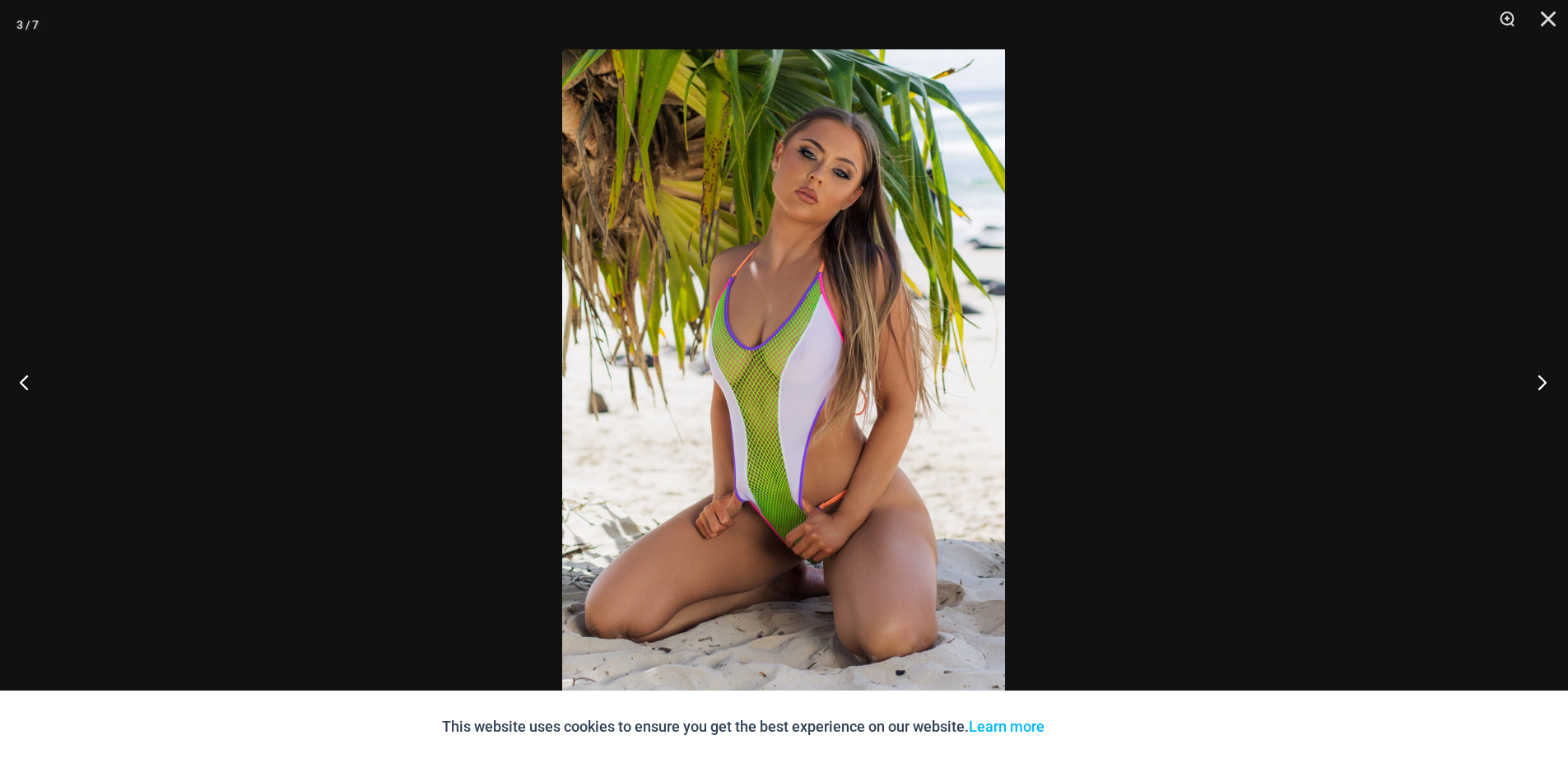
click at [1546, 386] on button "Next" at bounding box center [1537, 382] width 62 height 82
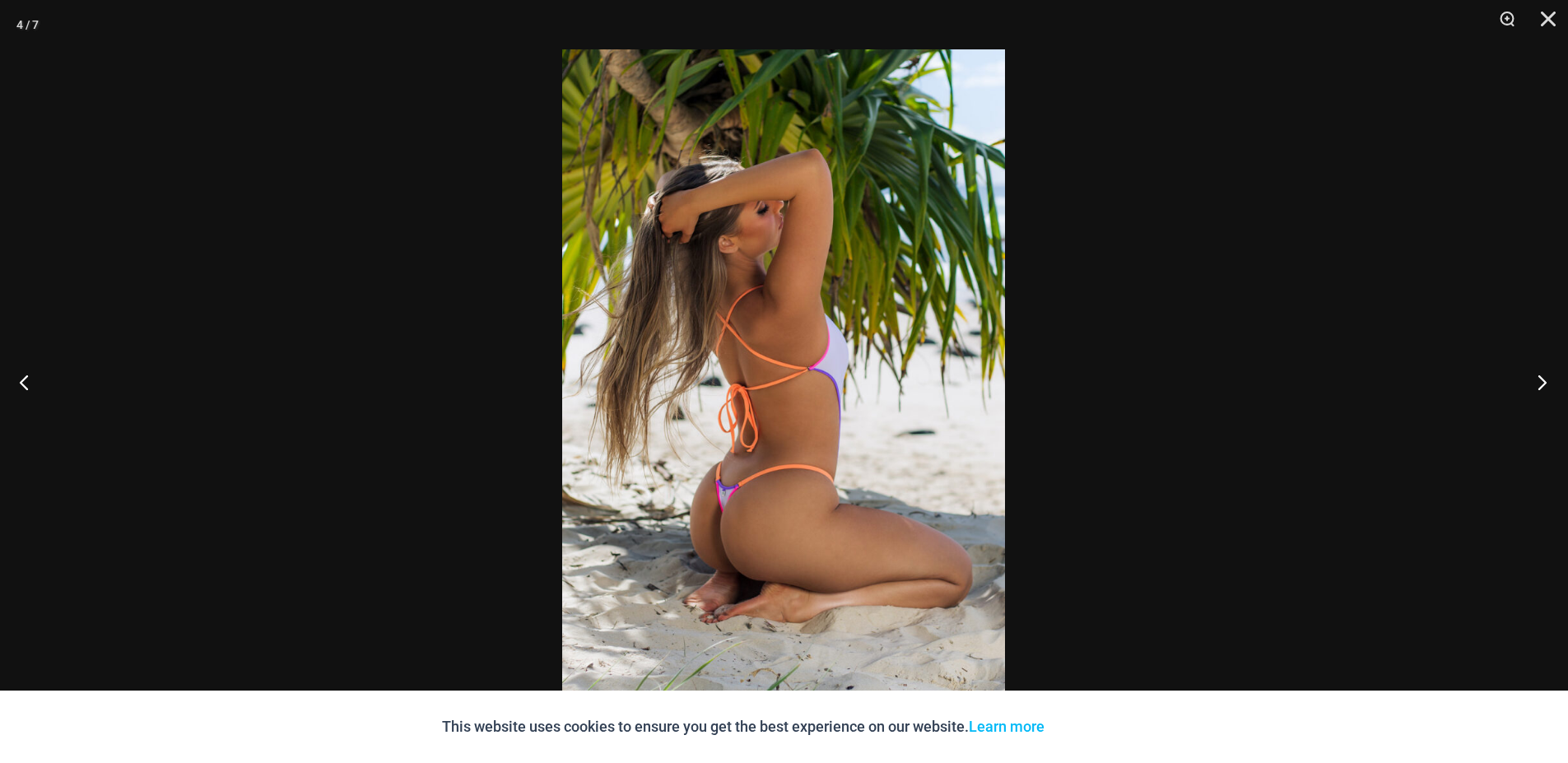
click at [1546, 386] on button "Next" at bounding box center [1537, 382] width 62 height 82
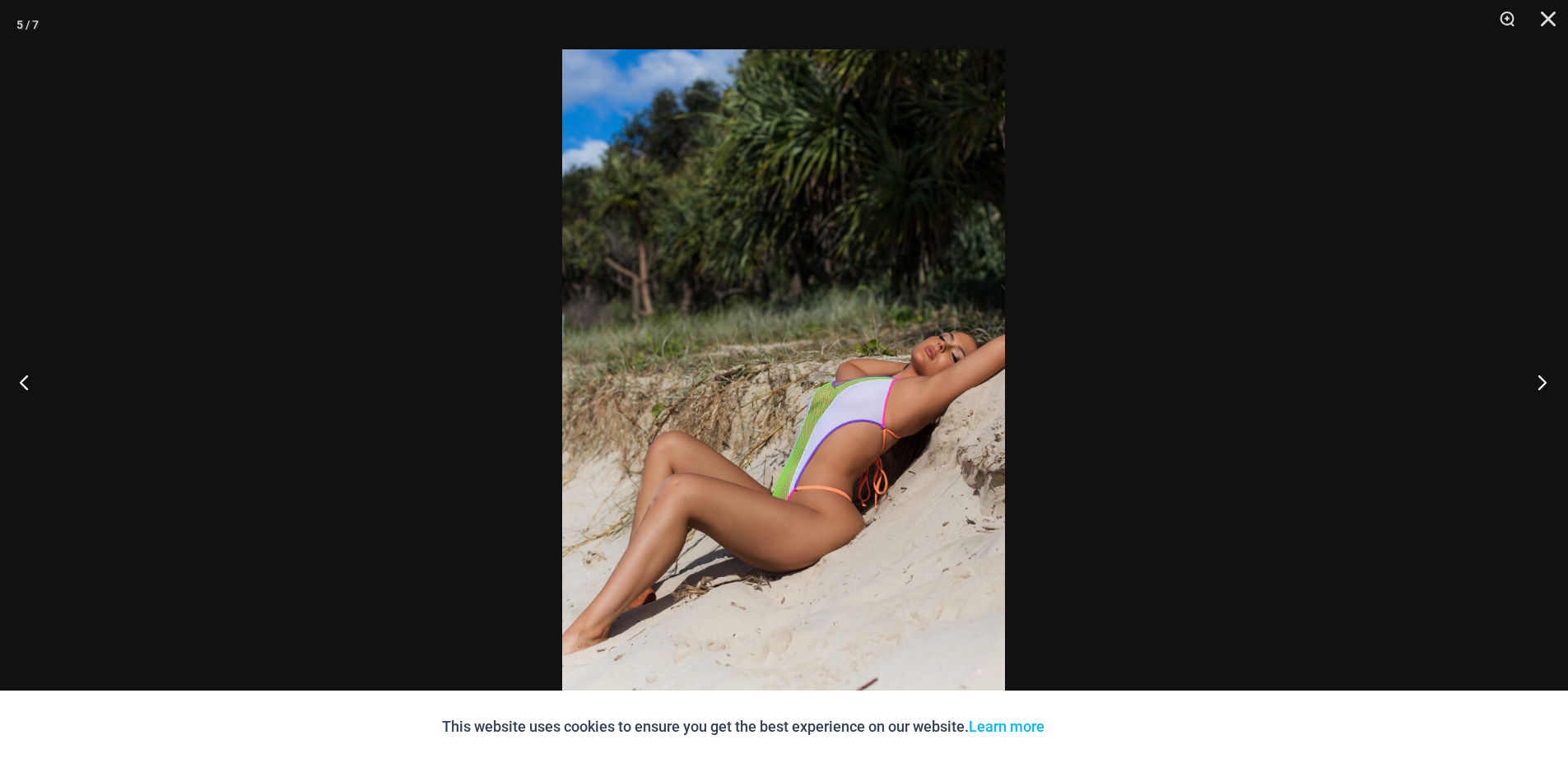
click at [1546, 386] on button "Next" at bounding box center [1537, 382] width 62 height 82
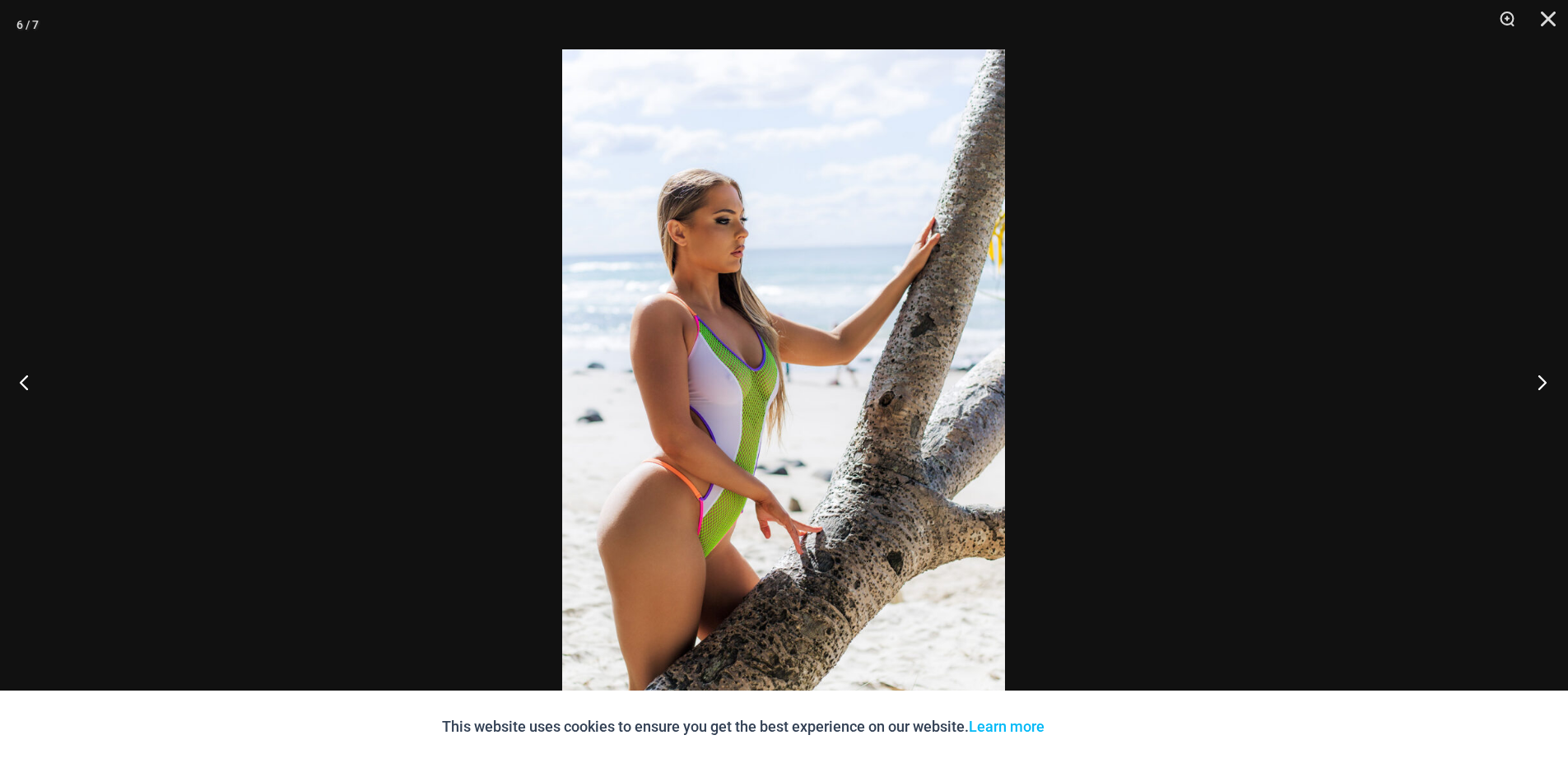
click at [1546, 386] on button "Next" at bounding box center [1537, 382] width 62 height 82
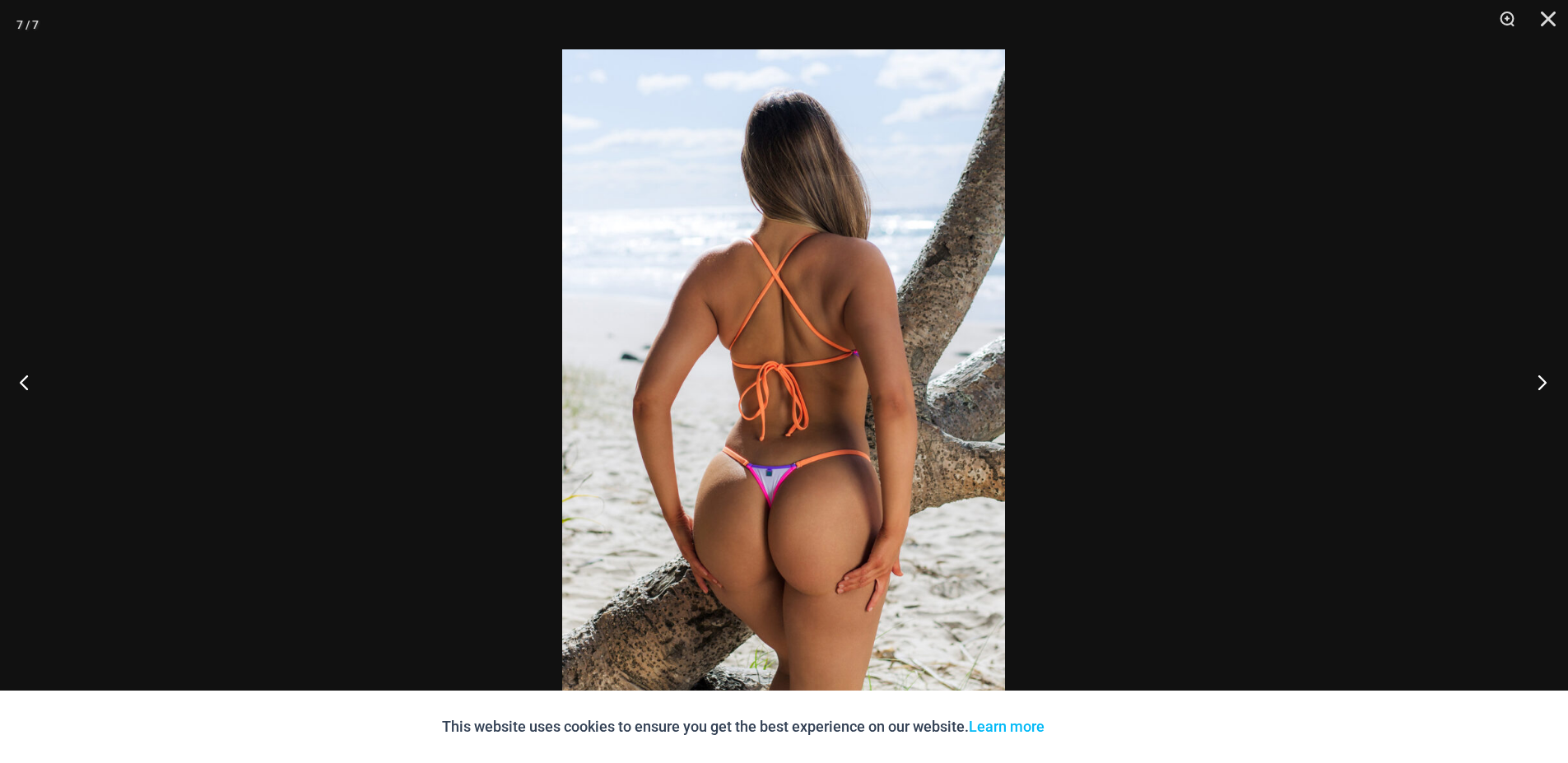
click at [1546, 386] on button "Next" at bounding box center [1537, 382] width 62 height 82
